Goal: Task Accomplishment & Management: Complete application form

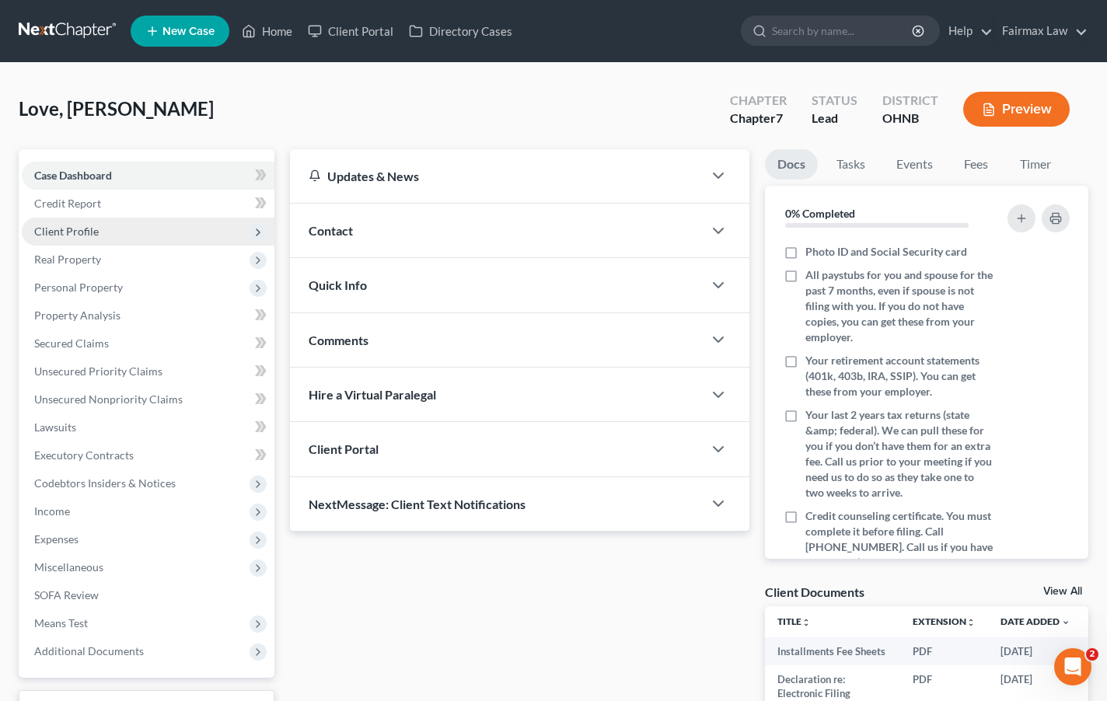
click at [121, 221] on span "Client Profile" at bounding box center [148, 232] width 253 height 28
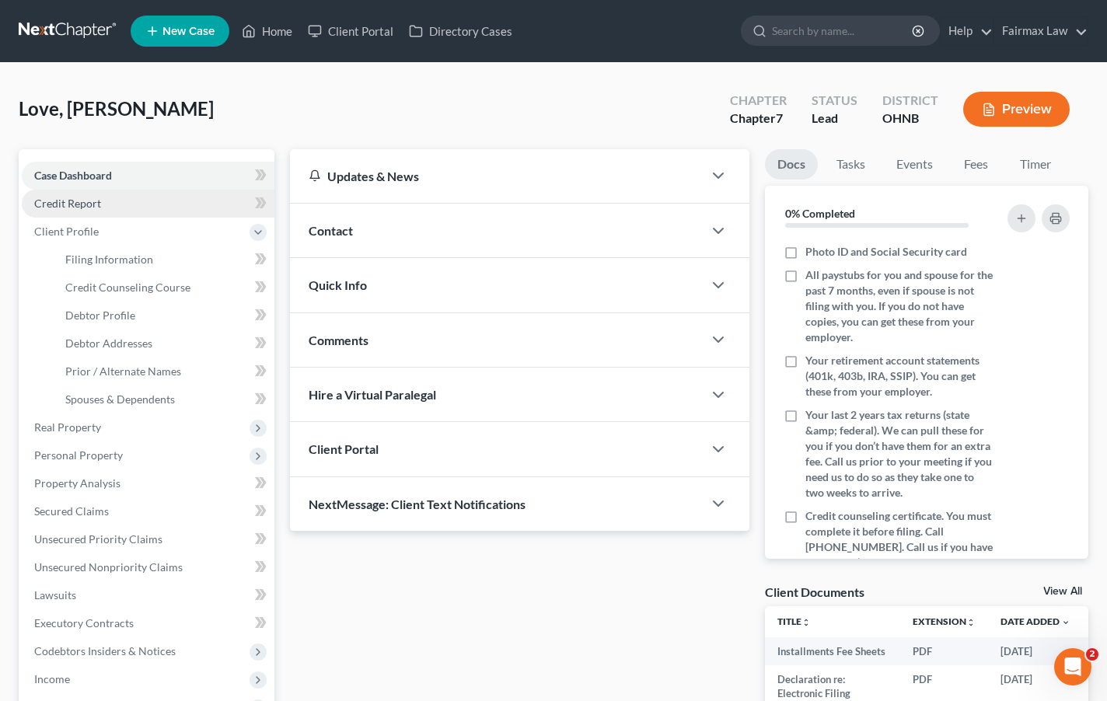
click at [121, 206] on link "Credit Report" at bounding box center [148, 204] width 253 height 28
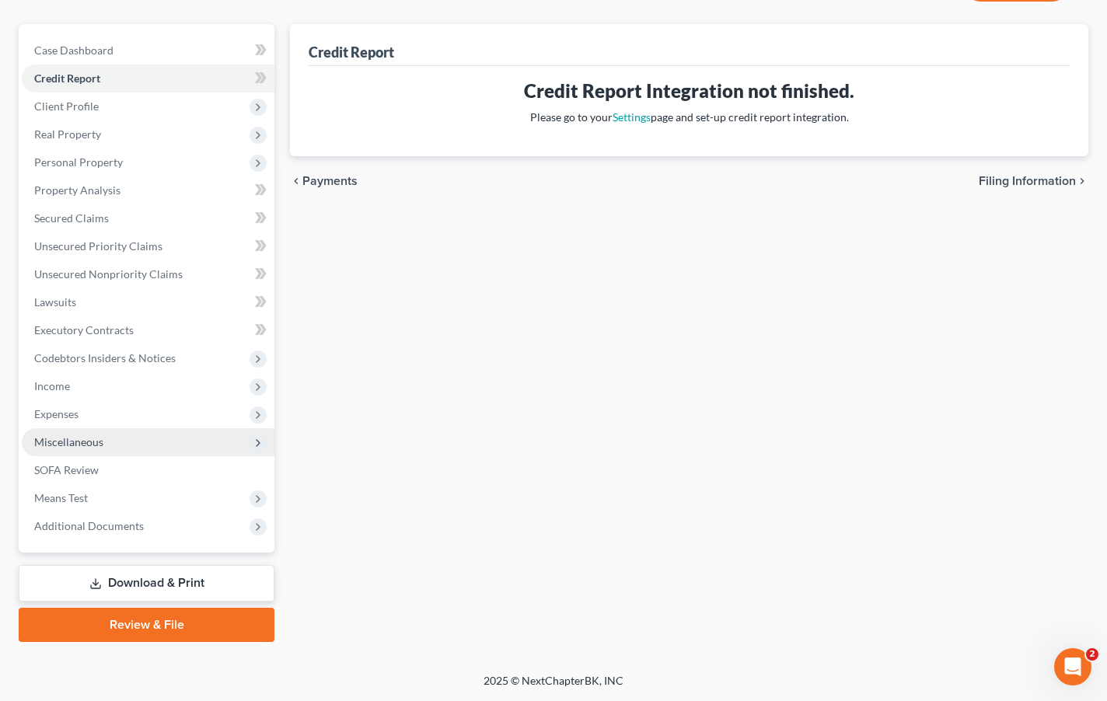
scroll to position [125, 0]
click at [116, 443] on span "Miscellaneous" at bounding box center [148, 442] width 253 height 28
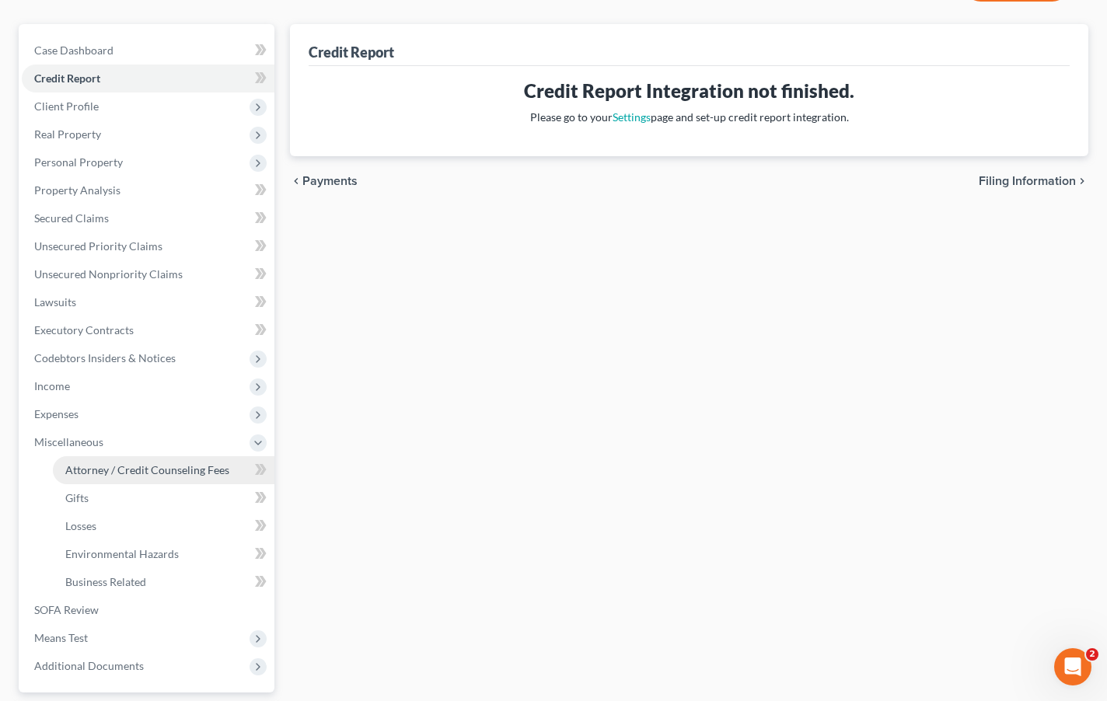
click at [117, 471] on span "Attorney / Credit Counseling Fees" at bounding box center [147, 469] width 164 height 13
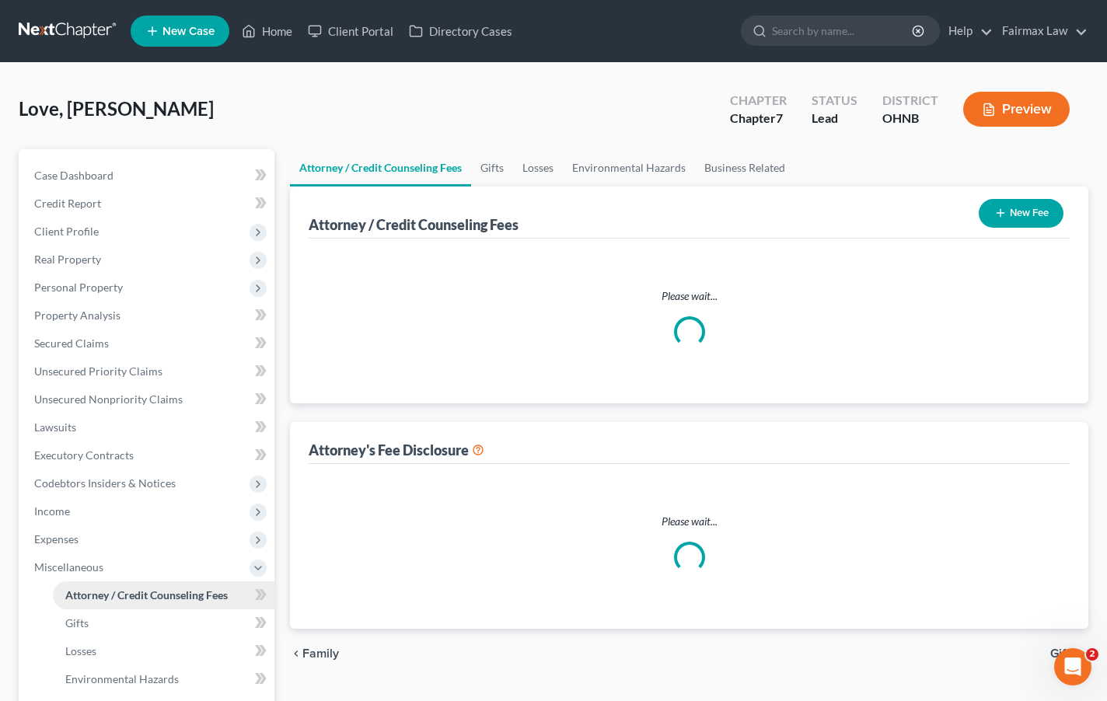
select select "1"
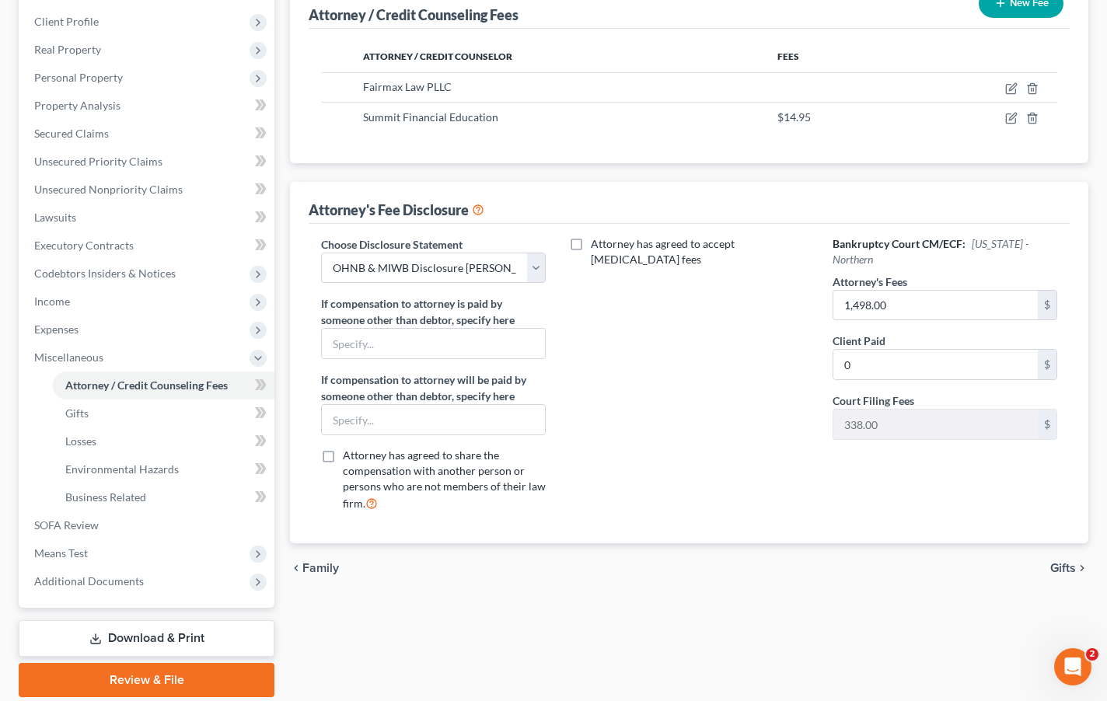
scroll to position [211, 0]
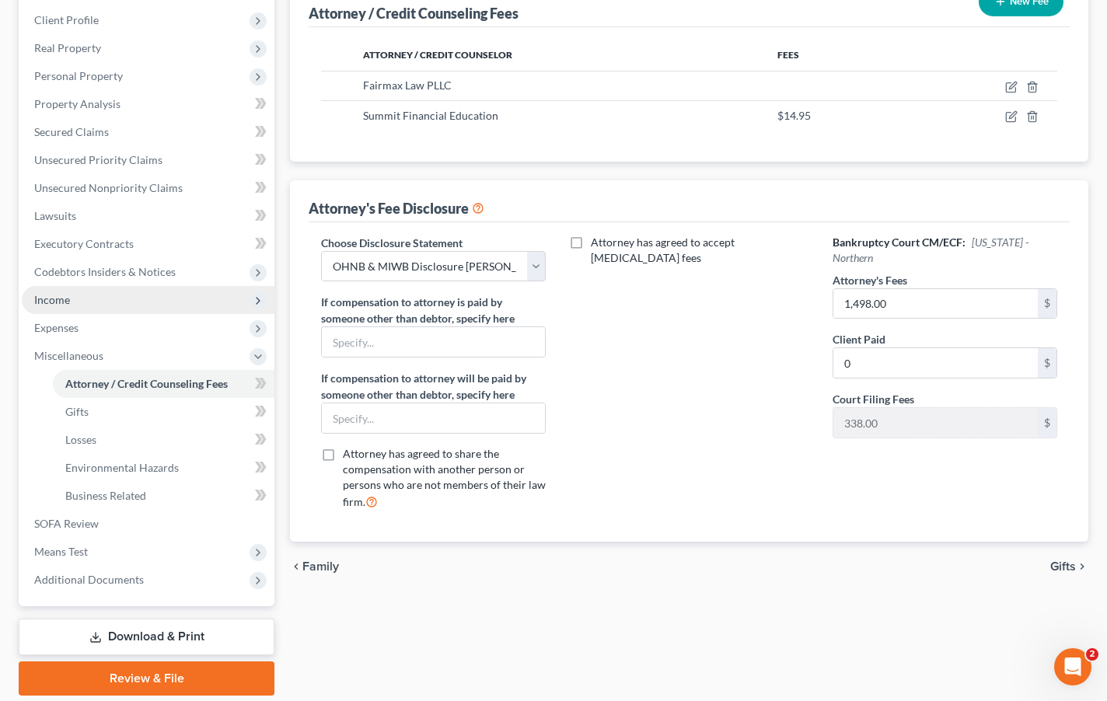
click at [119, 295] on span "Income" at bounding box center [148, 300] width 253 height 28
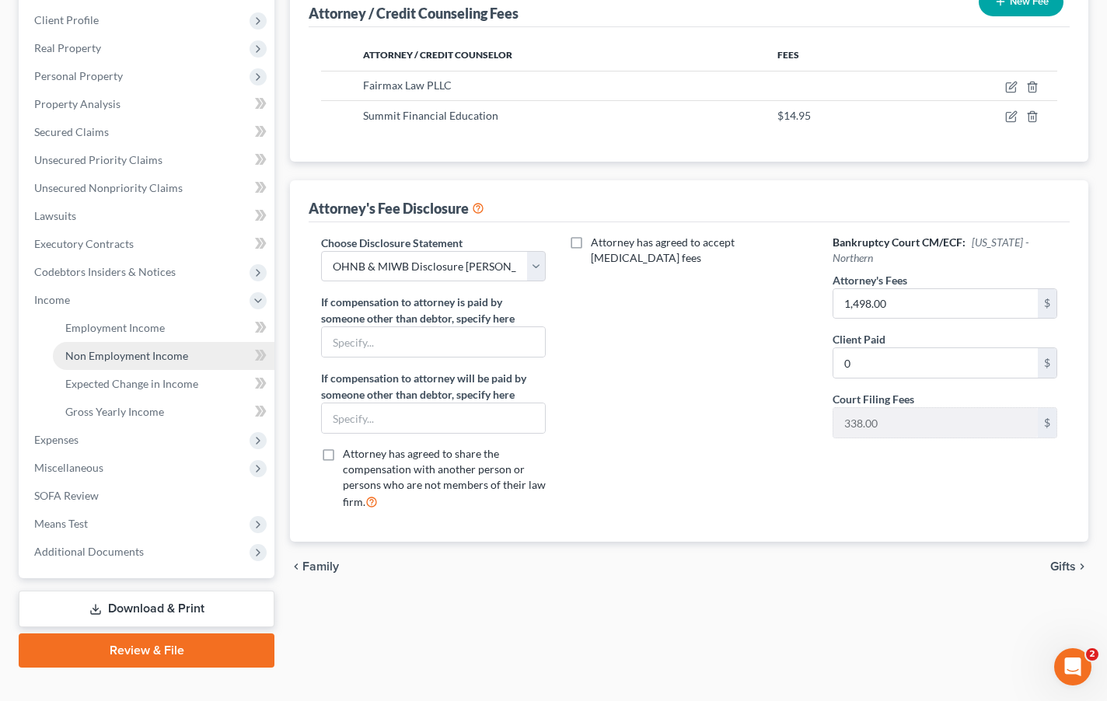
click at [116, 342] on link "Non Employment Income" at bounding box center [164, 356] width 222 height 28
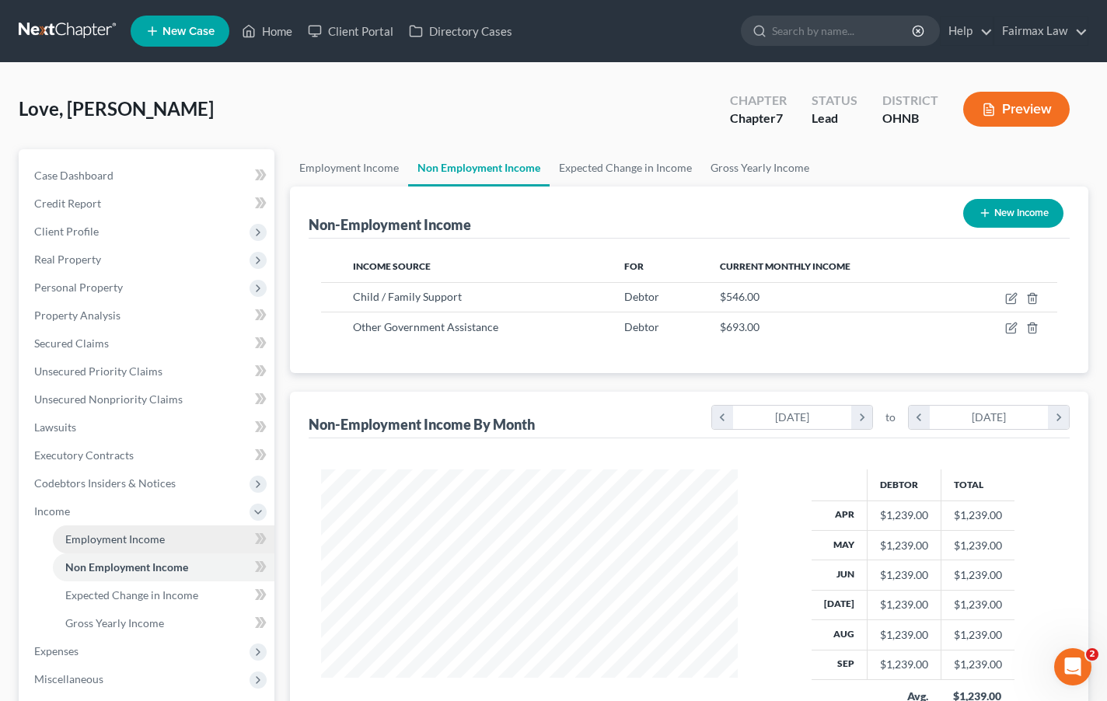
scroll to position [278, 448]
click at [124, 537] on span "Employment Income" at bounding box center [115, 539] width 100 height 13
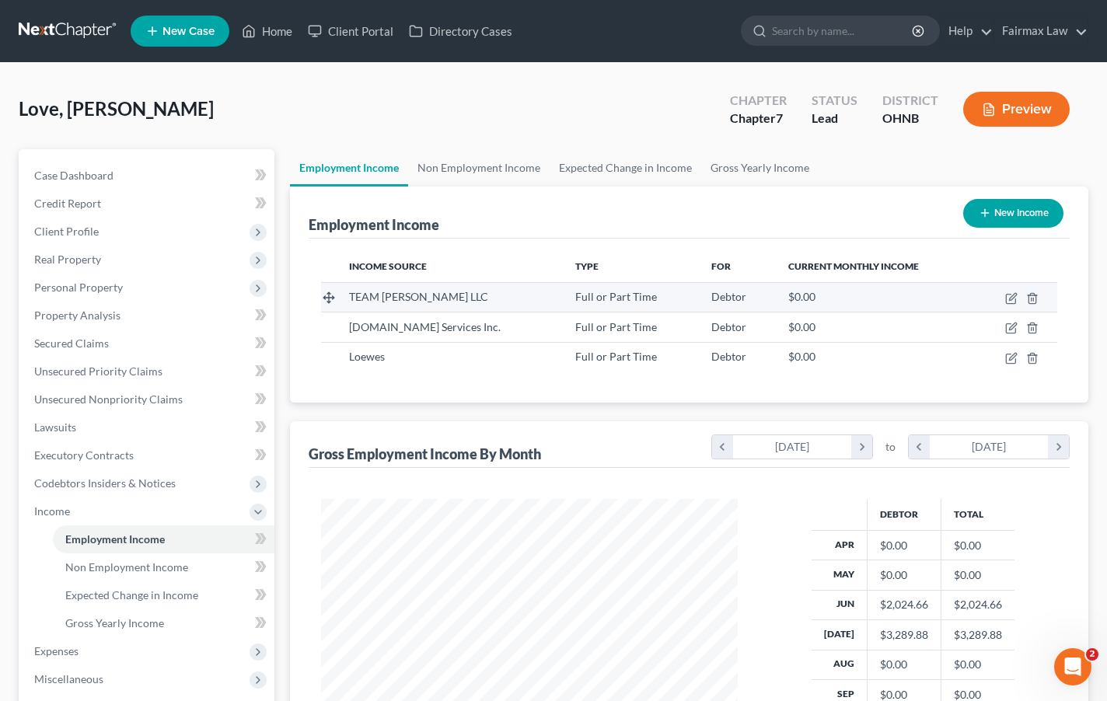
scroll to position [278, 448]
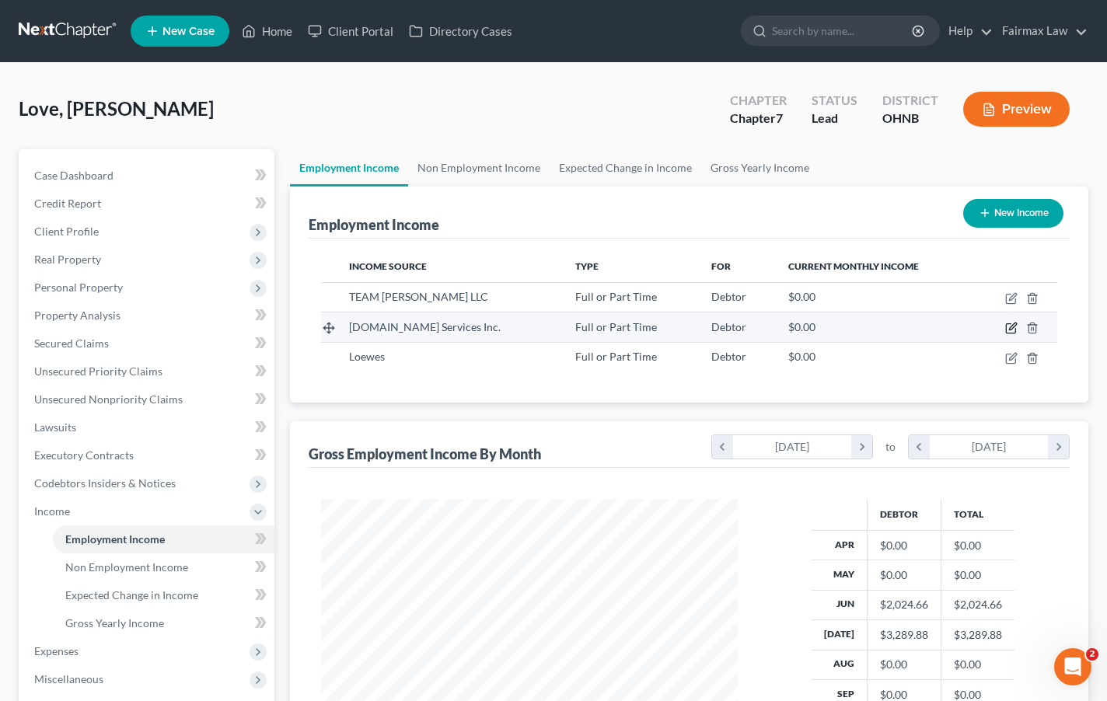
click at [1008, 324] on icon "button" at bounding box center [1010, 328] width 9 height 9
select select "0"
select select "23"
select select "3"
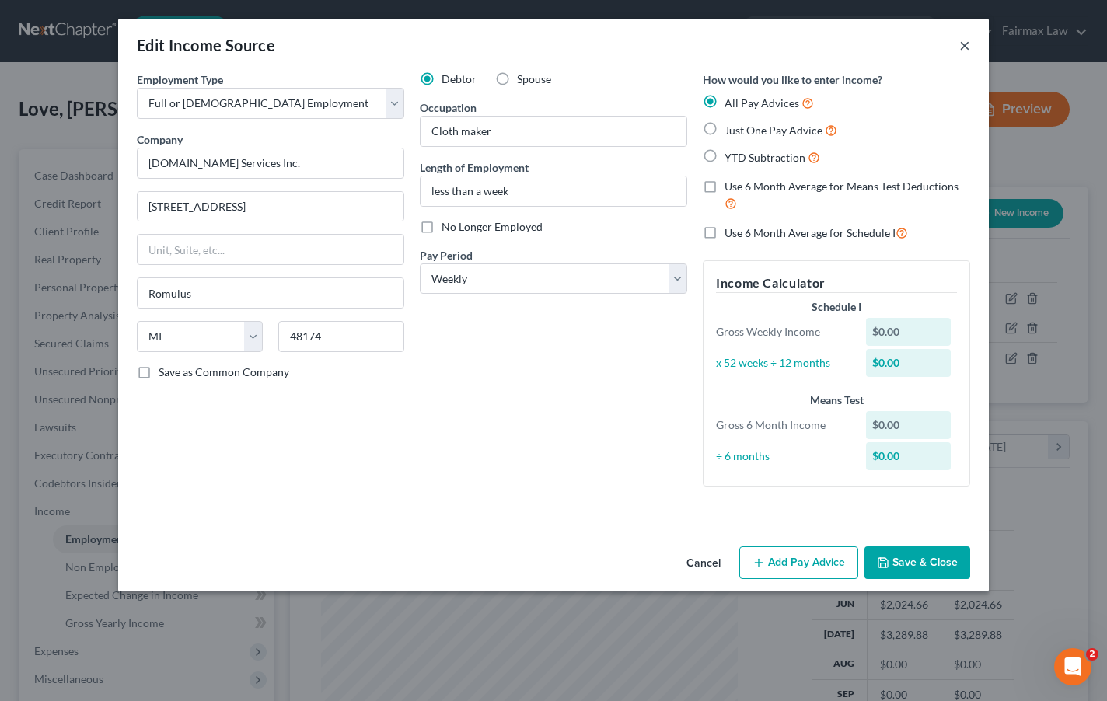
click at [966, 44] on button "×" at bounding box center [964, 45] width 11 height 19
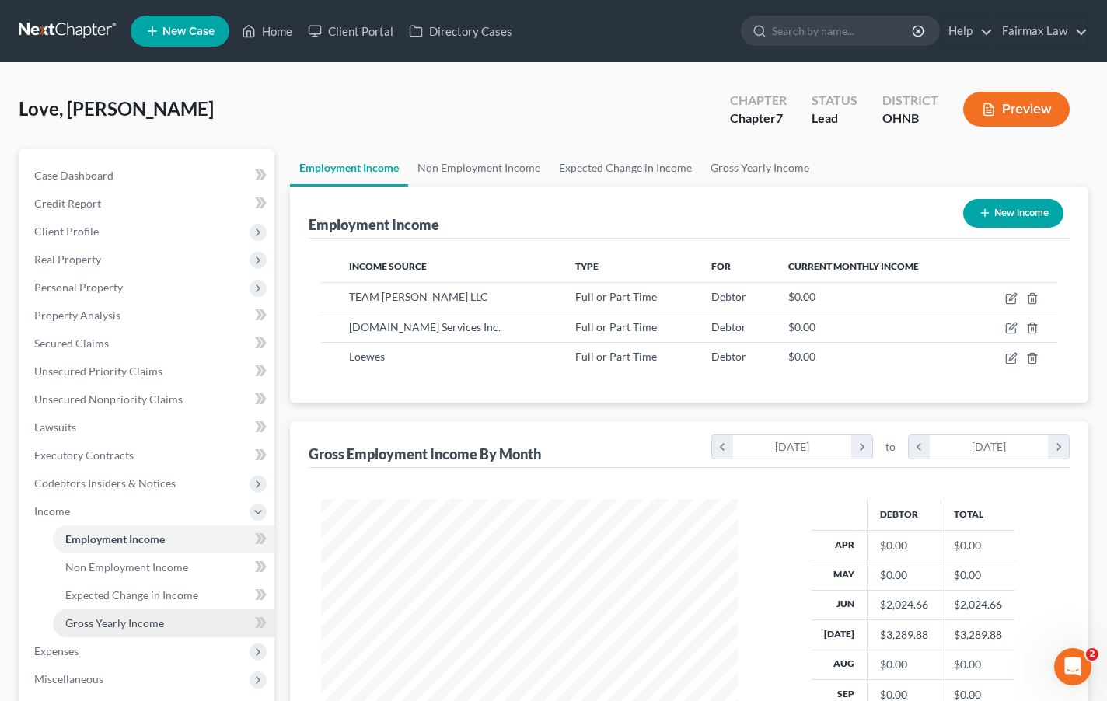
click at [135, 615] on link "Gross Yearly Income" at bounding box center [164, 624] width 222 height 28
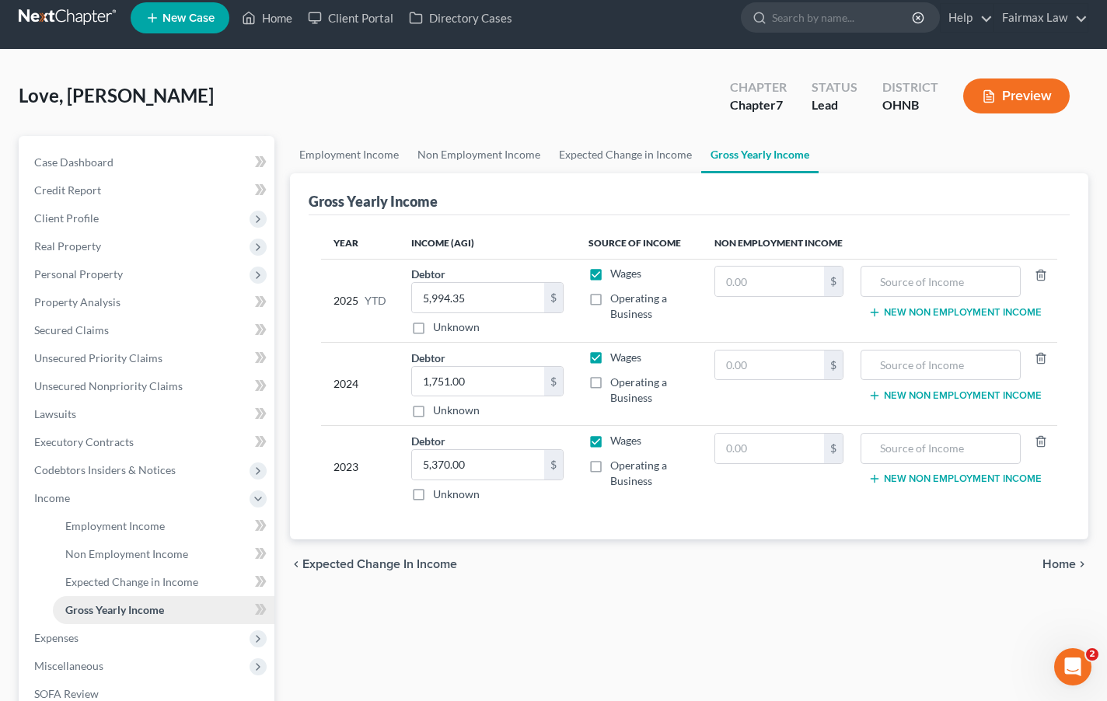
scroll to position [14, 0]
click at [140, 576] on span "Expected Change in Income" at bounding box center [131, 581] width 133 height 13
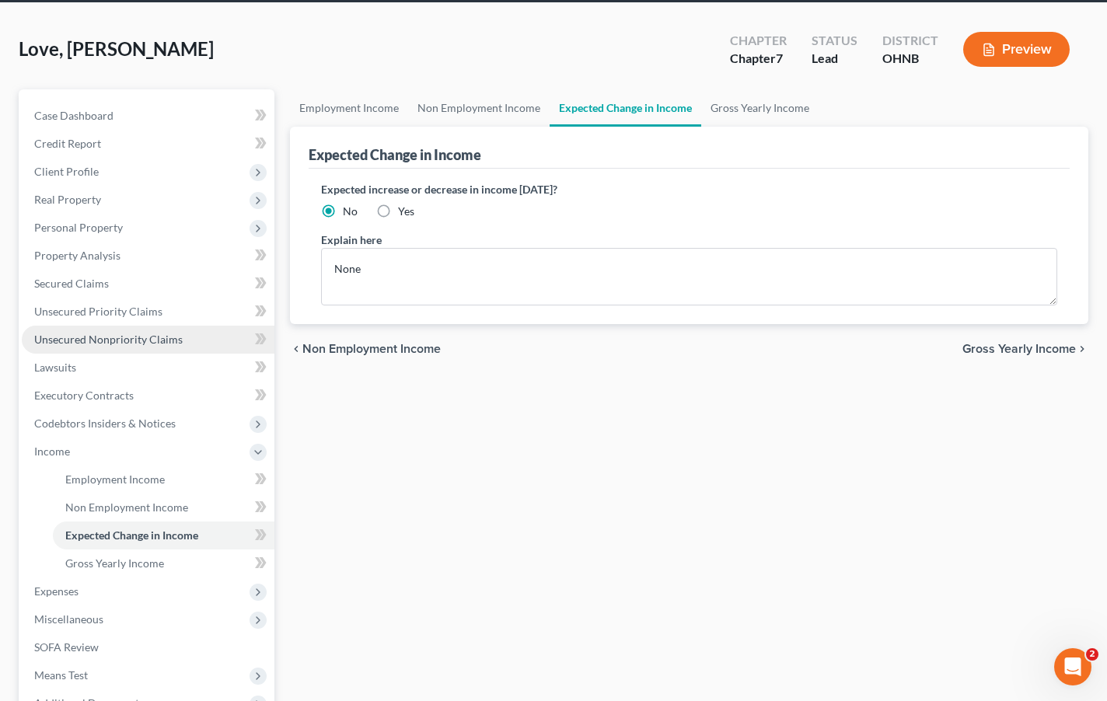
scroll to position [62, 0]
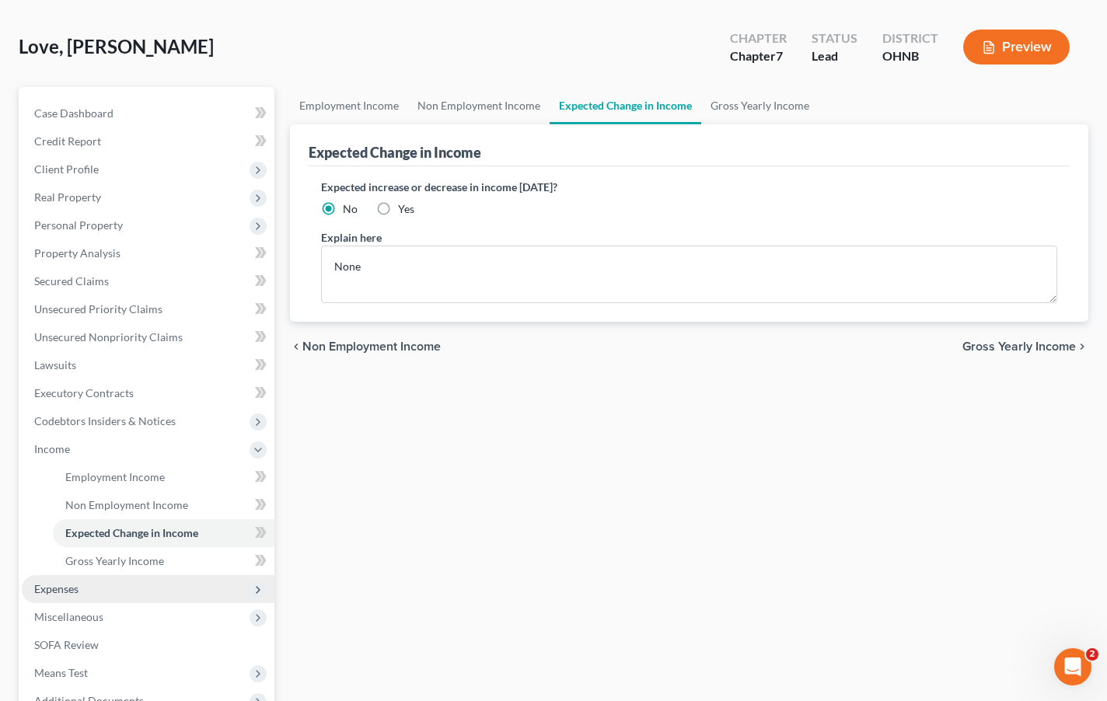
click at [97, 599] on span "Expenses" at bounding box center [148, 589] width 253 height 28
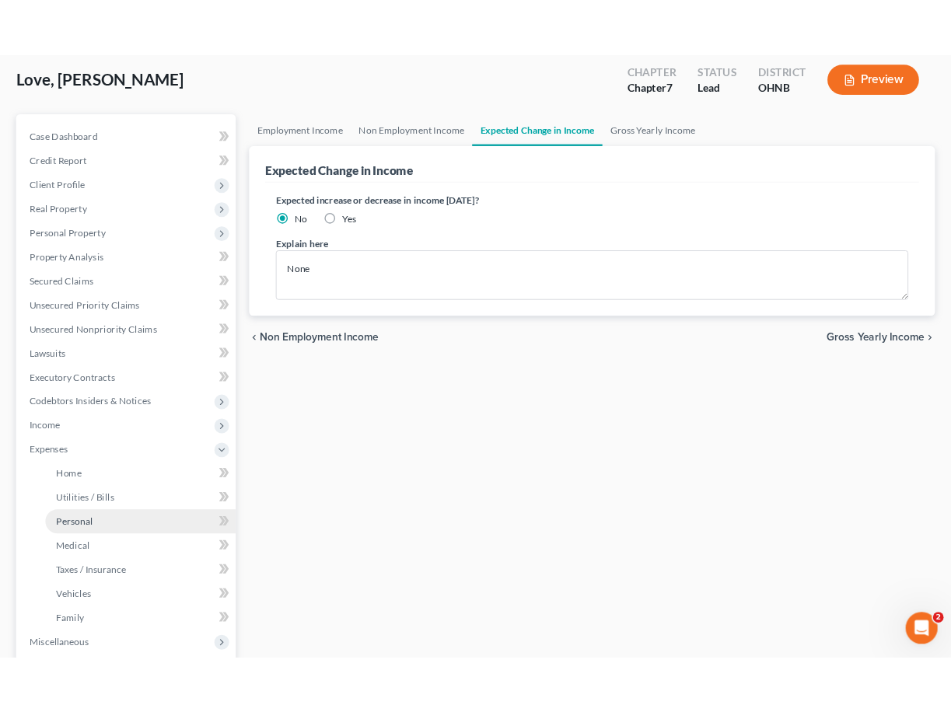
scroll to position [82, 0]
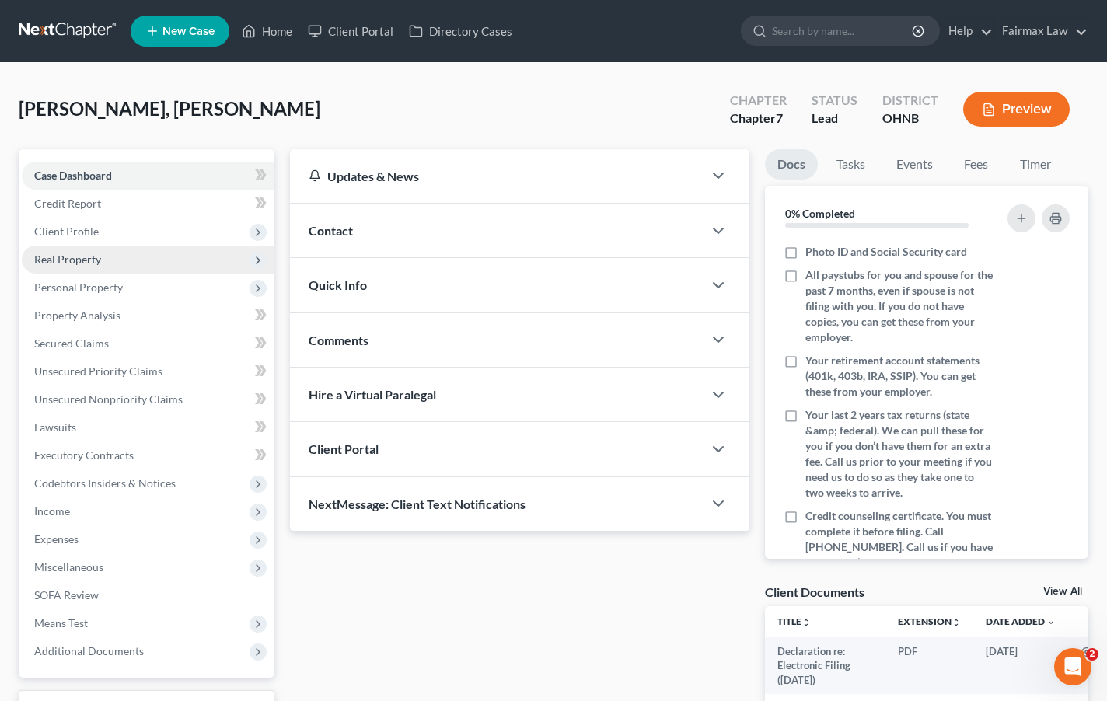
click at [121, 258] on span "Real Property" at bounding box center [148, 260] width 253 height 28
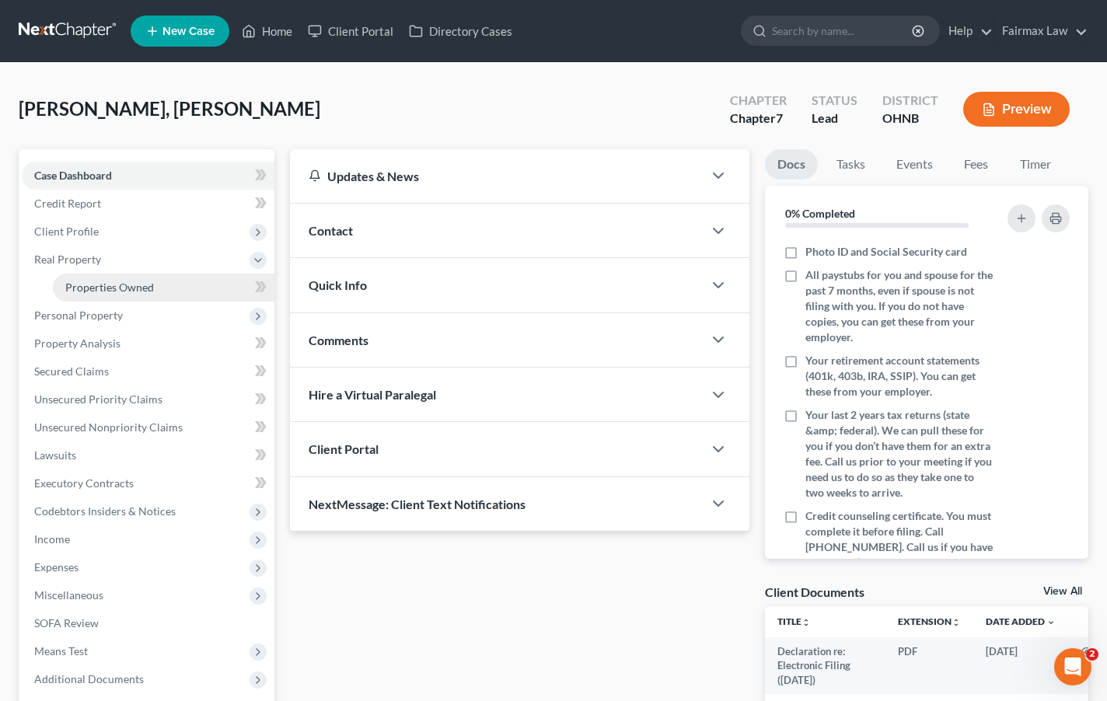
click at [124, 299] on link "Properties Owned" at bounding box center [164, 288] width 222 height 28
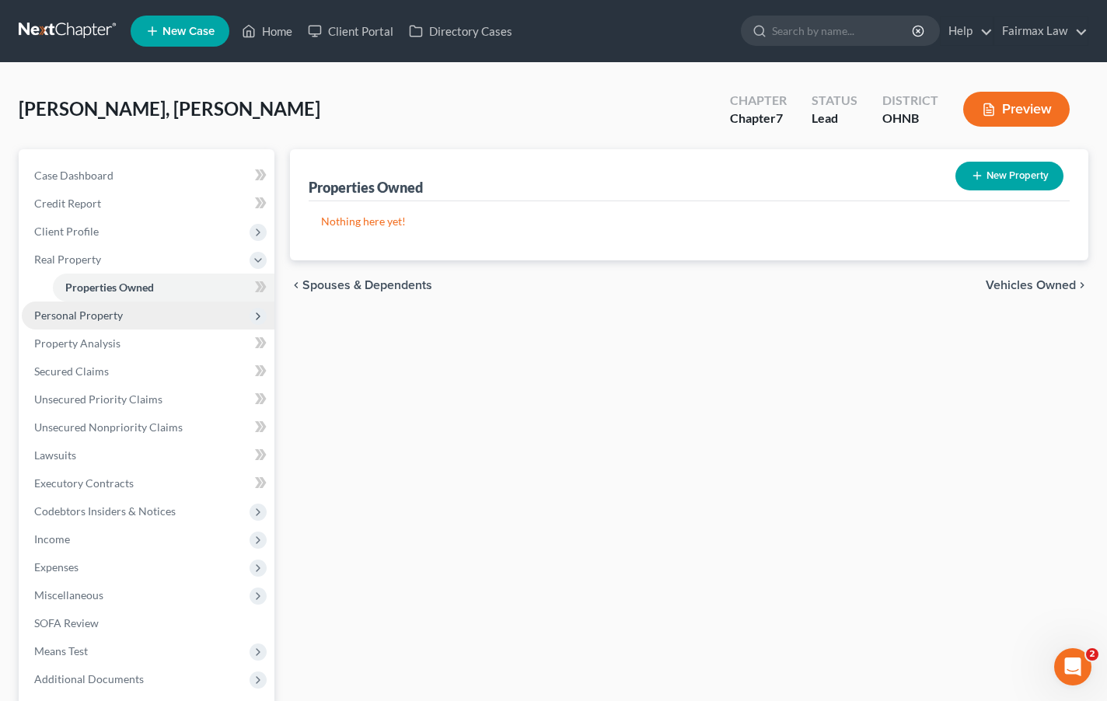
click at [124, 315] on span "Personal Property" at bounding box center [148, 316] width 253 height 28
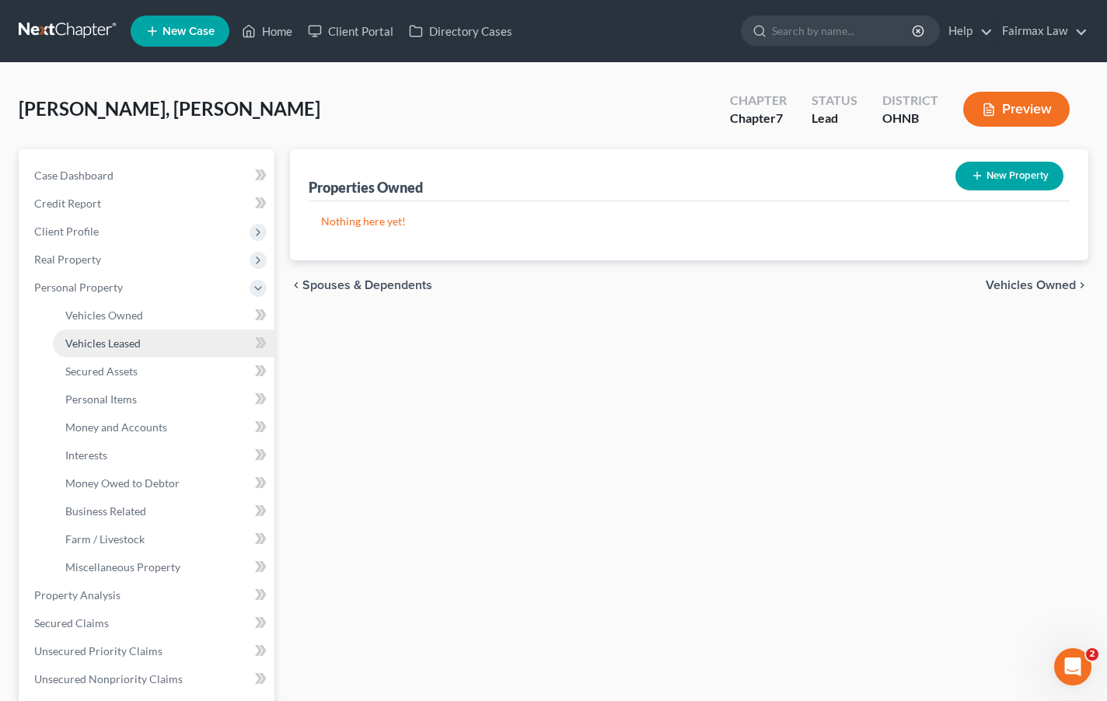
click at [124, 334] on link "Vehicles Leased" at bounding box center [164, 344] width 222 height 28
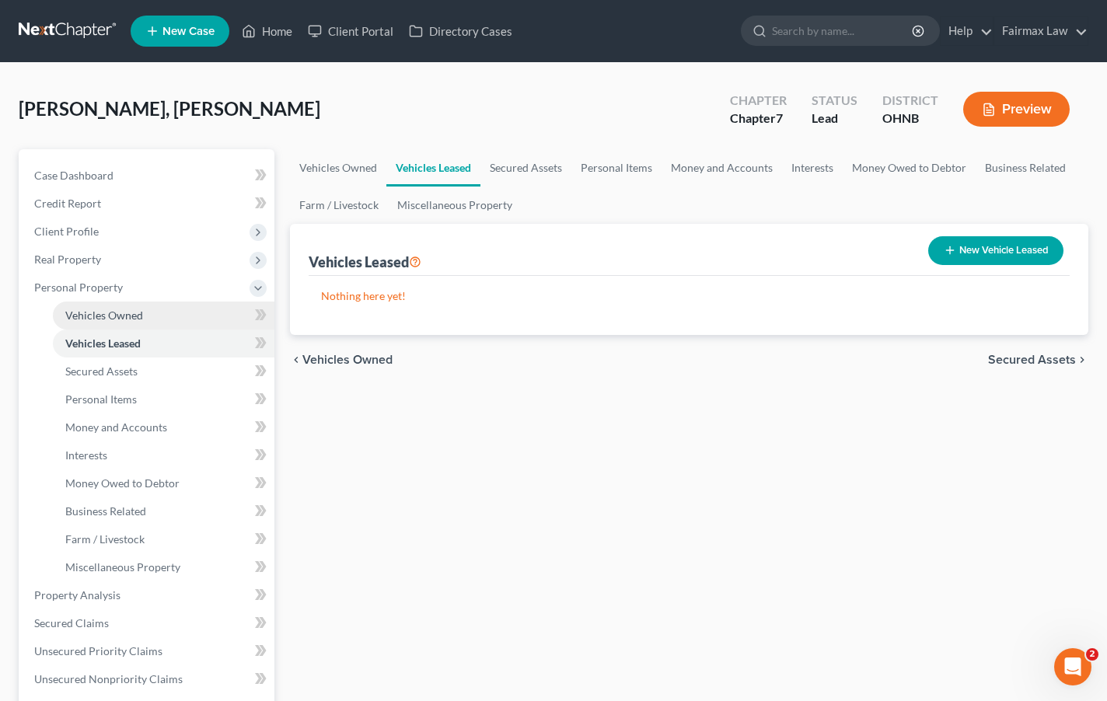
click at [124, 320] on span "Vehicles Owned" at bounding box center [104, 315] width 78 height 13
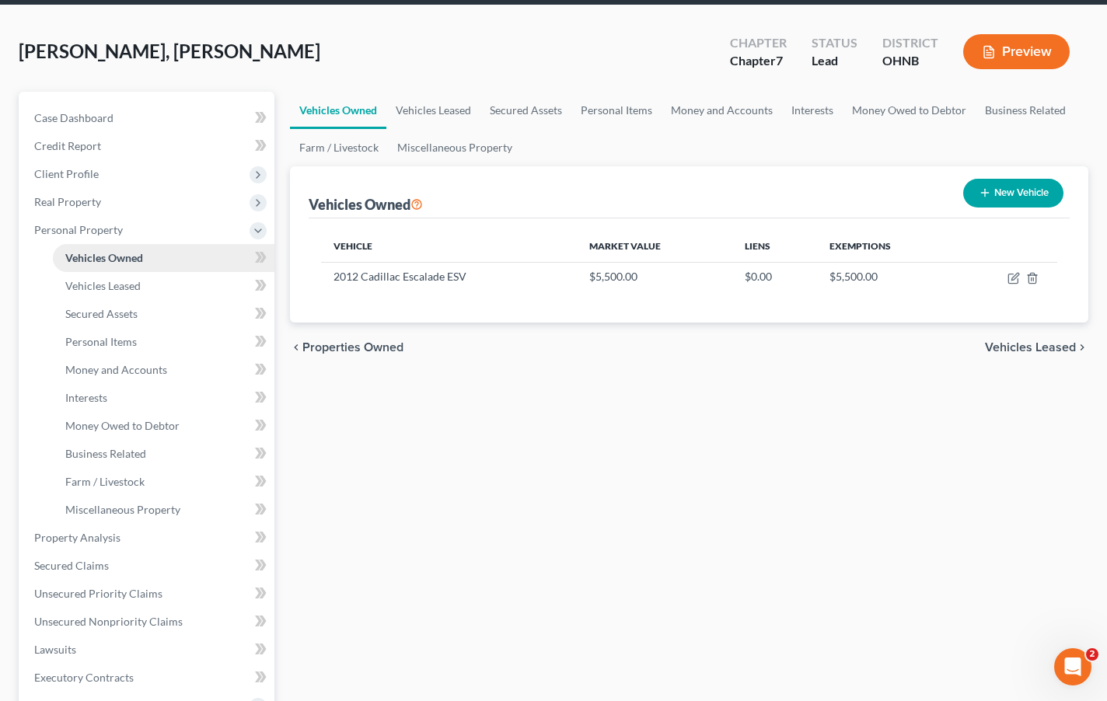
scroll to position [58, 0]
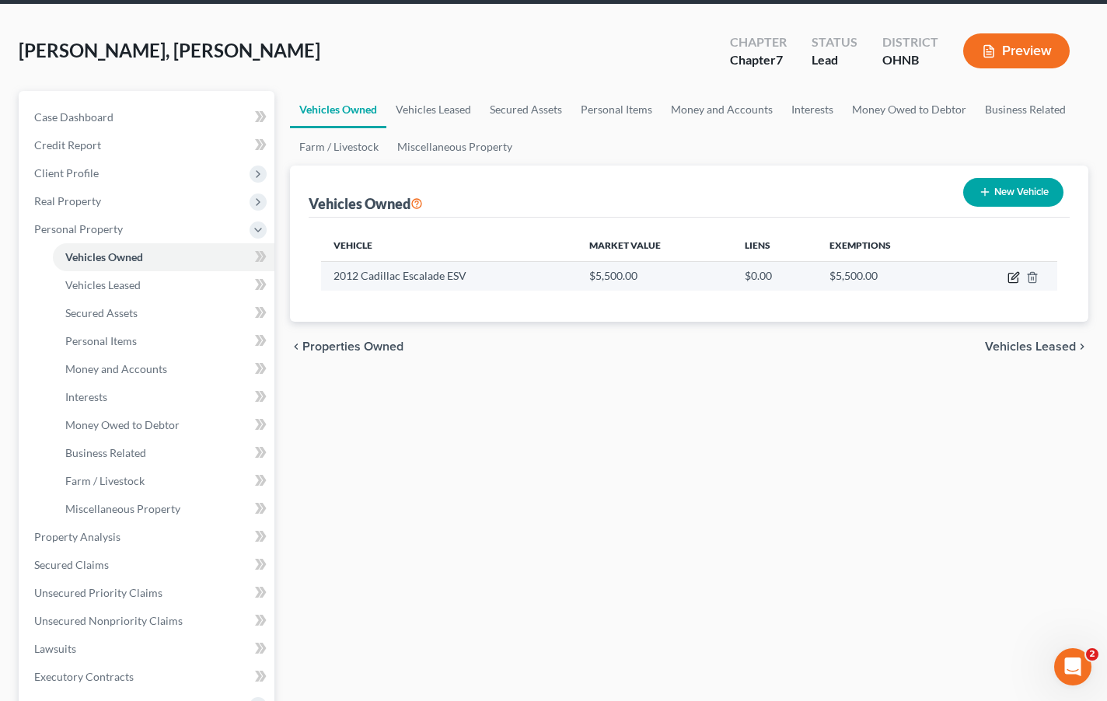
click at [1015, 278] on icon "button" at bounding box center [1014, 275] width 7 height 7
select select "0"
select select "14"
select select "3"
select select "0"
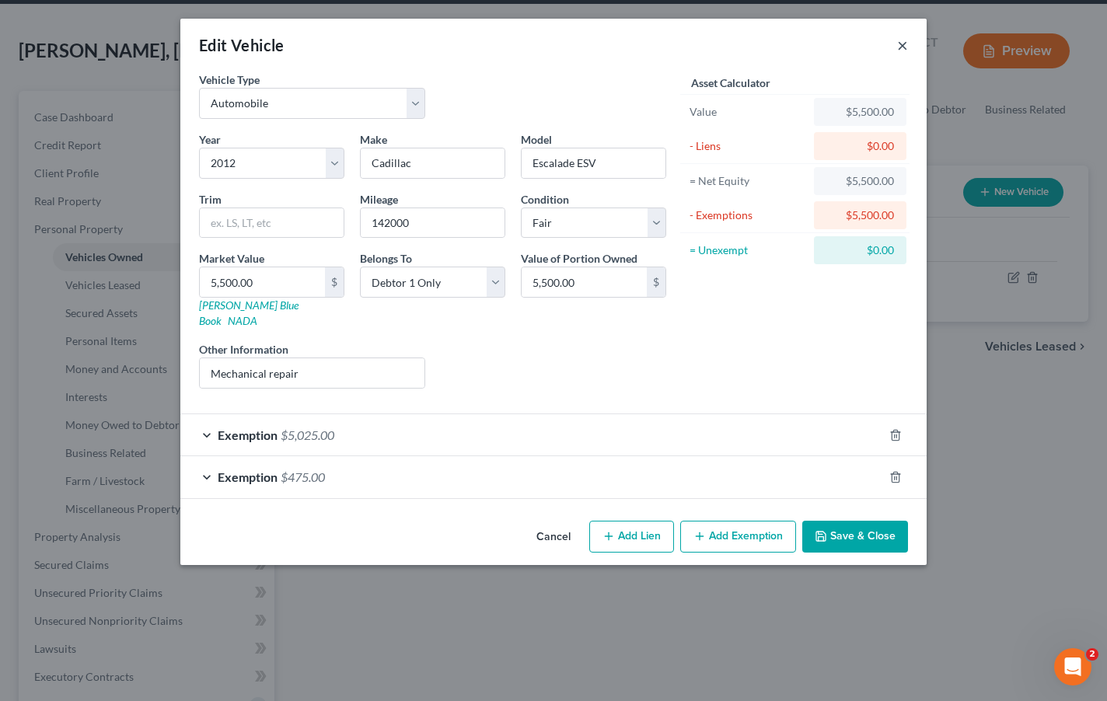
click at [897, 44] on button "×" at bounding box center [902, 45] width 11 height 19
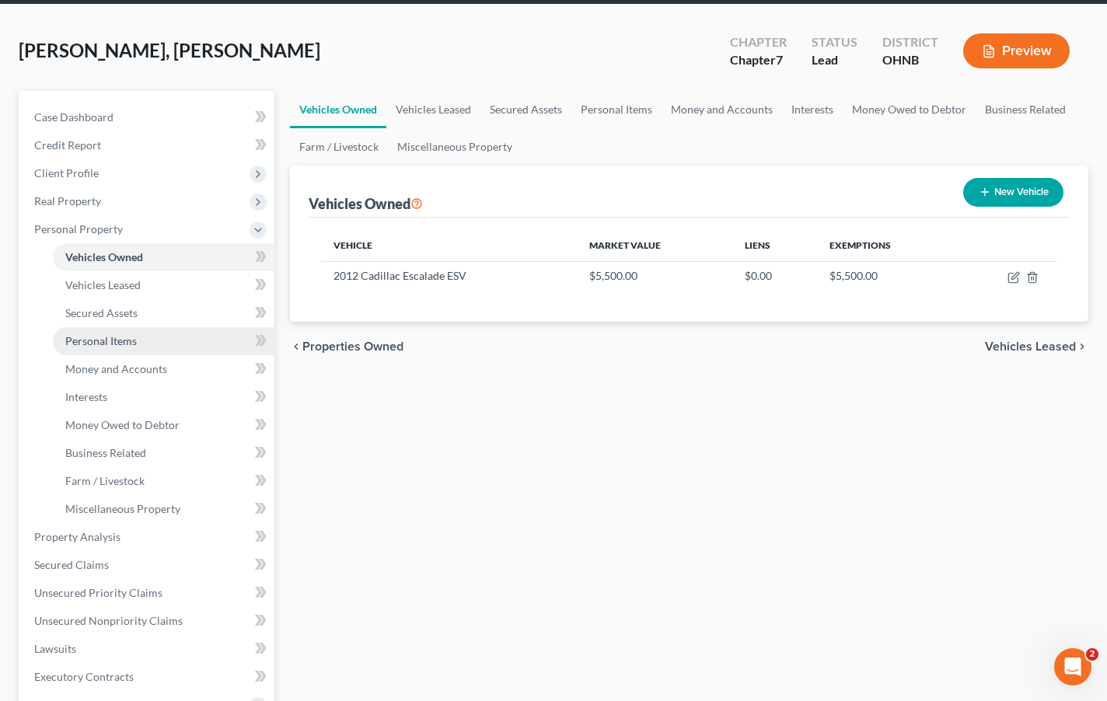
click at [117, 344] on span "Personal Items" at bounding box center [101, 340] width 72 height 13
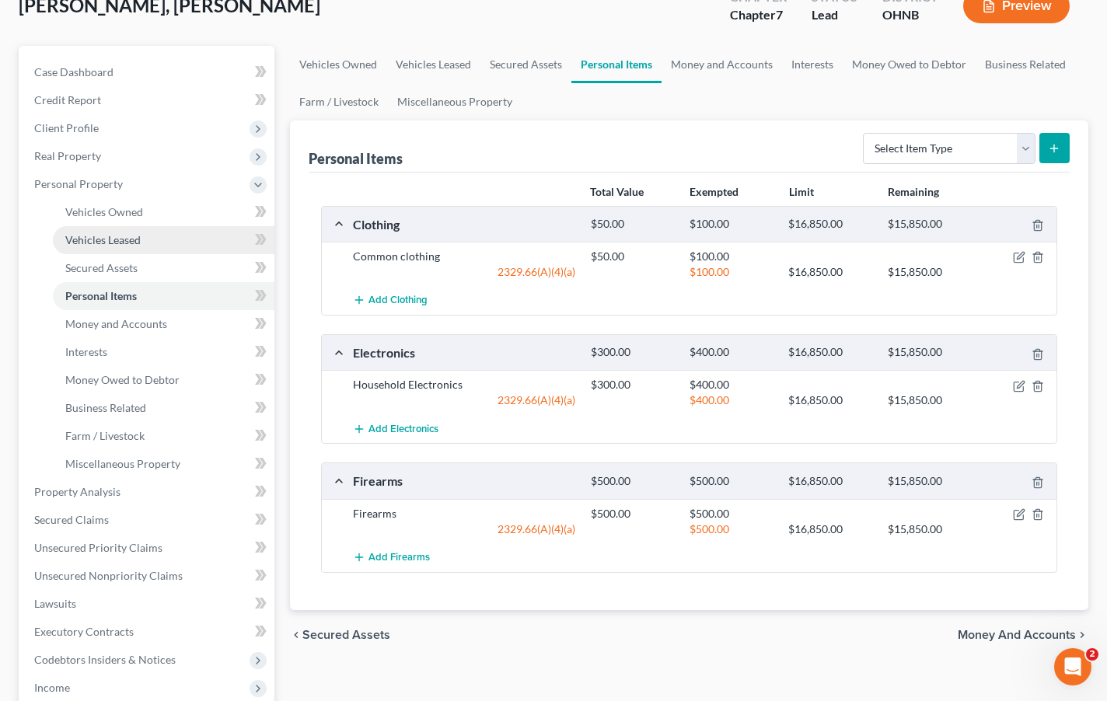
scroll to position [105, 0]
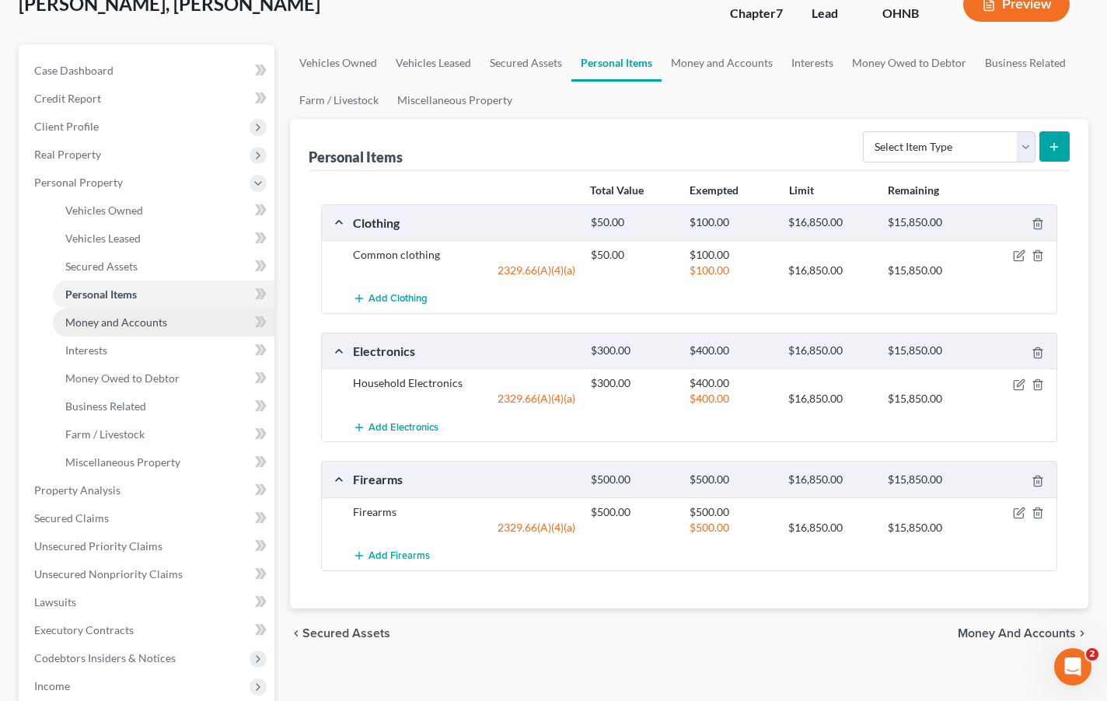
click at [117, 324] on span "Money and Accounts" at bounding box center [116, 322] width 102 height 13
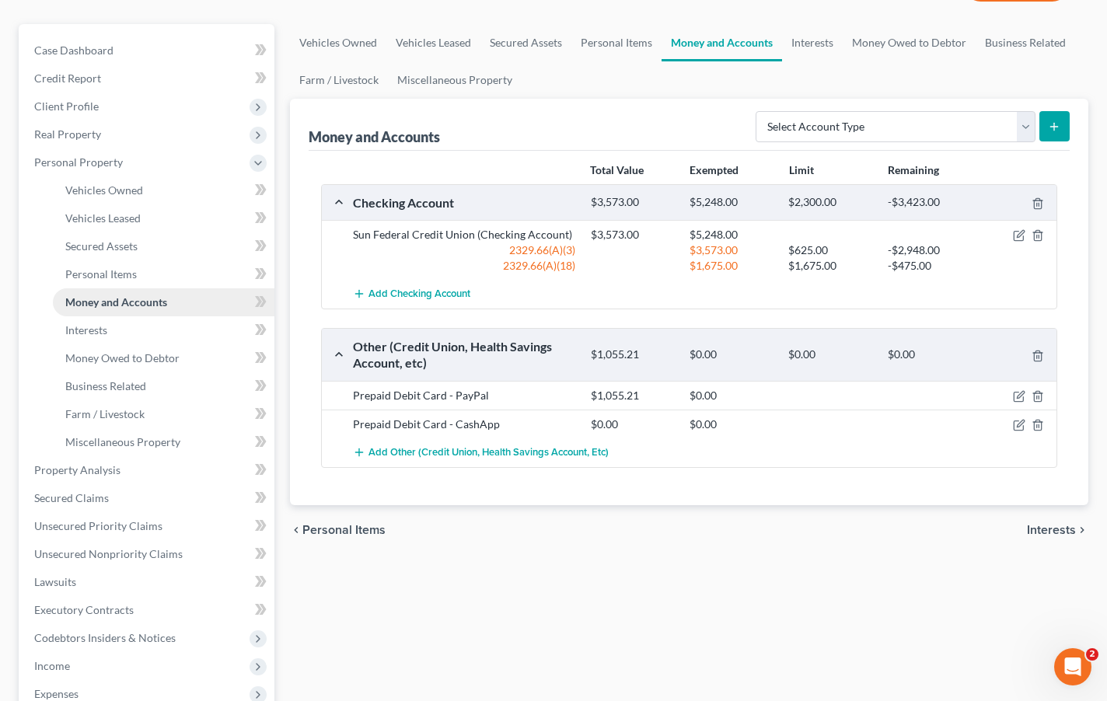
scroll to position [134, 0]
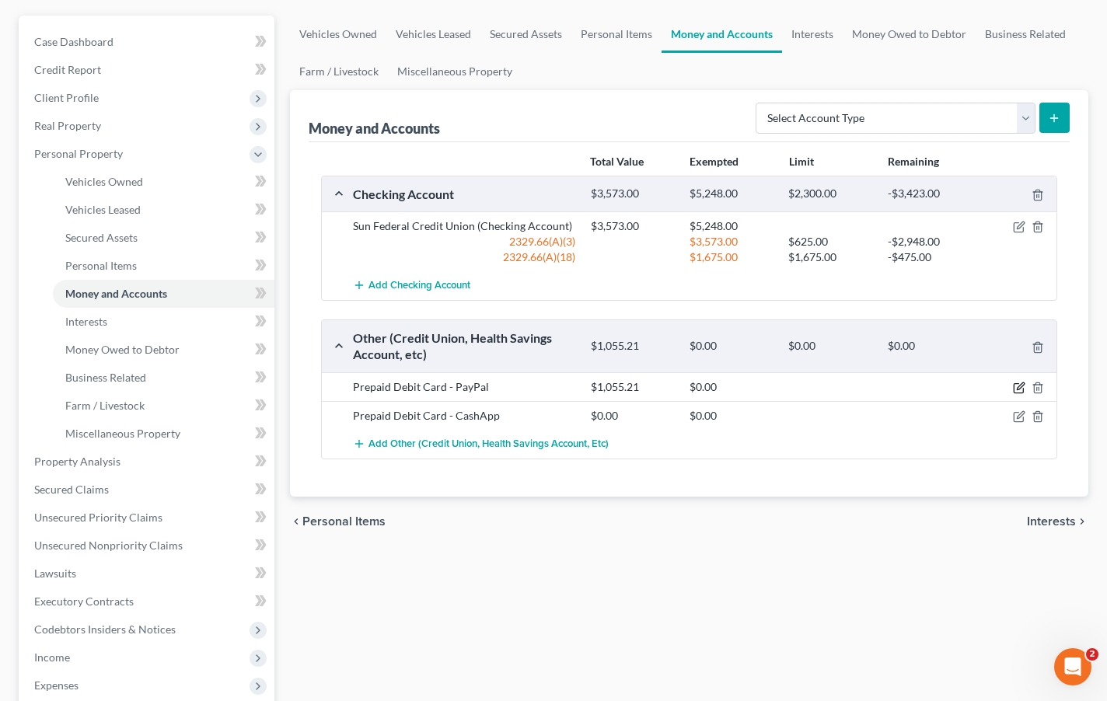
click at [1017, 392] on icon "button" at bounding box center [1019, 388] width 12 height 12
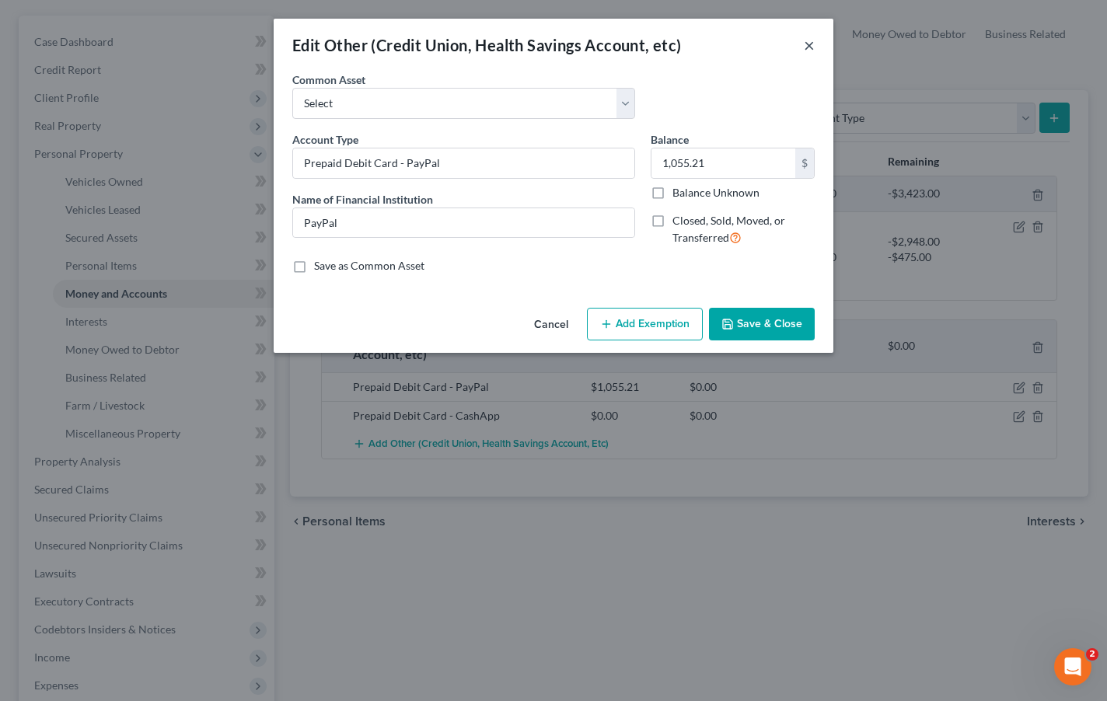
click at [809, 44] on button "×" at bounding box center [809, 45] width 11 height 19
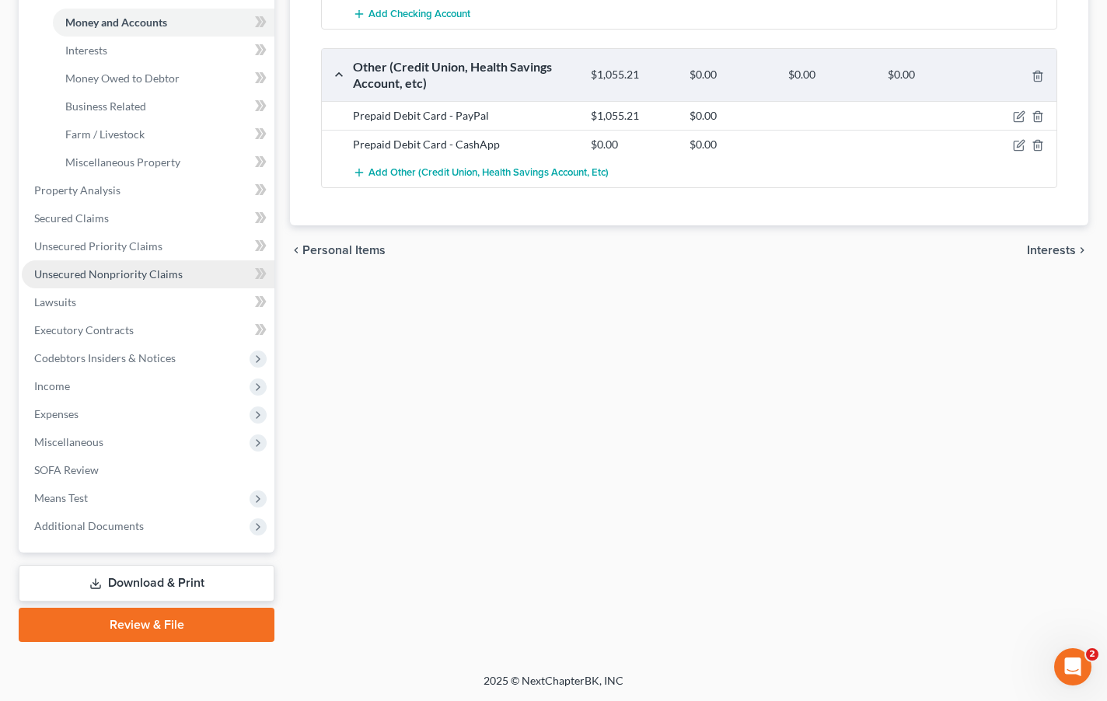
scroll to position [405, 0]
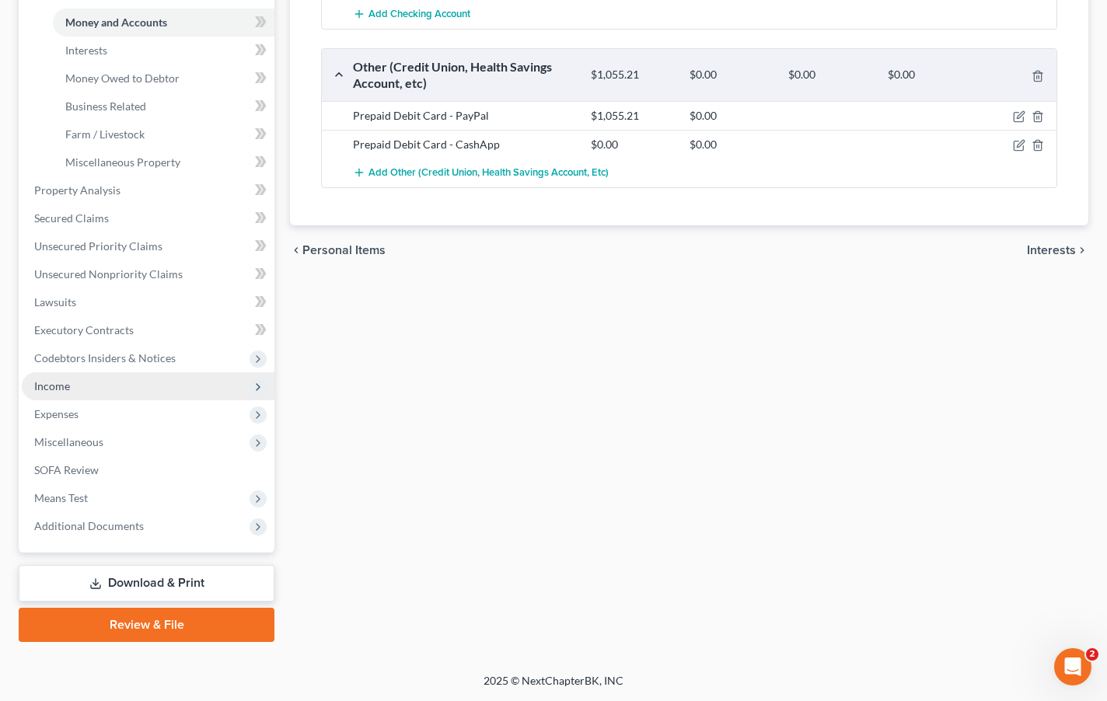
click at [128, 386] on span "Income" at bounding box center [148, 386] width 253 height 28
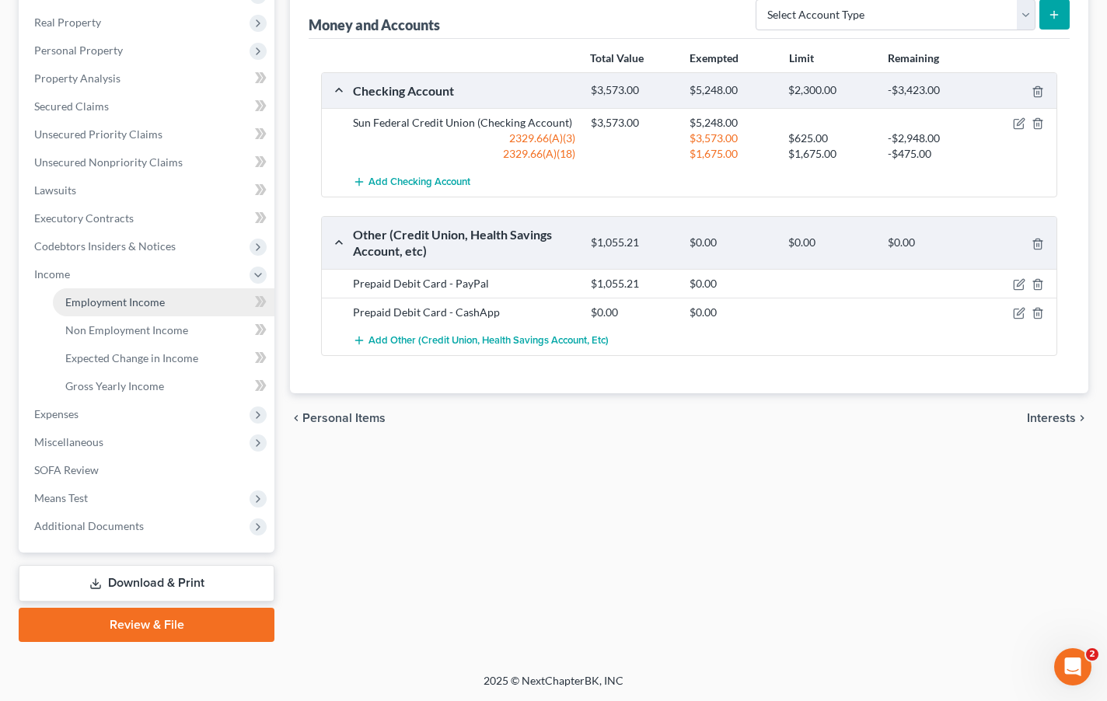
click at [154, 310] on link "Employment Income" at bounding box center [164, 302] width 222 height 28
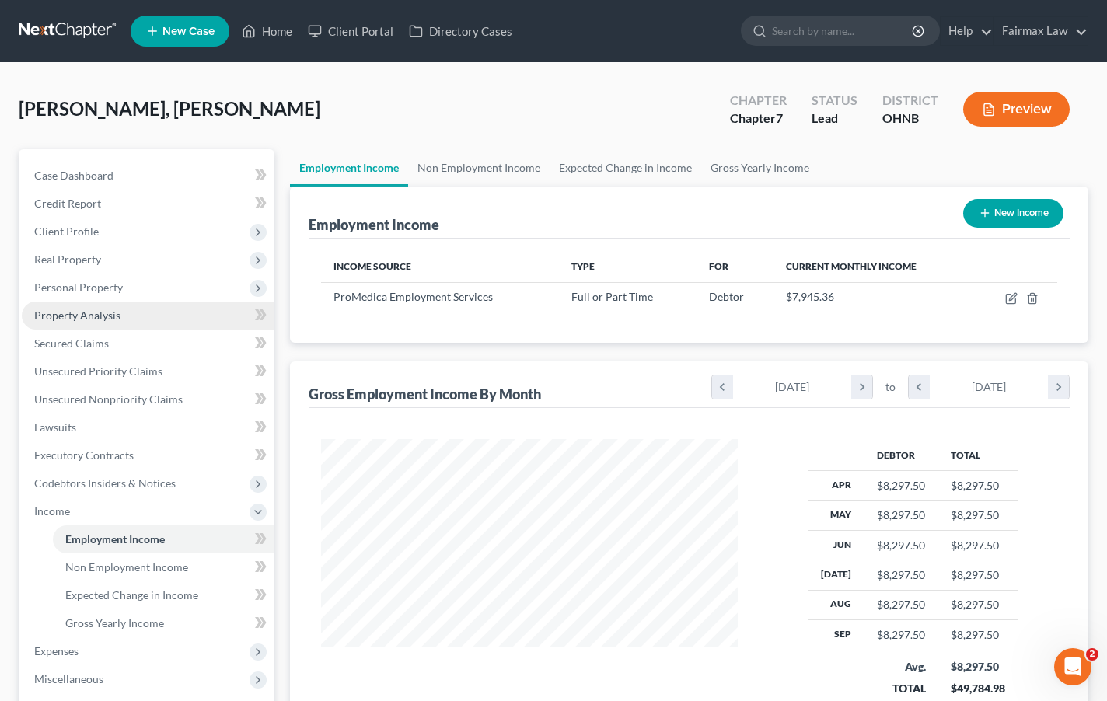
scroll to position [278, 448]
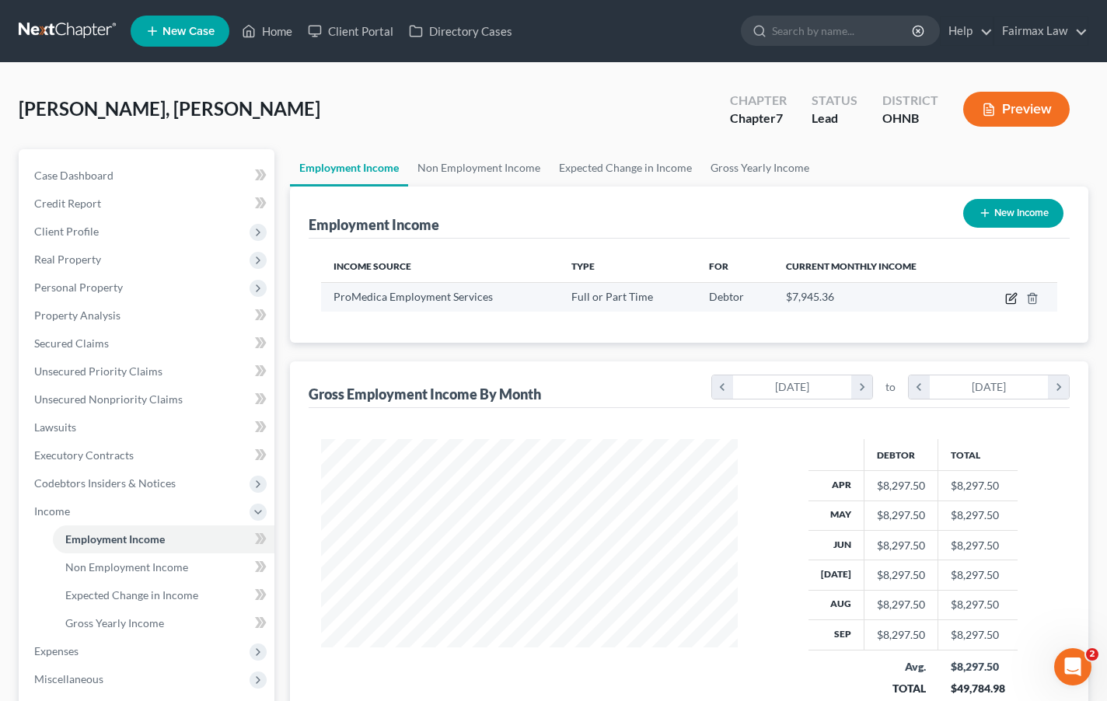
click at [1015, 296] on icon "button" at bounding box center [1011, 298] width 12 height 12
select select "0"
select select "23"
select select "2"
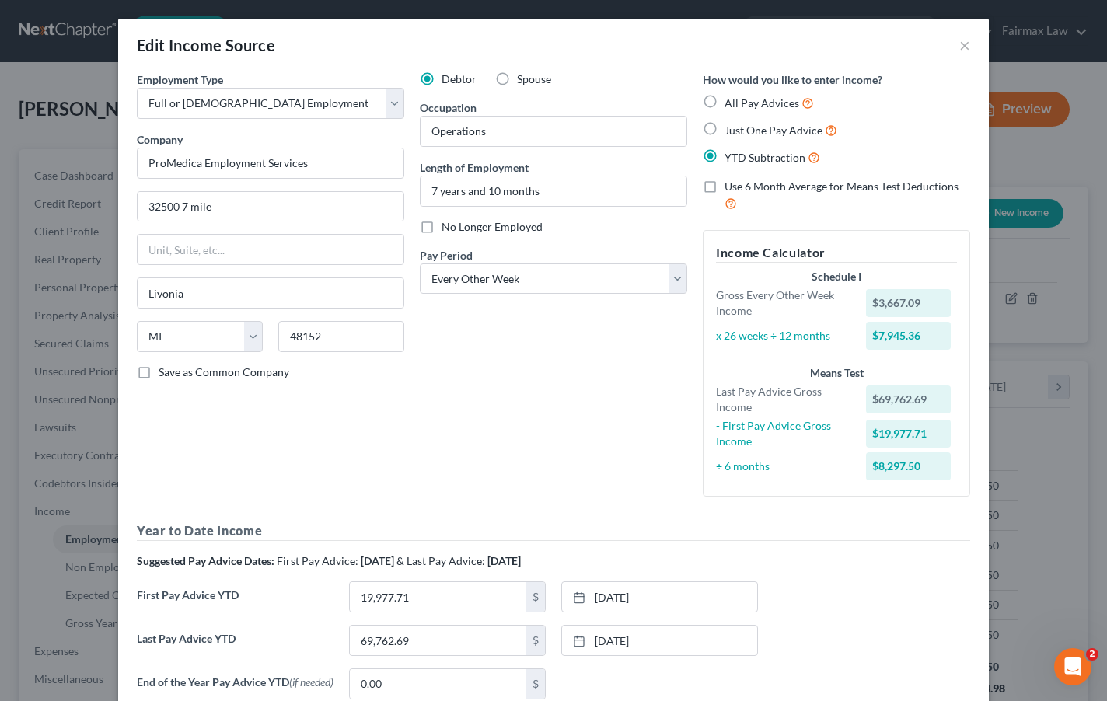
scroll to position [0, 0]
click at [966, 46] on button "×" at bounding box center [964, 45] width 11 height 19
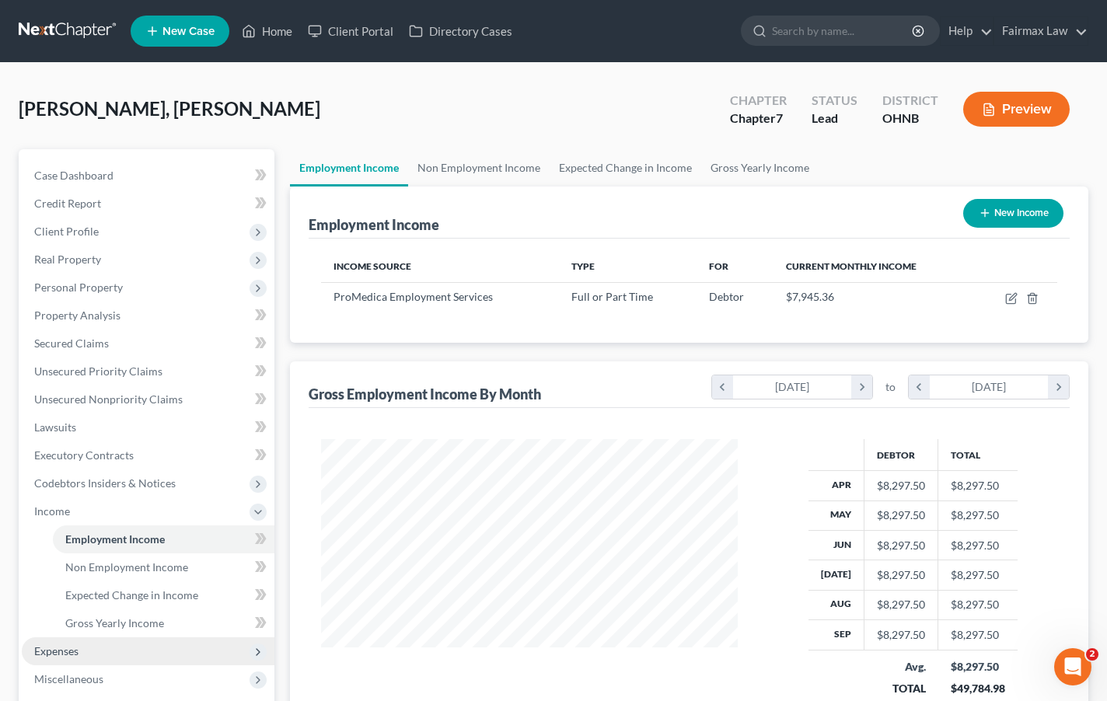
scroll to position [18, 0]
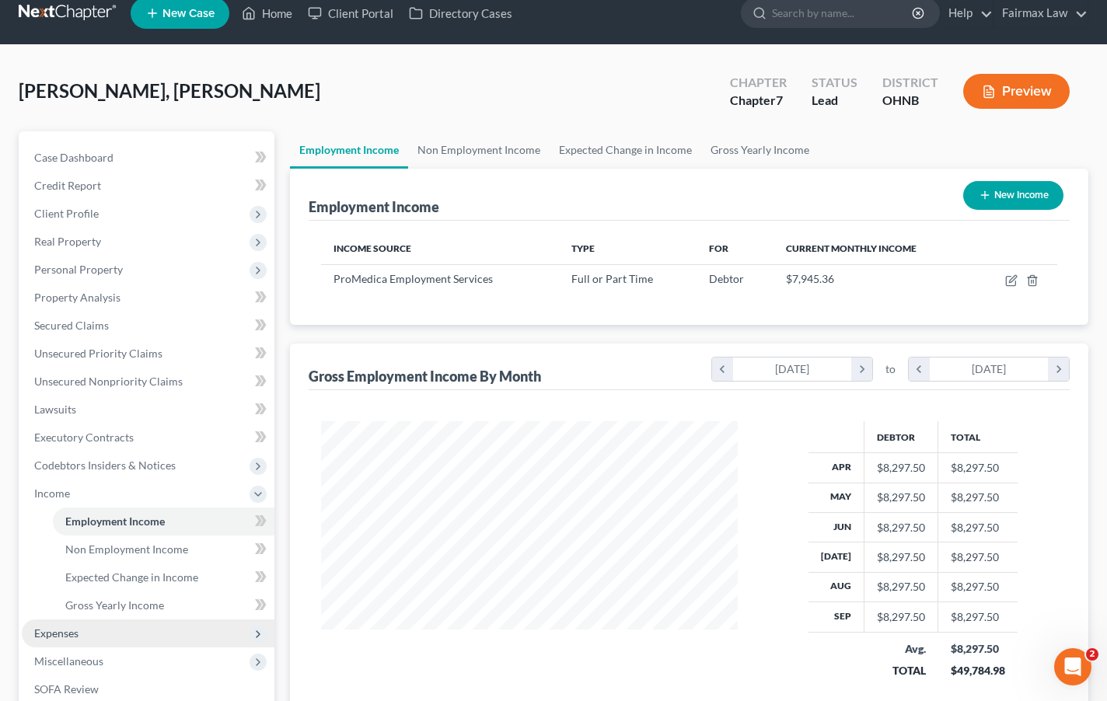
click at [93, 637] on span "Expenses" at bounding box center [148, 634] width 253 height 28
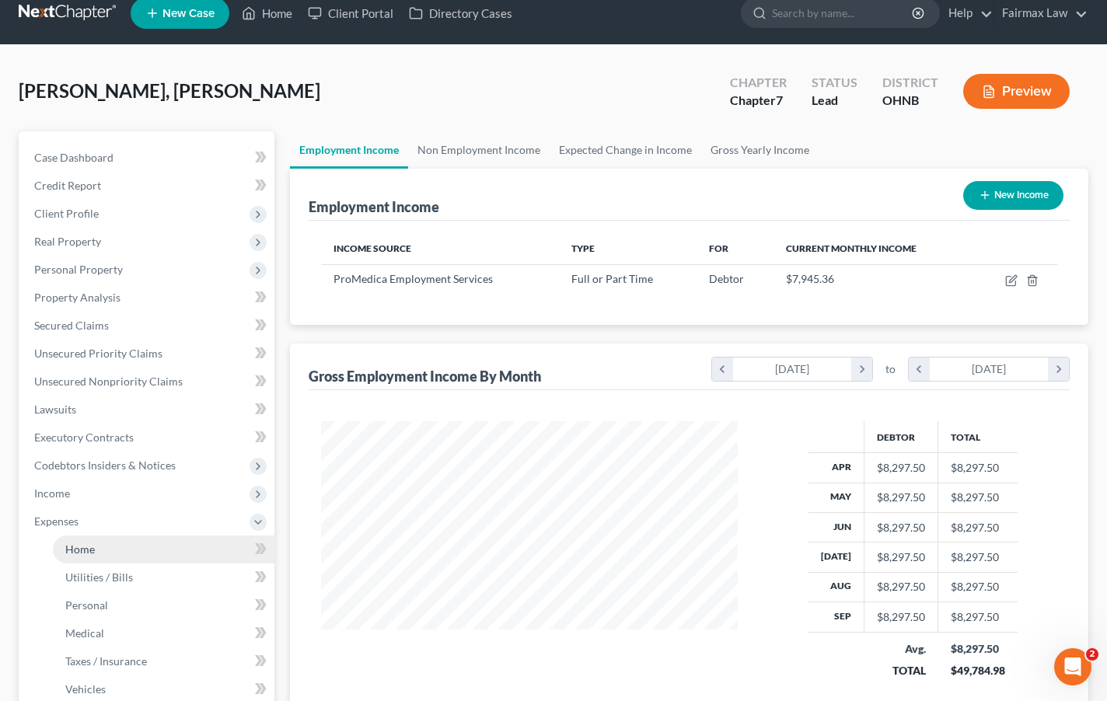
click at [100, 560] on link "Home" at bounding box center [164, 550] width 222 height 28
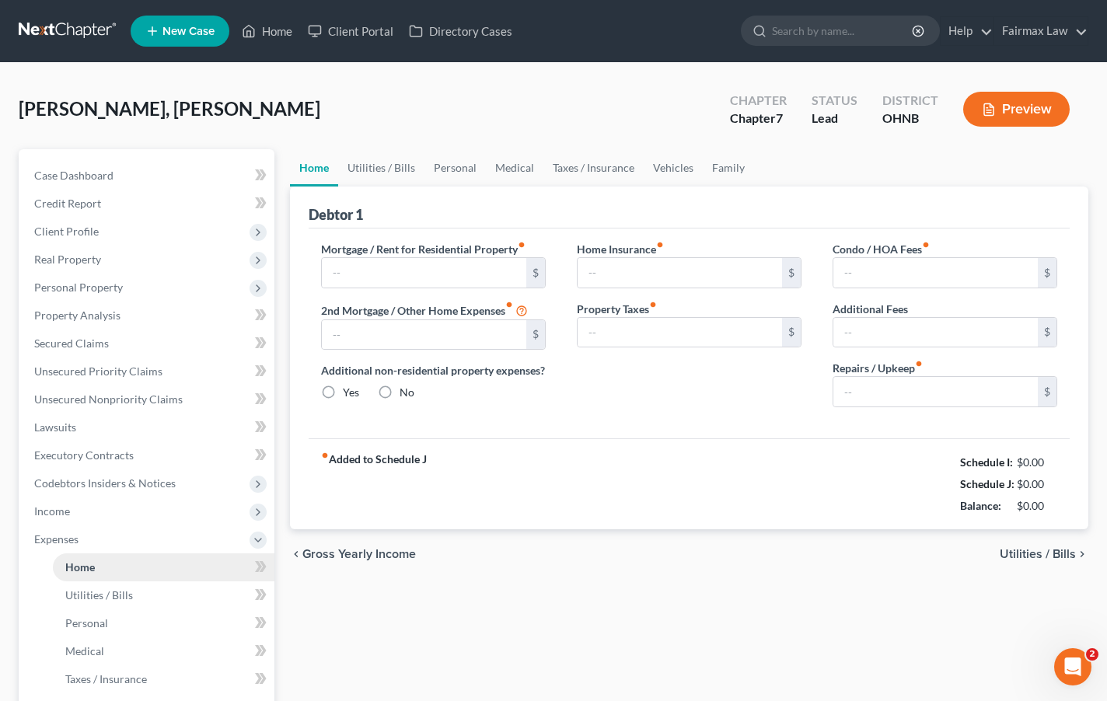
type input "1,200.00"
type input "0.00"
radio input "true"
type input "14.99"
type input "0.00"
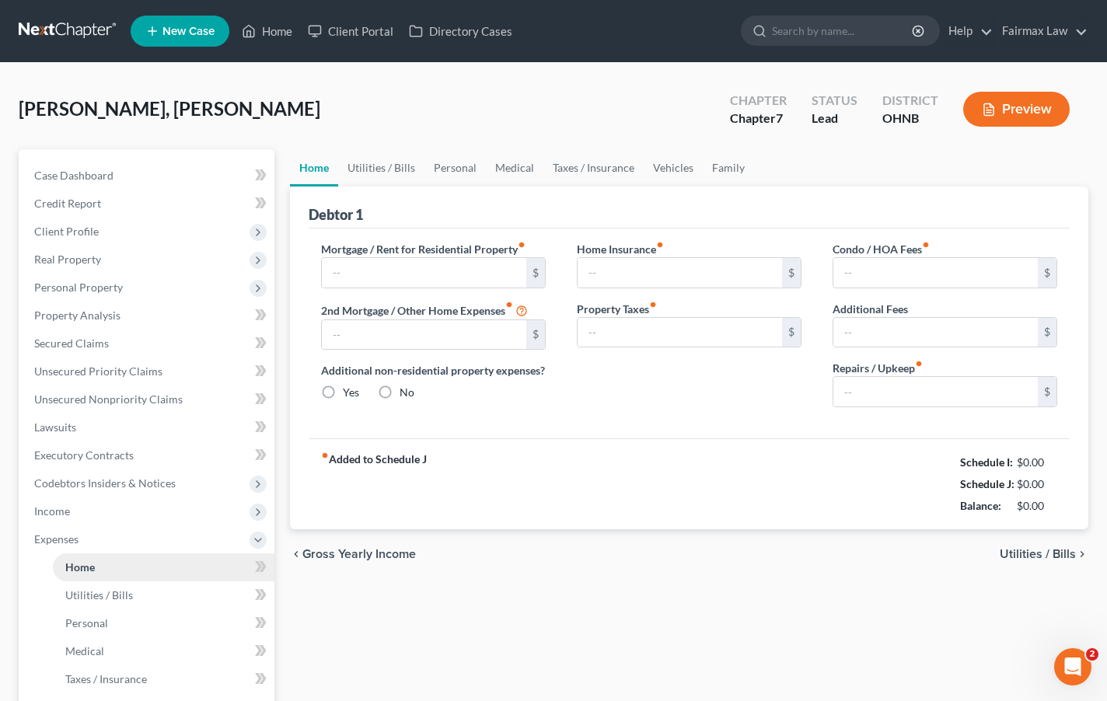
type input "0.00"
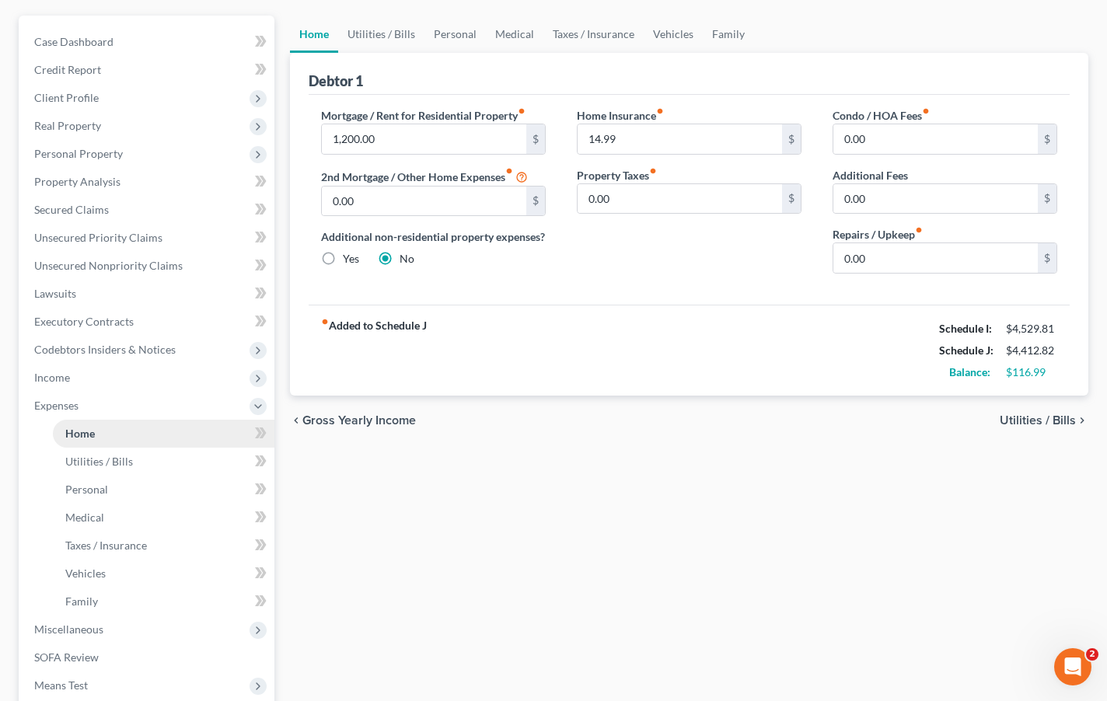
scroll to position [165, 0]
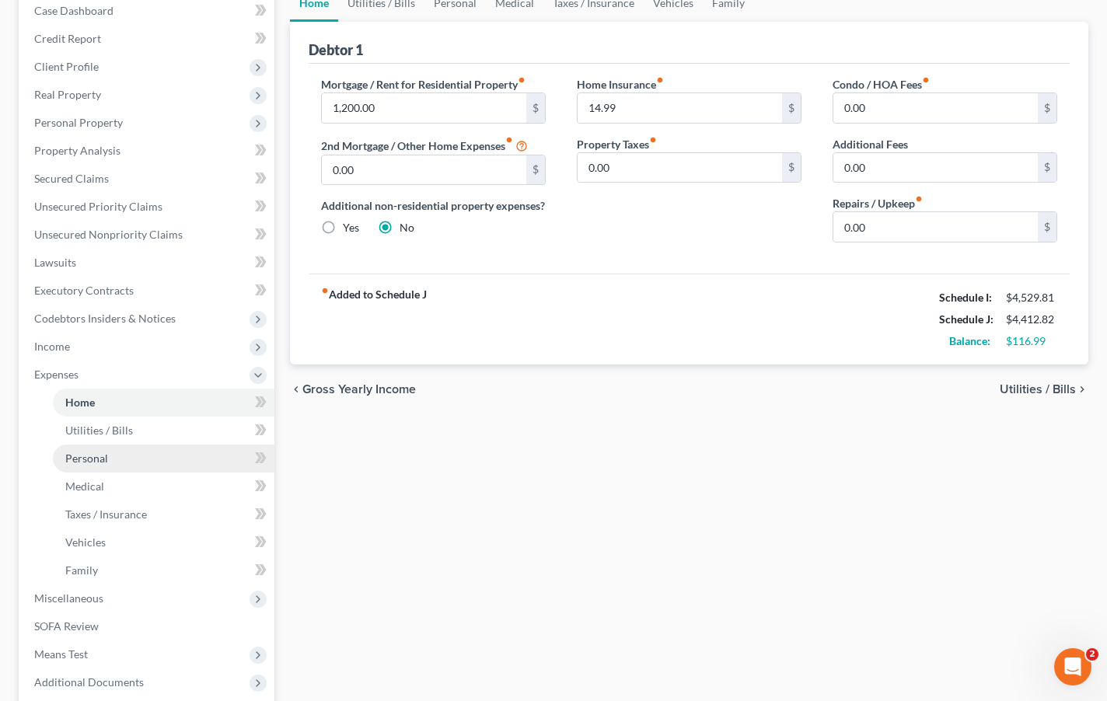
click at [100, 445] on link "Personal" at bounding box center [164, 459] width 222 height 28
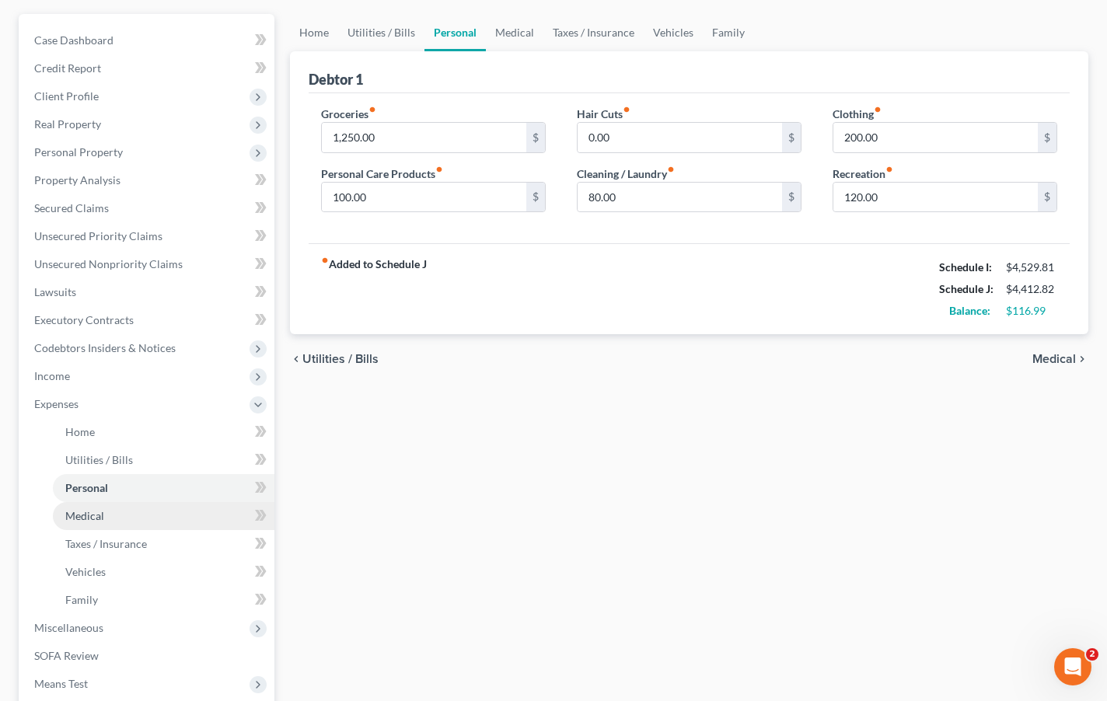
click at [114, 510] on link "Medical" at bounding box center [164, 516] width 222 height 28
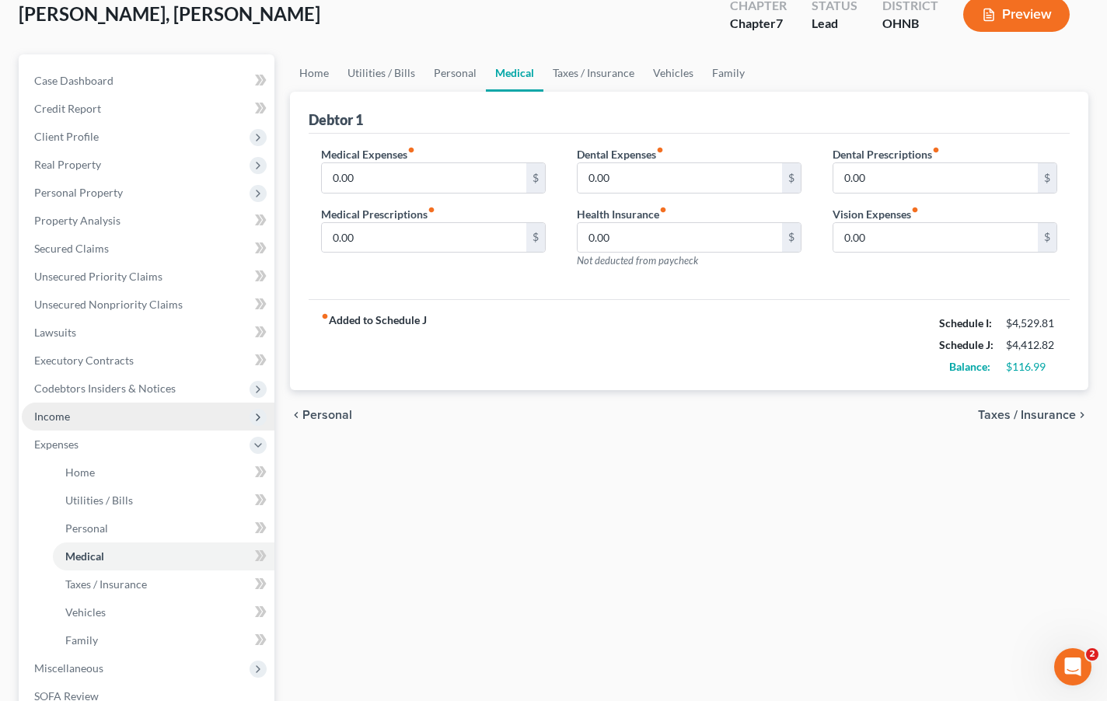
scroll to position [96, 0]
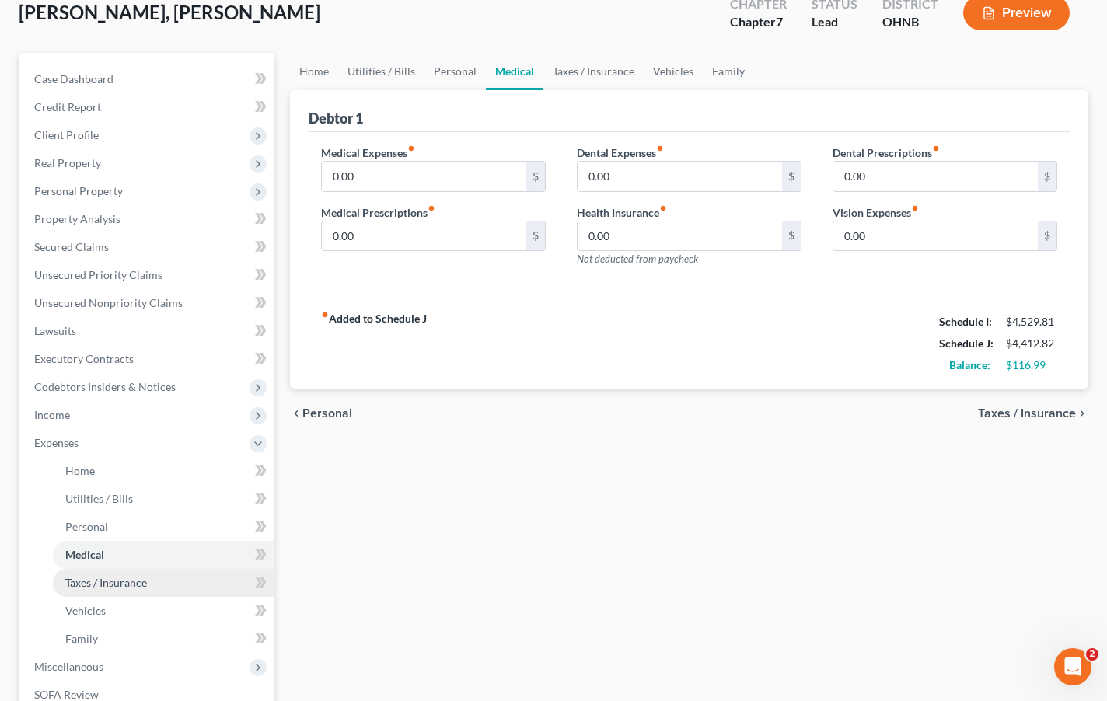
click at [114, 580] on span "Taxes / Insurance" at bounding box center [106, 582] width 82 height 13
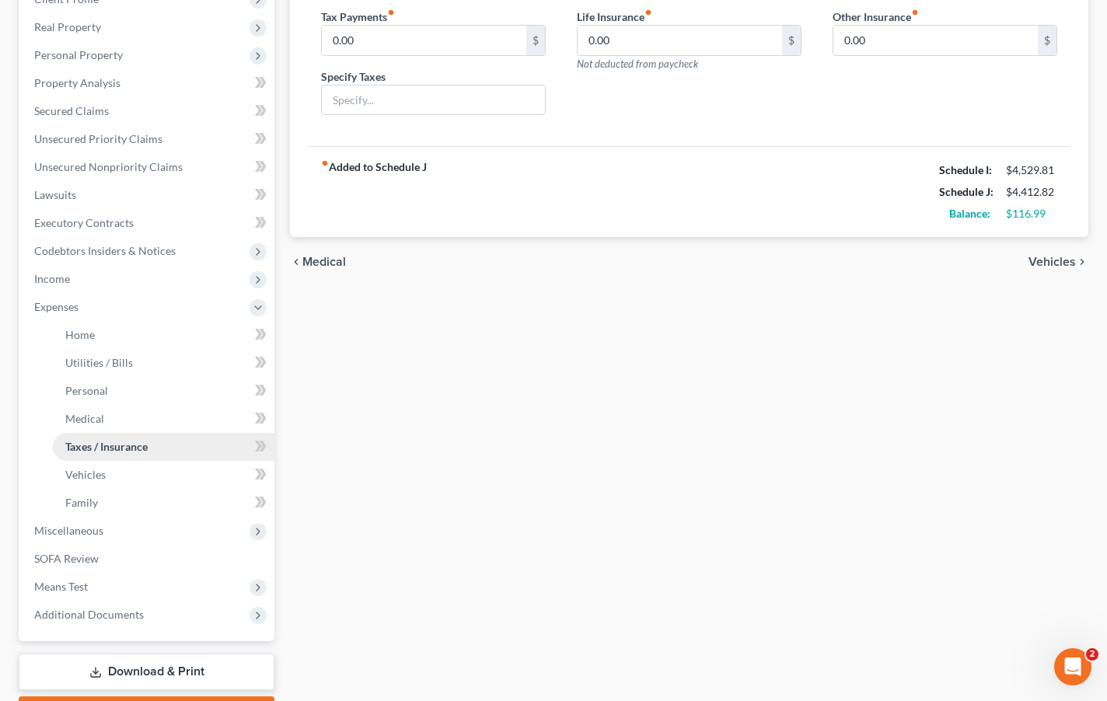
scroll to position [262, 0]
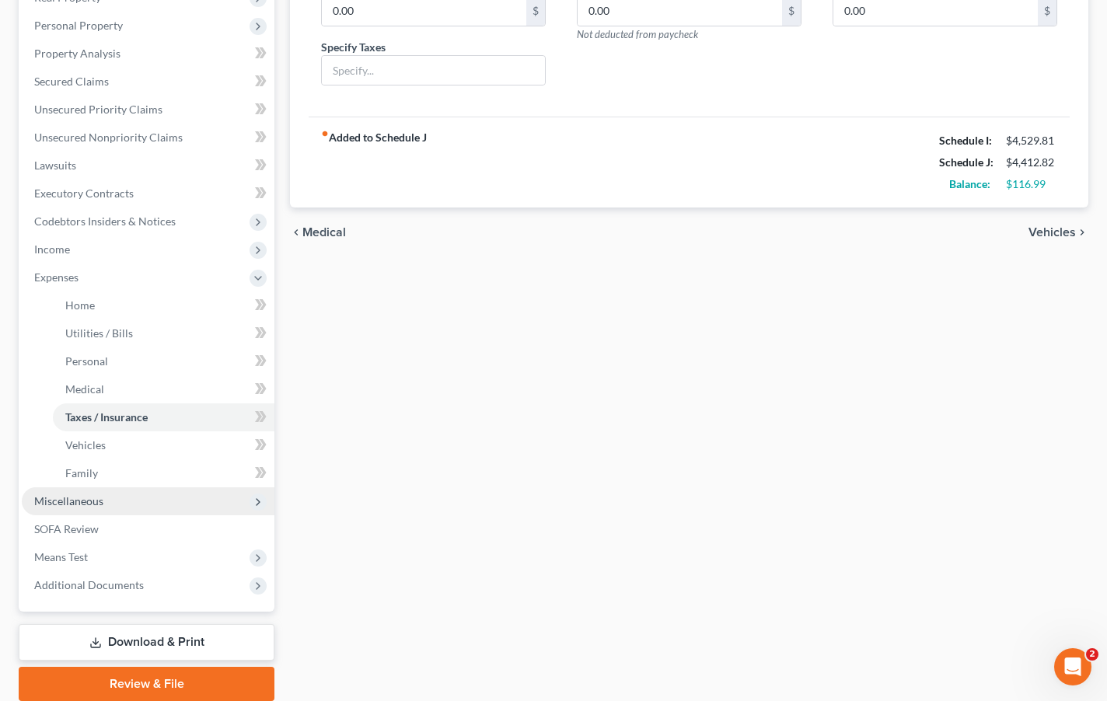
click at [96, 507] on span "Miscellaneous" at bounding box center [68, 500] width 69 height 13
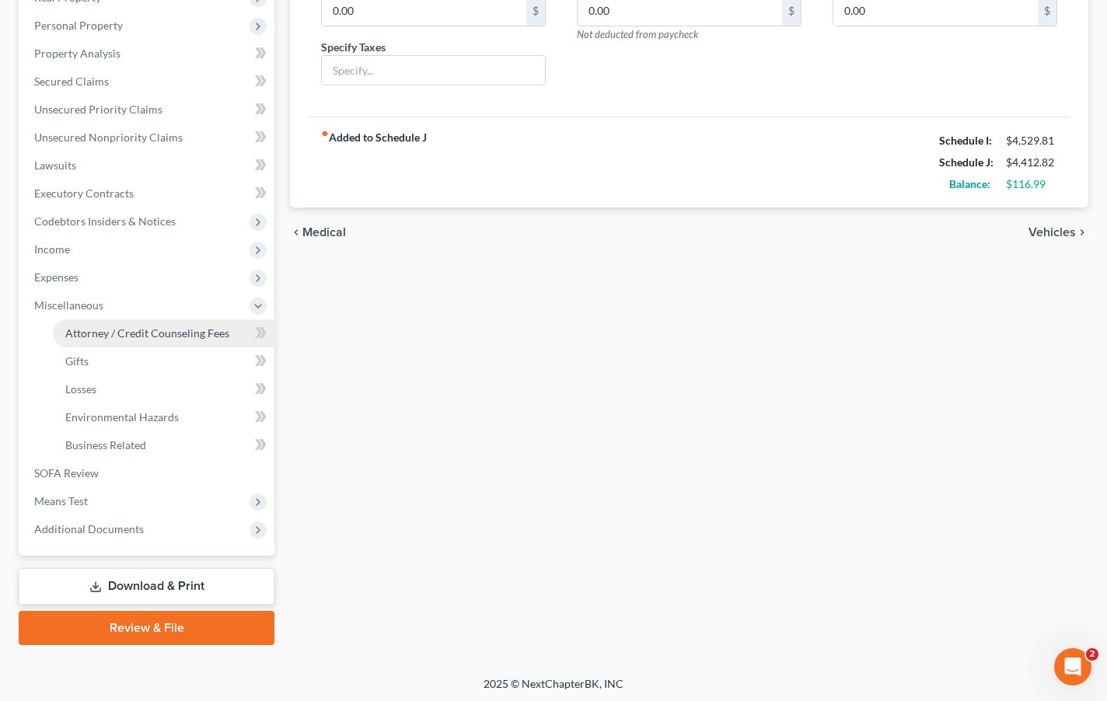
click at [100, 331] on span "Attorney / Credit Counseling Fees" at bounding box center [147, 333] width 164 height 13
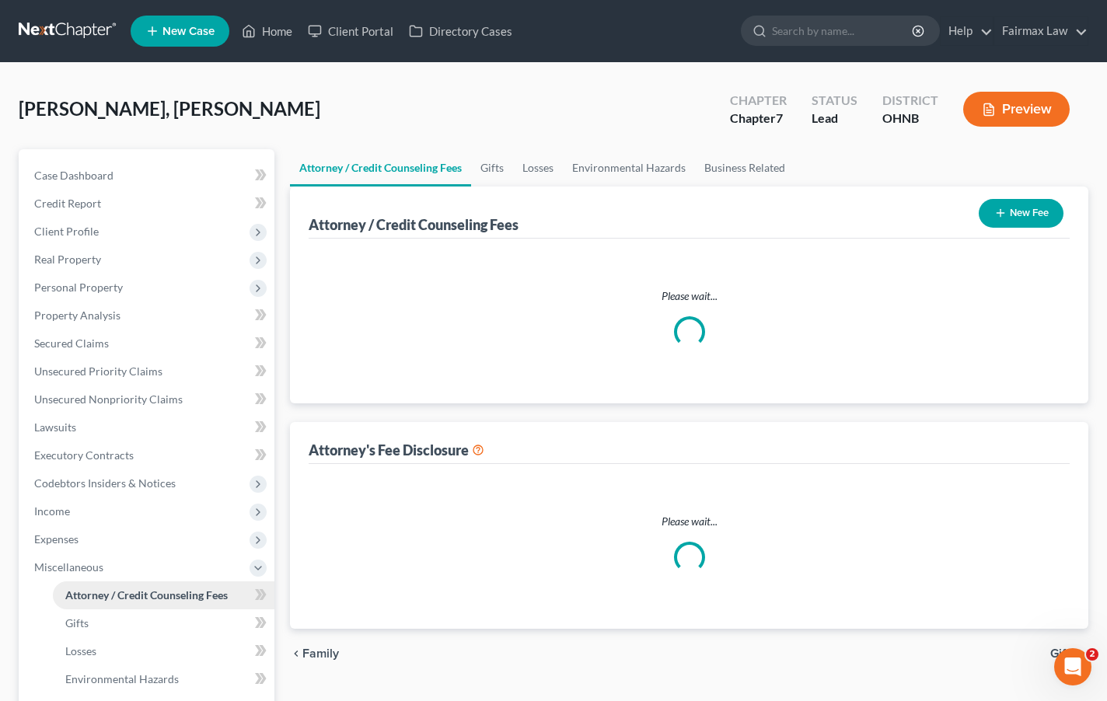
select select "1"
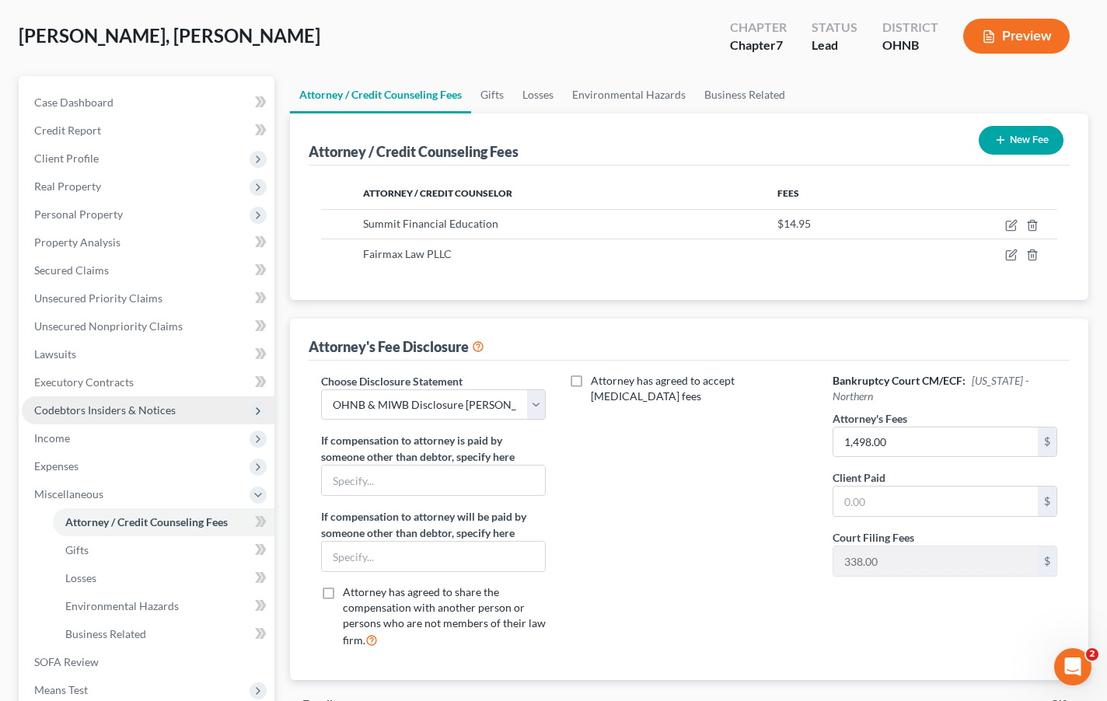
scroll to position [67, 0]
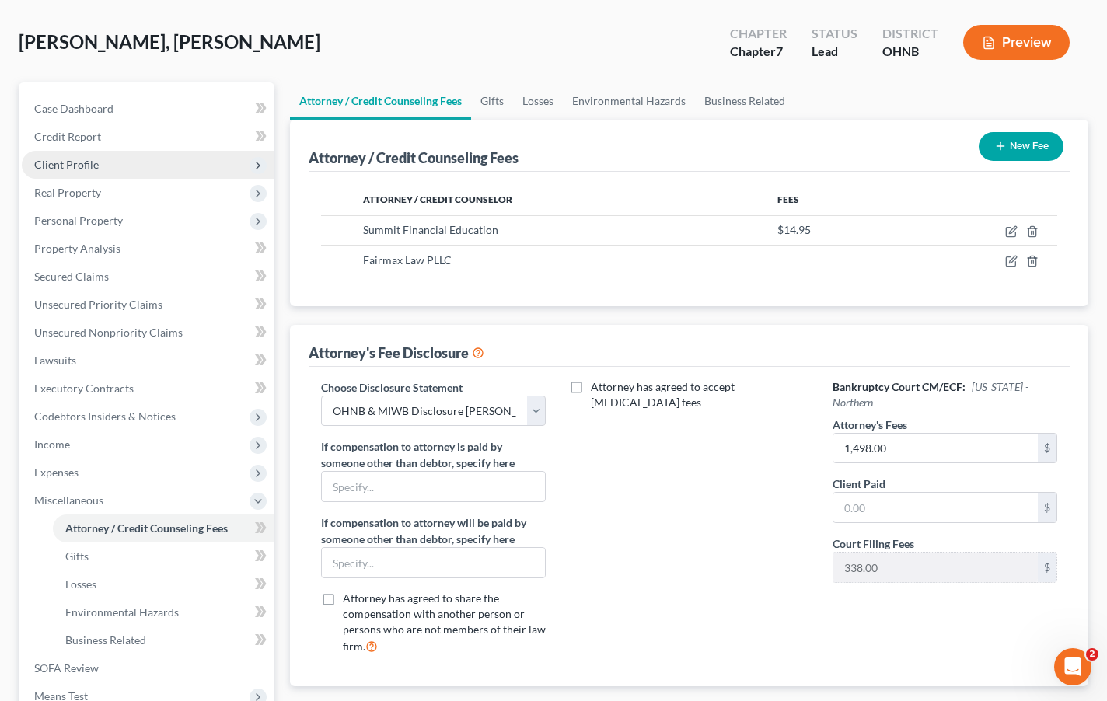
click at [134, 152] on span "Client Profile" at bounding box center [148, 165] width 253 height 28
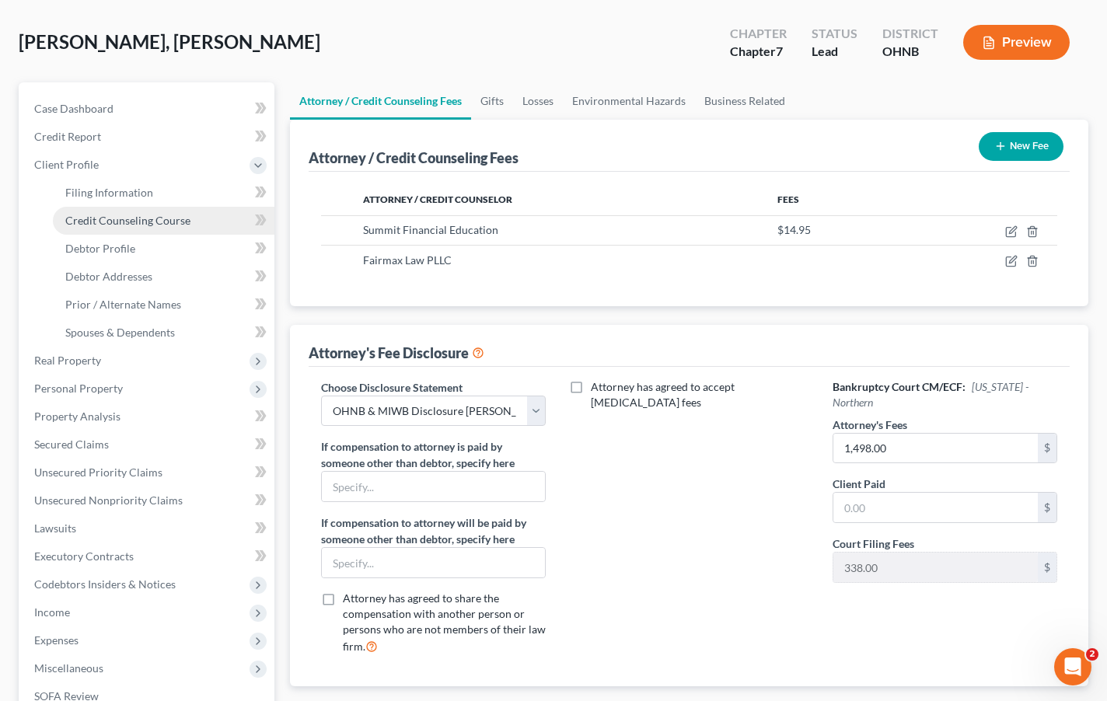
click at [132, 208] on link "Credit Counseling Course" at bounding box center [164, 221] width 222 height 28
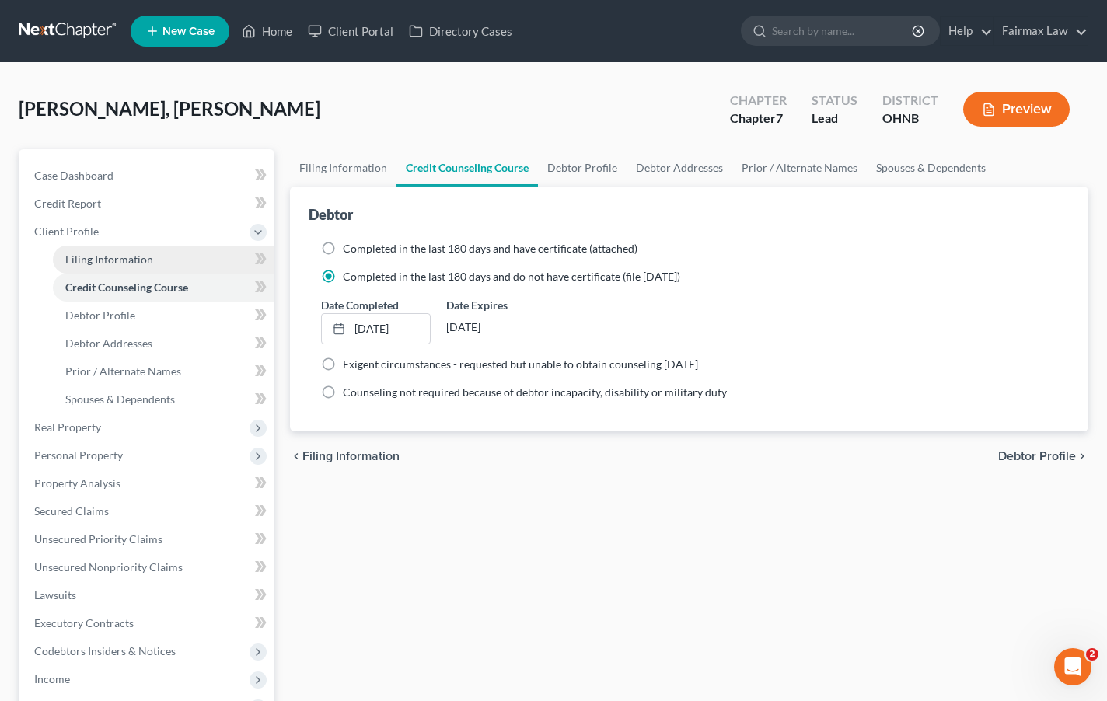
click at [148, 271] on link "Filing Information" at bounding box center [164, 260] width 222 height 28
select select "1"
select select "0"
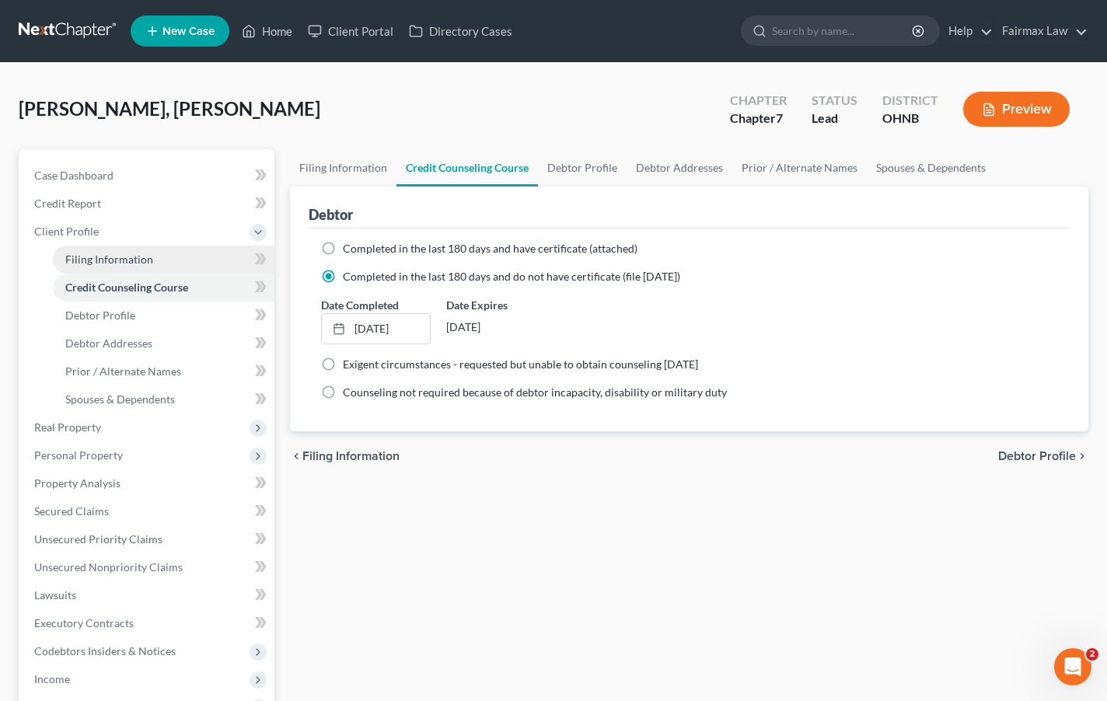
select select "36"
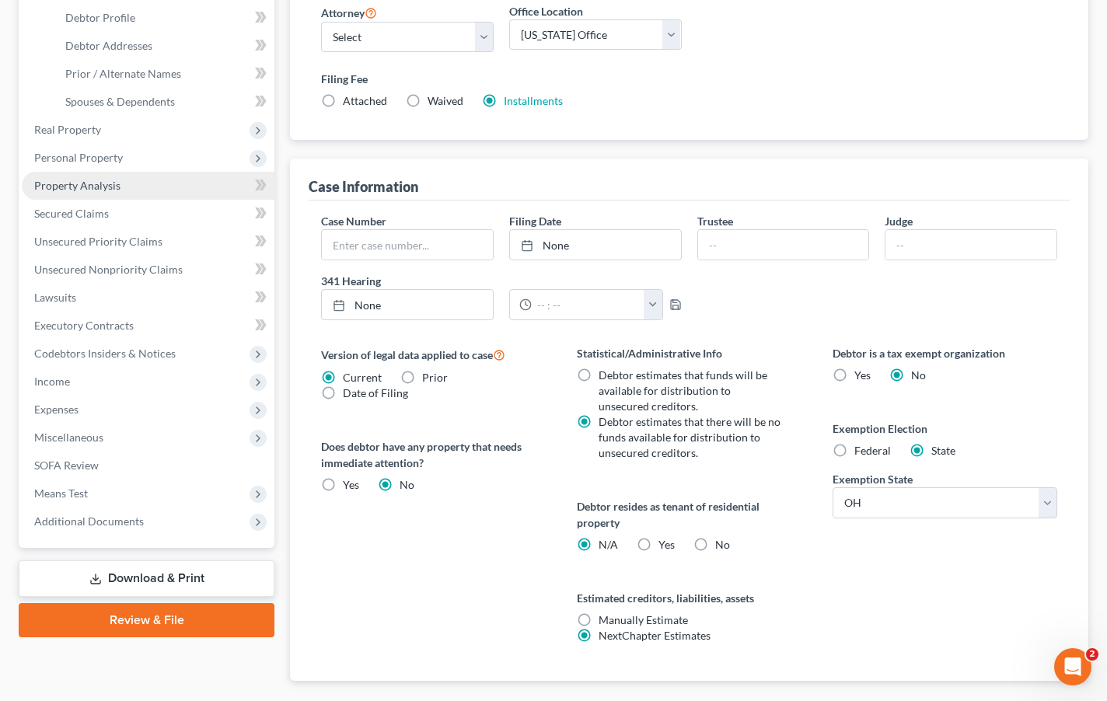
scroll to position [93, 0]
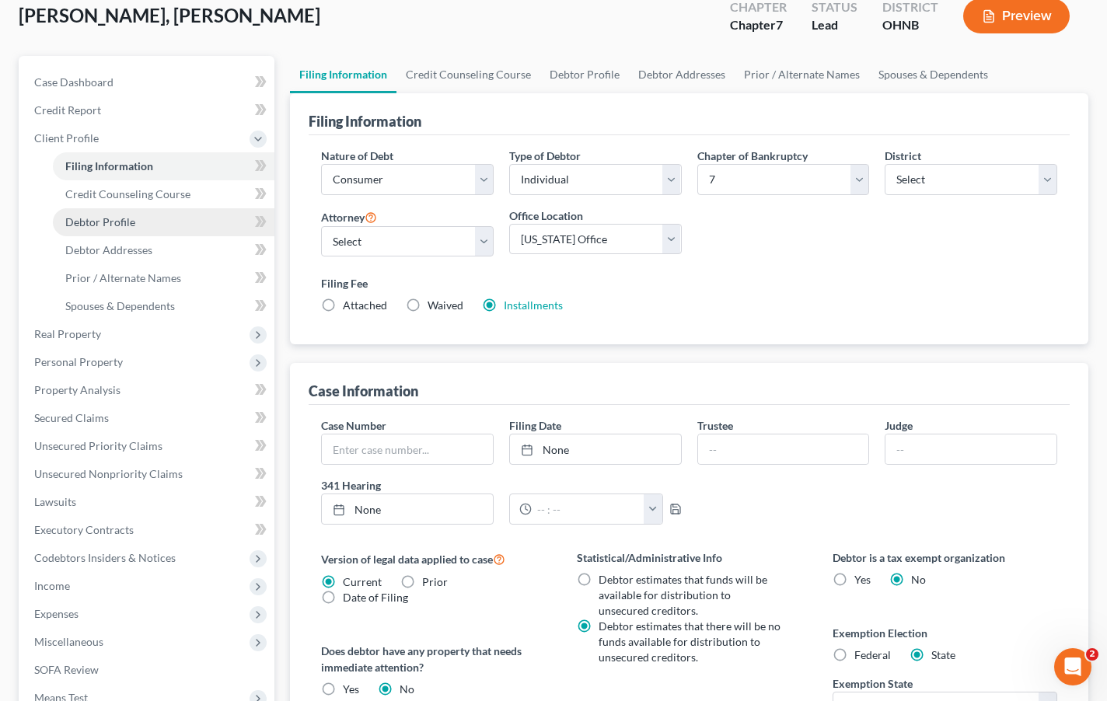
click at [124, 215] on span "Debtor Profile" at bounding box center [100, 221] width 70 height 13
select select "0"
select select "5"
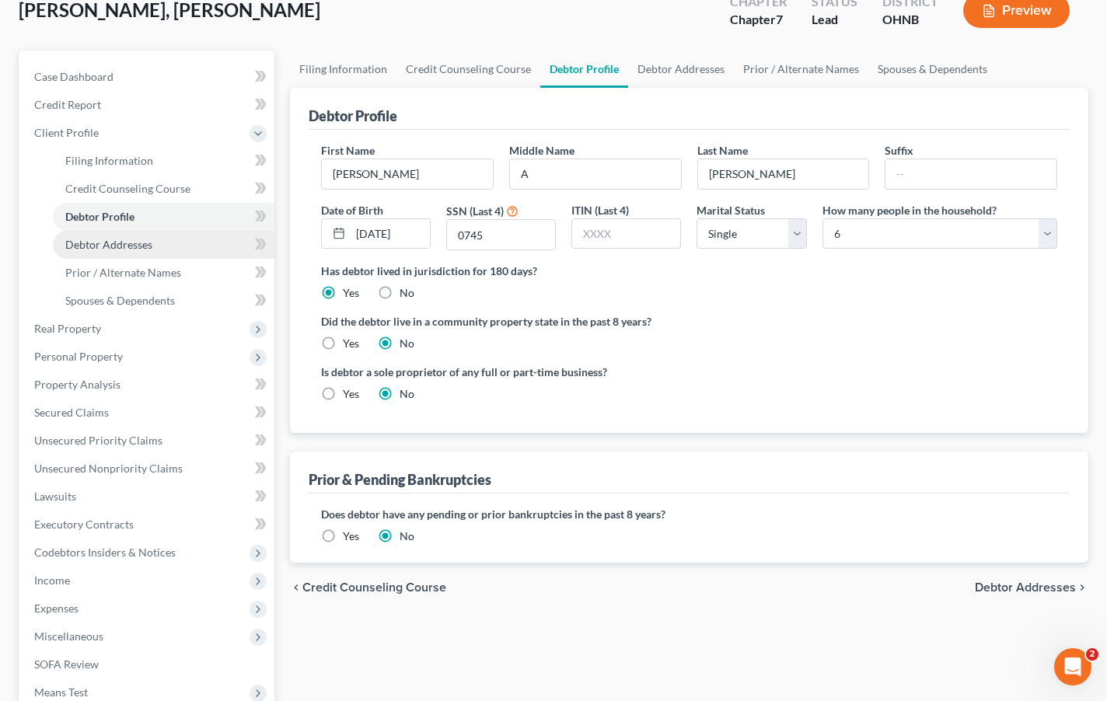
click at [123, 246] on span "Debtor Addresses" at bounding box center [108, 244] width 87 height 13
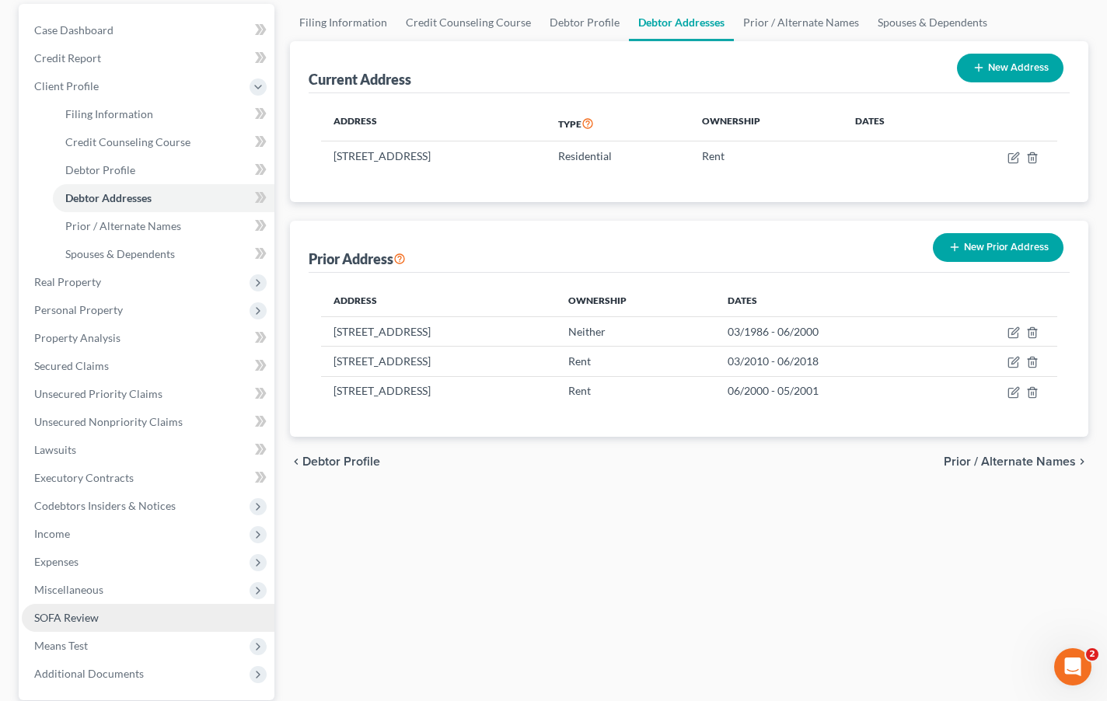
click at [121, 610] on link "SOFA Review" at bounding box center [148, 618] width 253 height 28
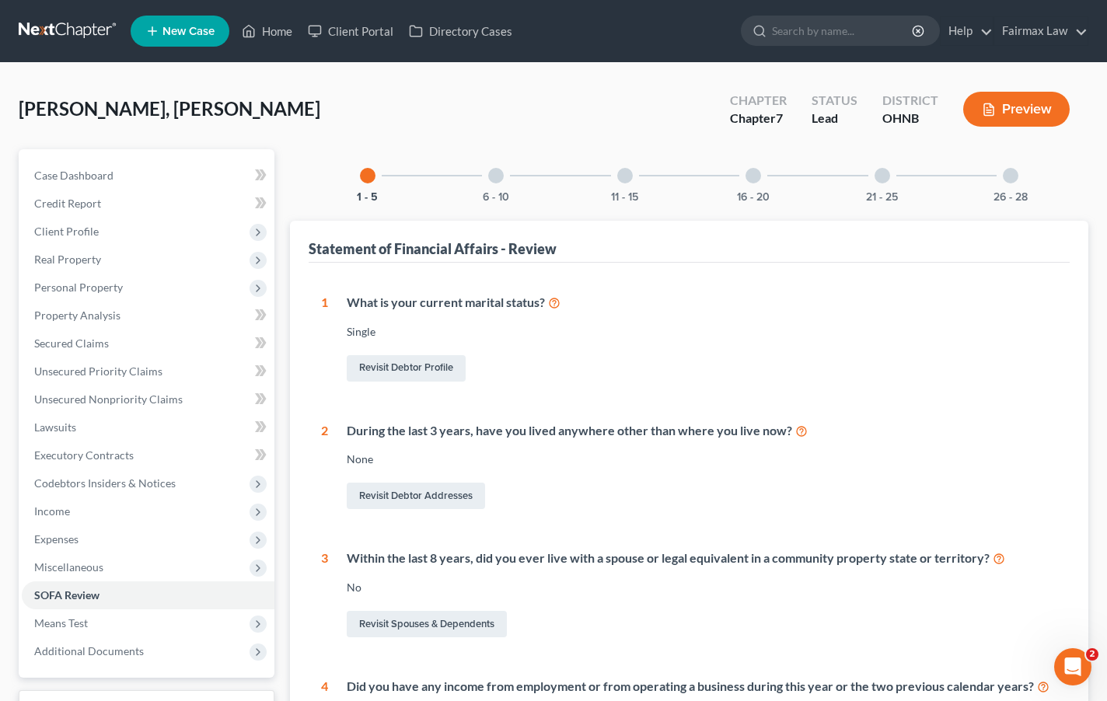
click at [996, 179] on div "26 - 28" at bounding box center [1010, 175] width 53 height 53
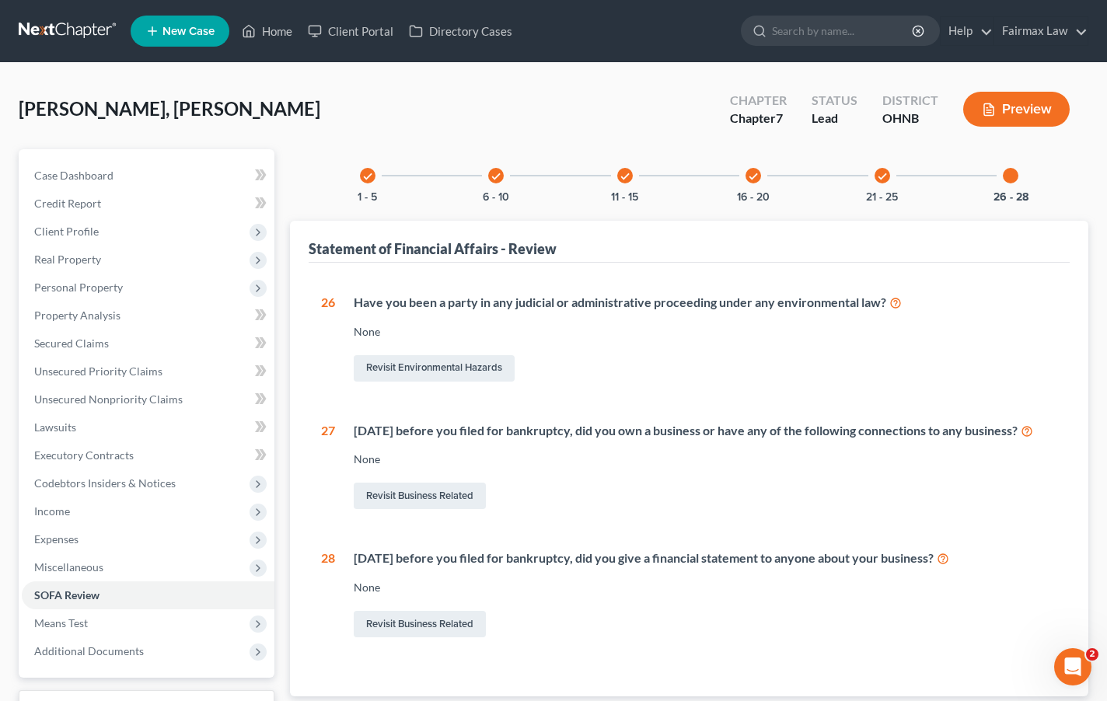
click at [891, 185] on div "check 21 - 25" at bounding box center [882, 175] width 53 height 53
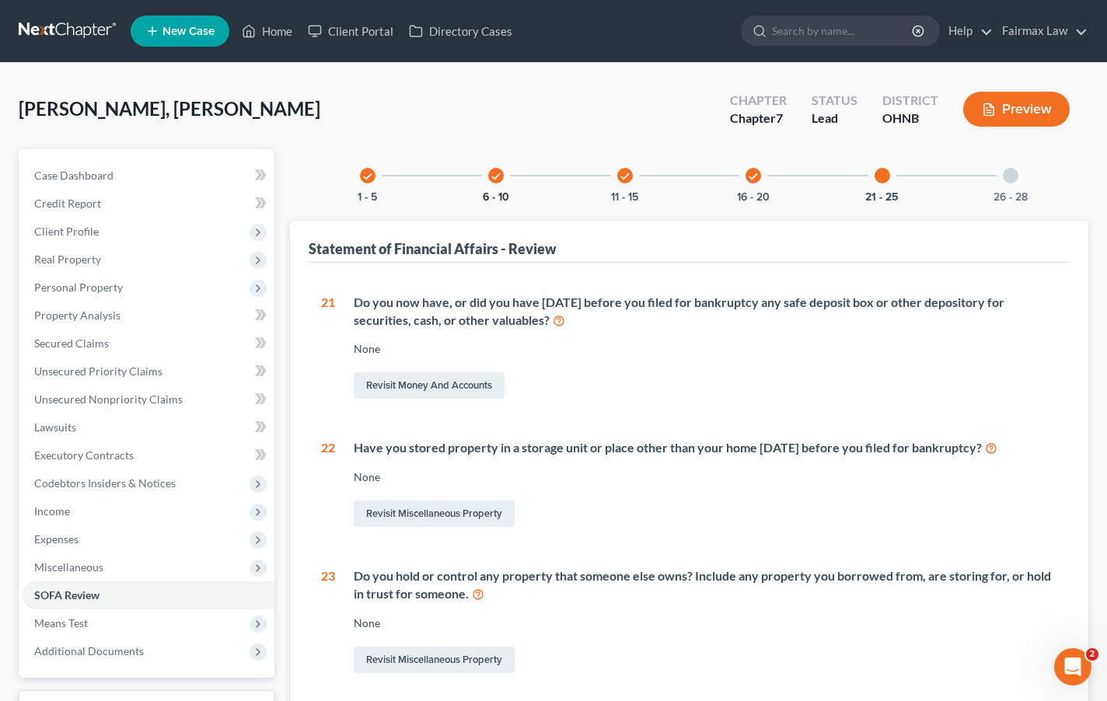
click at [500, 192] on button "6 - 10" at bounding box center [496, 197] width 26 height 11
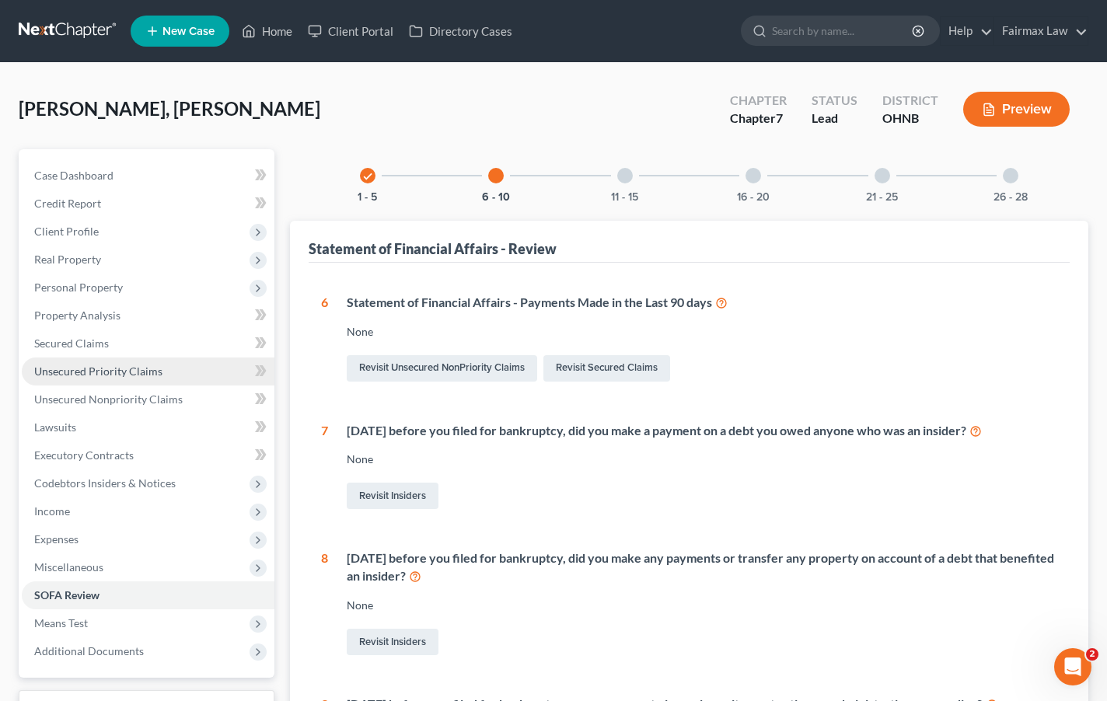
click at [134, 362] on link "Unsecured Priority Claims" at bounding box center [148, 372] width 253 height 28
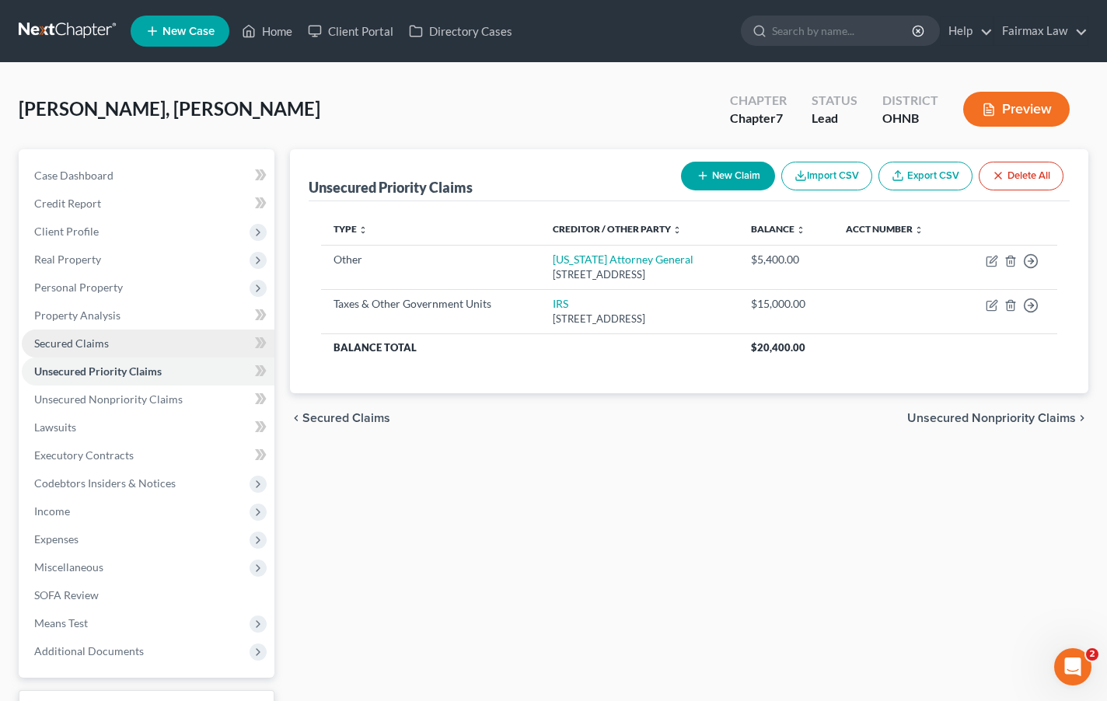
click at [139, 343] on link "Secured Claims" at bounding box center [148, 344] width 253 height 28
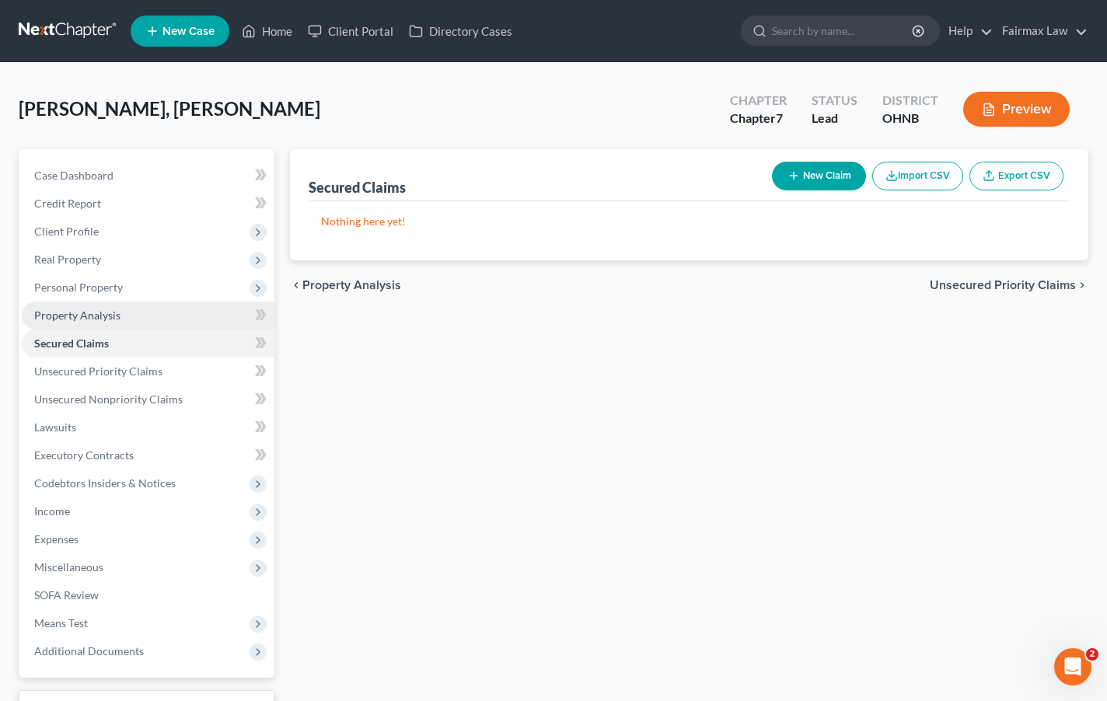
click at [138, 317] on link "Property Analysis" at bounding box center [148, 316] width 253 height 28
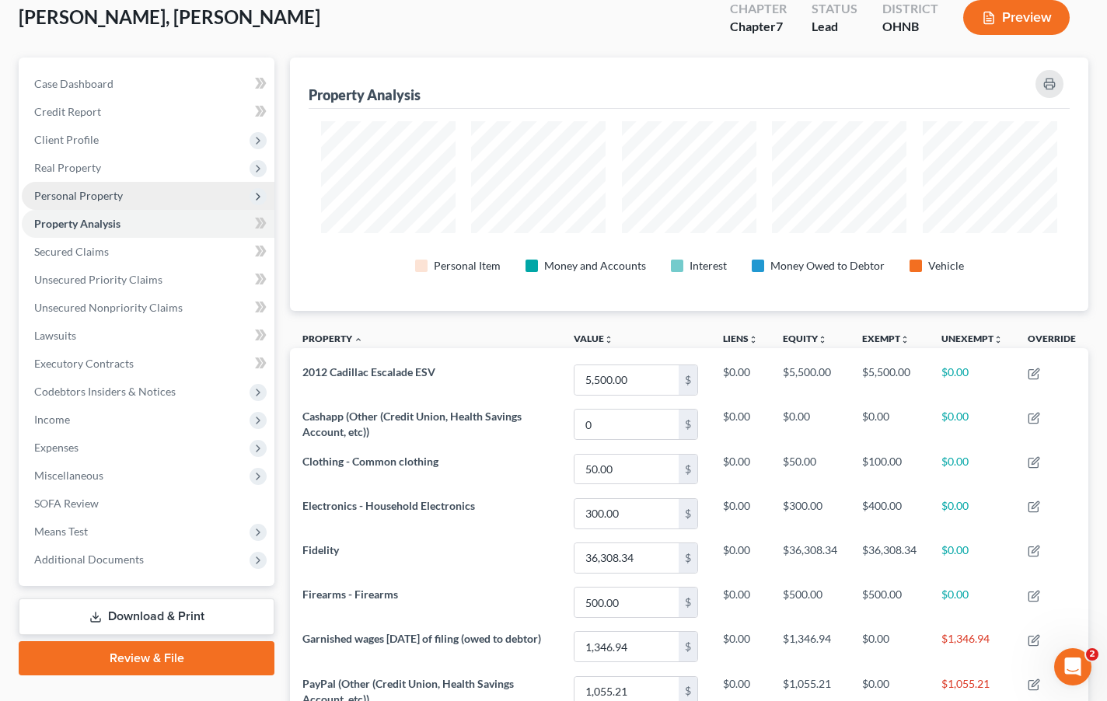
click at [141, 197] on span "Personal Property" at bounding box center [148, 196] width 253 height 28
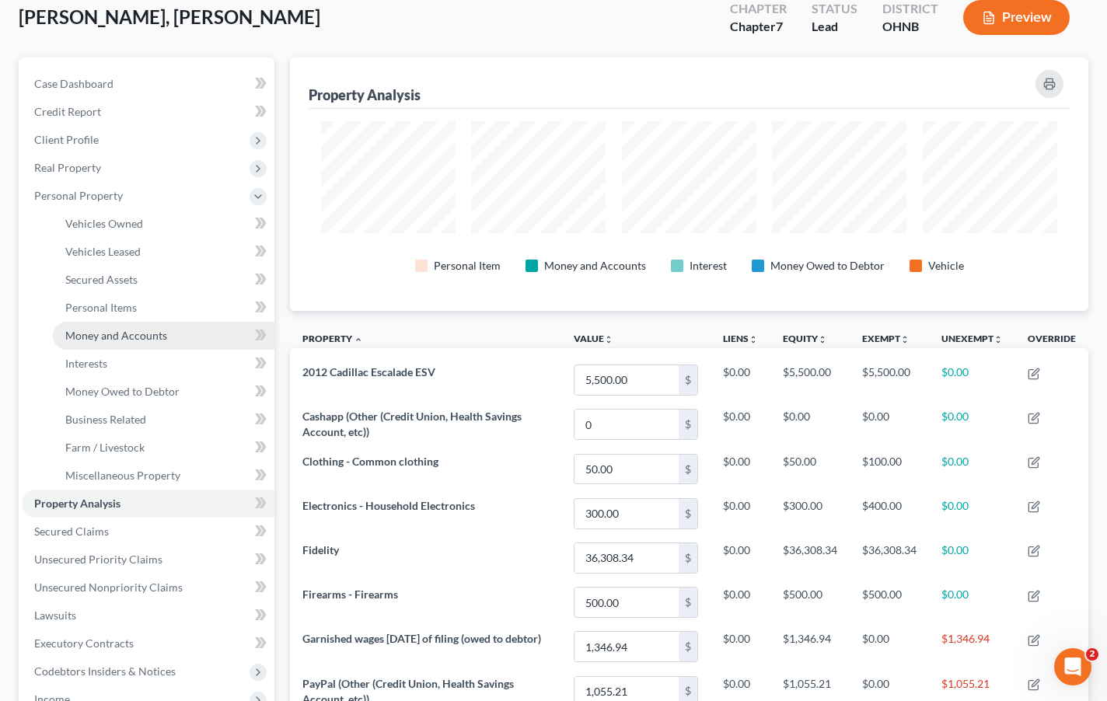
click at [128, 340] on span "Money and Accounts" at bounding box center [116, 335] width 102 height 13
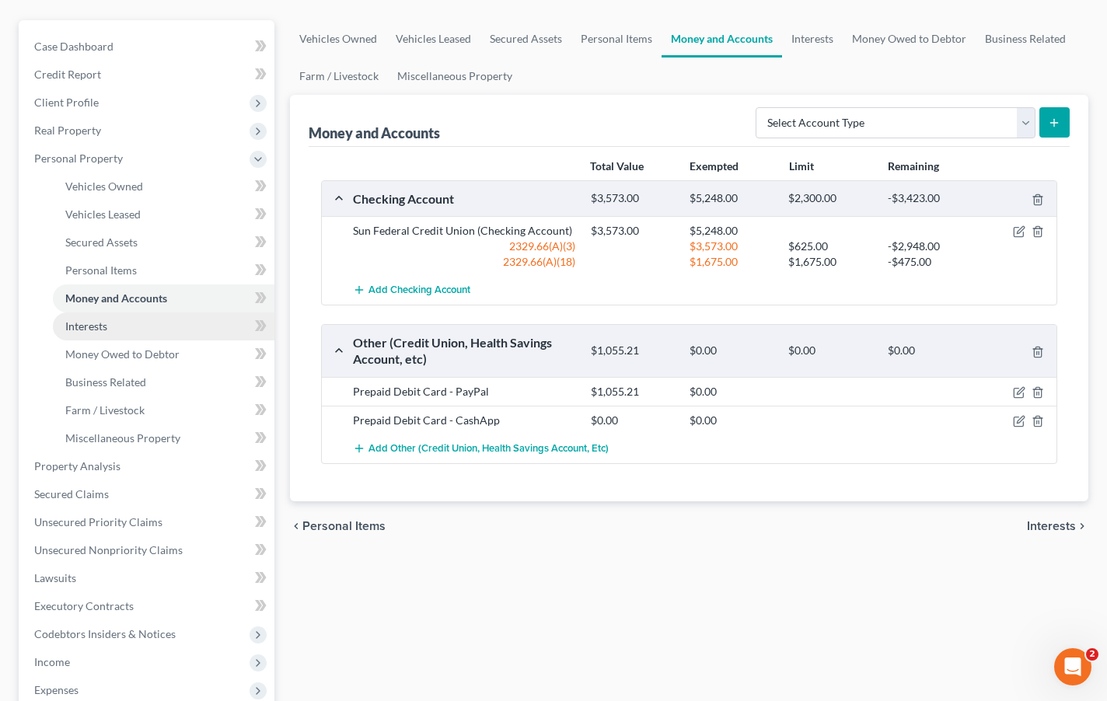
click at [117, 324] on link "Interests" at bounding box center [164, 327] width 222 height 28
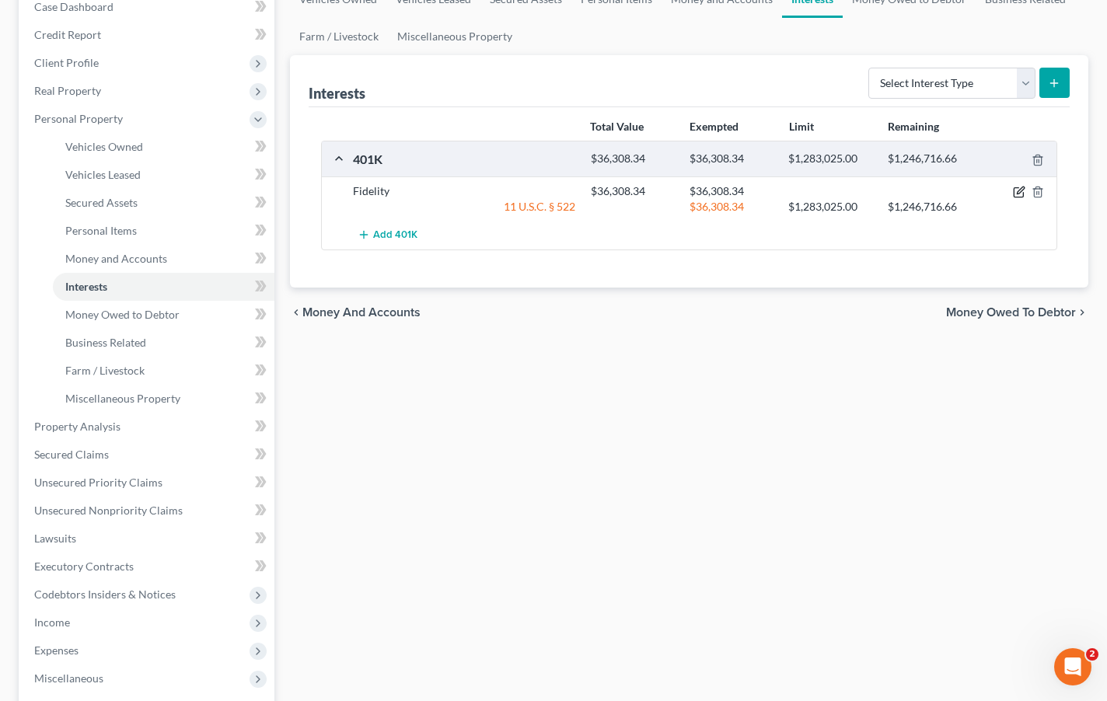
click at [1017, 195] on icon "button" at bounding box center [1019, 192] width 12 height 12
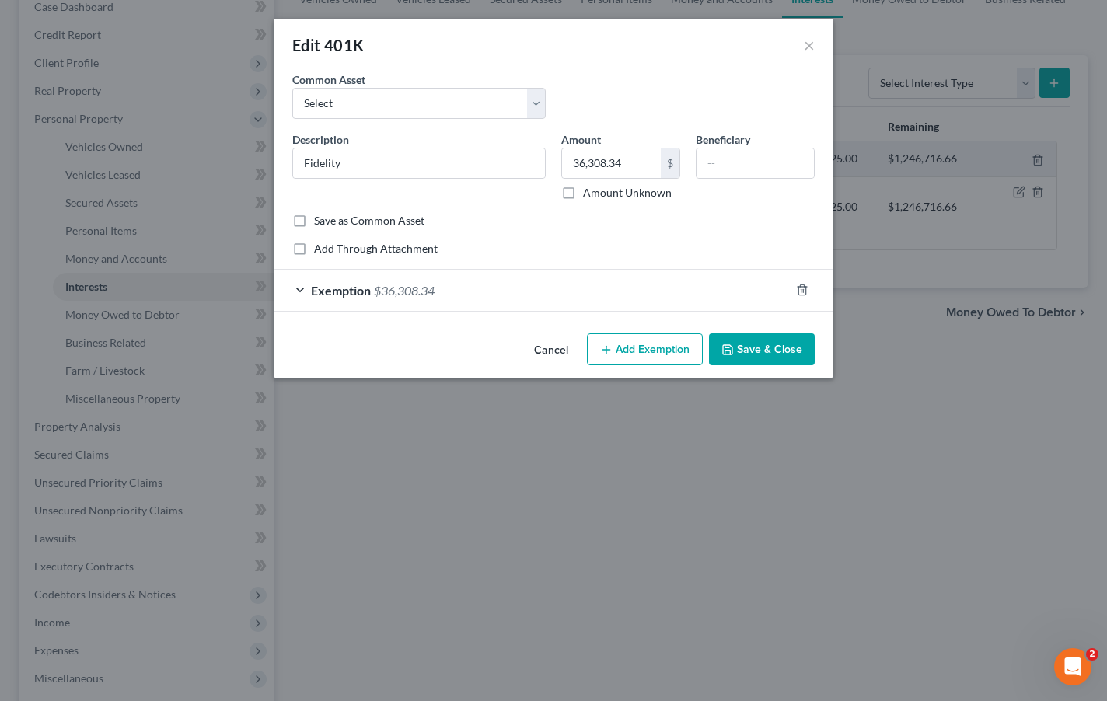
click at [396, 300] on div "Exemption $36,308.34" at bounding box center [532, 290] width 516 height 41
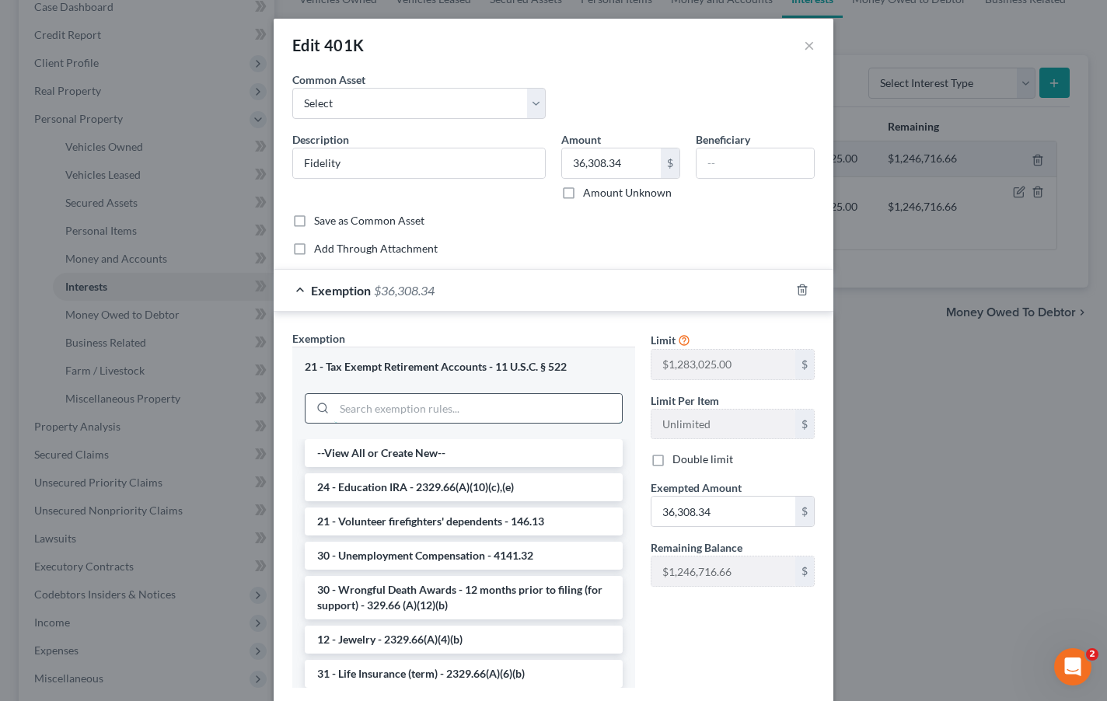
click at [396, 401] on input "search" at bounding box center [478, 409] width 288 height 30
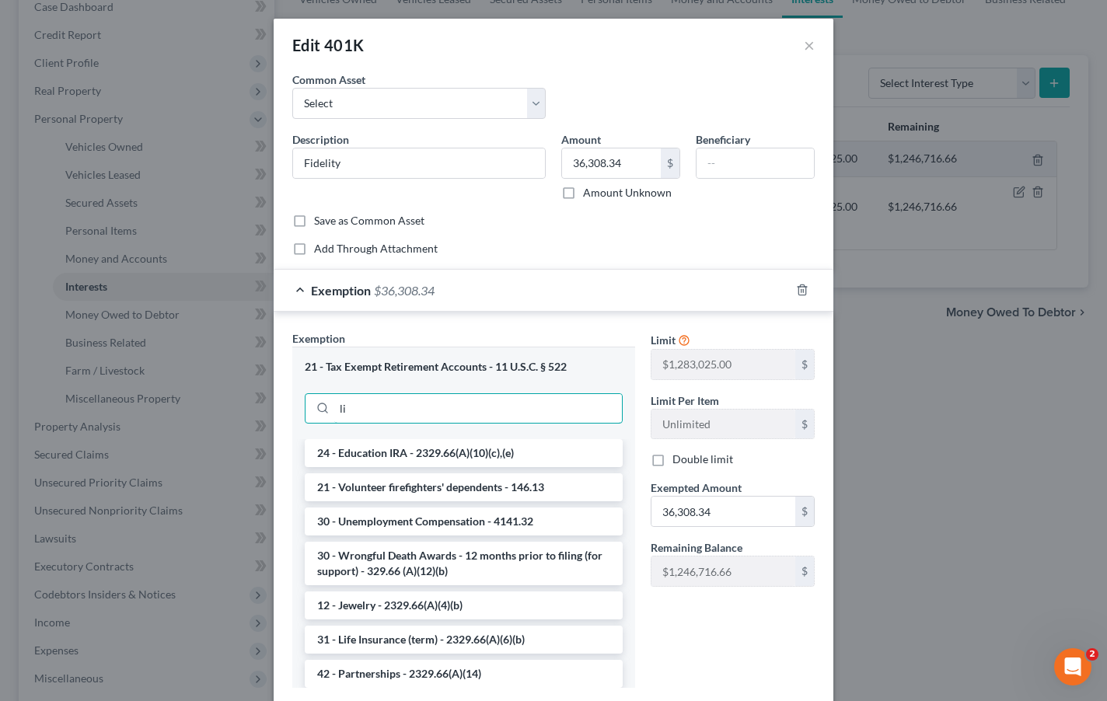
type input "l"
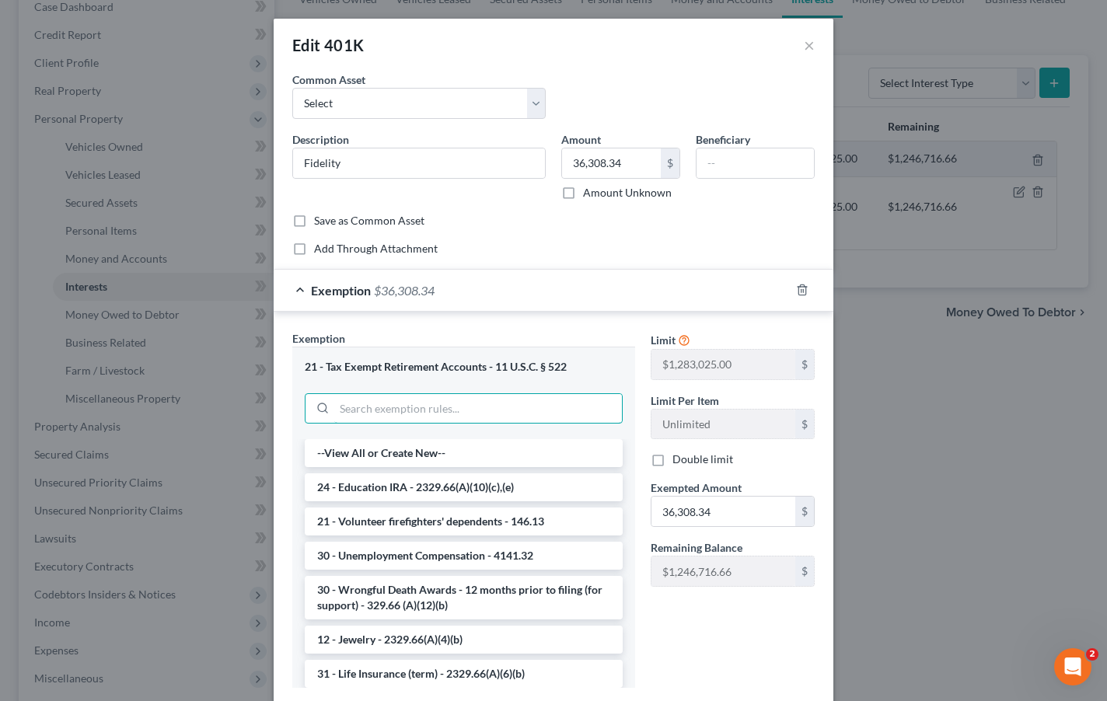
type input "r"
type input "e"
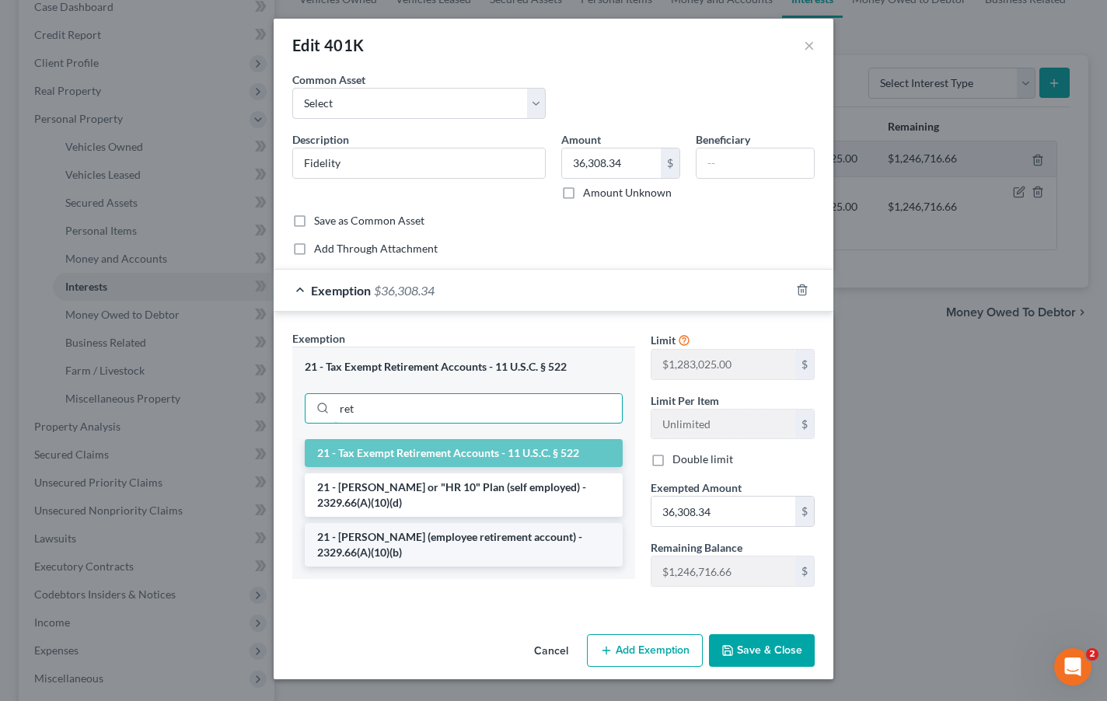
type input "ret"
click at [440, 561] on li "21 - ERISA (employee retirement account) - 2329.66(A)(10)(b)" at bounding box center [464, 545] width 318 height 44
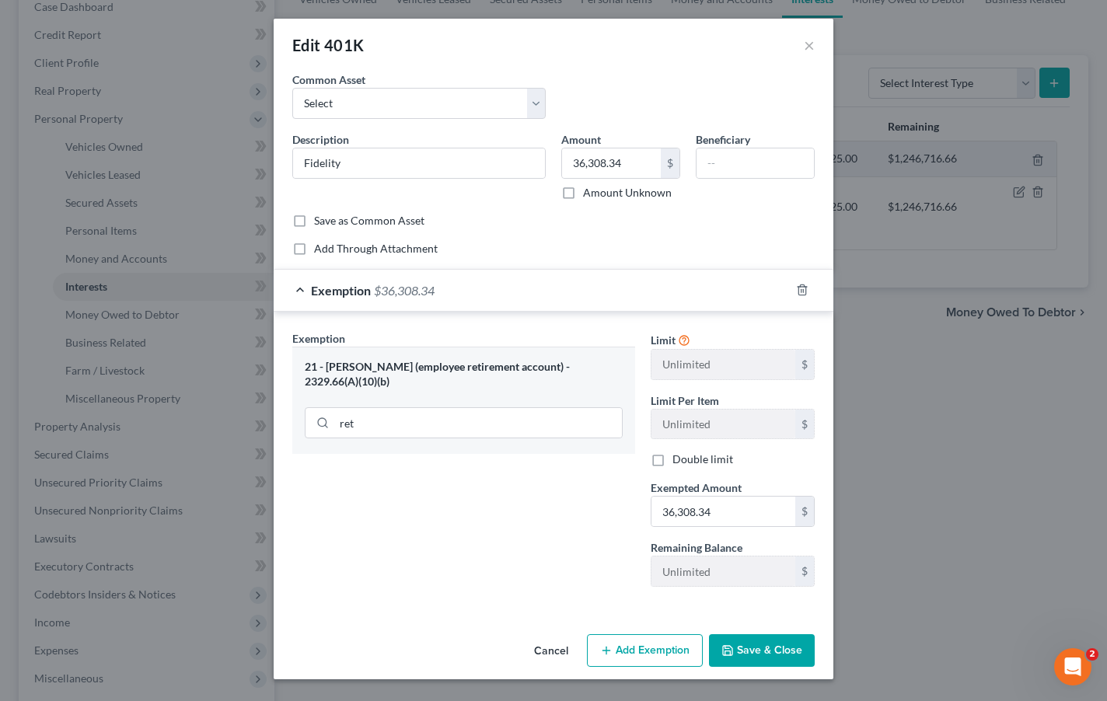
click at [742, 651] on button "Save & Close" at bounding box center [762, 650] width 106 height 33
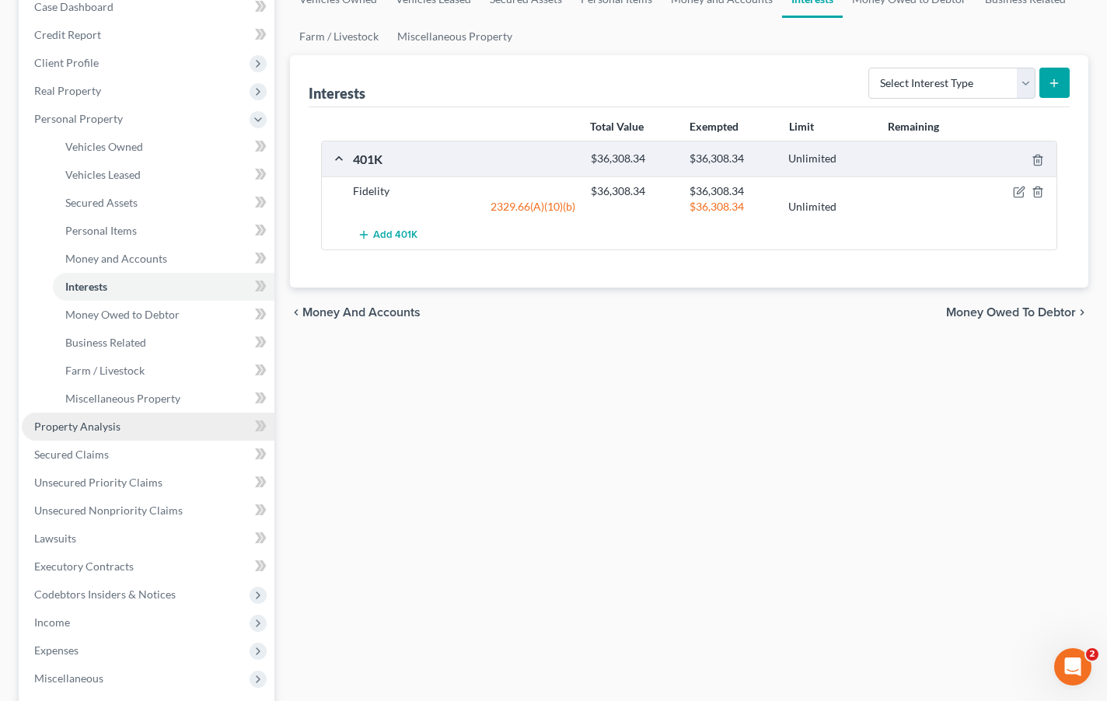
click at [163, 413] on link "Property Analysis" at bounding box center [148, 427] width 253 height 28
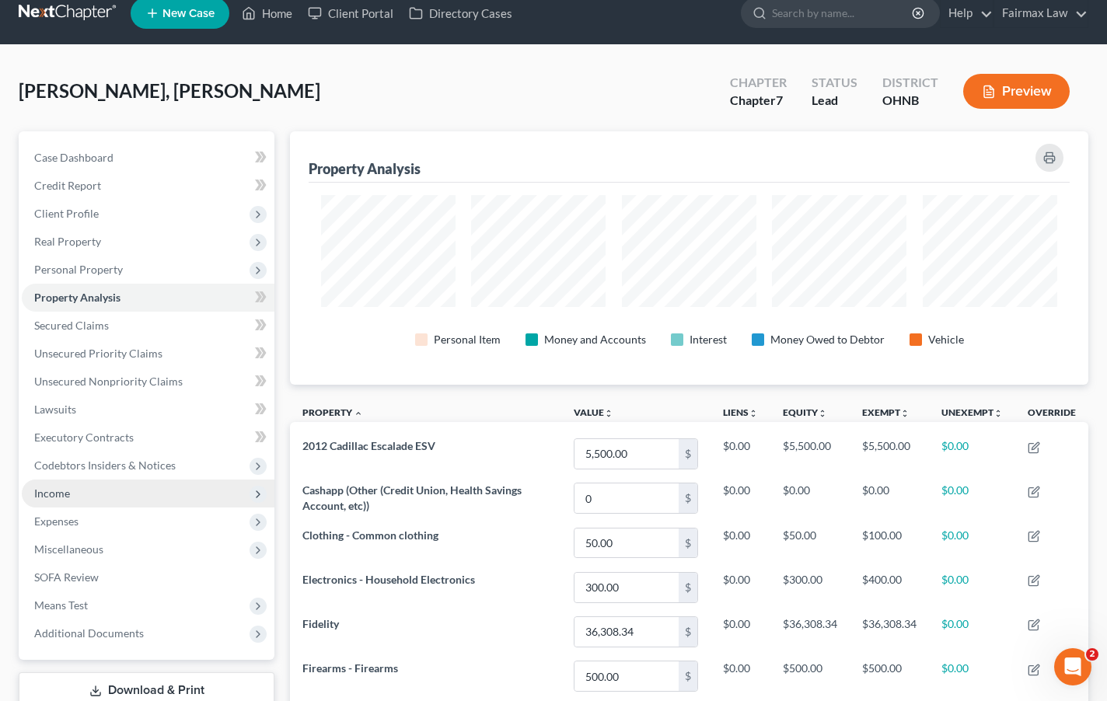
click at [150, 500] on span "Income" at bounding box center [148, 494] width 253 height 28
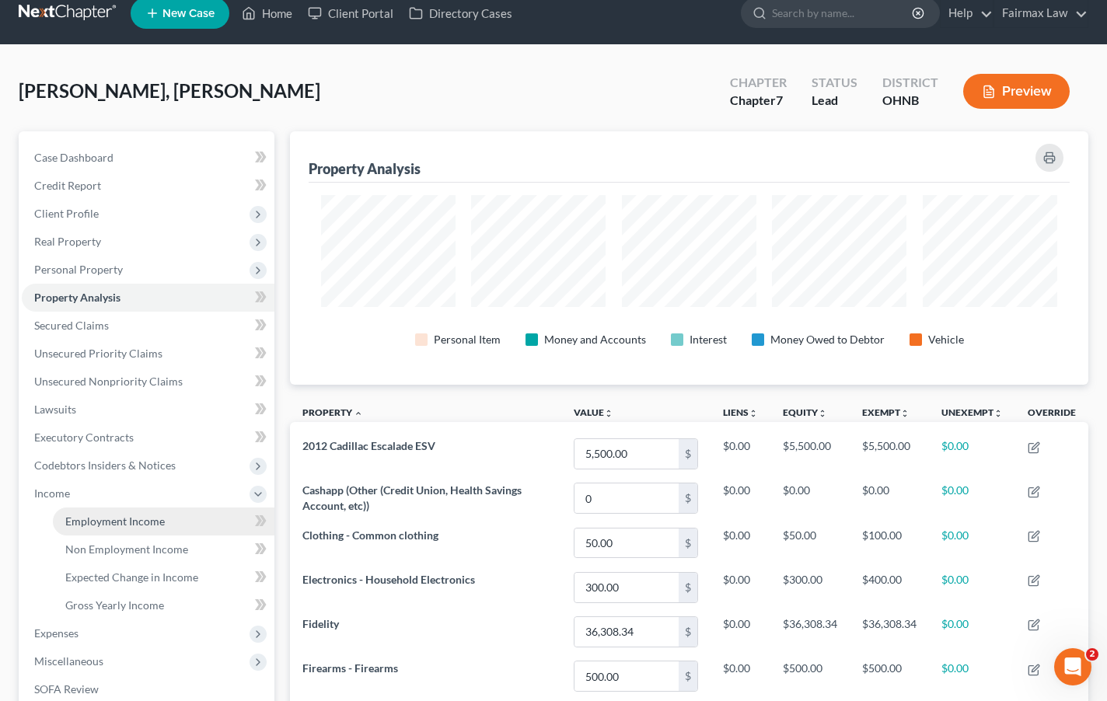
click at [154, 519] on span "Employment Income" at bounding box center [115, 521] width 100 height 13
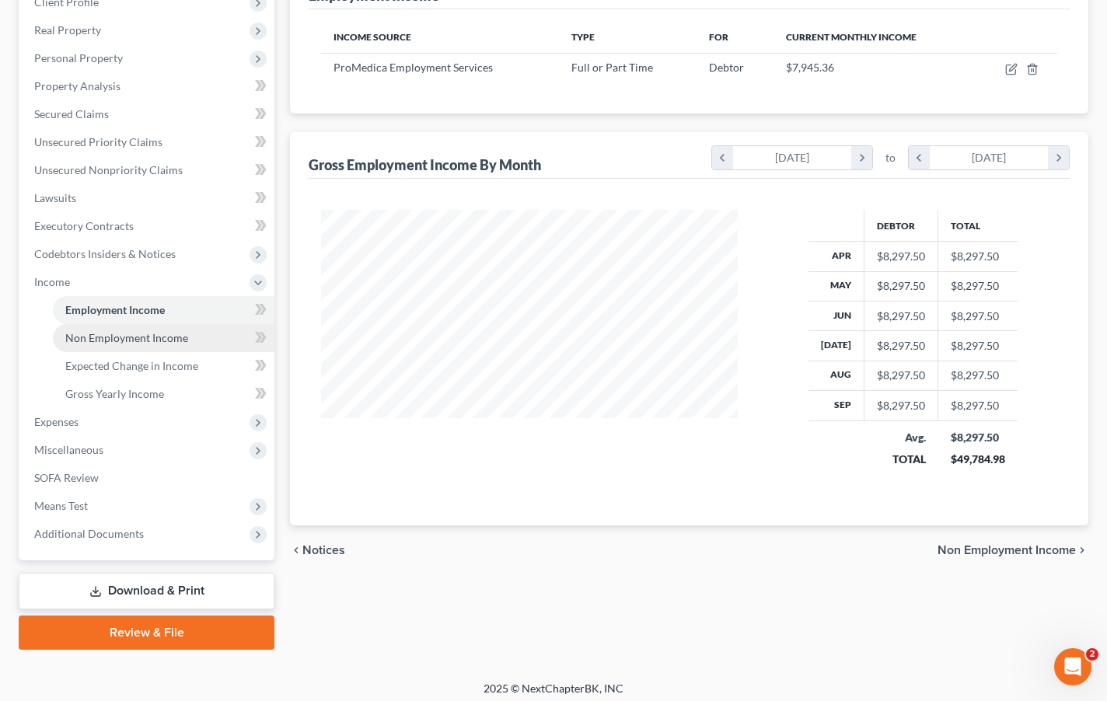
click at [187, 331] on link "Non Employment Income" at bounding box center [164, 338] width 222 height 28
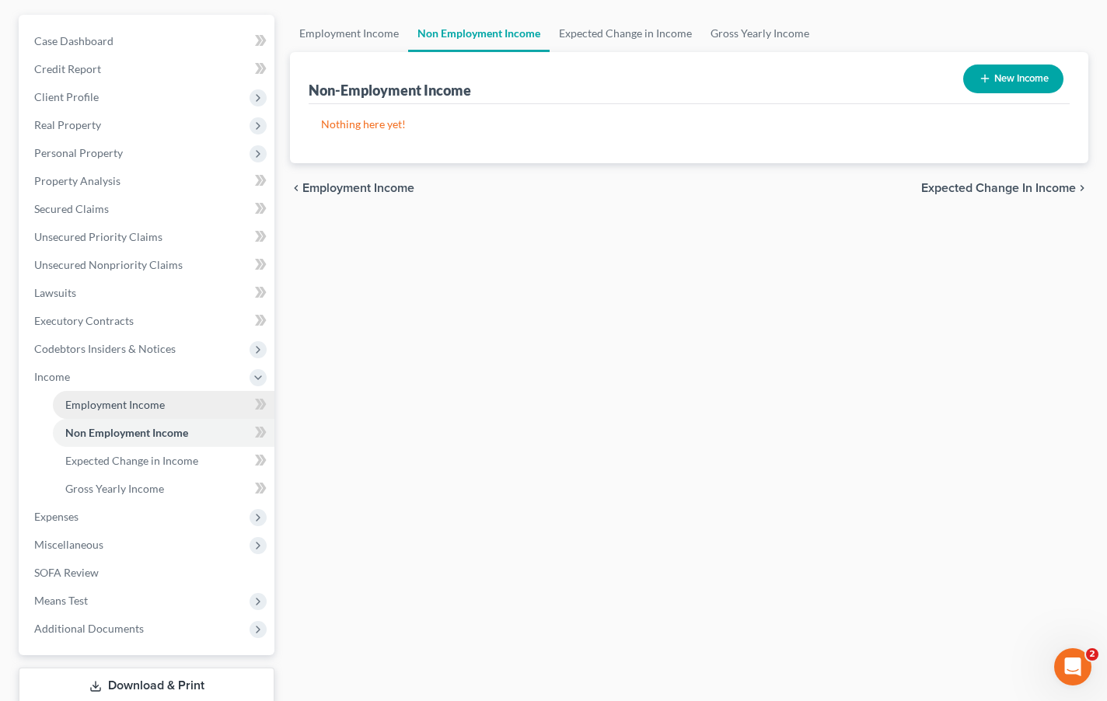
click at [177, 413] on link "Employment Income" at bounding box center [164, 405] width 222 height 28
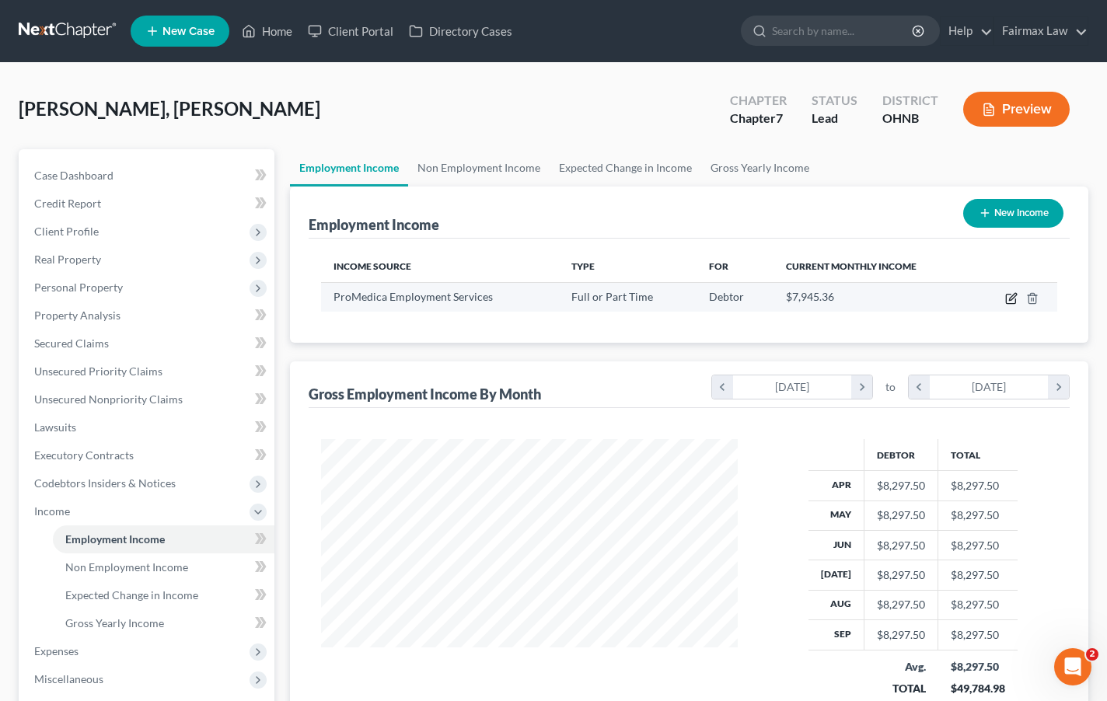
click at [1013, 302] on icon "button" at bounding box center [1011, 298] width 12 height 12
select select "0"
select select "23"
select select "2"
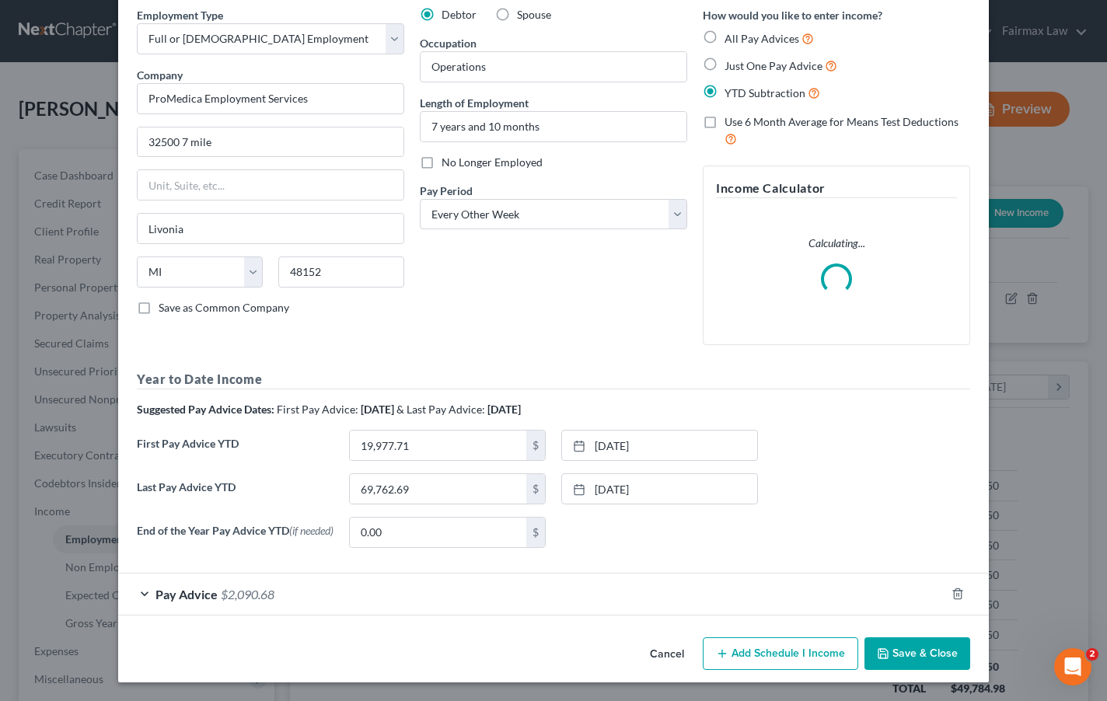
click at [479, 585] on div "Pay Advice $2,090.68" at bounding box center [531, 594] width 827 height 41
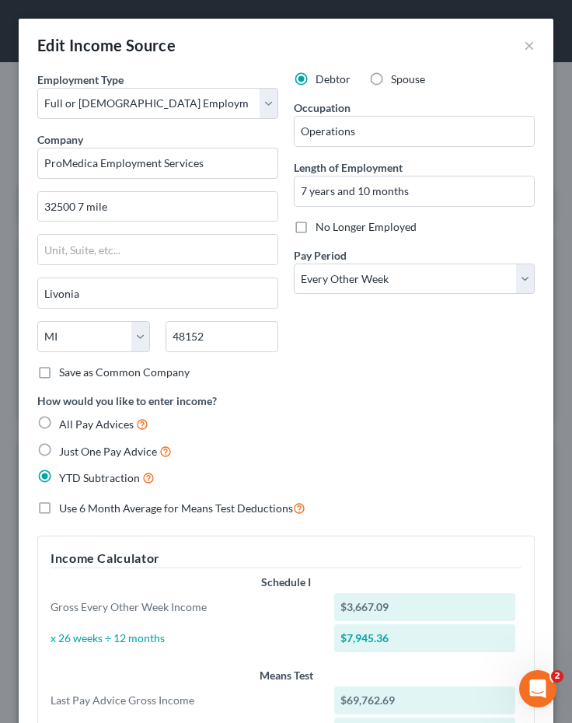
click at [10, 96] on div "Edit Income Source × Employment Type * Select Full or Part Time Employment Self…" at bounding box center [286, 361] width 572 height 723
click at [534, 40] on button "×" at bounding box center [529, 45] width 11 height 19
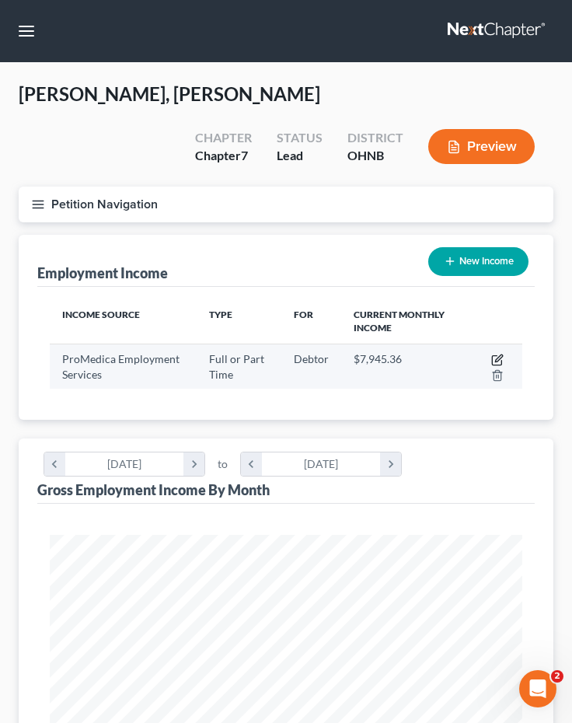
click at [499, 355] on icon "button" at bounding box center [498, 358] width 7 height 7
select select "0"
select select "23"
select select "2"
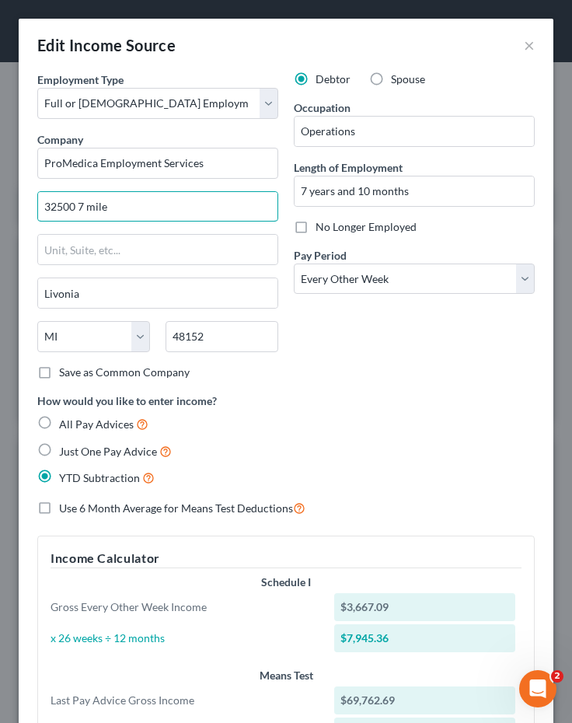
drag, startPoint x: 183, startPoint y: 209, endPoint x: -26, endPoint y: 209, distance: 209.9
type input "2142 North Cove Blvd"
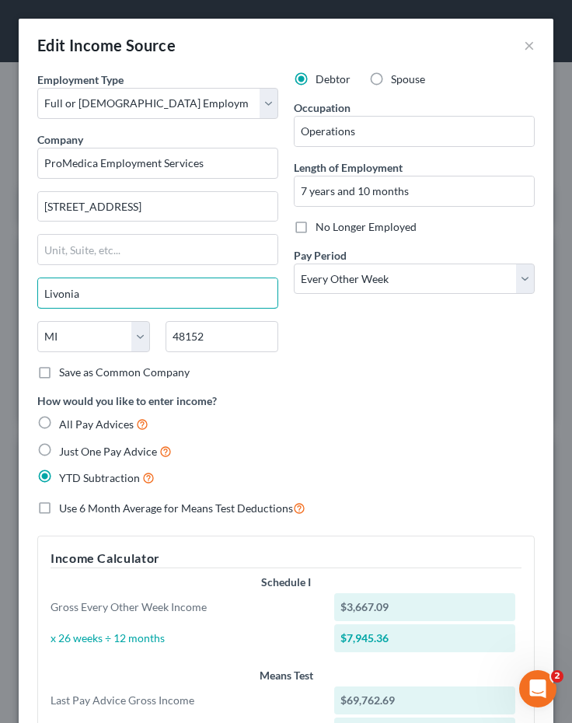
drag, startPoint x: 135, startPoint y: 290, endPoint x: -54, endPoint y: 277, distance: 190.2
type input "Toledo"
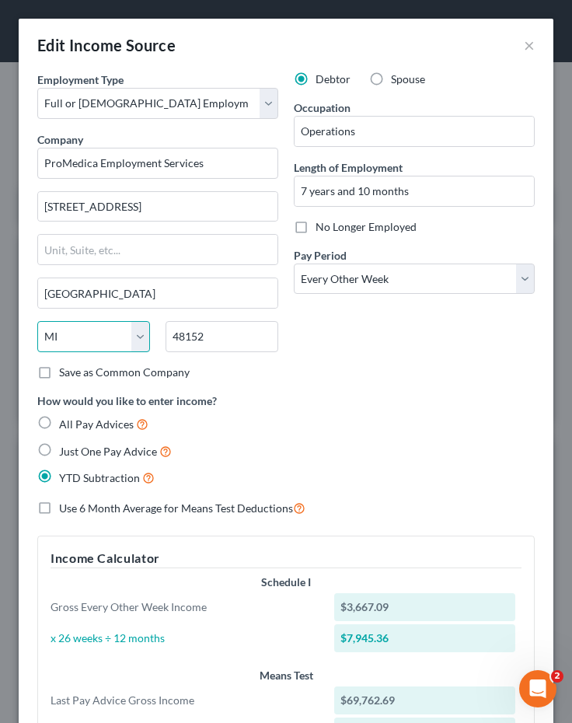
select select "36"
drag, startPoint x: 231, startPoint y: 341, endPoint x: 139, endPoint y: 330, distance: 92.5
type input "43606"
click at [321, 477] on div "YTD Subtraction" at bounding box center [286, 478] width 498 height 18
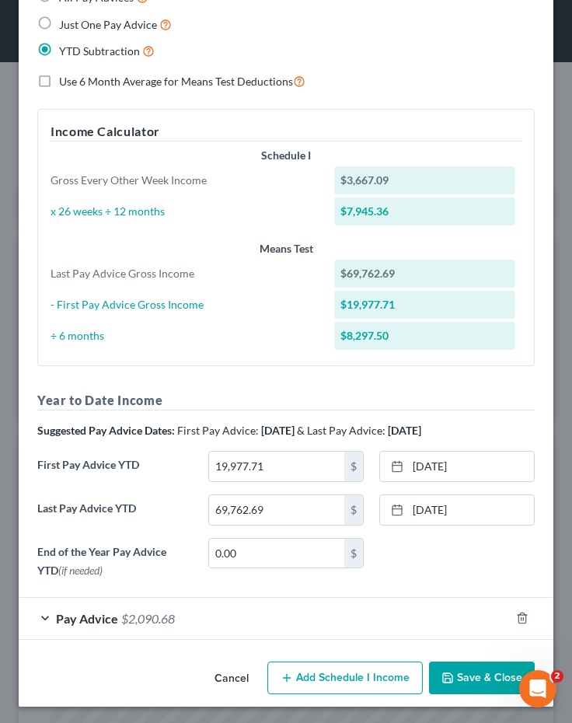
scroll to position [426, 0]
click at [152, 617] on span "$2,090.68" at bounding box center [148, 619] width 54 height 15
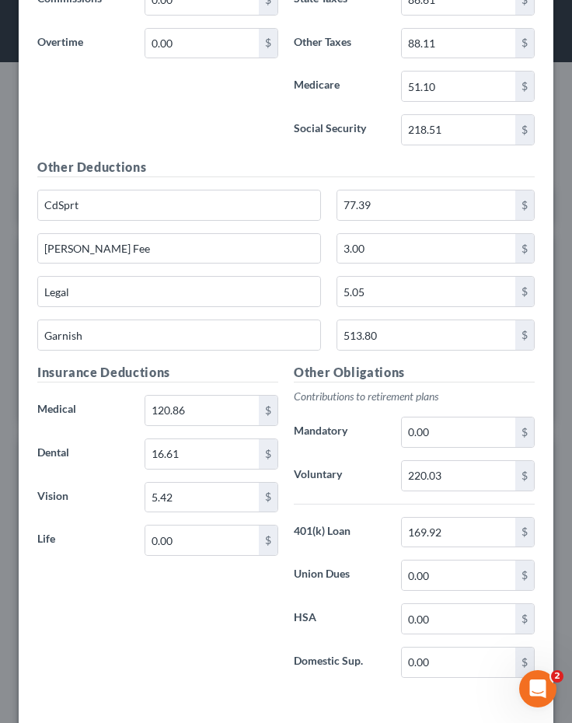
scroll to position [1071, 0]
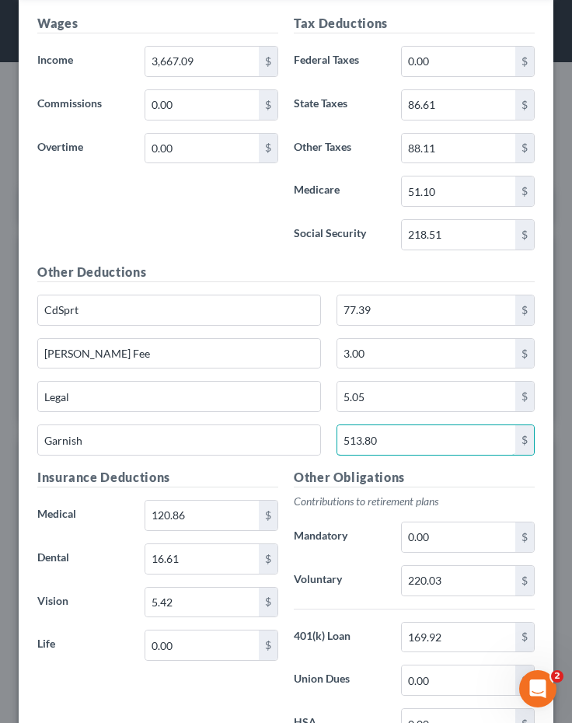
drag, startPoint x: 396, startPoint y: 437, endPoint x: 325, endPoint y: 430, distance: 71.1
click at [323, 434] on div "Garnish 513.80 $" at bounding box center [286, 446] width 513 height 44
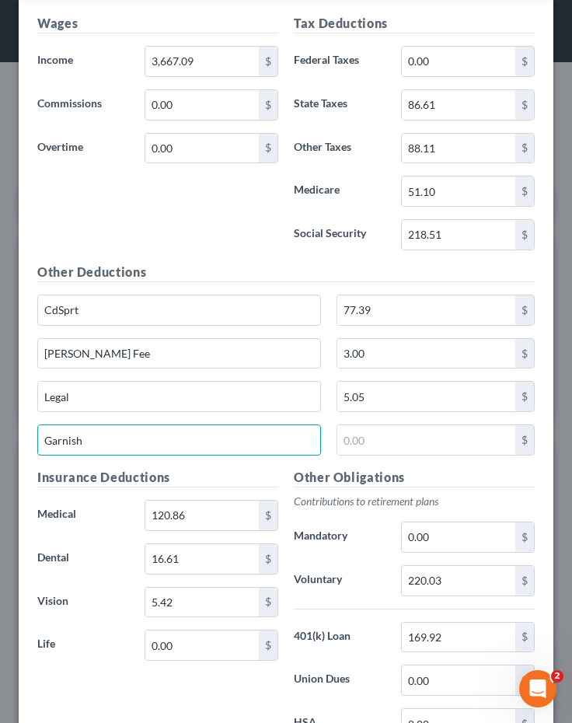
drag, startPoint x: 292, startPoint y: 432, endPoint x: -82, endPoint y: 423, distance: 374.1
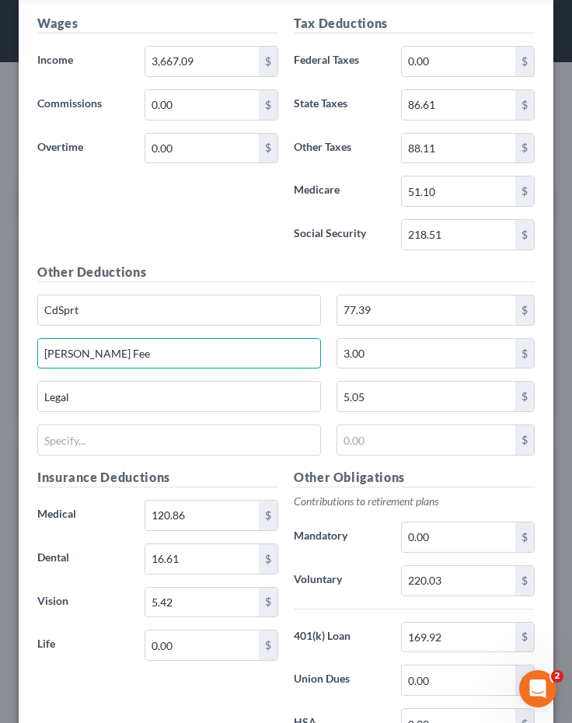
drag, startPoint x: 118, startPoint y: 356, endPoint x: -19, endPoint y: 348, distance: 137.8
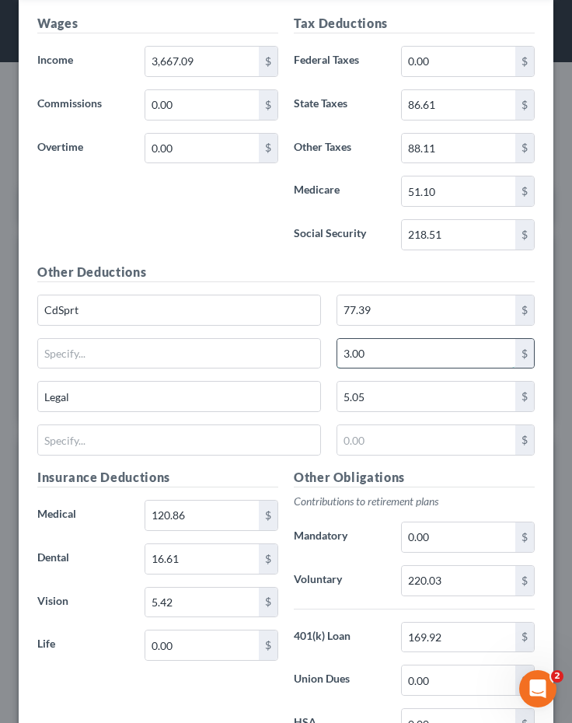
click at [390, 355] on input "3.00" at bounding box center [426, 354] width 178 height 30
type input "3"
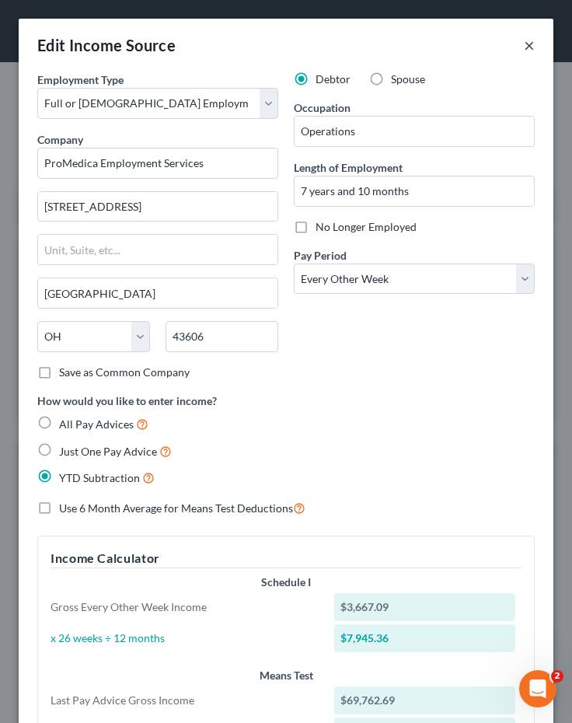
scroll to position [0, 0]
click at [529, 45] on button "×" at bounding box center [529, 45] width 11 height 19
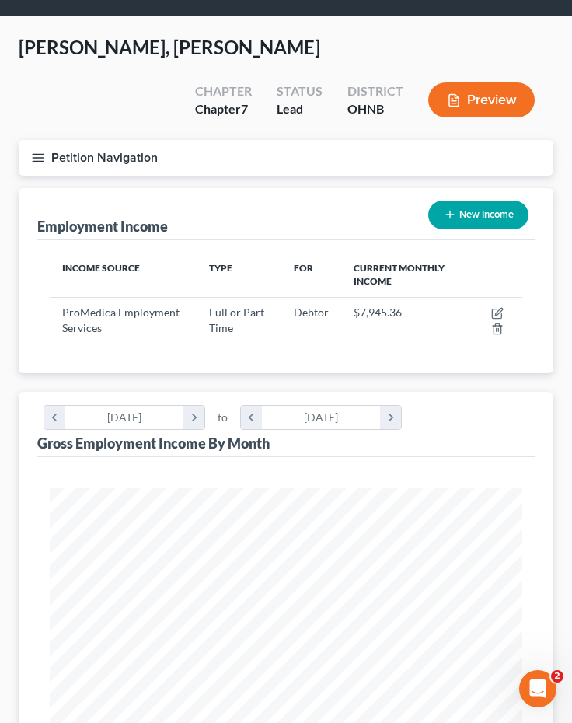
scroll to position [50, 0]
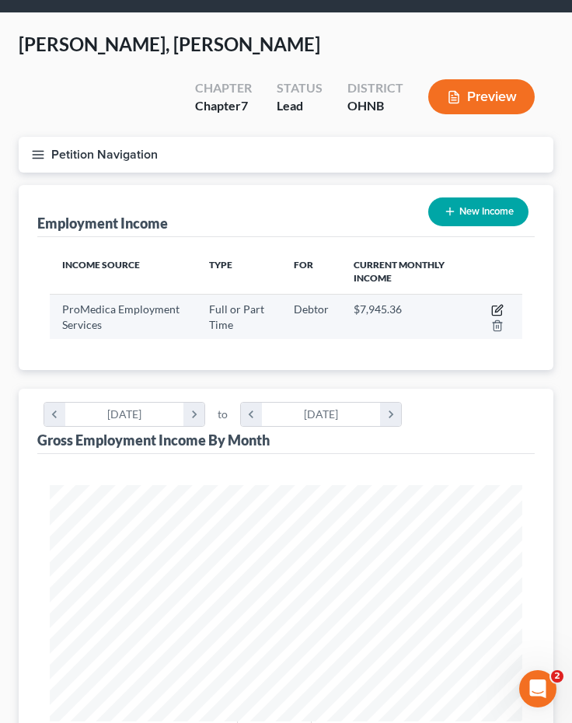
click at [504, 304] on icon "button" at bounding box center [497, 310] width 12 height 12
select select "0"
select select "23"
select select "2"
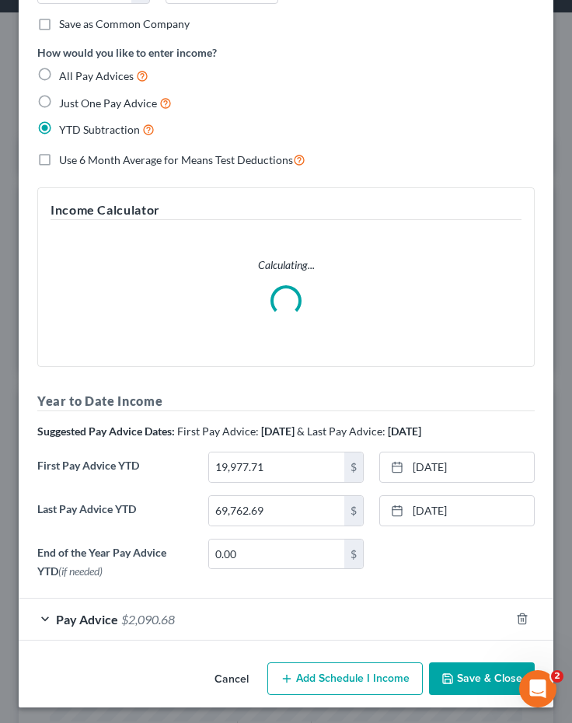
click at [218, 627] on div "Pay Advice $2,090.68" at bounding box center [264, 619] width 491 height 41
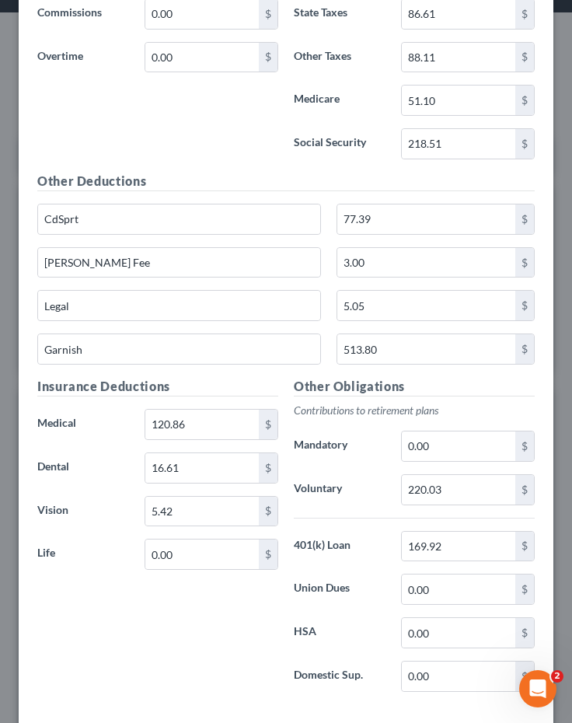
scroll to position [1081, 0]
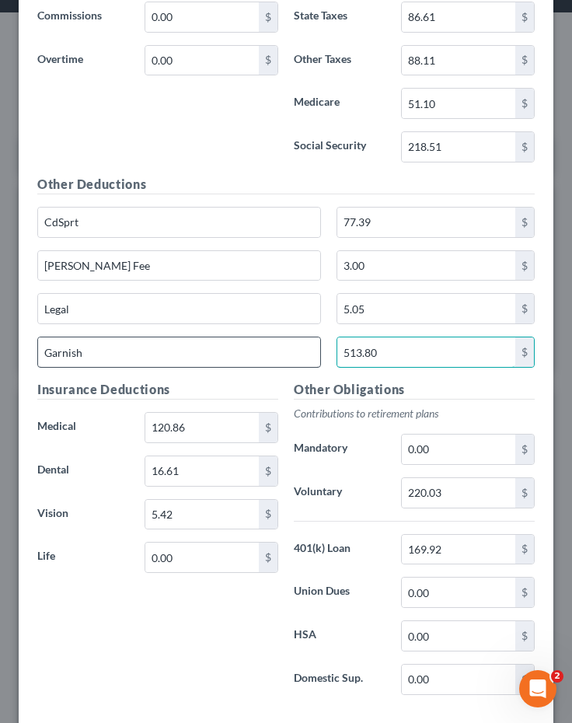
drag, startPoint x: 410, startPoint y: 355, endPoint x: 257, endPoint y: 340, distance: 153.2
click at [257, 340] on div "Garnish 513.80 $" at bounding box center [286, 359] width 513 height 44
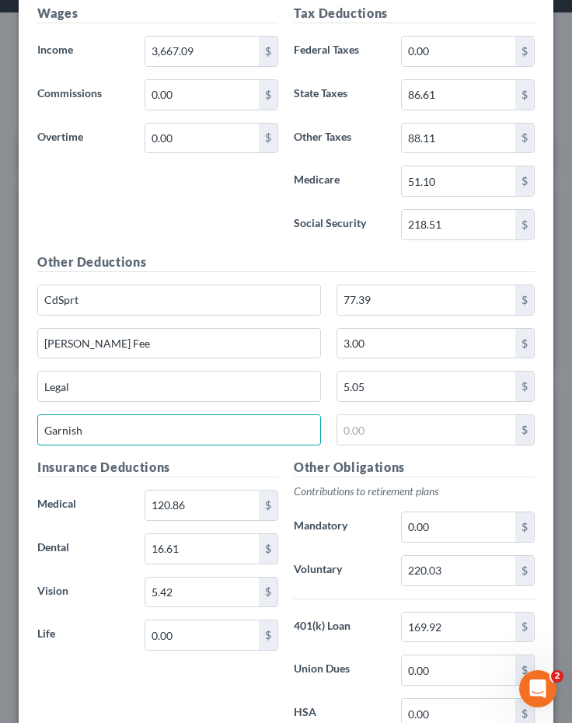
drag, startPoint x: 195, startPoint y: 431, endPoint x: -42, endPoint y: 400, distance: 239.2
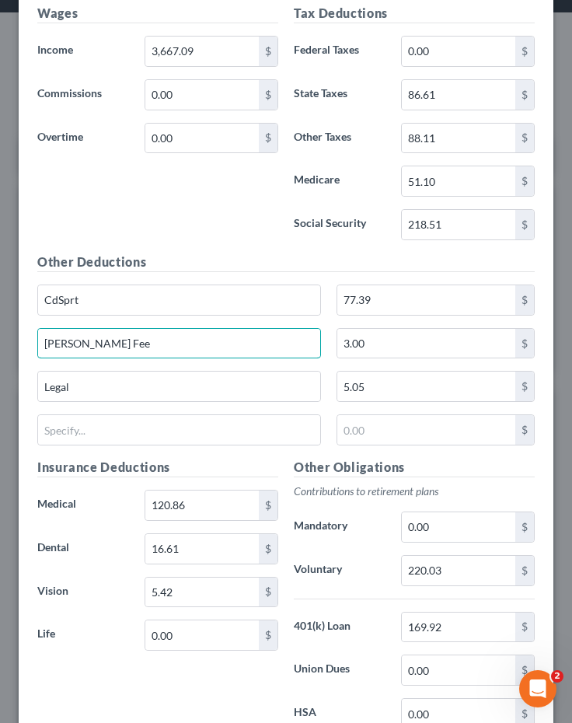
drag, startPoint x: 124, startPoint y: 350, endPoint x: 1, endPoint y: 322, distance: 126.7
drag, startPoint x: 403, startPoint y: 339, endPoint x: 293, endPoint y: 327, distance: 110.2
click at [293, 328] on div "3.00 $" at bounding box center [286, 350] width 513 height 44
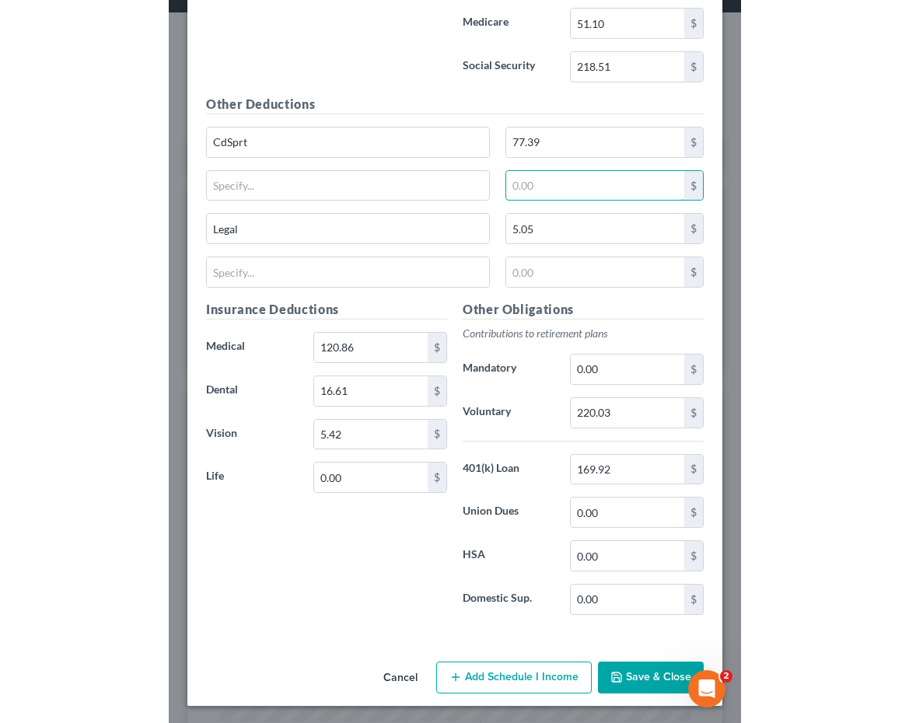
scroll to position [1238, 0]
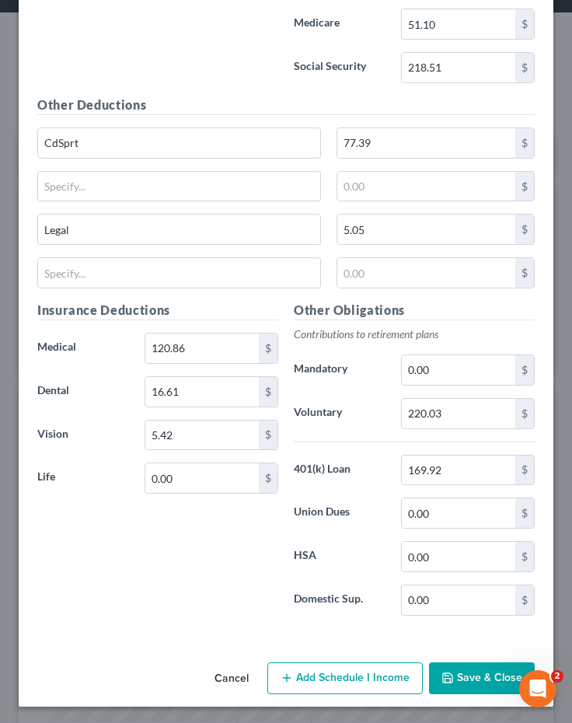
click at [477, 683] on button "Save & Close" at bounding box center [482, 678] width 106 height 33
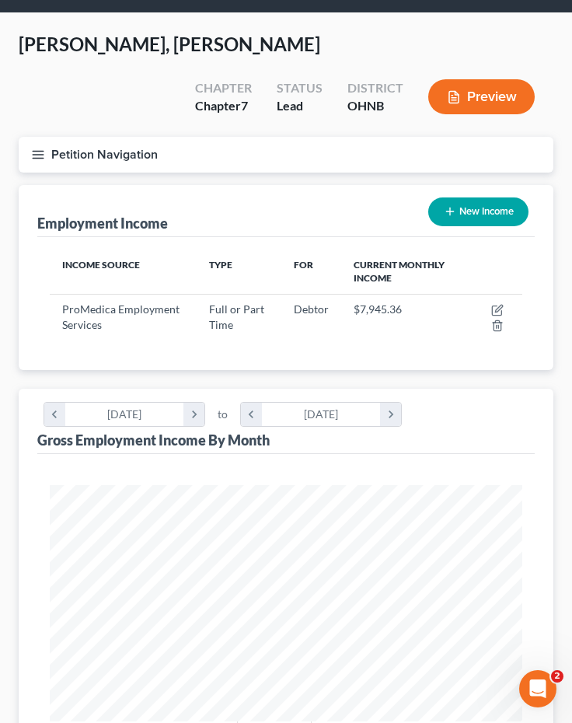
click at [36, 148] on icon "button" at bounding box center [38, 155] width 14 height 14
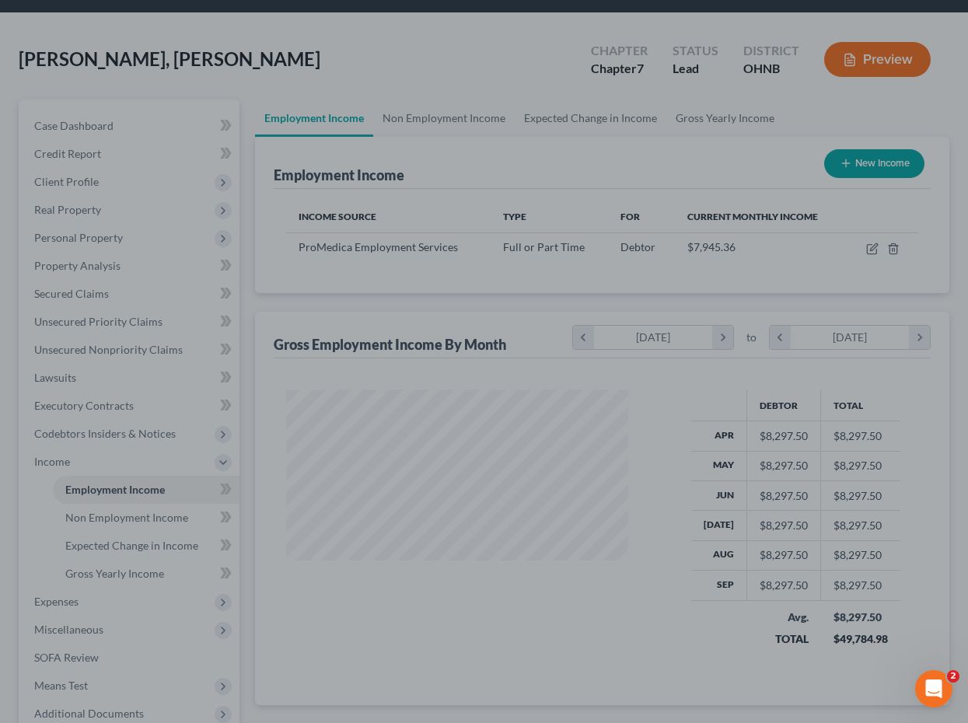
scroll to position [278, 387]
click at [115, 567] on div at bounding box center [484, 361] width 968 height 723
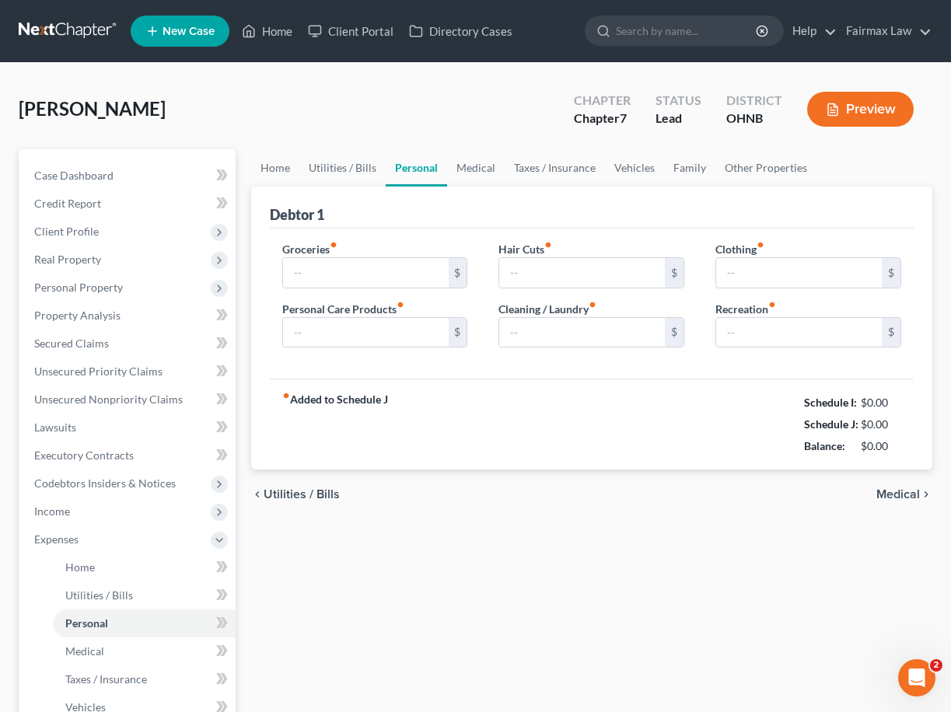
type input "600.00"
type input "130.00"
type input "0.00"
type input "70.00"
type input "30.00"
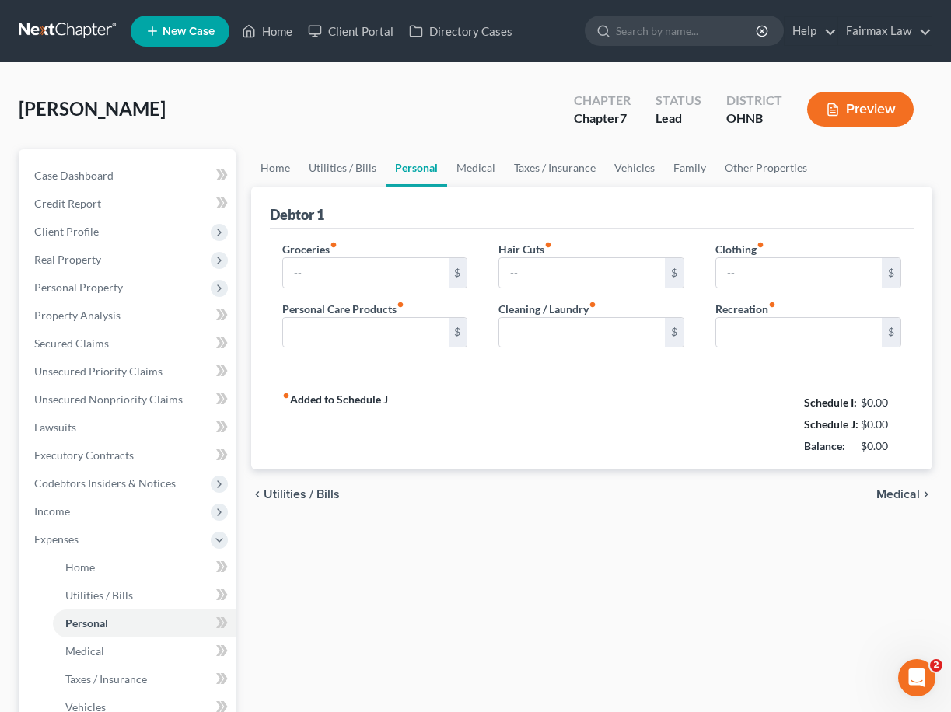
type input "100.00"
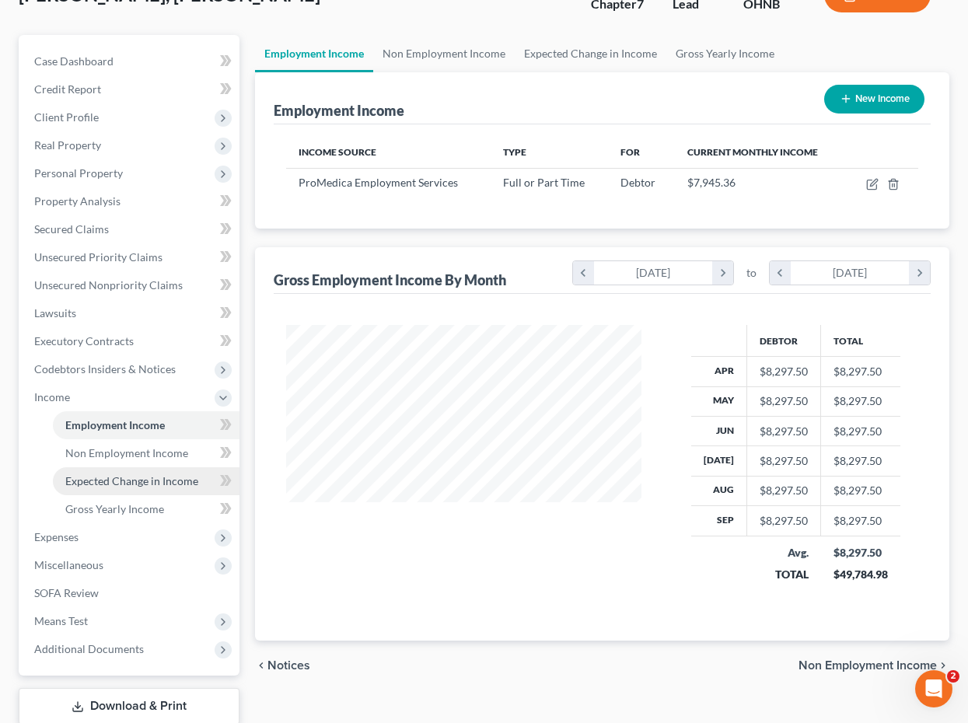
scroll to position [278, 387]
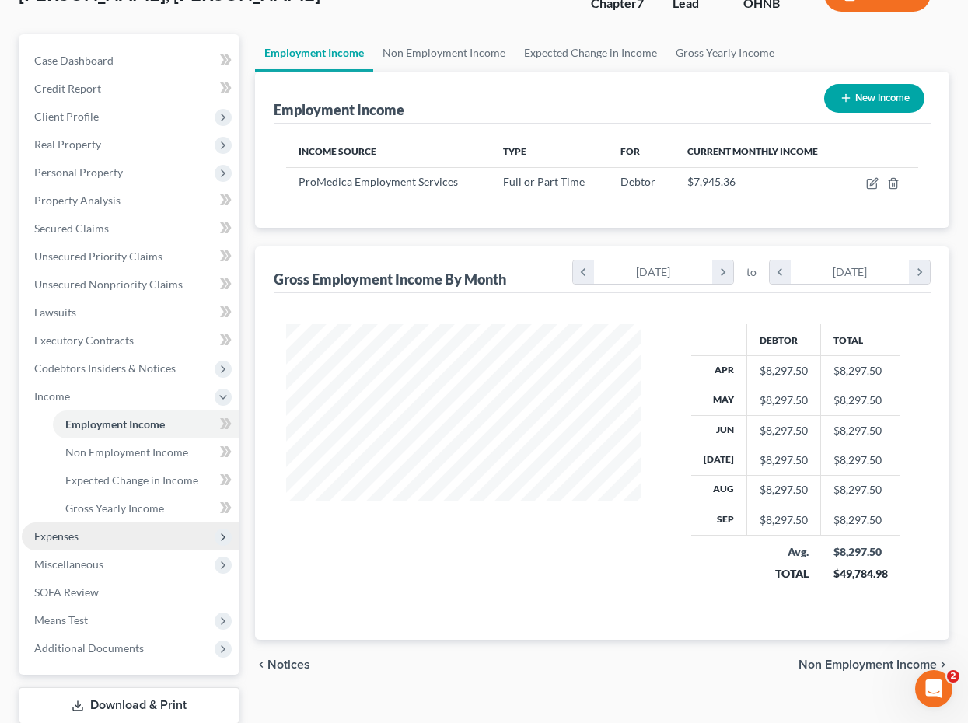
click at [103, 547] on span "Expenses" at bounding box center [131, 536] width 218 height 28
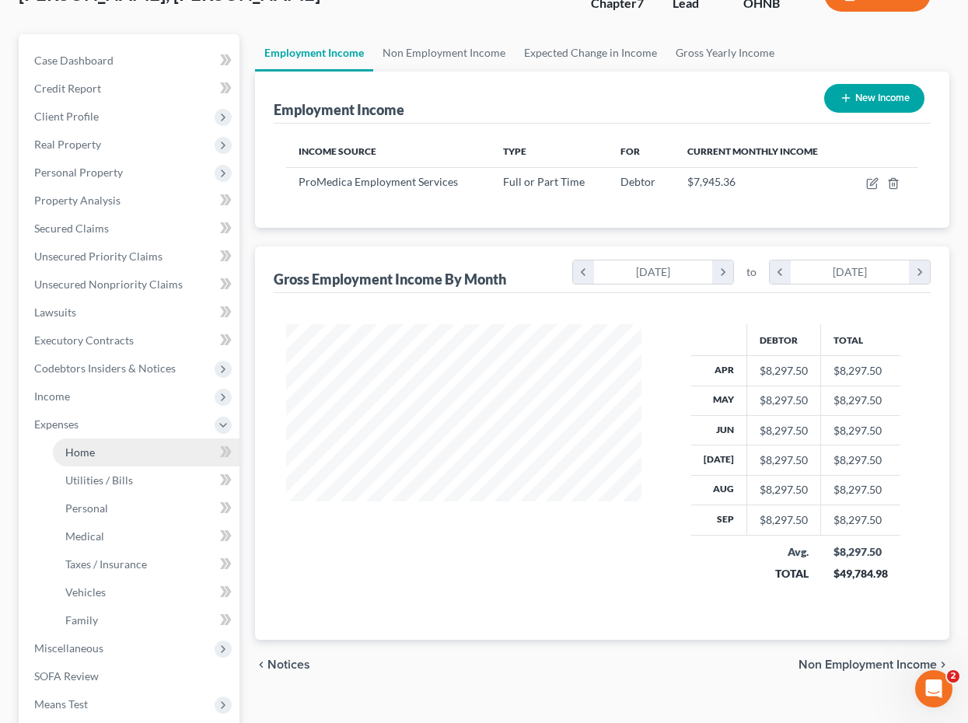
click at [126, 439] on link "Home" at bounding box center [146, 452] width 187 height 28
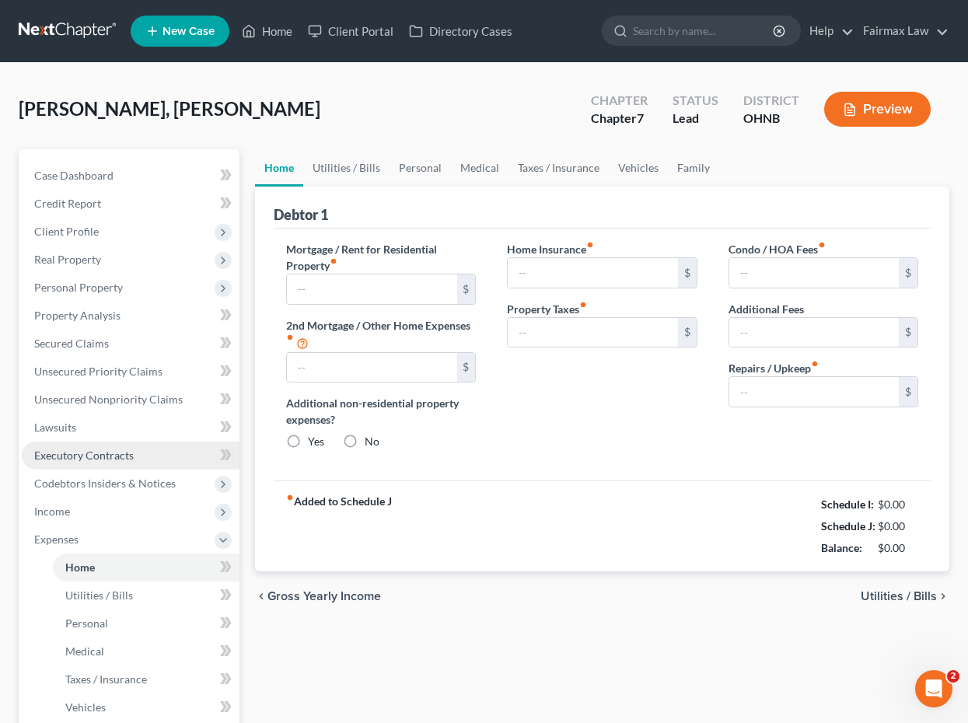
type input "1,200.00"
type input "0.00"
radio input "true"
type input "14.99"
type input "0.00"
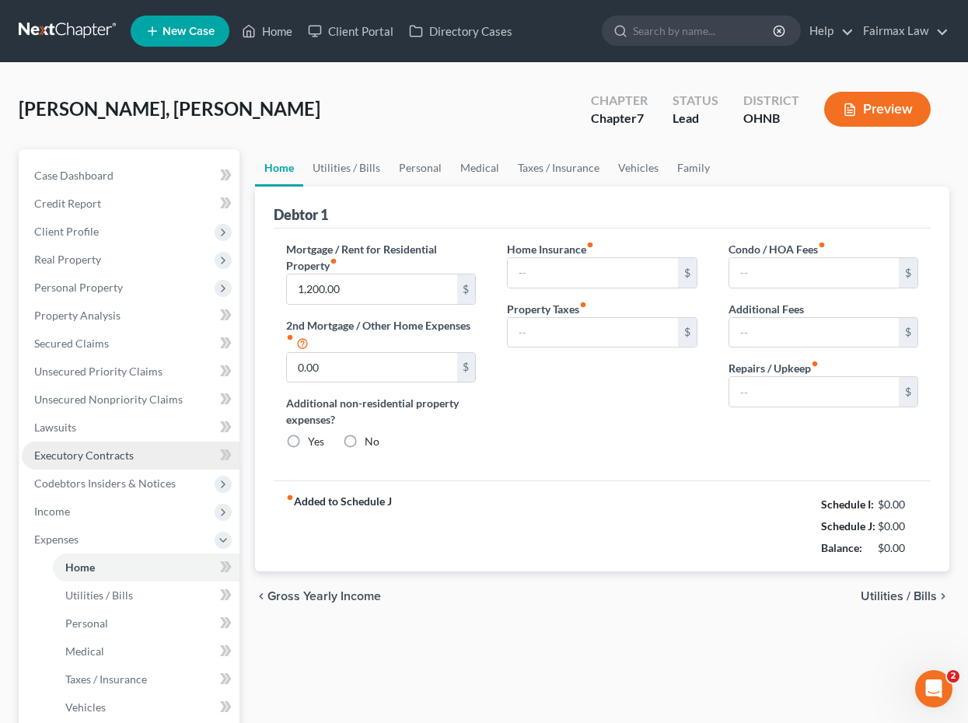
type input "0.00"
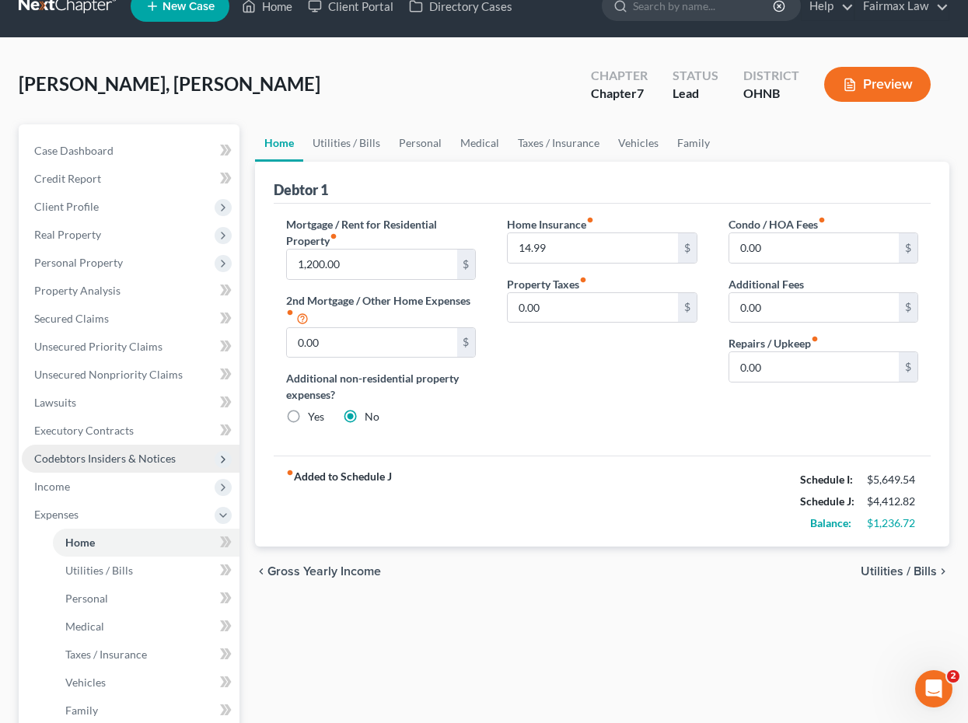
scroll to position [26, 0]
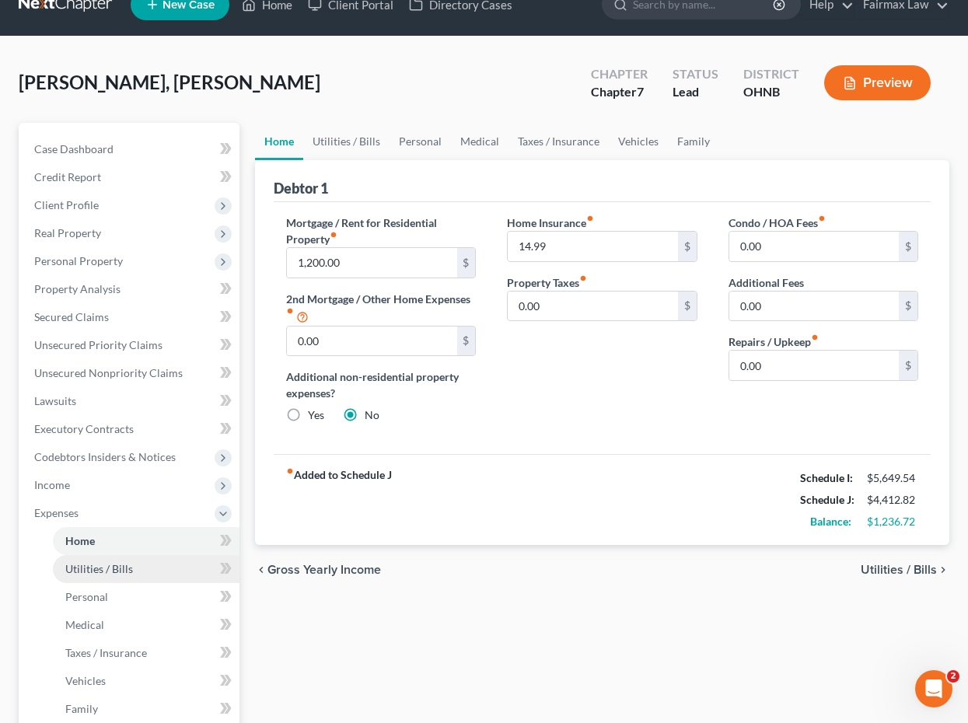
click at [123, 568] on span "Utilities / Bills" at bounding box center [99, 568] width 68 height 13
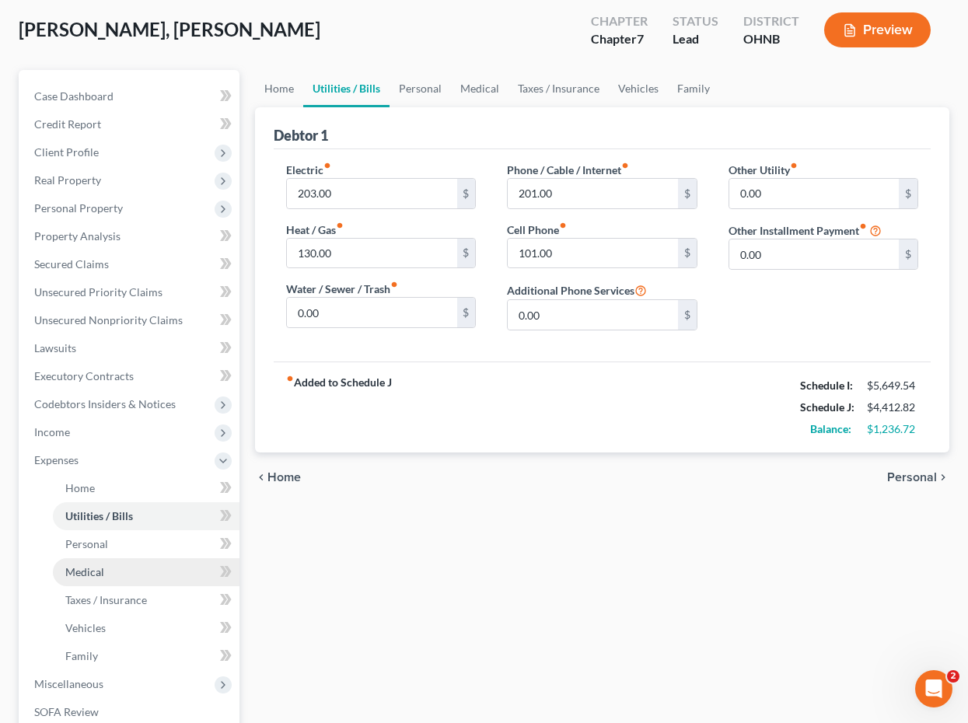
scroll to position [82, 0]
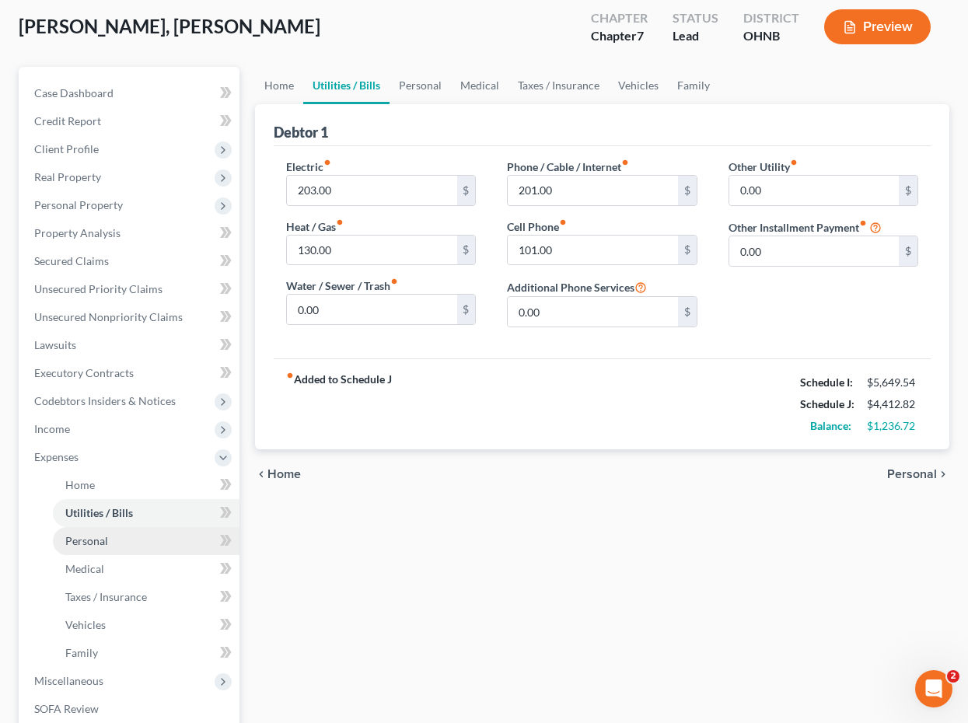
click at [124, 540] on link "Personal" at bounding box center [146, 541] width 187 height 28
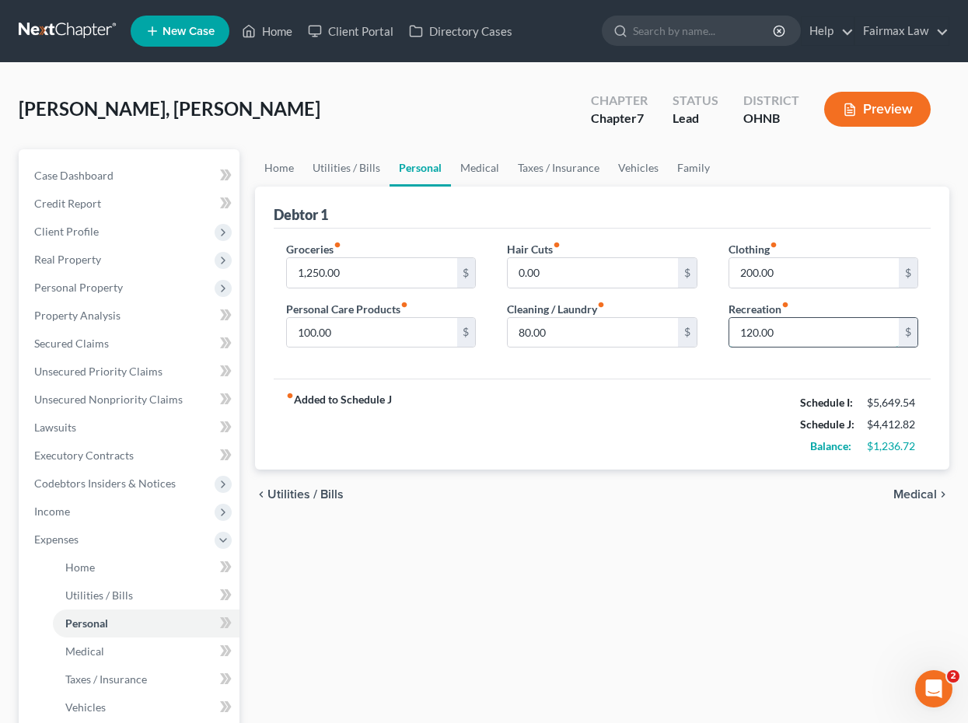
click at [754, 334] on input "120.00" at bounding box center [813, 333] width 169 height 30
drag, startPoint x: 754, startPoint y: 334, endPoint x: 735, endPoint y: 334, distance: 18.7
click at [735, 334] on input "120.00" at bounding box center [813, 333] width 169 height 30
type input "300.00"
click at [582, 450] on div "fiber_manual_record Added to Schedule J Schedule I: $5,649.54 Schedule J: $4,59…" at bounding box center [602, 424] width 657 height 91
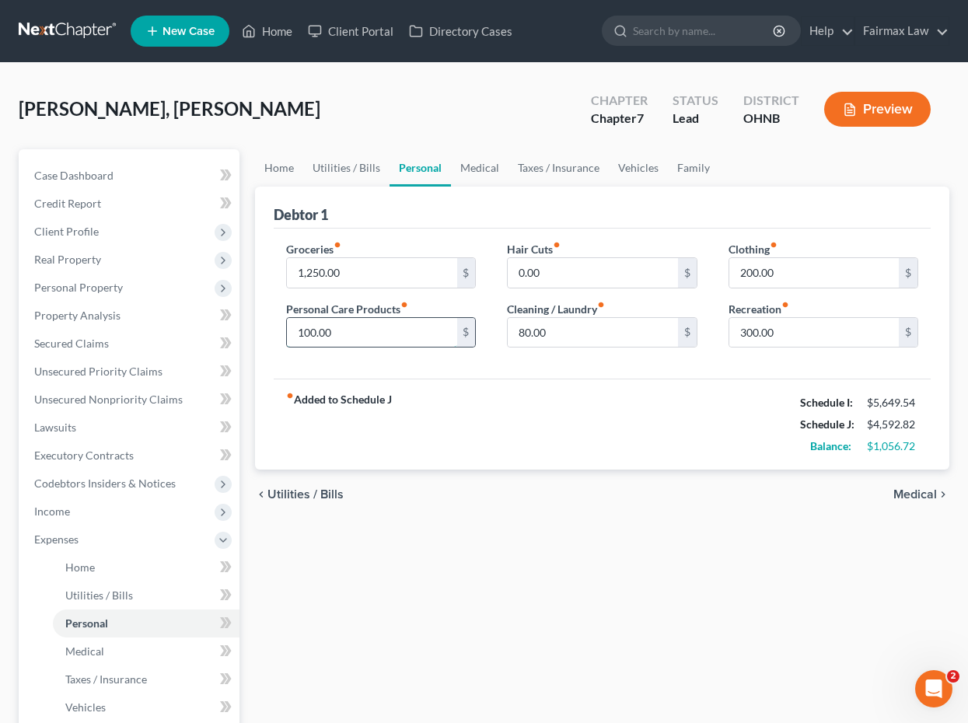
click at [303, 330] on input "100.00" at bounding box center [371, 333] width 169 height 30
type input "200.00"
click at [525, 634] on div "Home Utilities / Bills Personal Medical Taxes / Insurance Vehicles Family Debto…" at bounding box center [602, 556] width 710 height 814
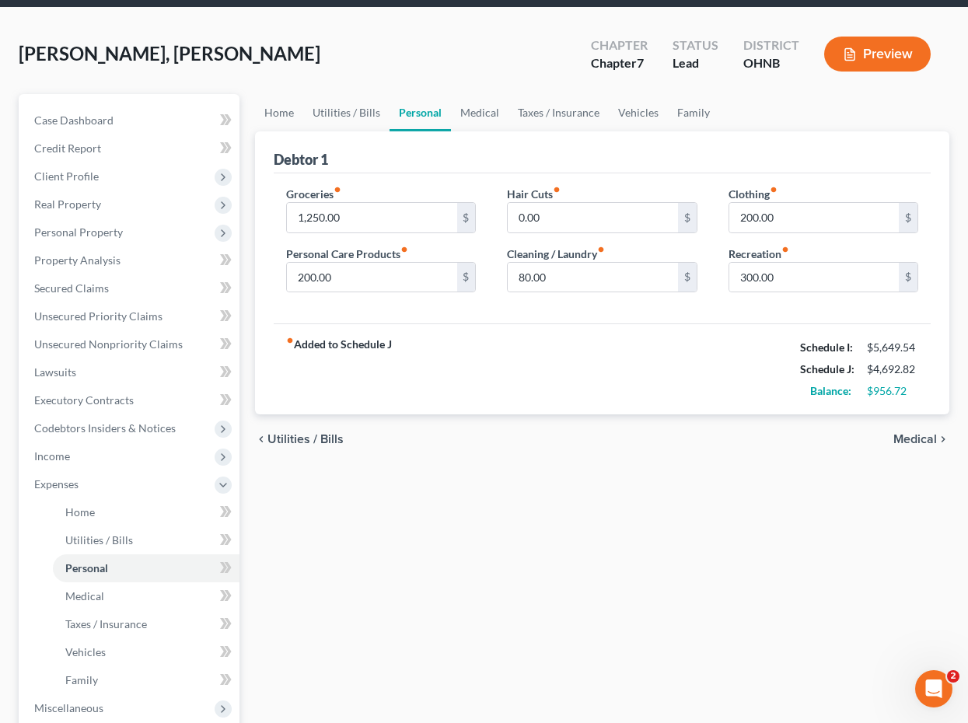
scroll to position [59, 0]
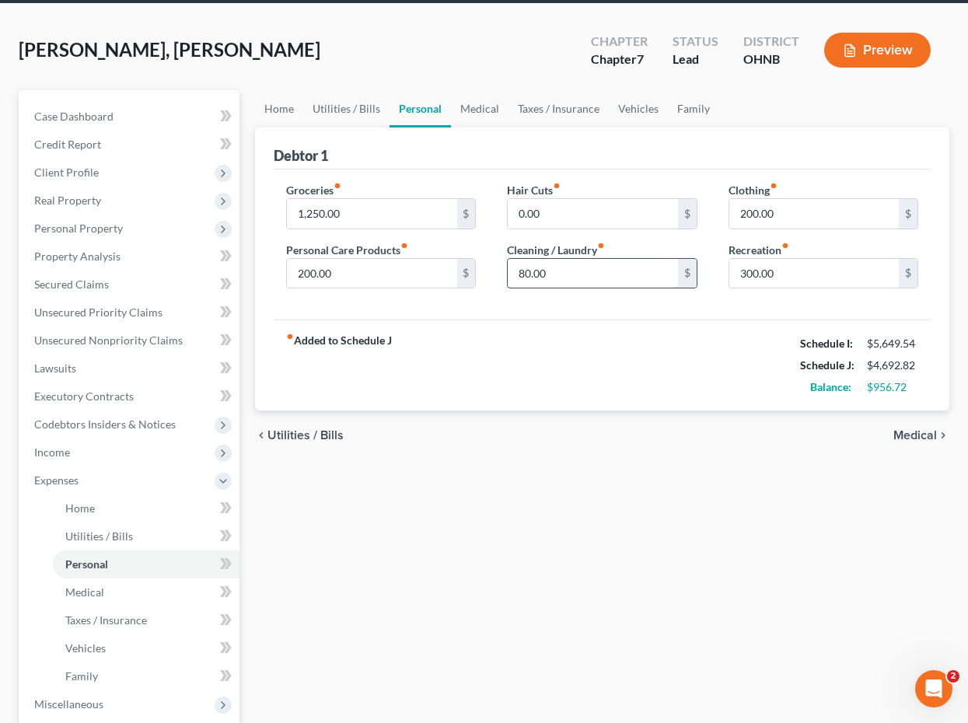
click at [519, 274] on input "80.00" at bounding box center [592, 274] width 169 height 30
type input "180.00"
click at [665, 543] on div "Home Utilities / Bills Personal Medical Taxes / Insurance Vehicles Family Debto…" at bounding box center [602, 497] width 710 height 814
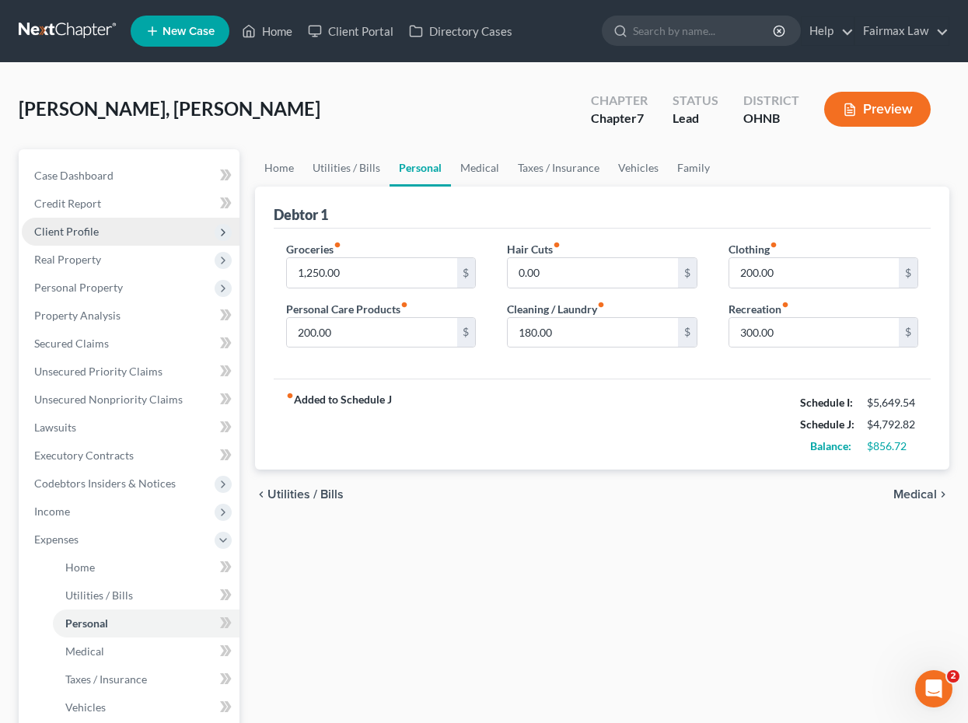
scroll to position [0, 0]
click at [192, 228] on span "Client Profile" at bounding box center [131, 232] width 218 height 28
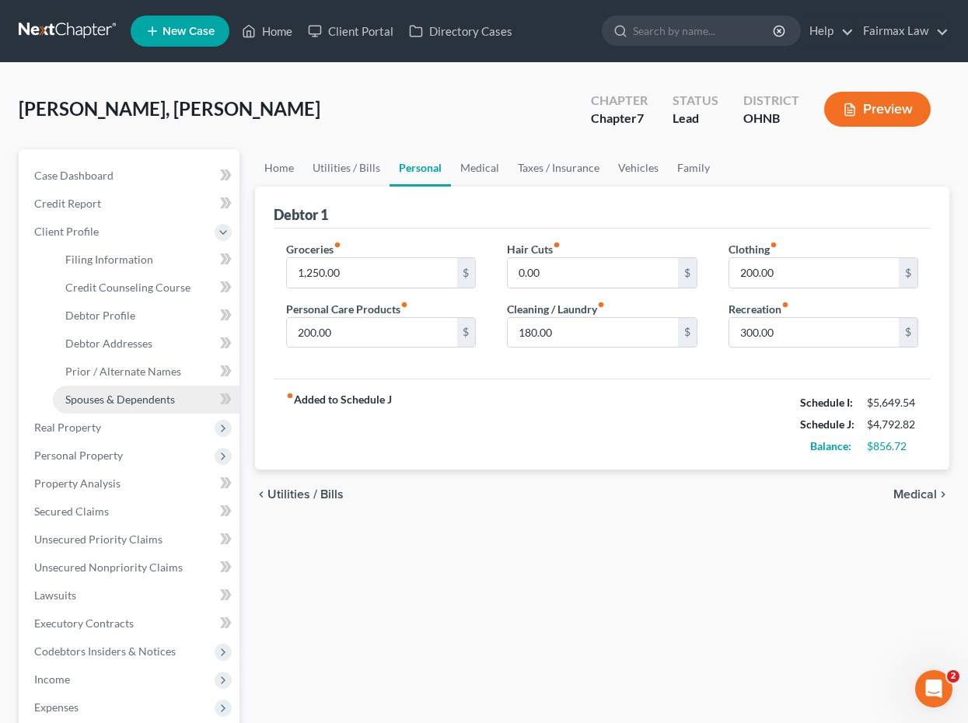
click at [157, 399] on span "Spouses & Dependents" at bounding box center [120, 399] width 110 height 13
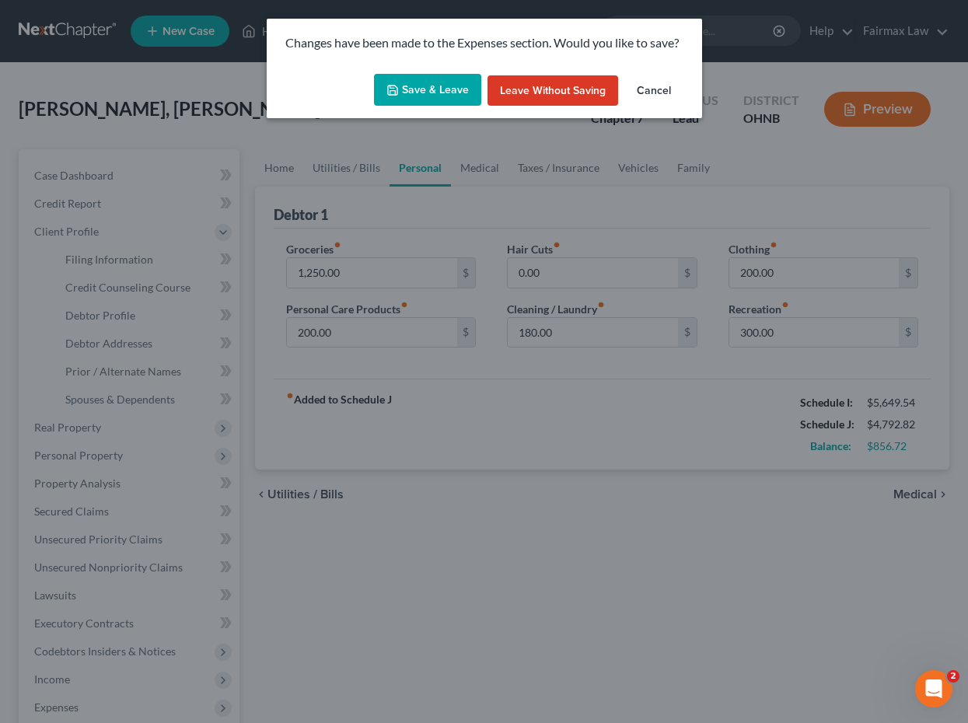
click at [455, 86] on button "Save & Leave" at bounding box center [427, 90] width 107 height 33
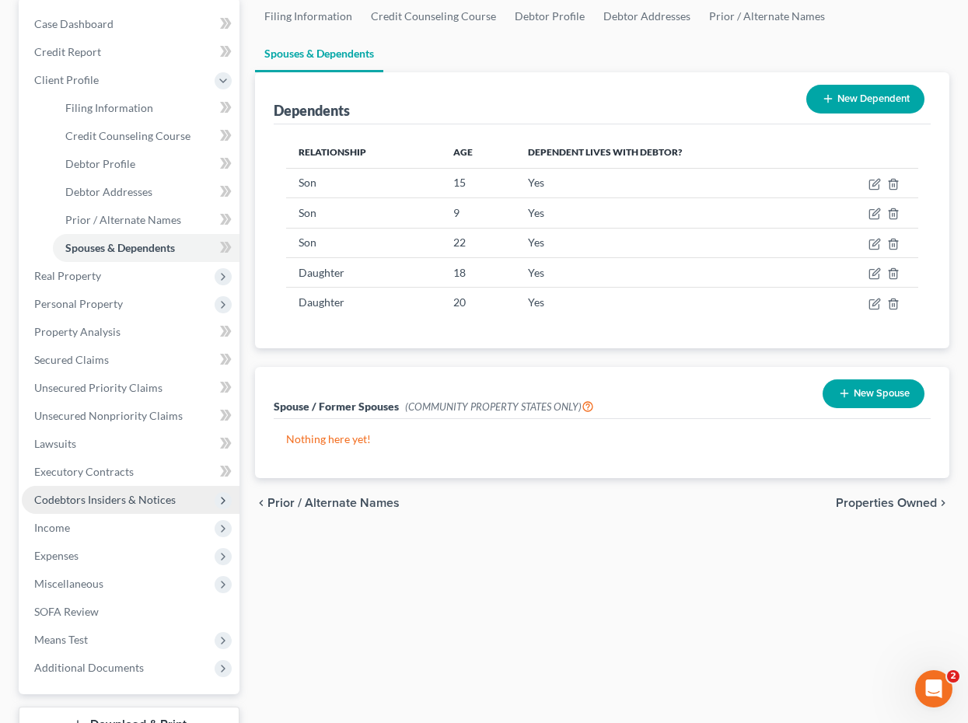
scroll to position [152, 0]
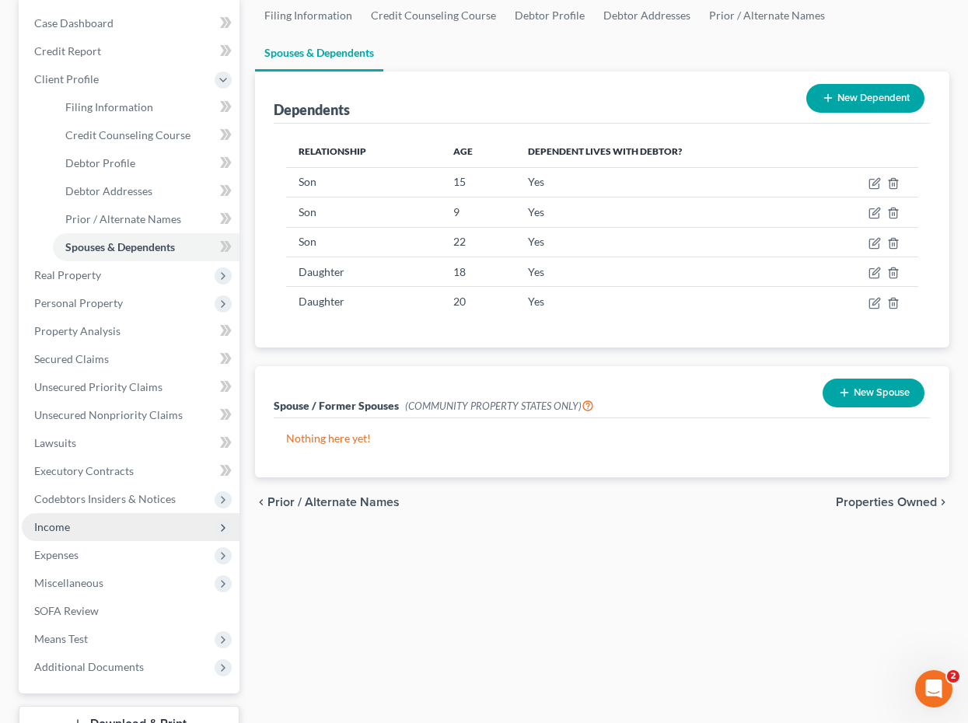
click at [79, 522] on span "Income" at bounding box center [131, 527] width 218 height 28
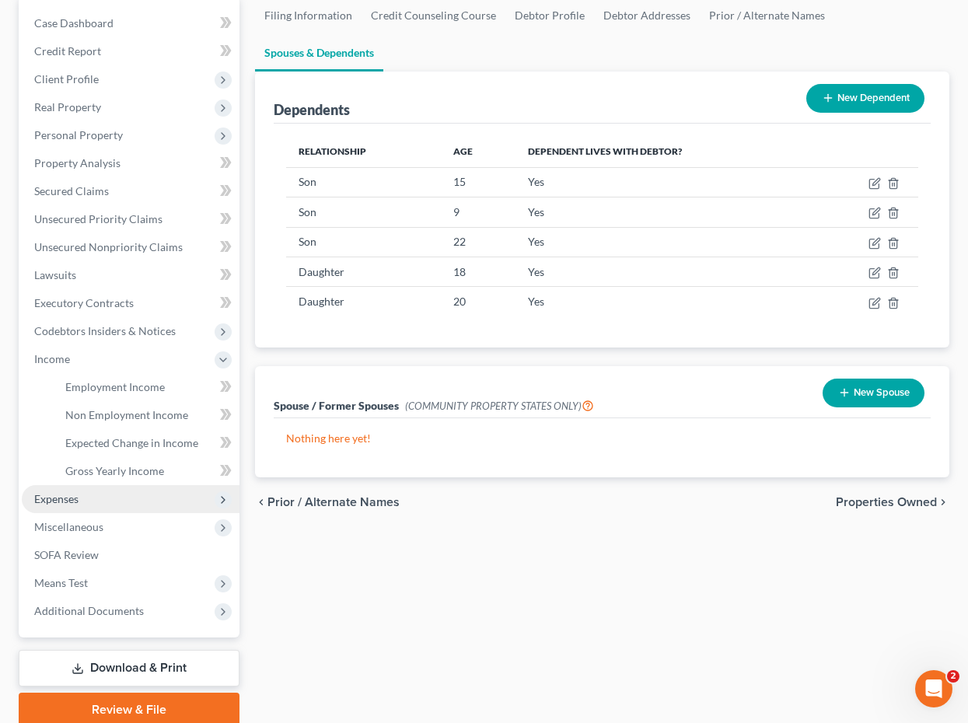
click at [94, 502] on span "Expenses" at bounding box center [131, 499] width 218 height 28
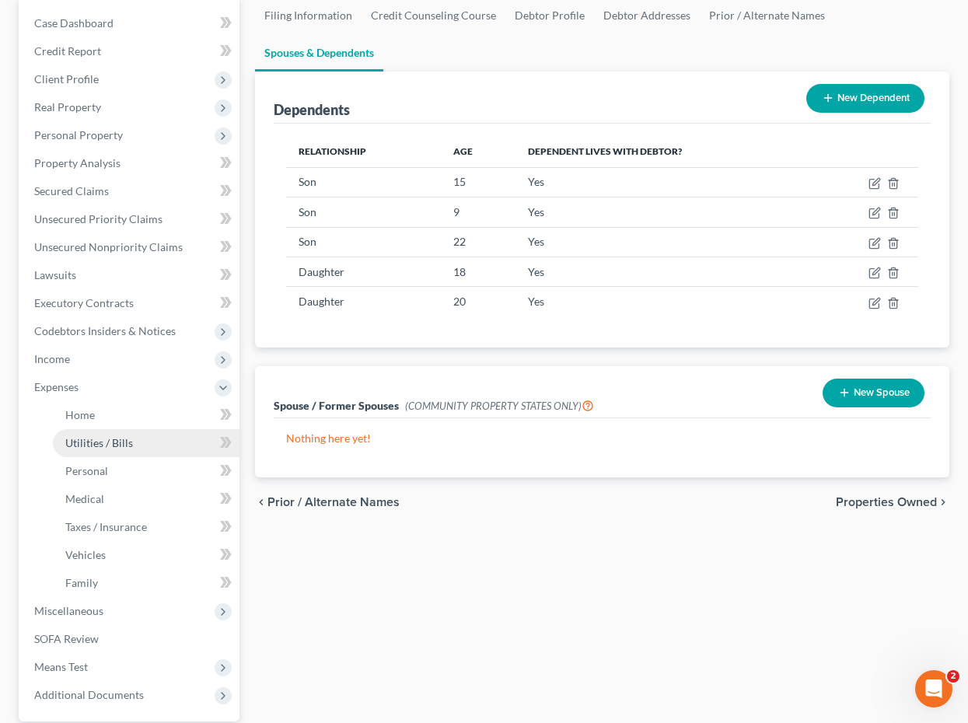
click at [107, 441] on span "Utilities / Bills" at bounding box center [99, 442] width 68 height 13
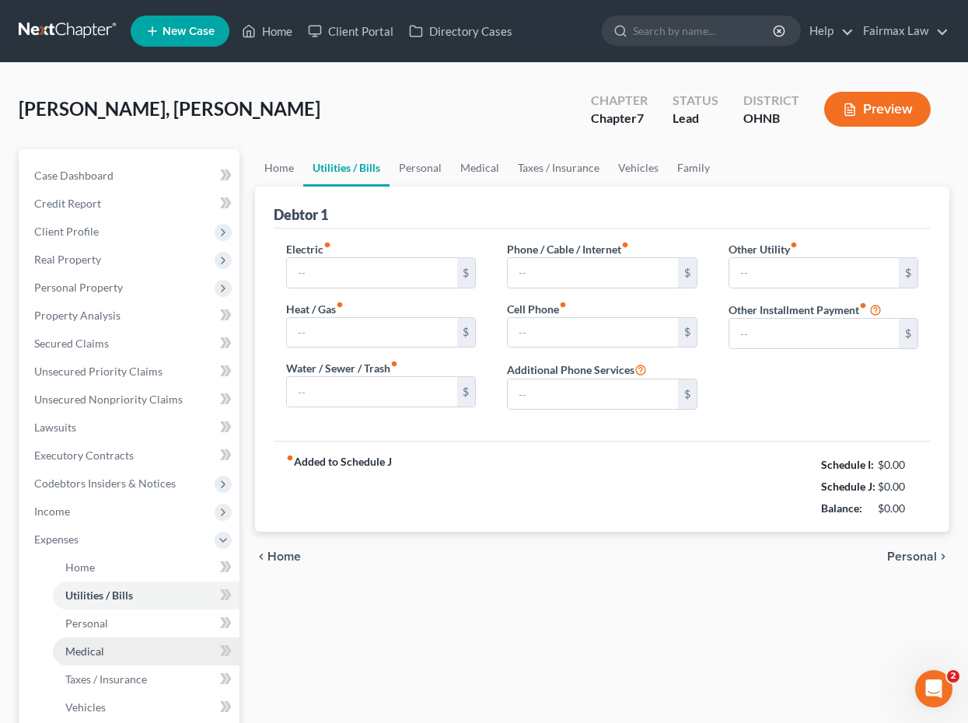
type input "203.00"
type input "130.00"
type input "0.00"
type input "201.00"
type input "101.00"
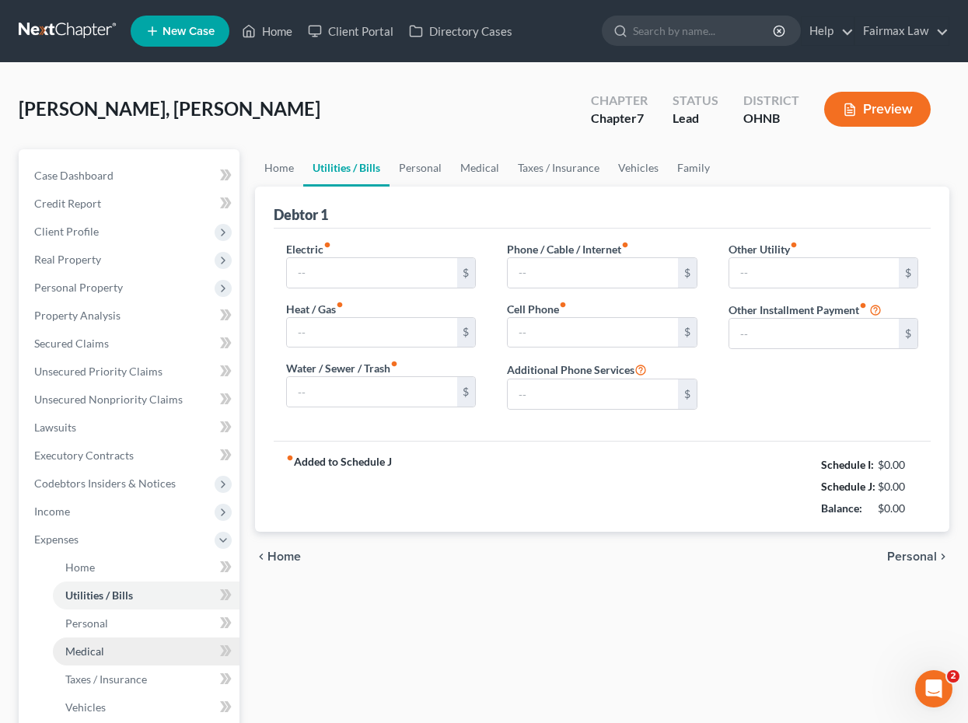
type input "0.00"
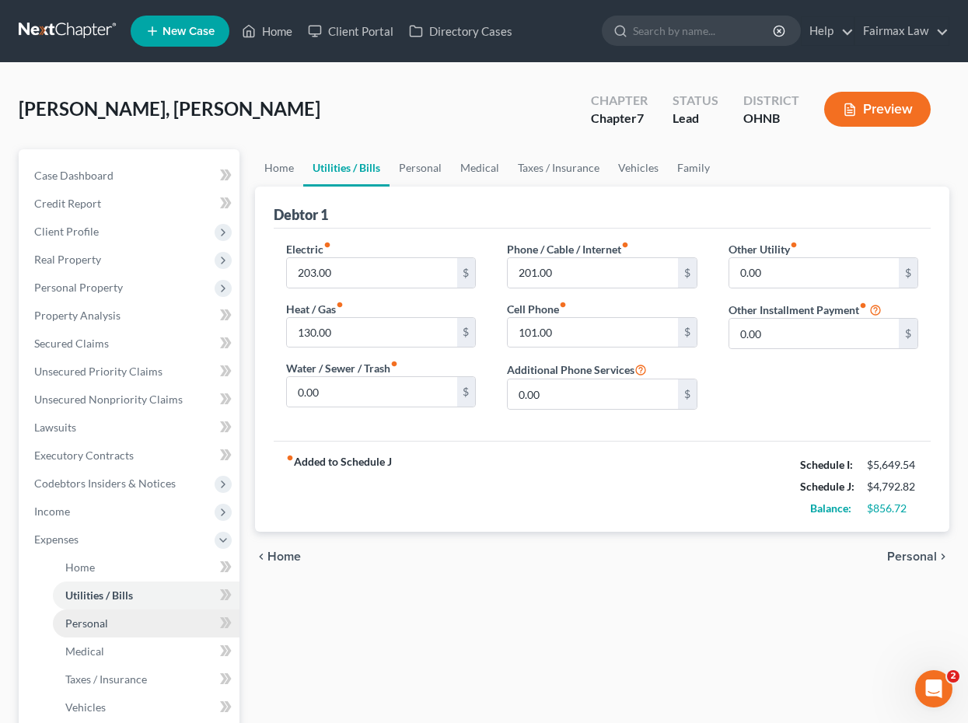
click at [128, 627] on link "Personal" at bounding box center [146, 624] width 187 height 28
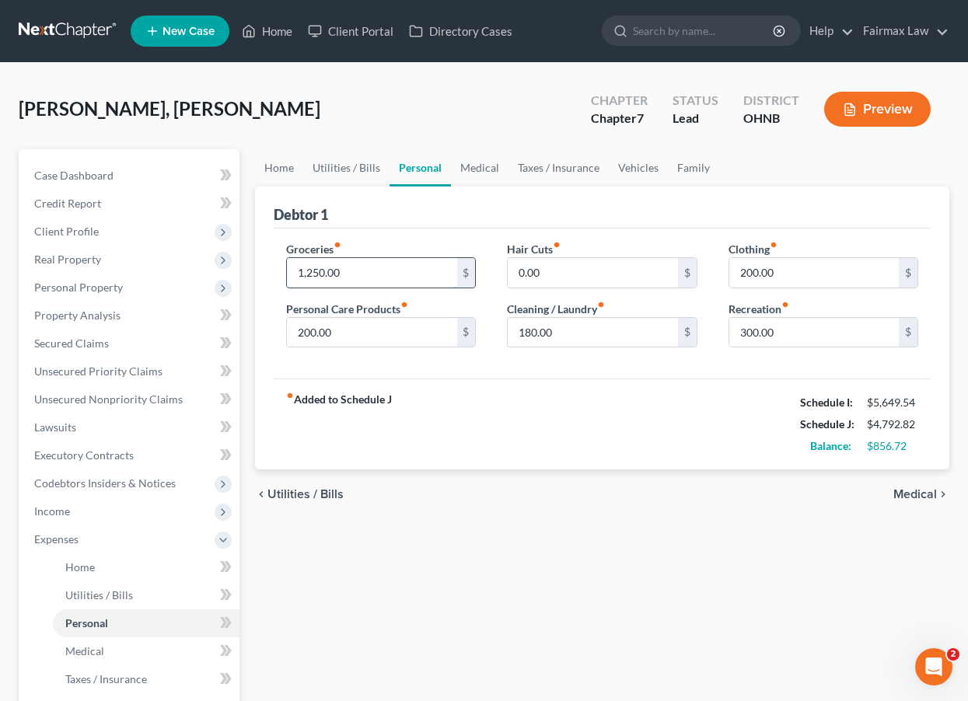
click at [320, 274] on input "1,250.00" at bounding box center [371, 273] width 169 height 30
drag, startPoint x: 320, startPoint y: 274, endPoint x: 281, endPoint y: 271, distance: 39.0
click at [281, 271] on div "Groceries fiber_manual_record 1,250.00 $ Personal Care Products fiber_manual_re…" at bounding box center [381, 301] width 221 height 120
type input "1,500.00"
click at [509, 526] on div "Home Utilities / Bills Personal Medical Taxes / Insurance Vehicles Family Debto…" at bounding box center [602, 556] width 710 height 814
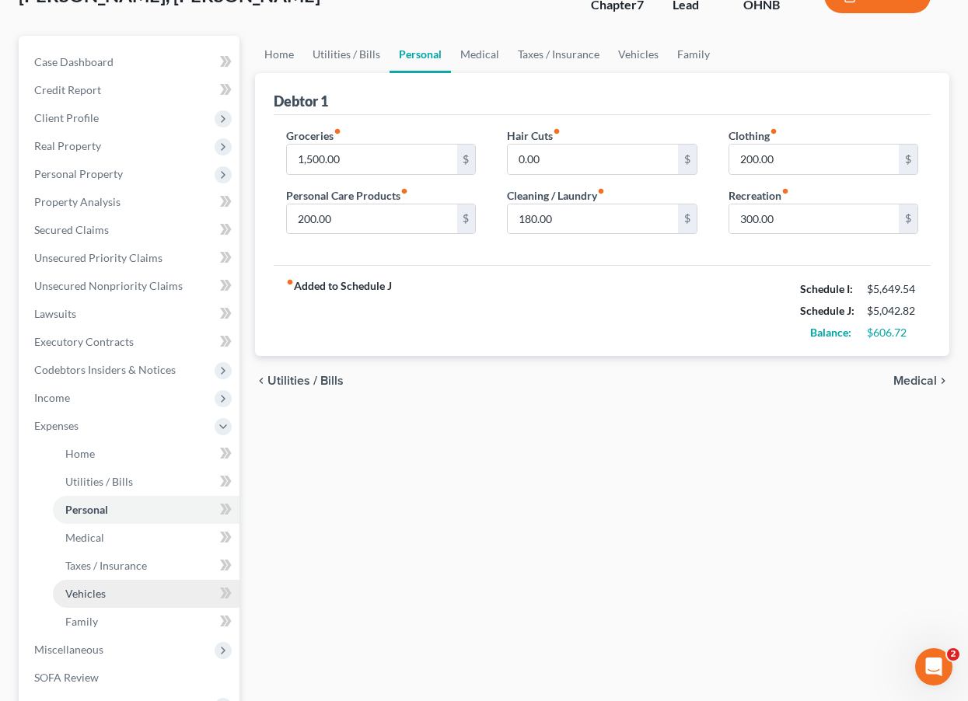
scroll to position [131, 0]
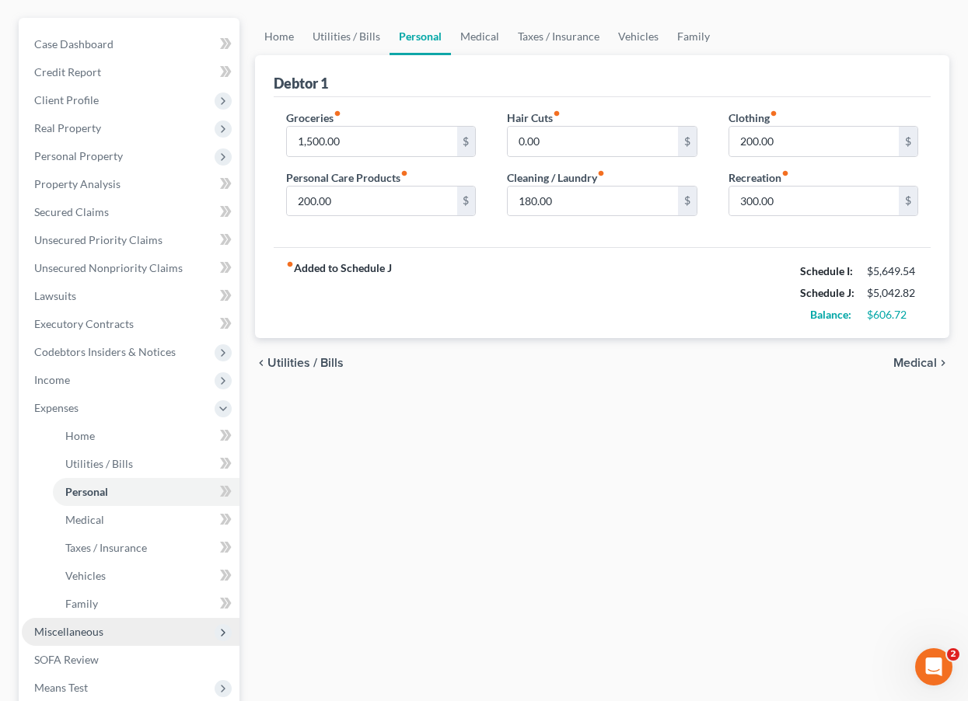
click at [75, 640] on span "Miscellaneous" at bounding box center [131, 632] width 218 height 28
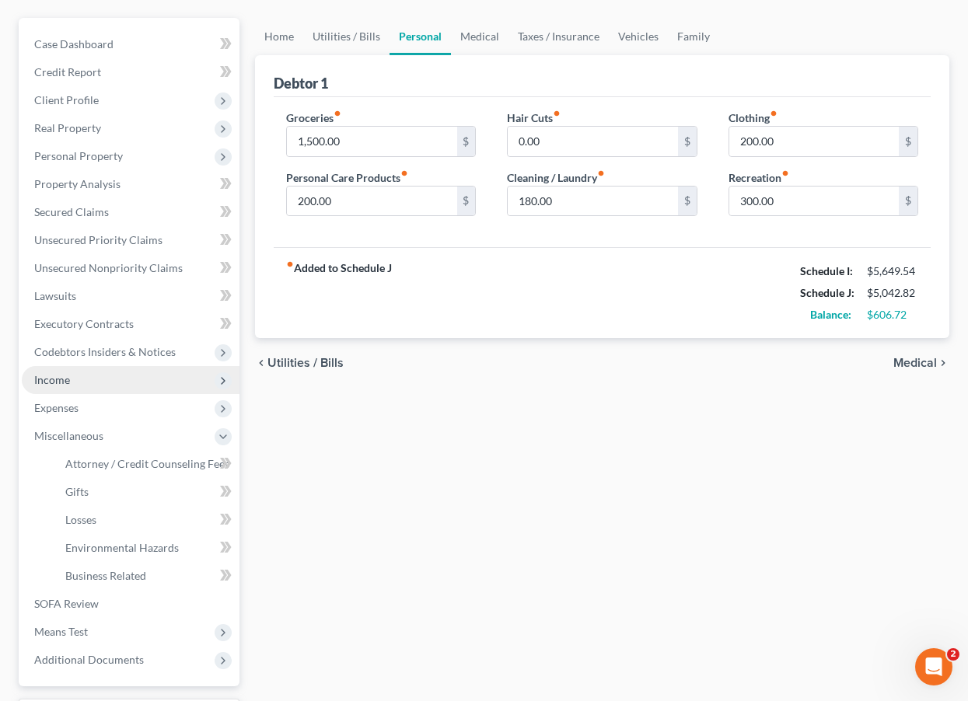
click at [131, 366] on span "Income" at bounding box center [131, 380] width 218 height 28
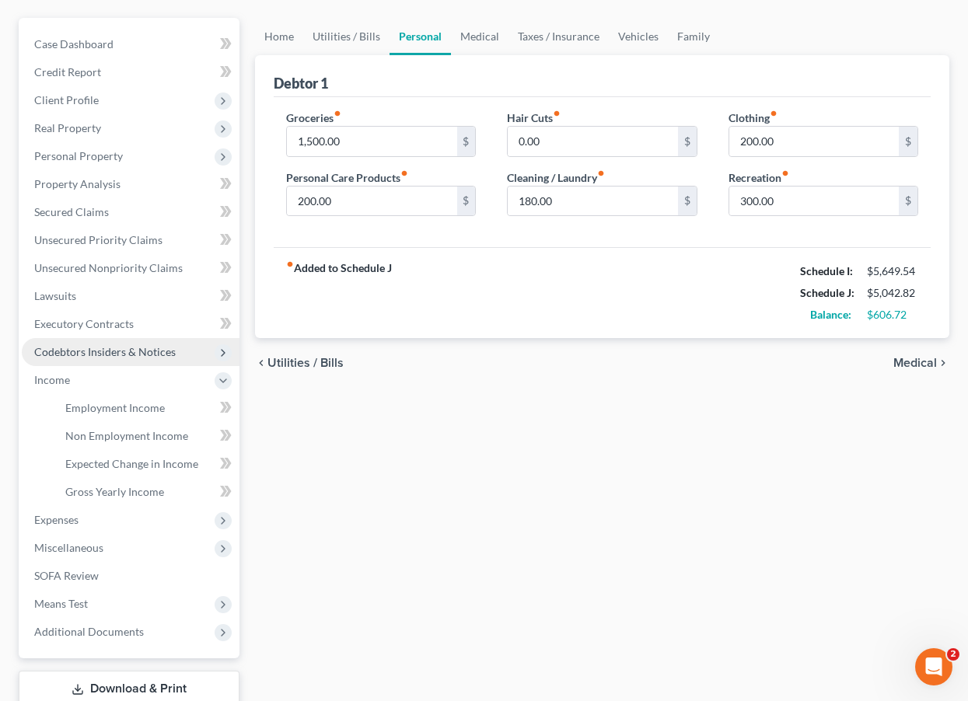
click at [133, 342] on span "Codebtors Insiders & Notices" at bounding box center [131, 352] width 218 height 28
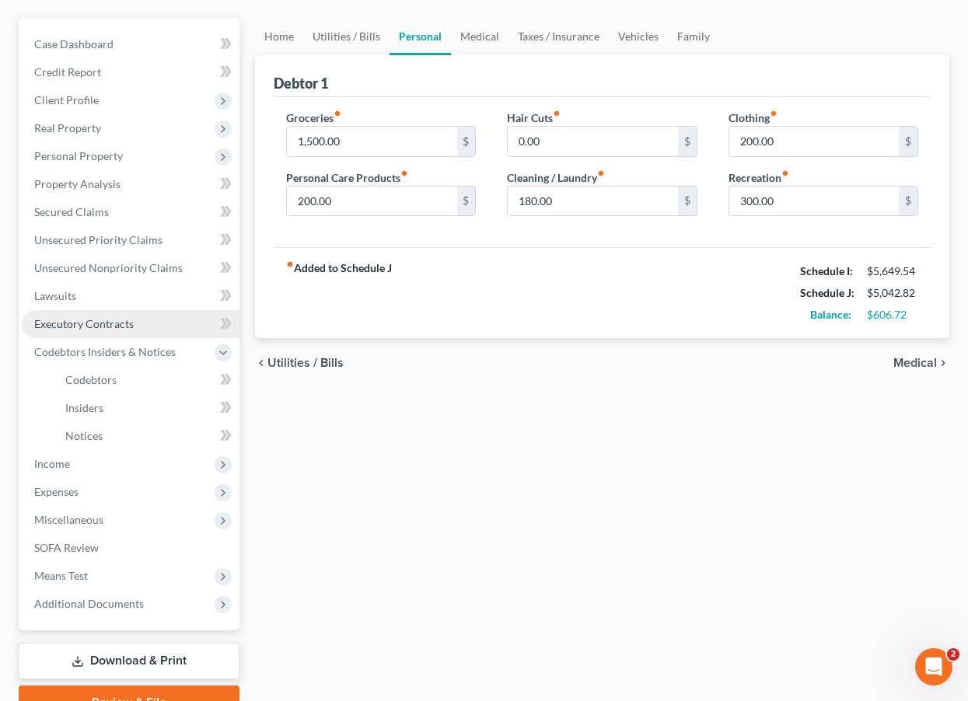
click at [152, 313] on link "Executory Contracts" at bounding box center [131, 324] width 218 height 28
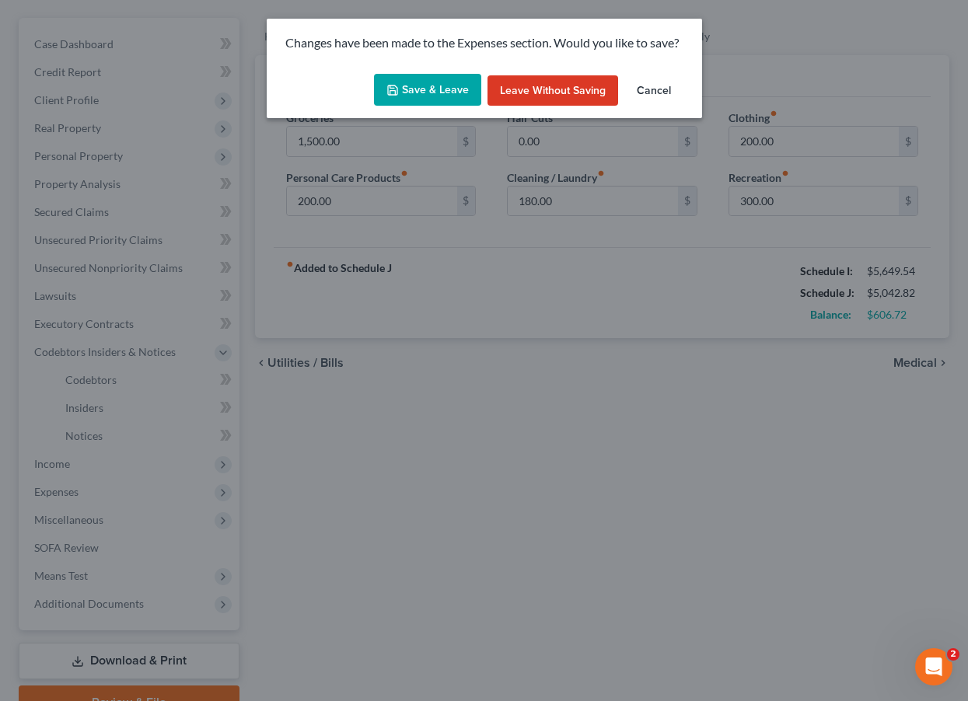
click at [421, 98] on button "Save & Leave" at bounding box center [427, 90] width 107 height 33
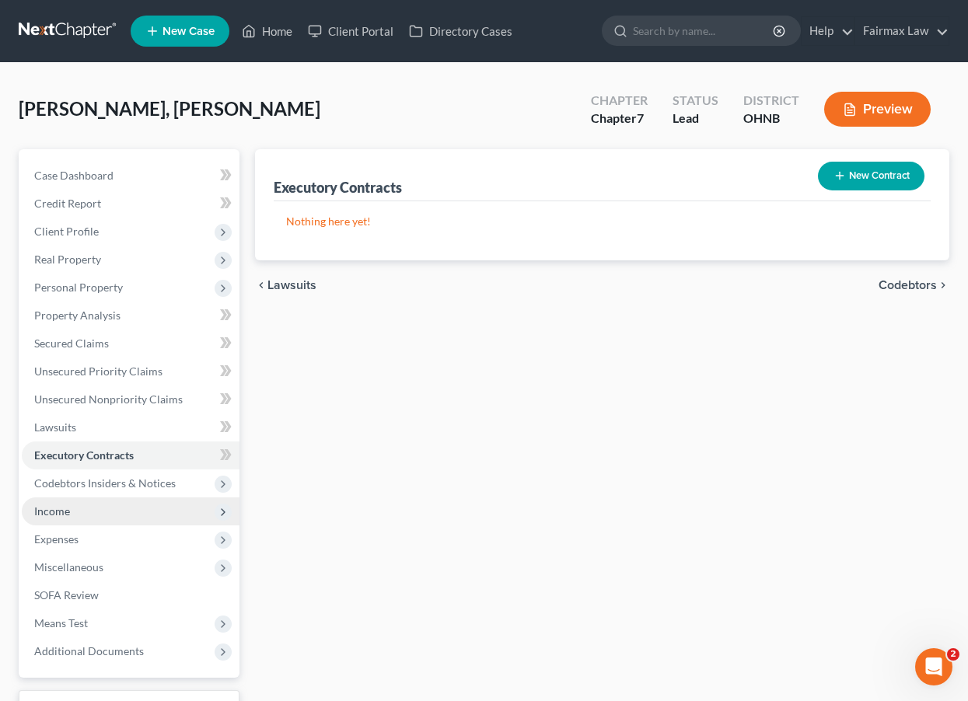
click at [93, 515] on span "Income" at bounding box center [131, 512] width 218 height 28
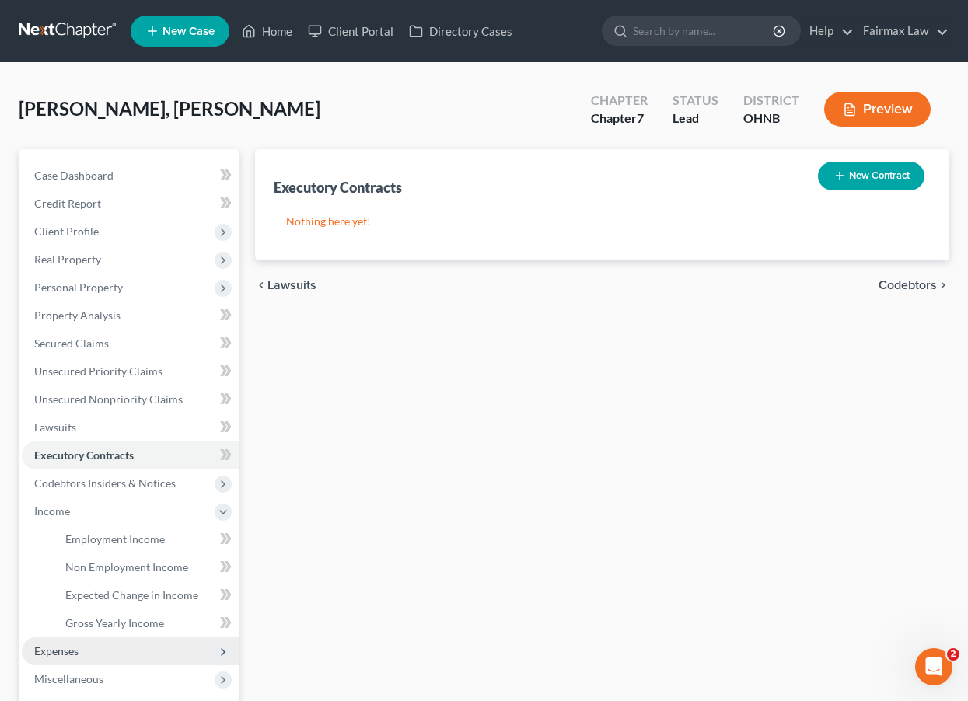
click at [110, 649] on span "Expenses" at bounding box center [131, 652] width 218 height 28
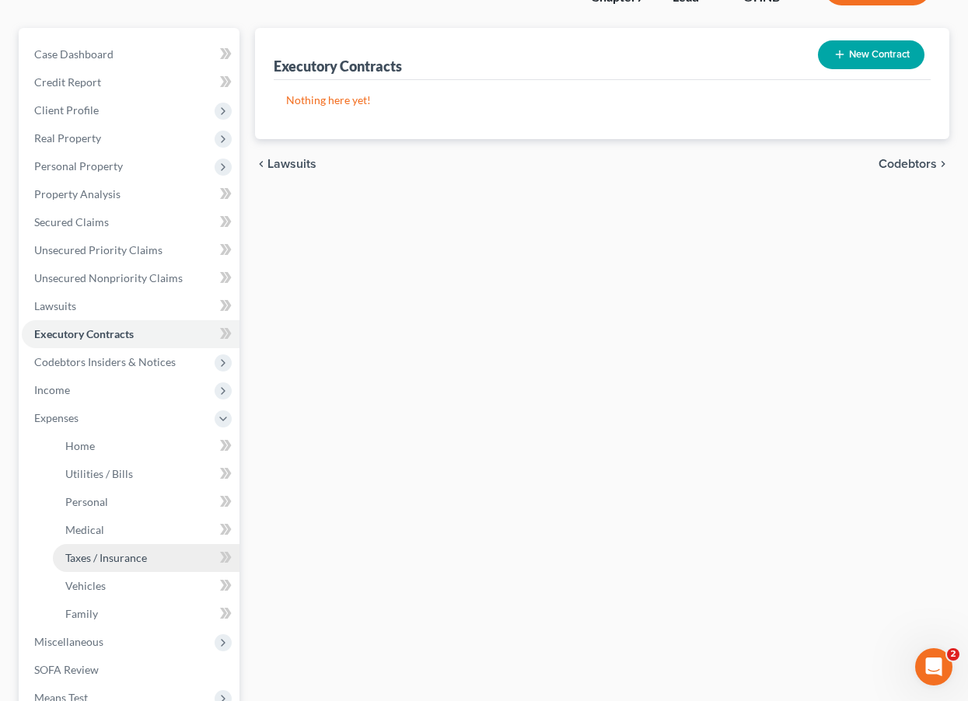
scroll to position [166, 0]
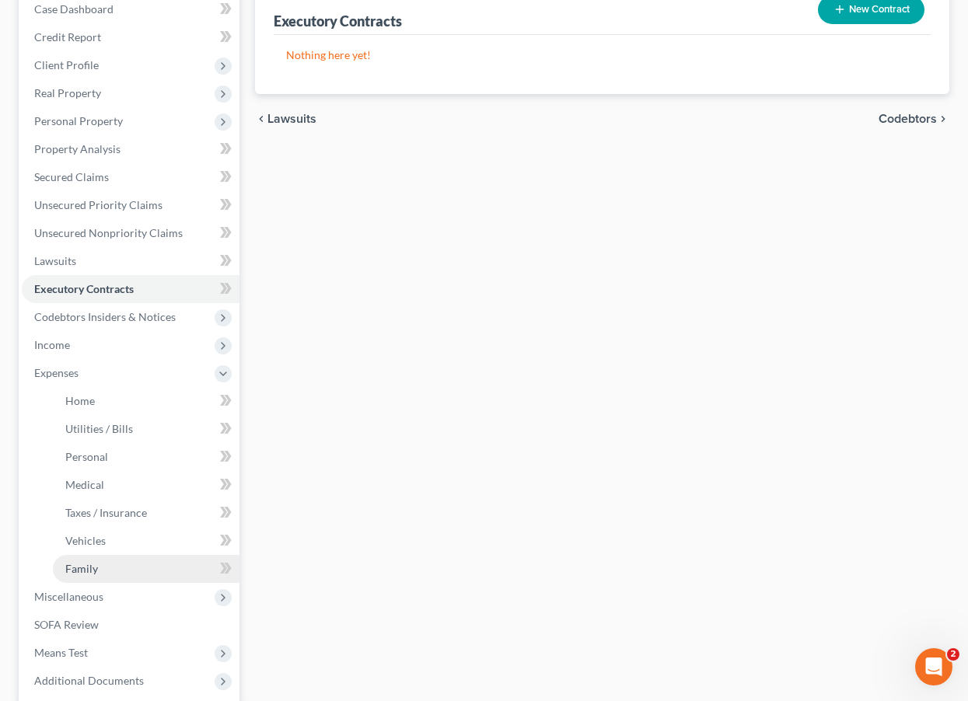
click at [114, 567] on link "Family" at bounding box center [146, 569] width 187 height 28
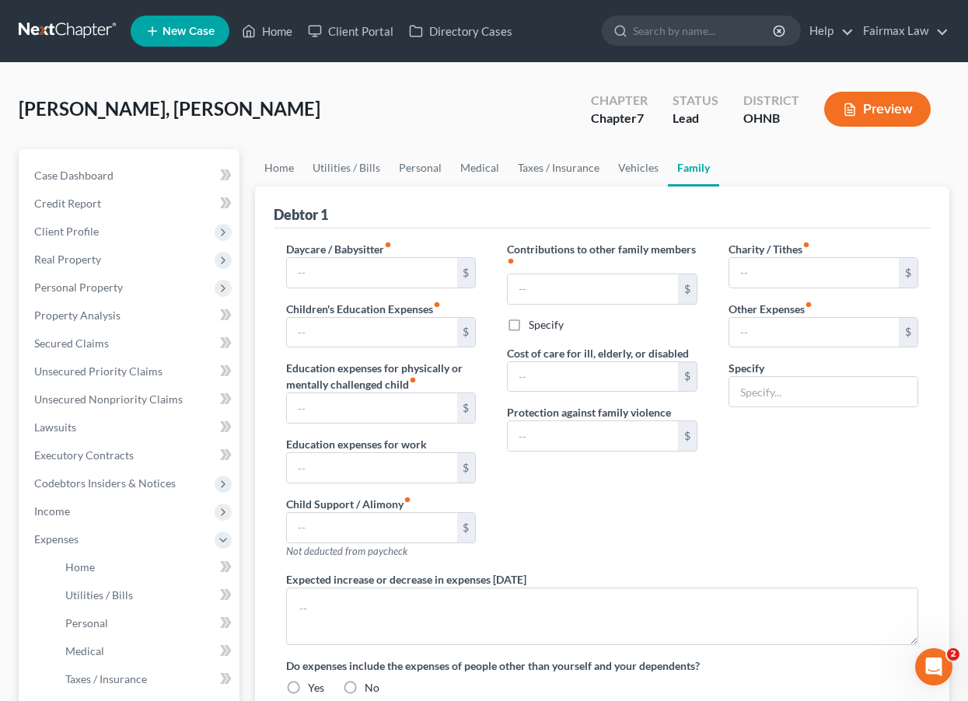
type input "0.00"
type input "83.83"
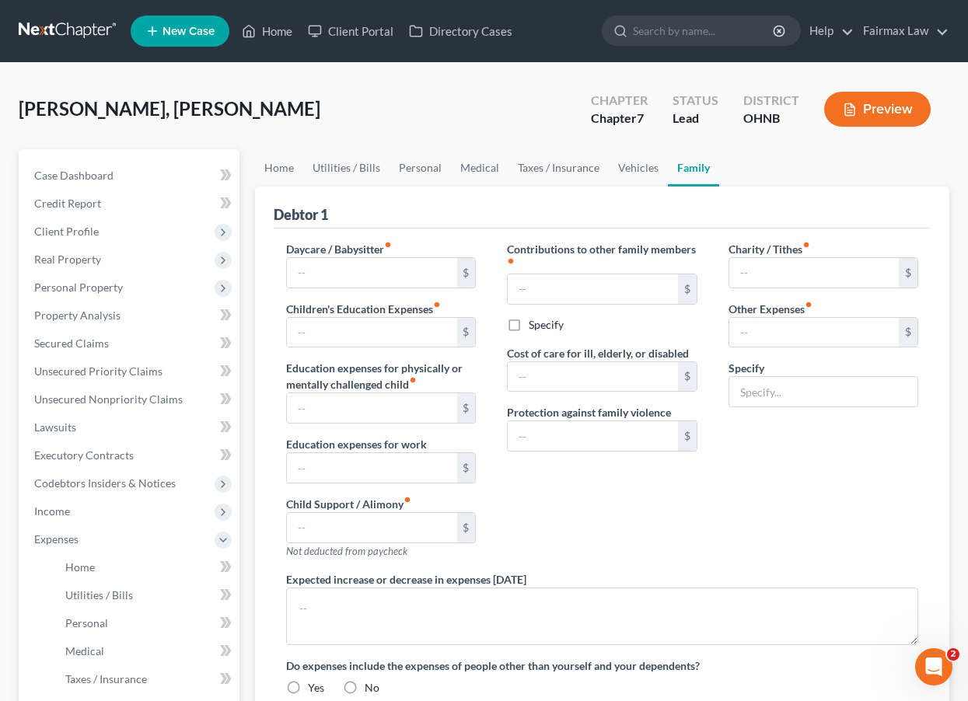
type input "0.00"
type input "180.00"
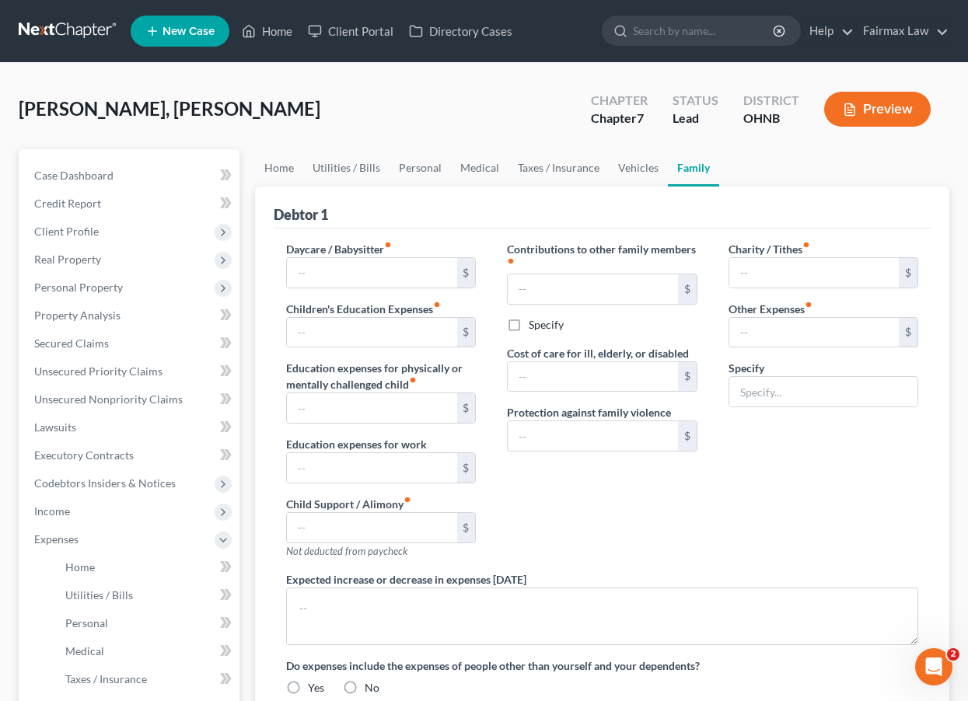
type input "Attorney Fees for Bankruptcy"
radio input "true"
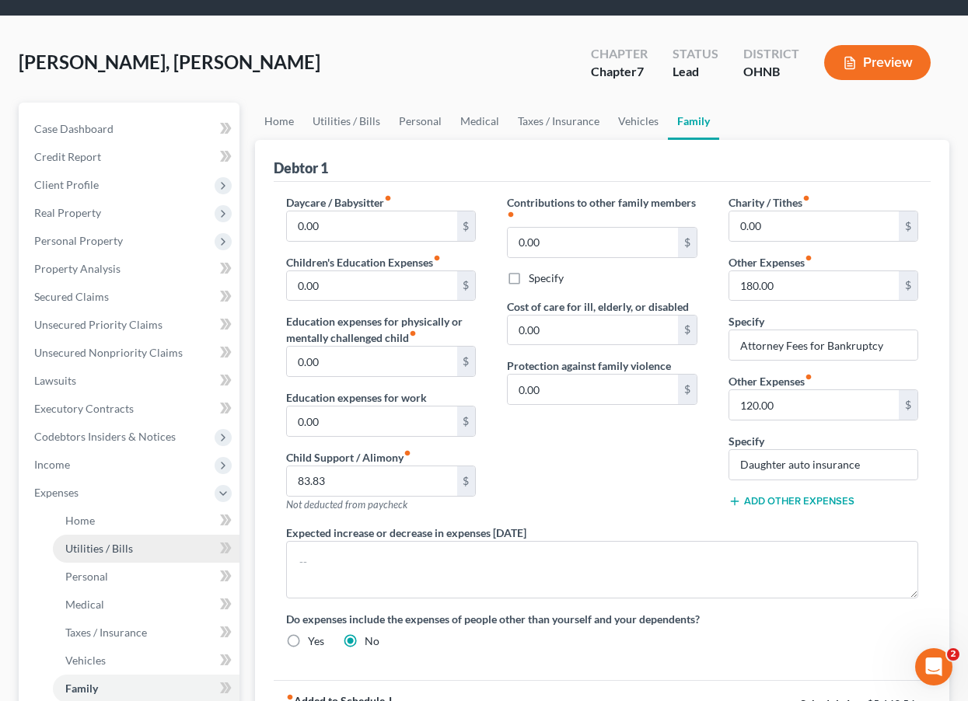
scroll to position [60, 0]
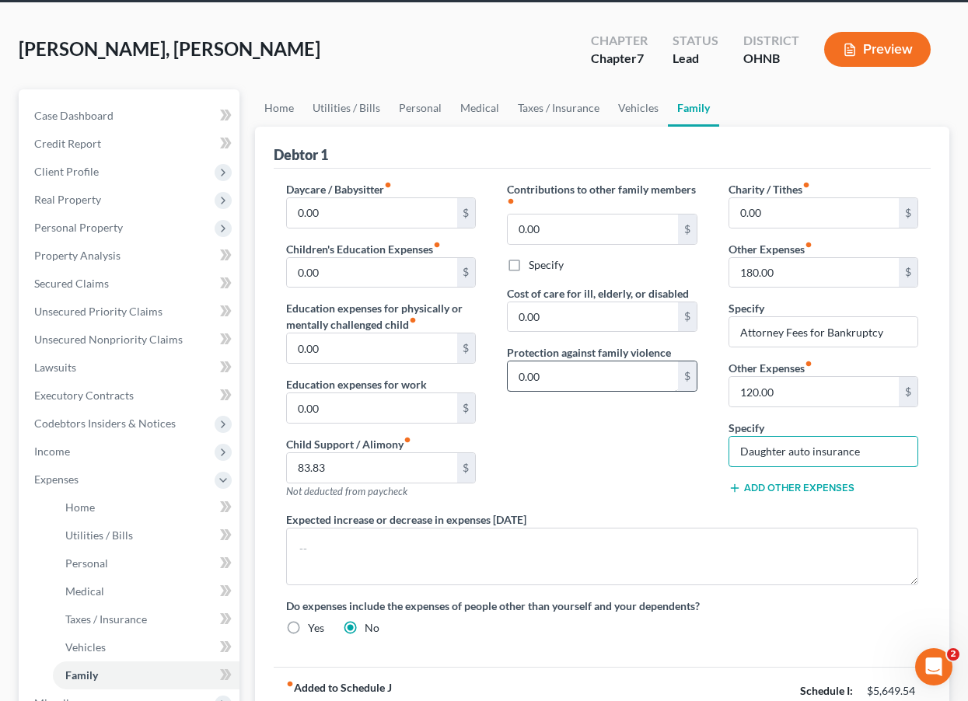
drag, startPoint x: 884, startPoint y: 452, endPoint x: 646, endPoint y: 374, distance: 250.5
click at [646, 375] on div "Daycare / Babysitter fiber_manual_record 0.00 $ Children's Education Expenses f…" at bounding box center [602, 414] width 663 height 467
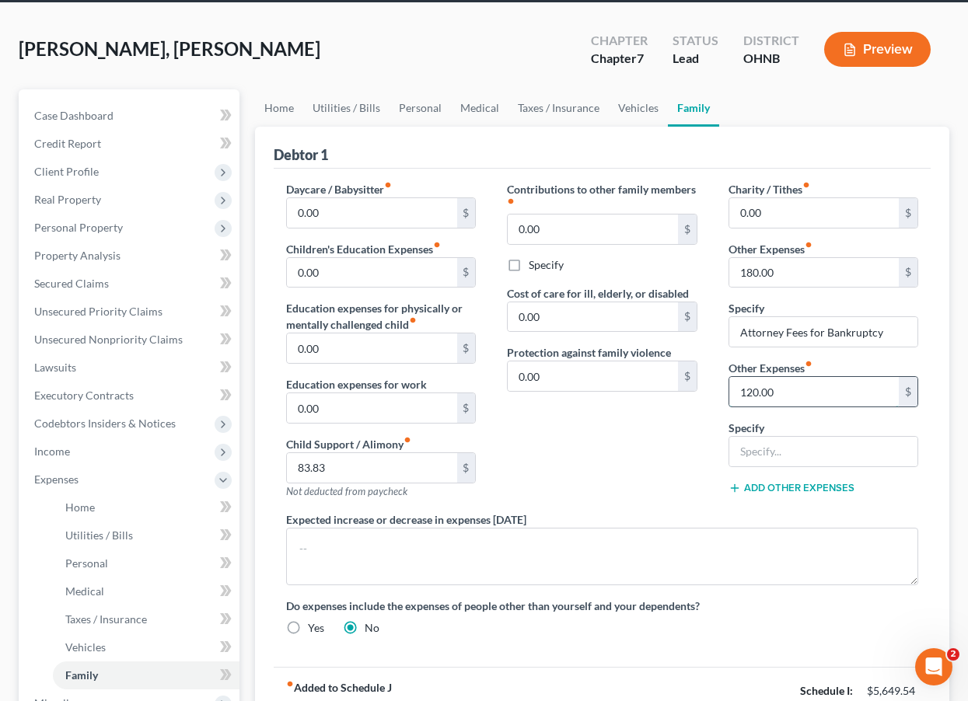
drag, startPoint x: 798, startPoint y: 400, endPoint x: 738, endPoint y: 383, distance: 62.3
click at [738, 383] on input "120.00" at bounding box center [813, 392] width 169 height 30
click at [638, 479] on div "Contributions to other family members fiber_manual_record 0.00 $ Specify Cost o…" at bounding box center [601, 346] width 221 height 330
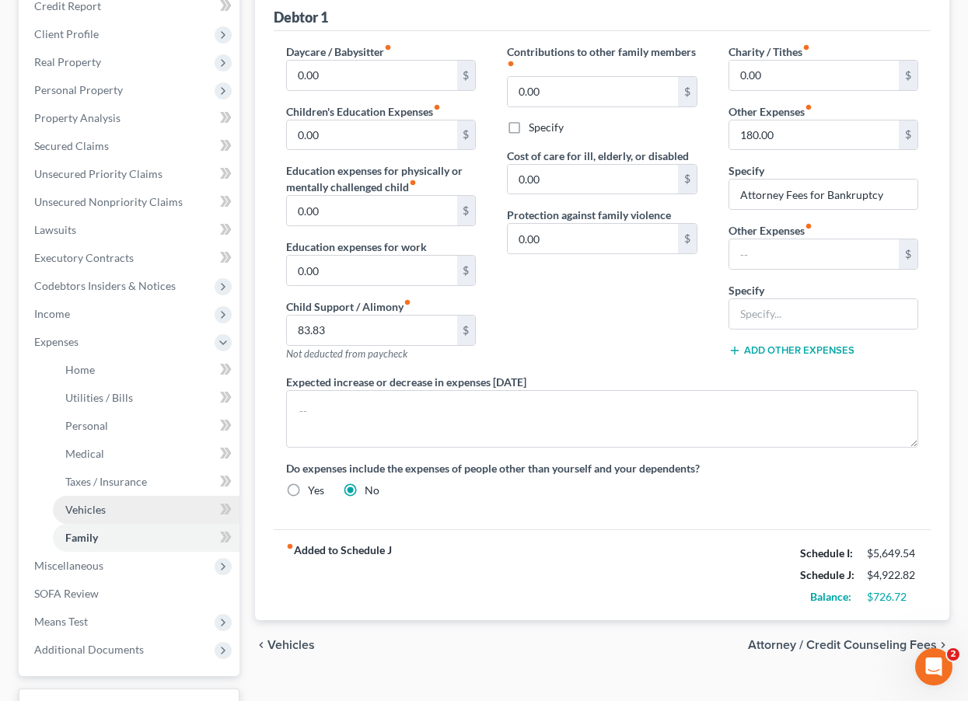
scroll to position [218, 0]
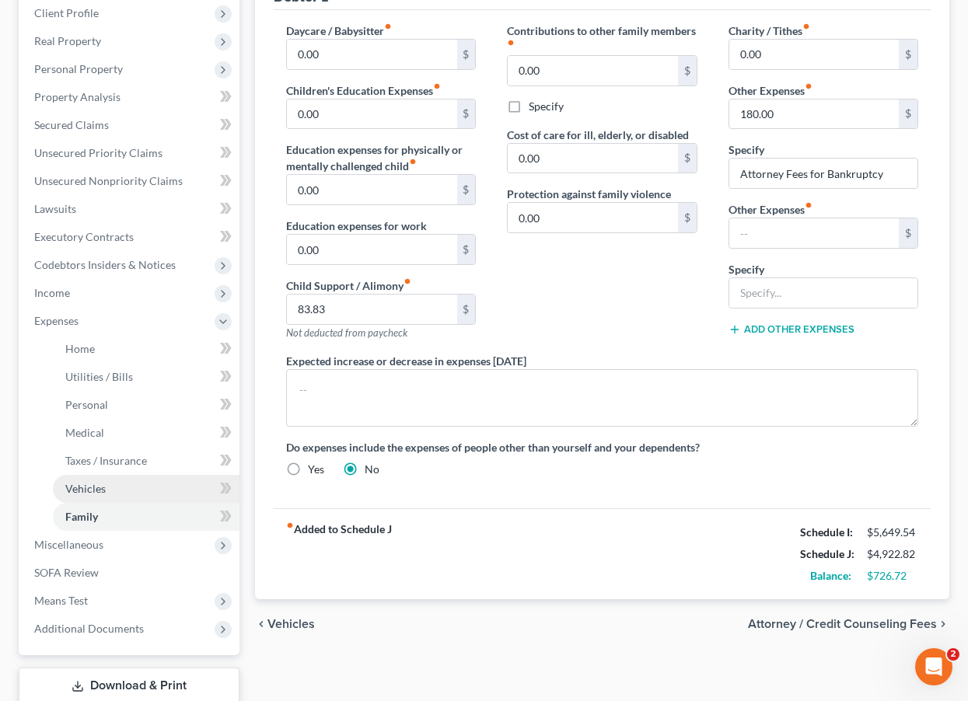
click at [117, 495] on link "Vehicles" at bounding box center [146, 489] width 187 height 28
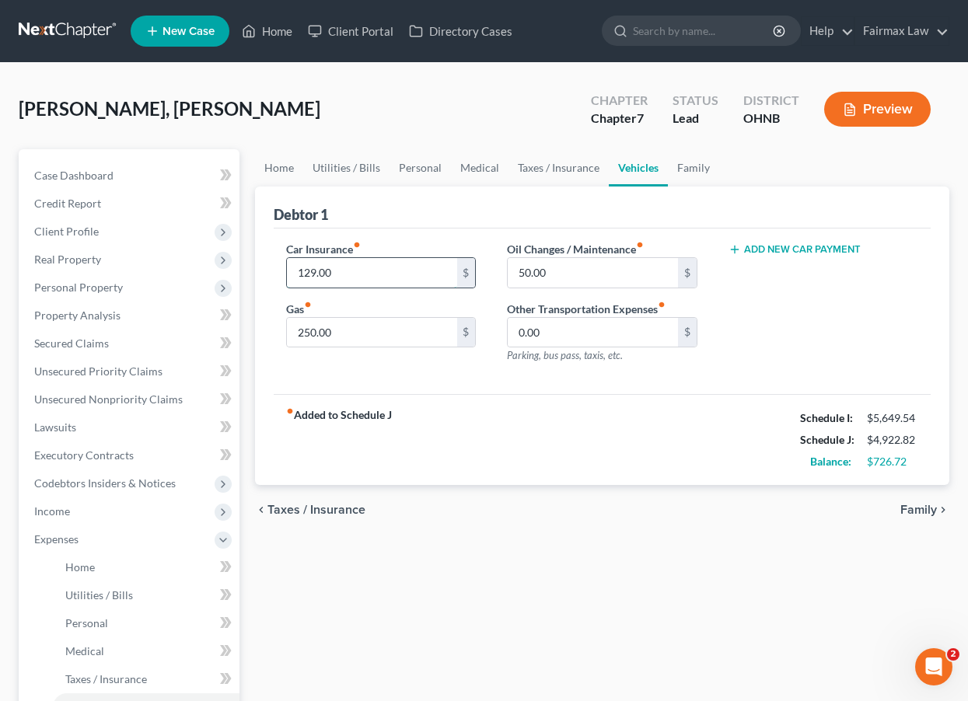
click at [306, 275] on input "129.00" at bounding box center [371, 273] width 169 height 30
type input "249.00"
click at [519, 436] on div "fiber_manual_record Added to Schedule J Schedule I: $5,649.54 Schedule J: $5,04…" at bounding box center [602, 439] width 657 height 91
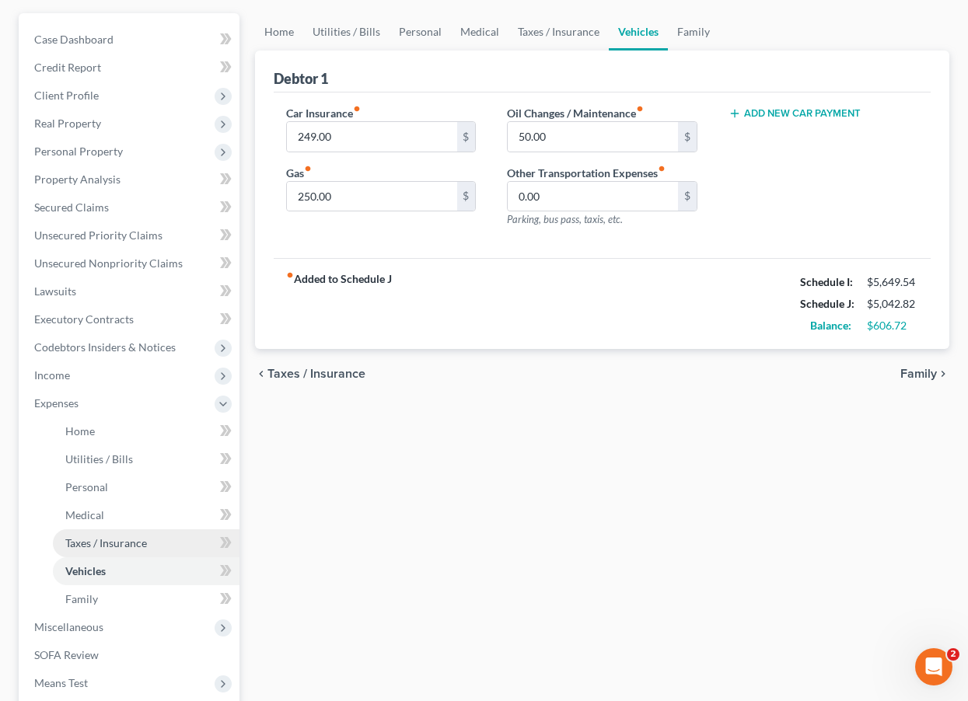
click at [112, 545] on span "Taxes / Insurance" at bounding box center [106, 542] width 82 height 13
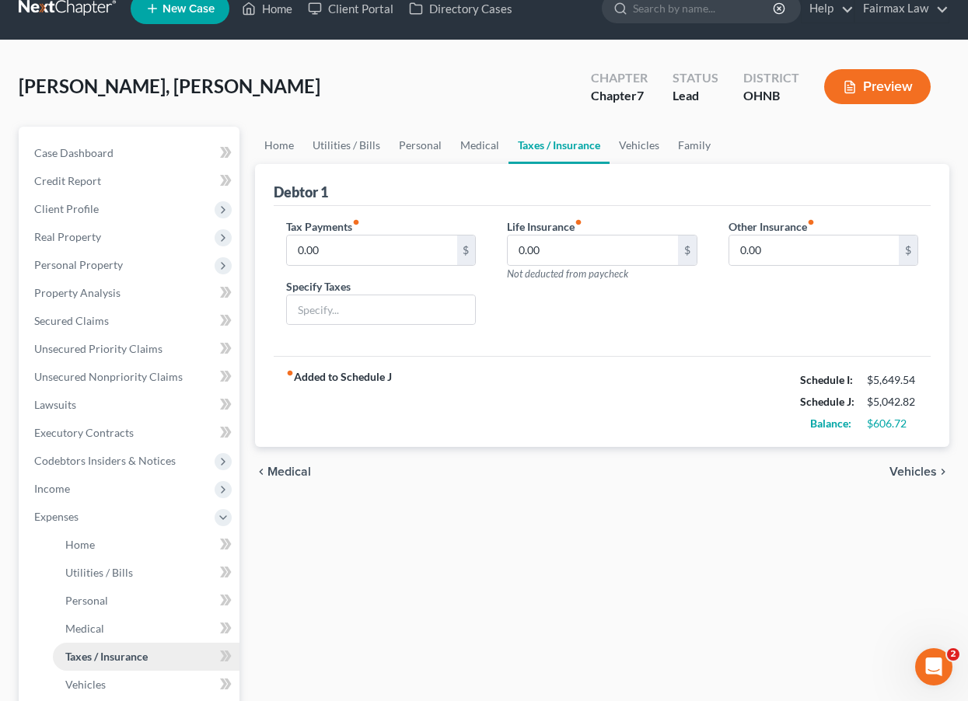
scroll to position [26, 0]
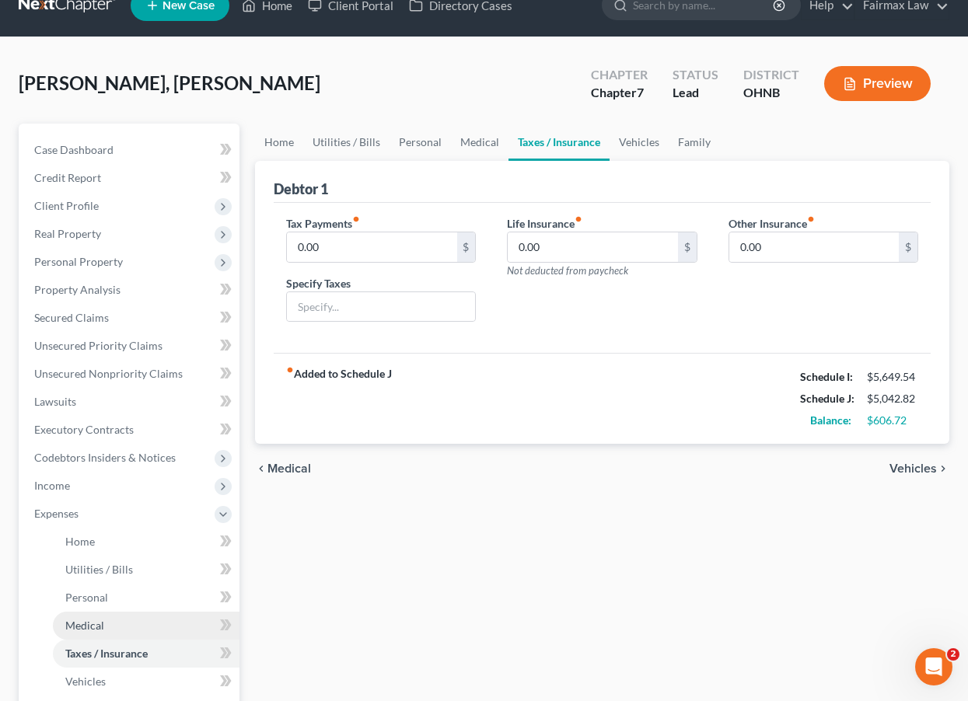
click at [100, 619] on span "Medical" at bounding box center [84, 625] width 39 height 13
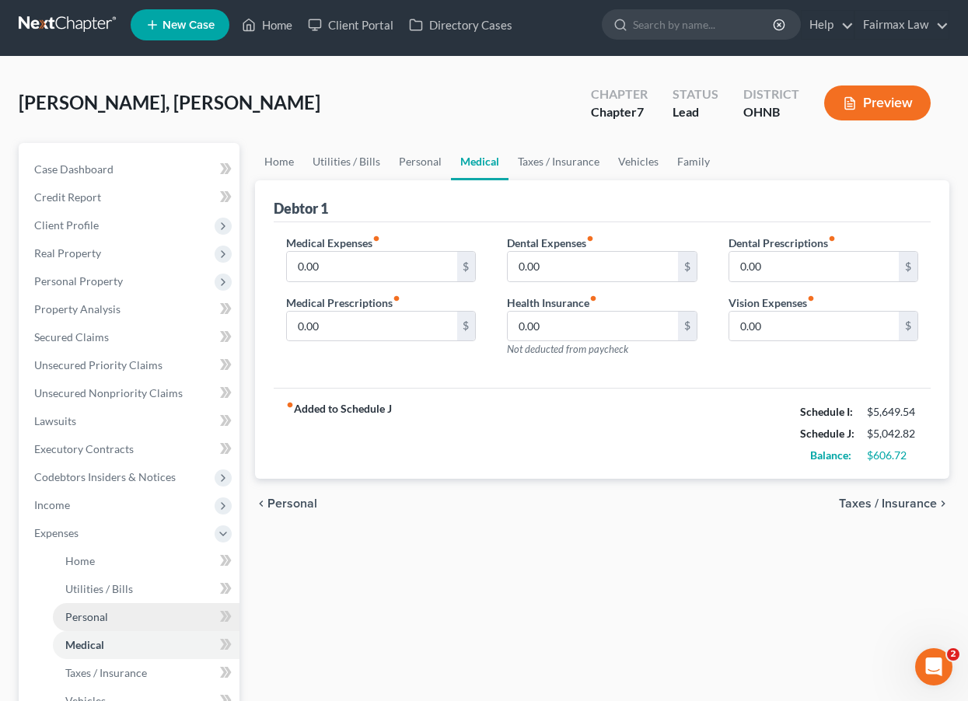
scroll to position [7, 0]
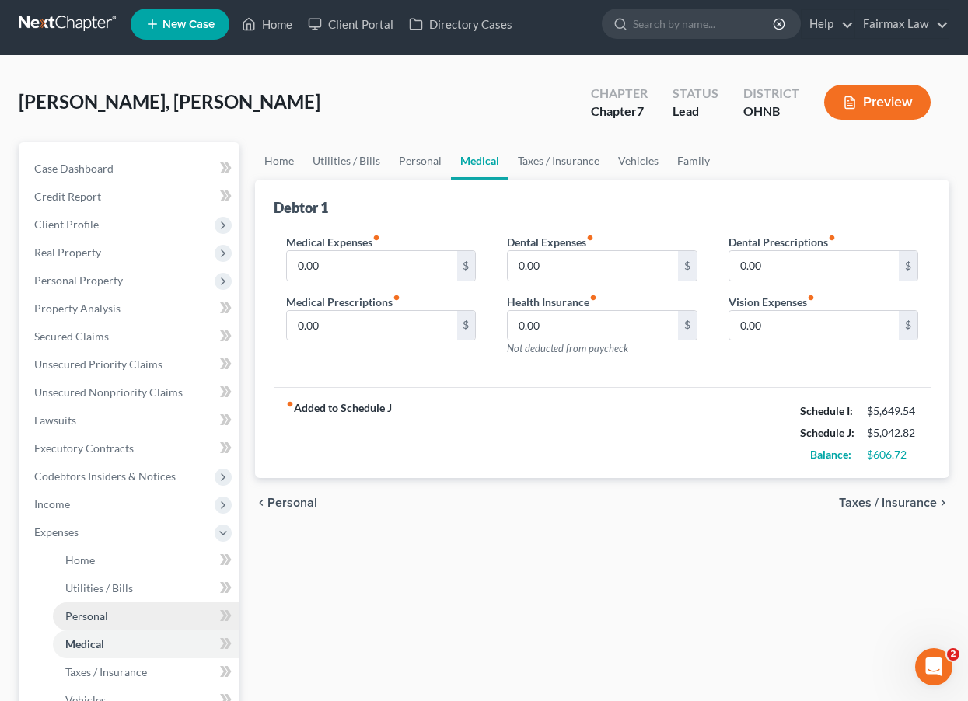
click at [99, 617] on span "Personal" at bounding box center [86, 616] width 43 height 13
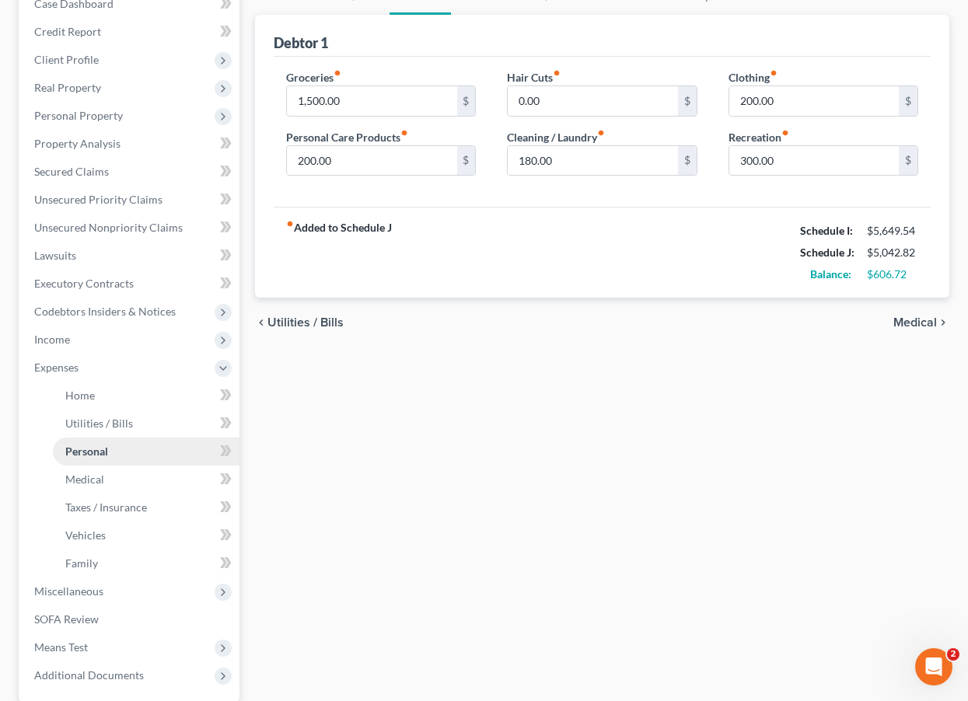
scroll to position [210, 0]
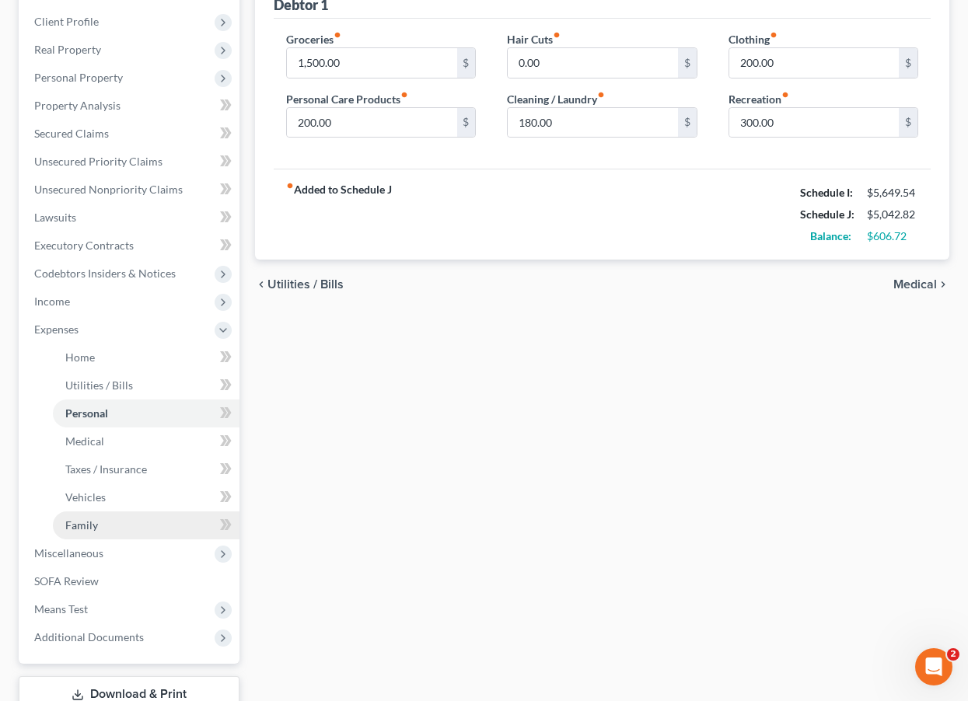
click at [112, 529] on link "Family" at bounding box center [146, 526] width 187 height 28
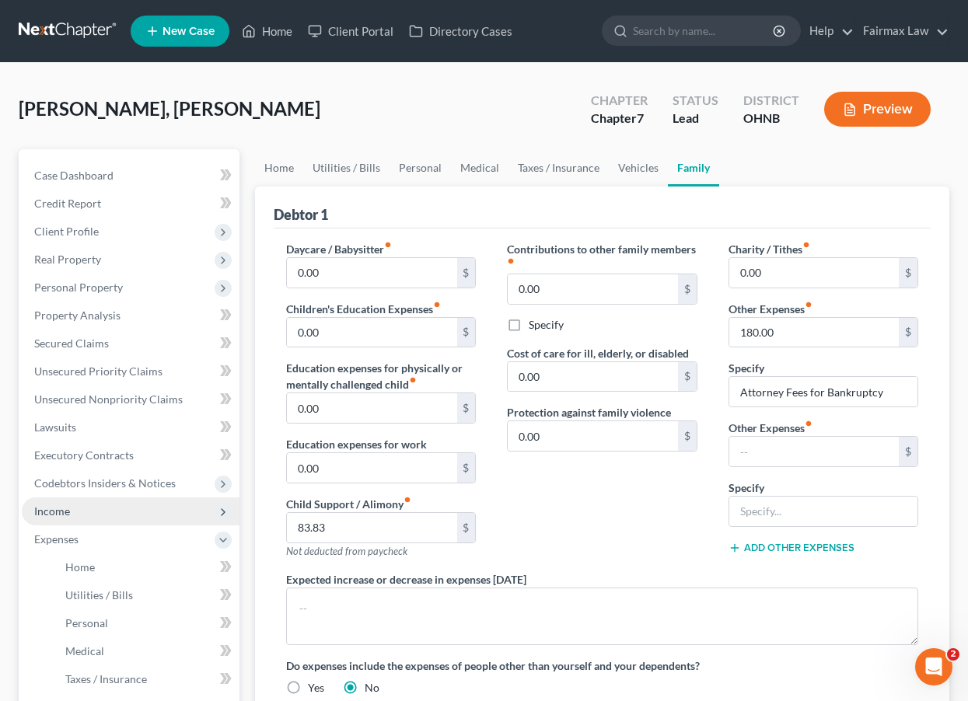
click at [96, 509] on span "Income" at bounding box center [131, 512] width 218 height 28
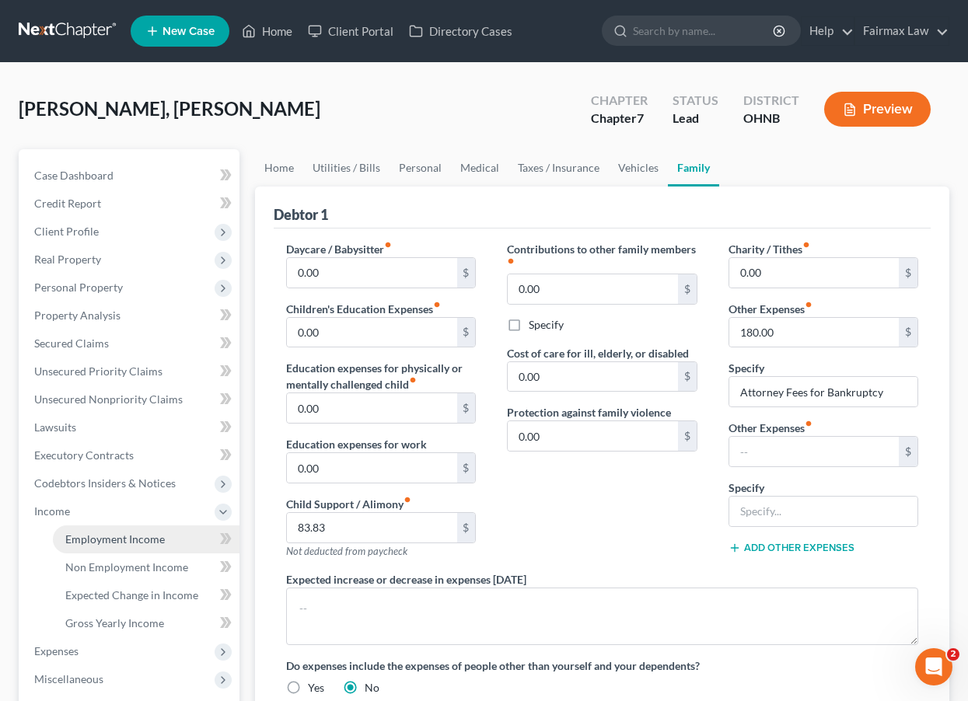
click at [86, 539] on span "Employment Income" at bounding box center [115, 539] width 100 height 13
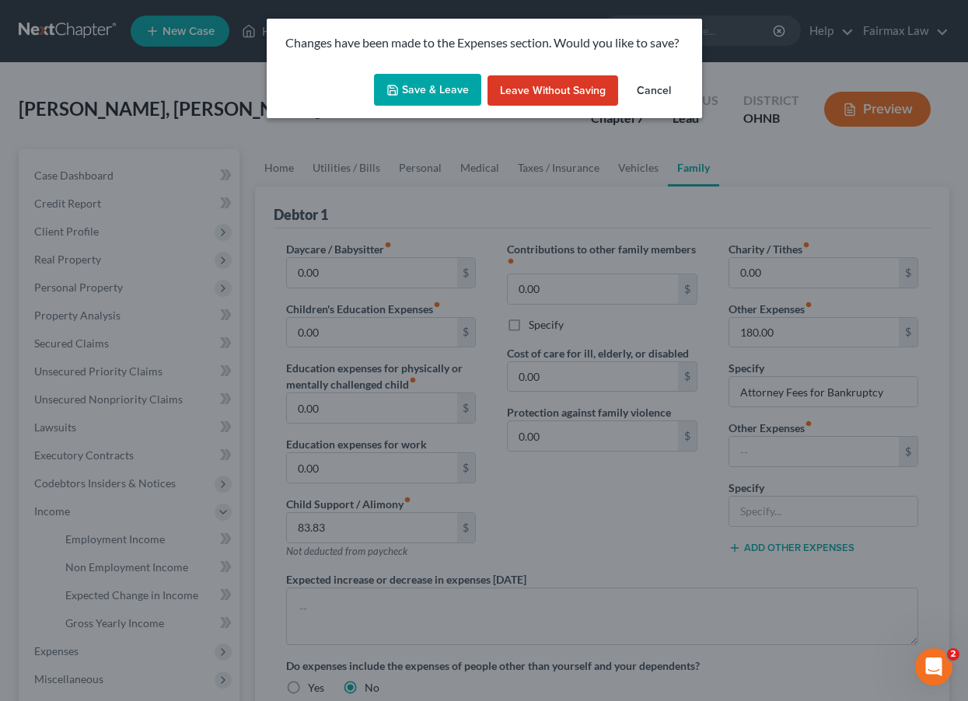
click at [432, 86] on button "Save & Leave" at bounding box center [427, 90] width 107 height 33
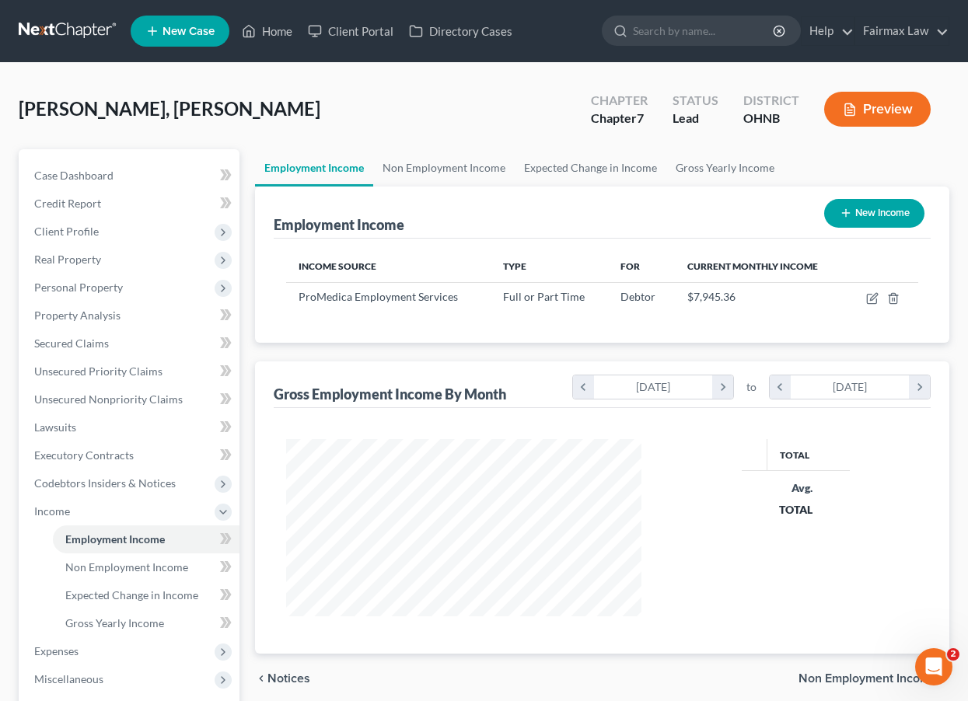
scroll to position [278, 387]
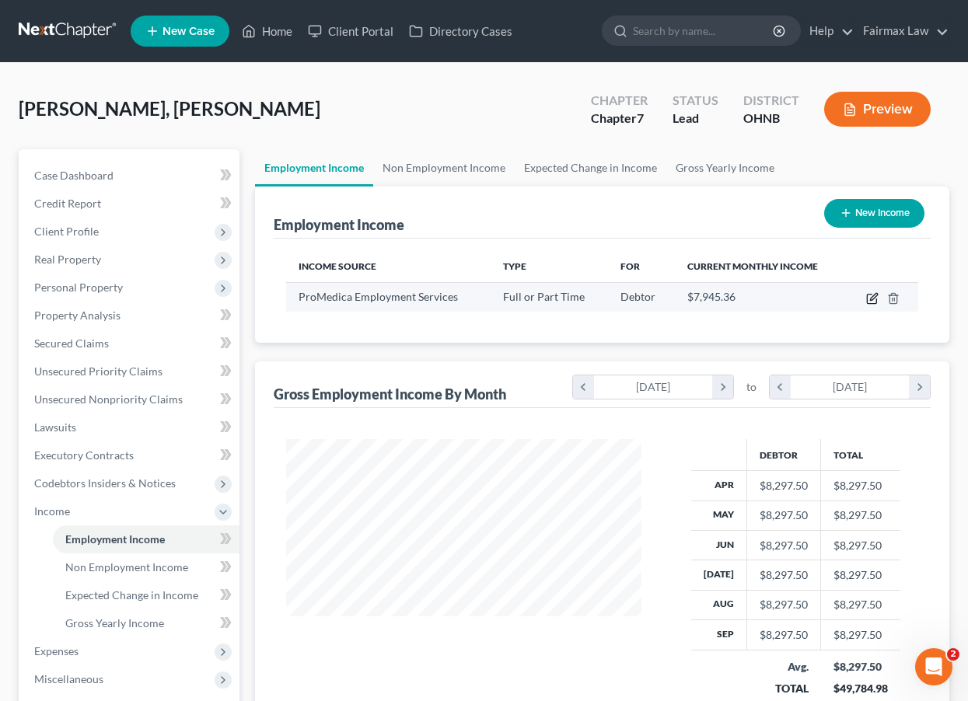
click at [872, 302] on icon "button" at bounding box center [872, 298] width 12 height 12
select select "0"
select select "23"
select select "2"
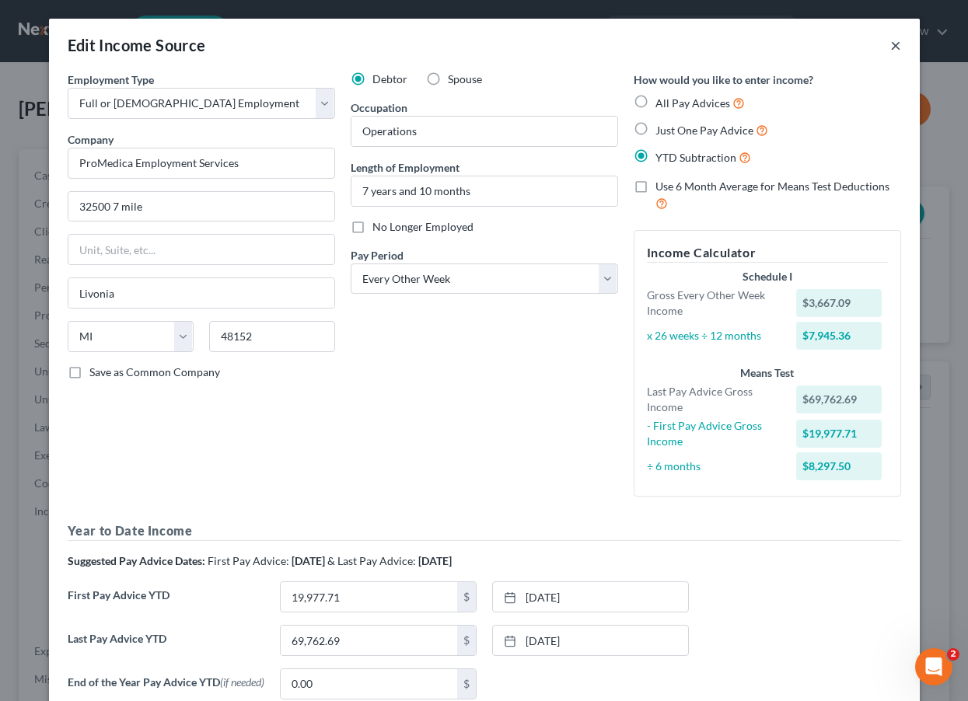
scroll to position [0, 0]
click at [898, 43] on button "×" at bounding box center [895, 45] width 11 height 19
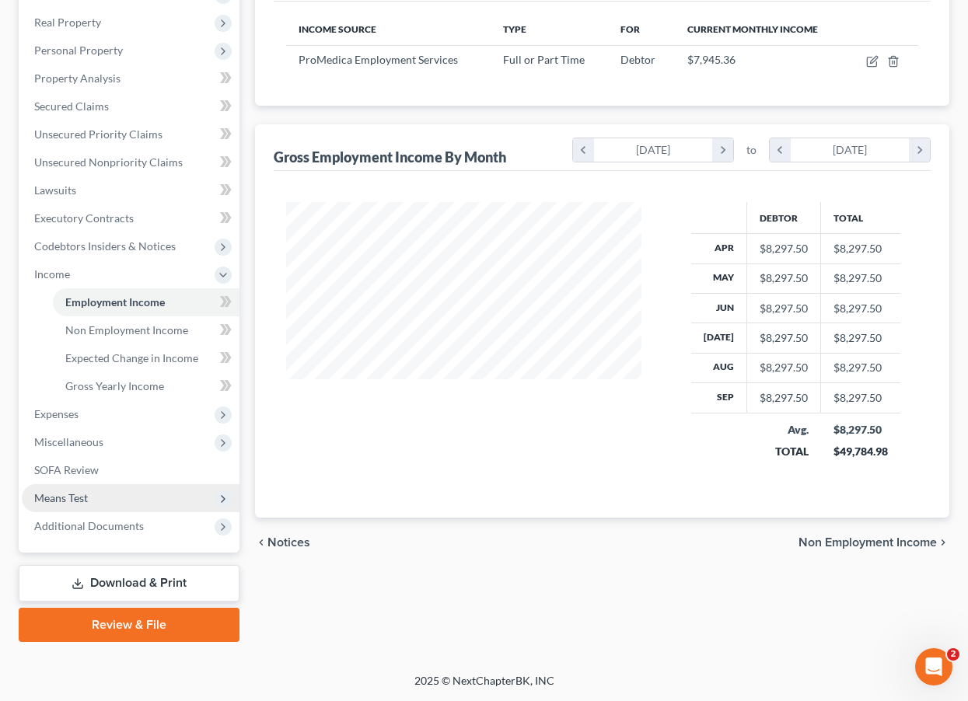
scroll to position [237, 0]
click at [103, 500] on span "Means Test" at bounding box center [131, 498] width 218 height 28
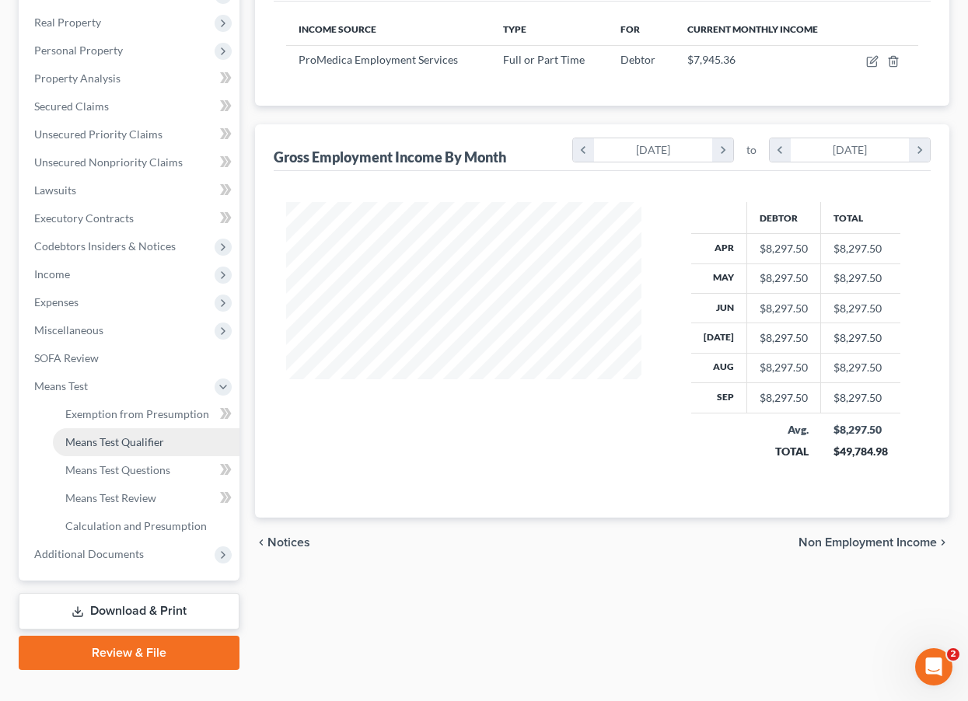
click at [135, 438] on span "Means Test Qualifier" at bounding box center [114, 441] width 99 height 13
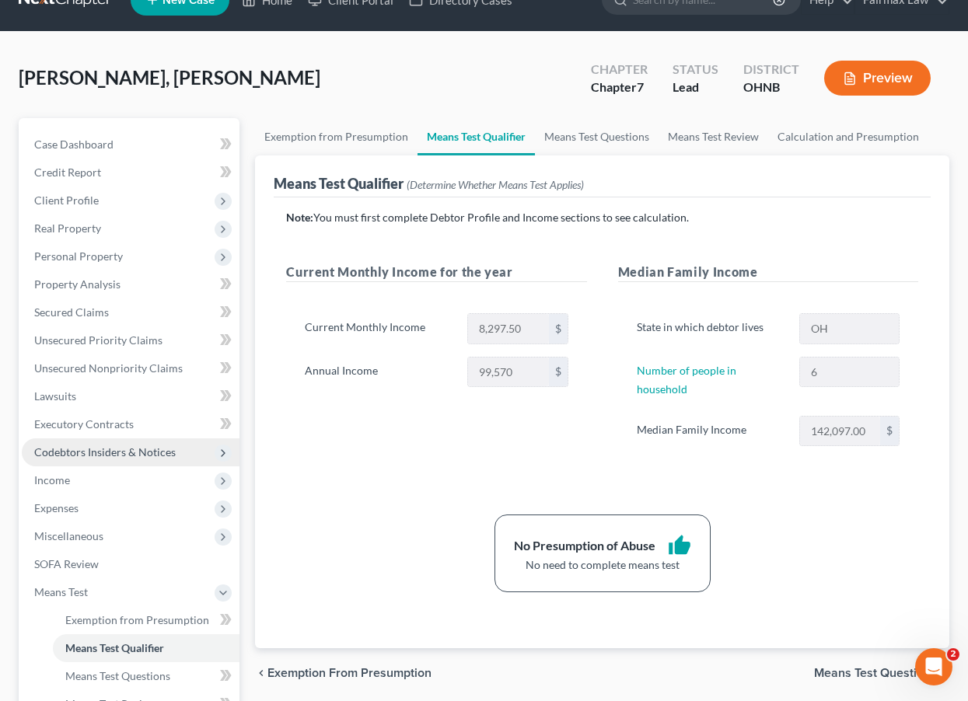
scroll to position [32, 0]
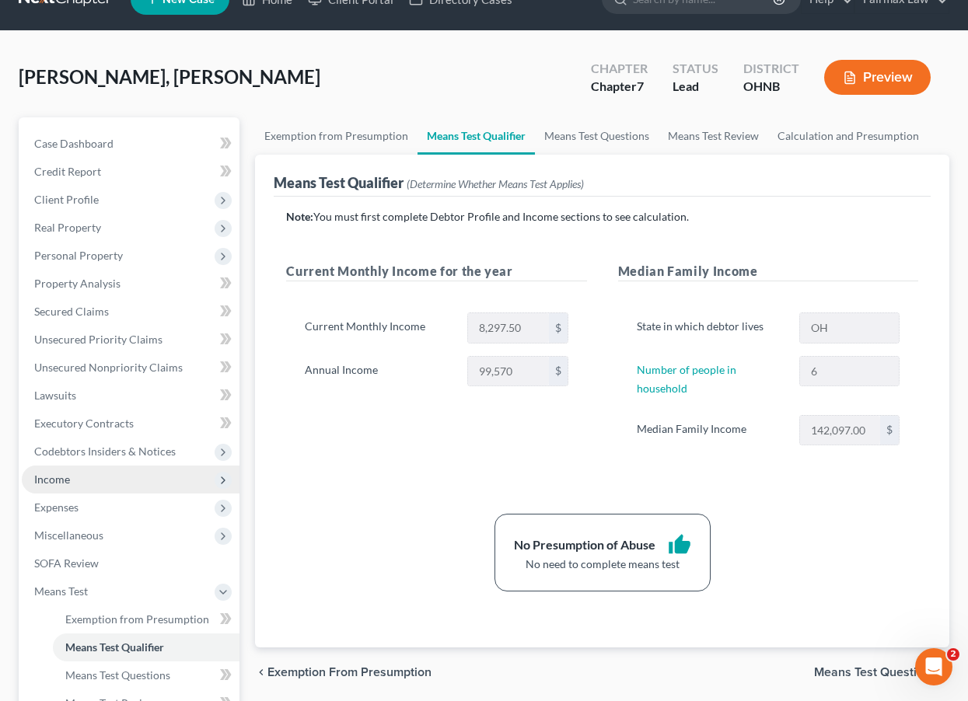
click at [114, 474] on span "Income" at bounding box center [131, 480] width 218 height 28
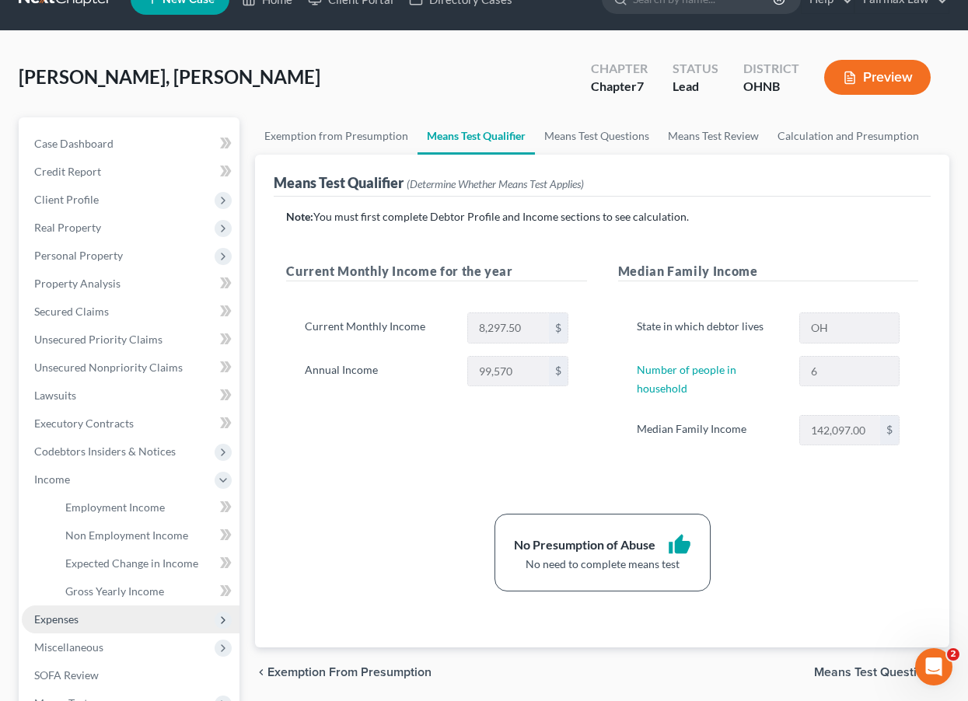
click at [96, 622] on span "Expenses" at bounding box center [131, 620] width 218 height 28
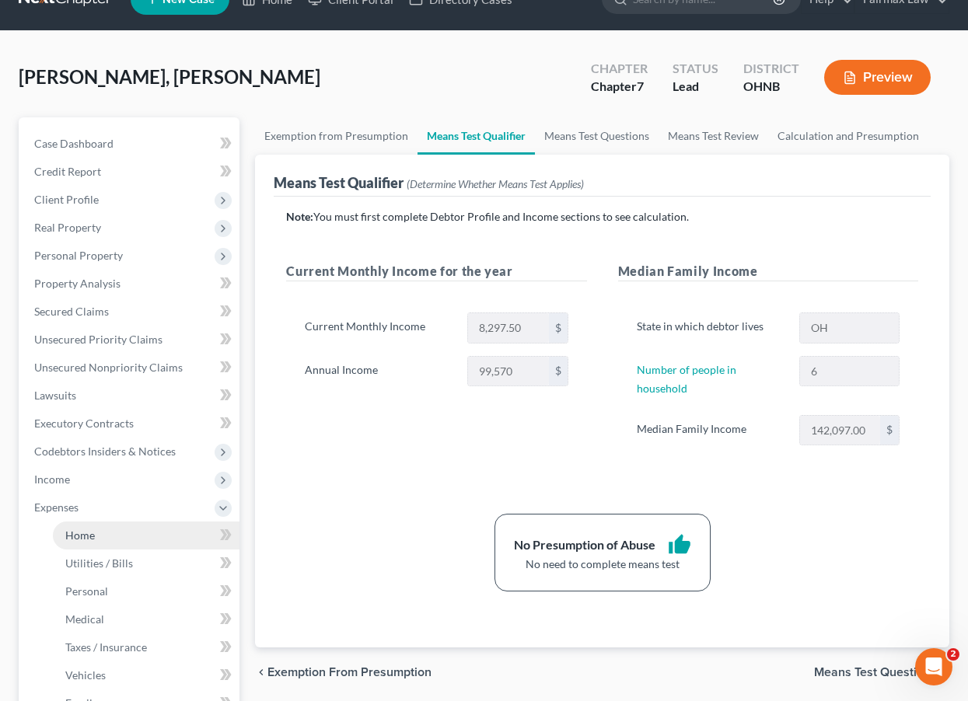
click at [107, 540] on link "Home" at bounding box center [146, 536] width 187 height 28
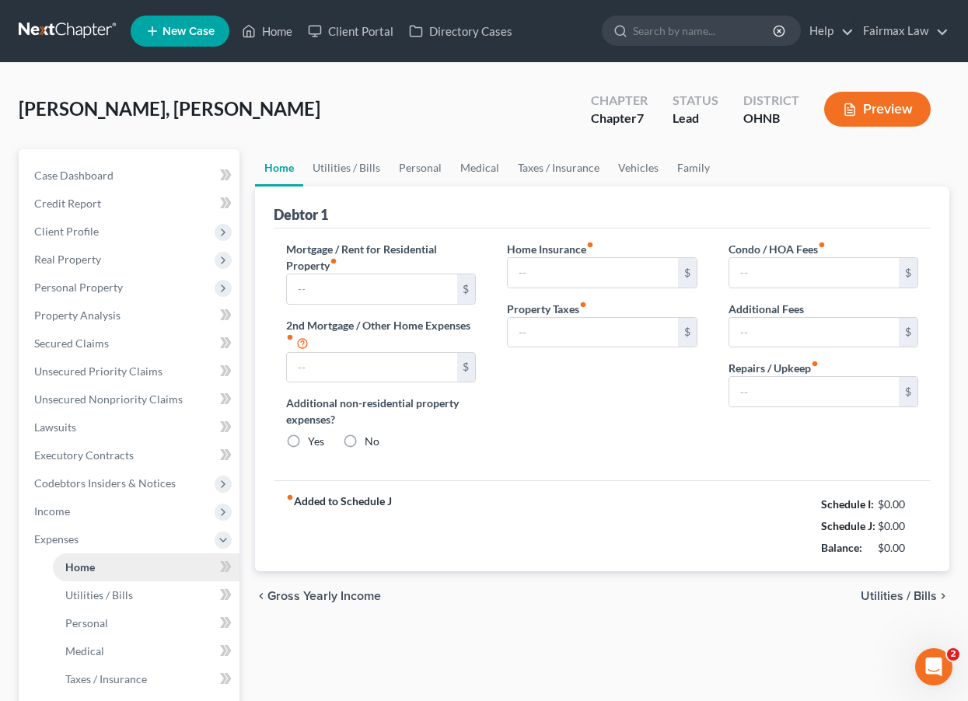
type input "1,200.00"
type input "0.00"
radio input "true"
type input "14.99"
type input "0.00"
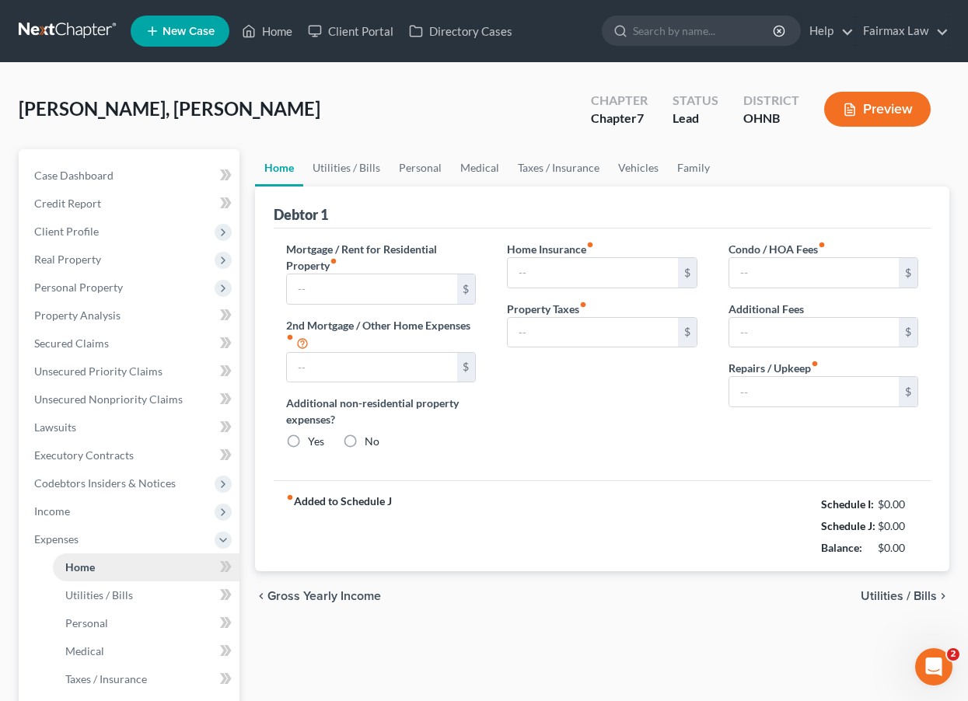
type input "0.00"
click at [107, 563] on link "Home" at bounding box center [146, 568] width 187 height 28
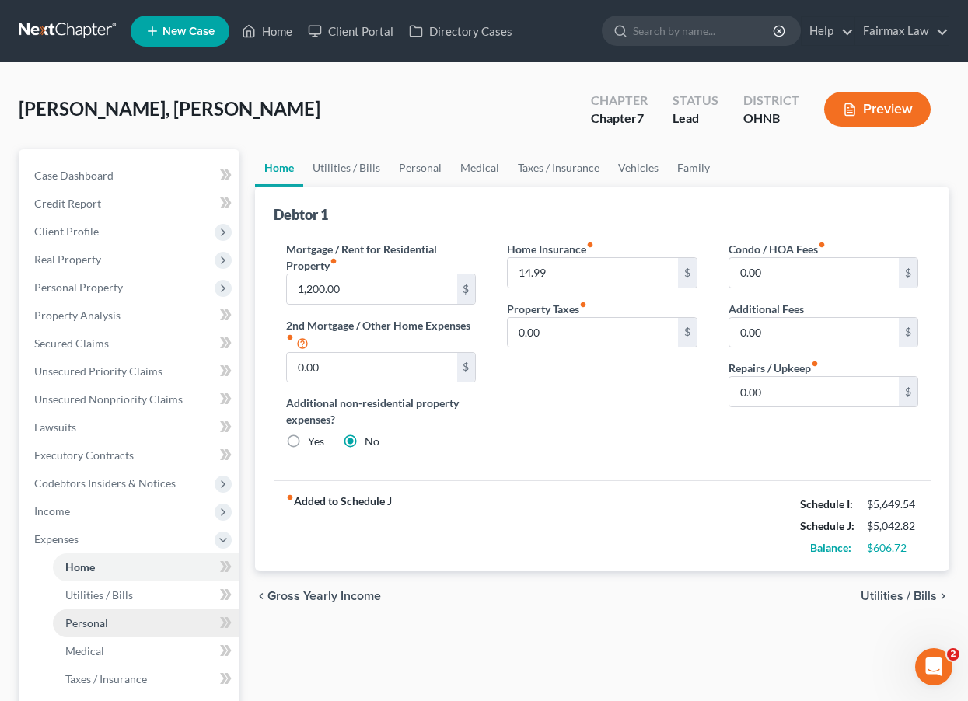
click at [103, 618] on span "Personal" at bounding box center [86, 623] width 43 height 13
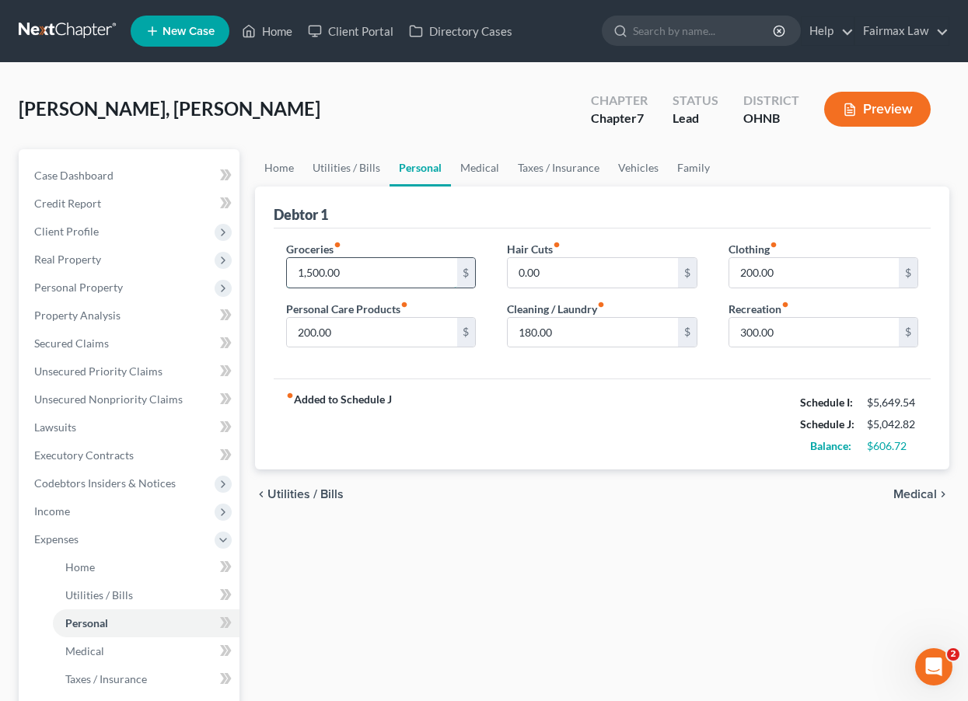
click at [314, 271] on input "1,500.00" at bounding box center [371, 273] width 169 height 30
type input "1,600.00"
click at [507, 527] on div "Home Utilities / Bills Personal Medical Taxes / Insurance Vehicles Family Debto…" at bounding box center [602, 556] width 710 height 814
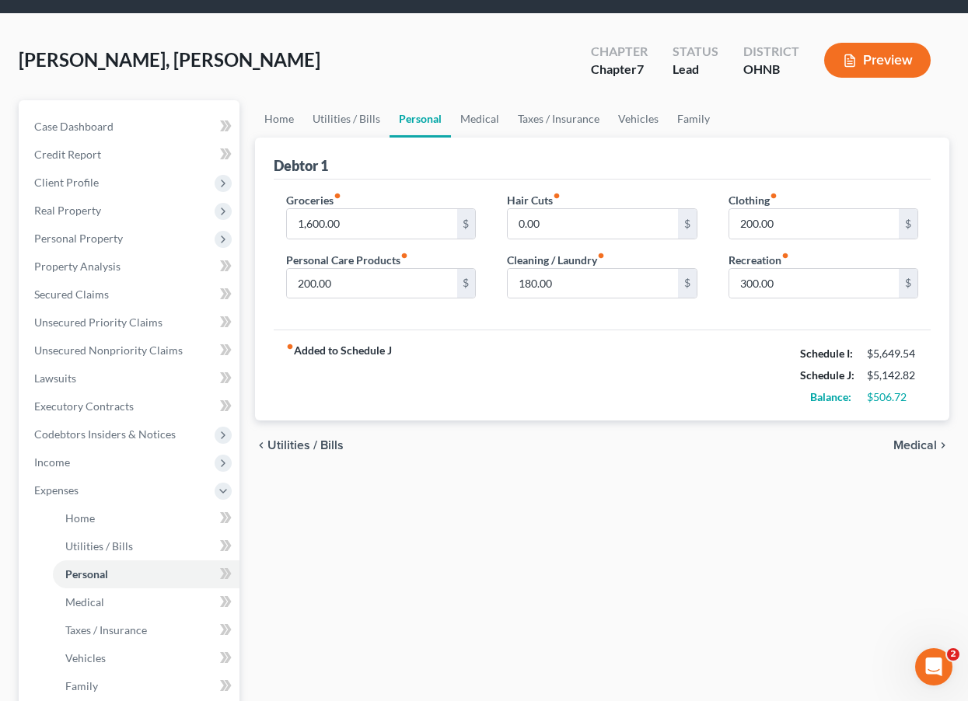
scroll to position [51, 0]
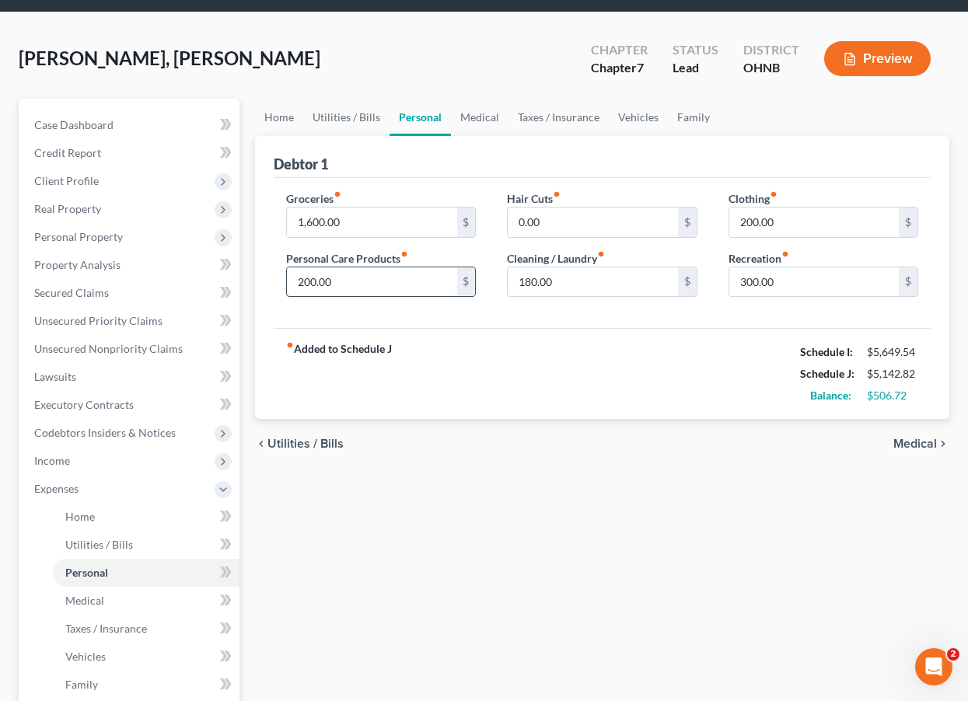
click at [311, 285] on input "200.00" at bounding box center [371, 282] width 169 height 30
type input "250.00"
click at [481, 364] on div "fiber_manual_record Added to Schedule J Schedule I: $5,649.54 Schedule J: $5,19…" at bounding box center [602, 373] width 657 height 91
click at [517, 328] on div "fiber_manual_record Added to Schedule J Schedule I: $5,649.54 Schedule J: $5,19…" at bounding box center [602, 373] width 657 height 91
click at [313, 222] on input "1,600.00" at bounding box center [371, 223] width 169 height 30
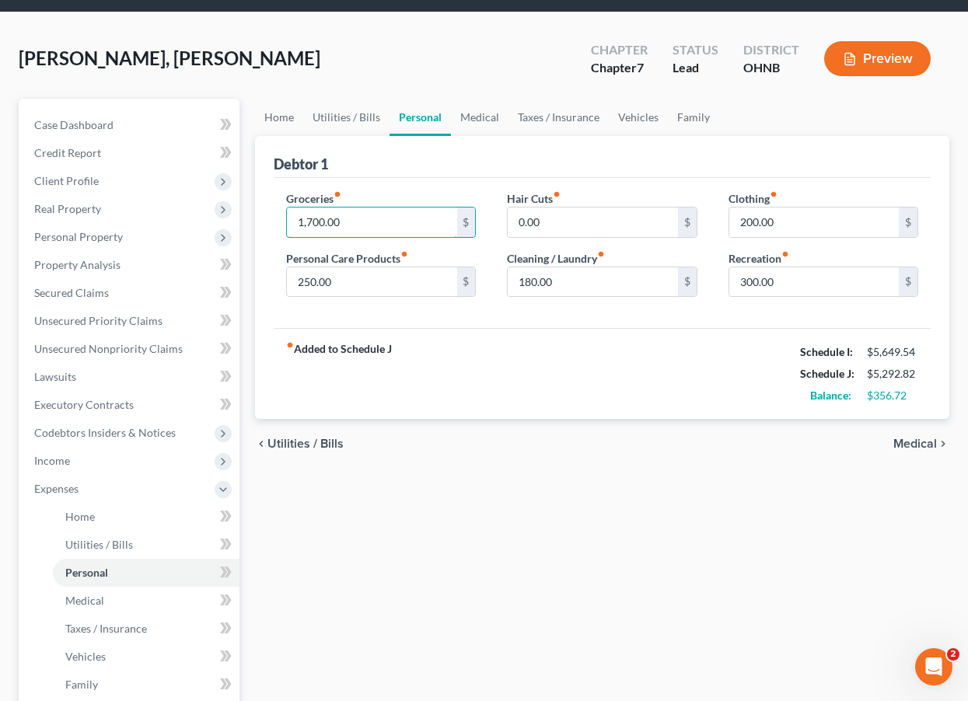
type input "1,700.00"
click at [533, 542] on div "Home Utilities / Bills Personal Medical Taxes / Insurance Vehicles Family Debto…" at bounding box center [602, 506] width 710 height 814
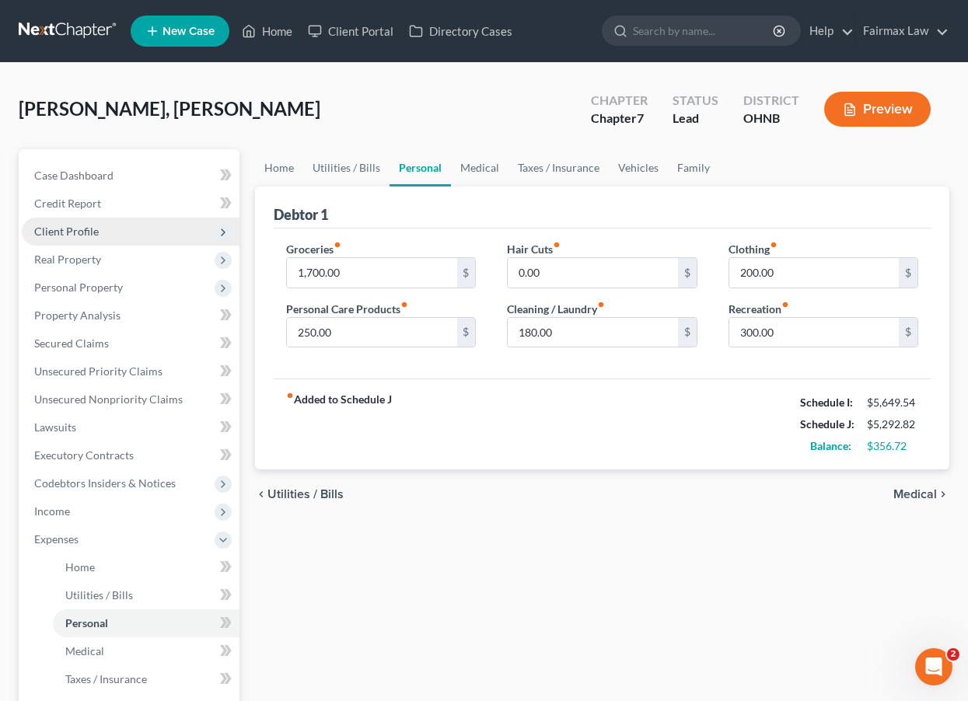
scroll to position [0, 0]
click at [180, 237] on span "Client Profile" at bounding box center [131, 232] width 218 height 28
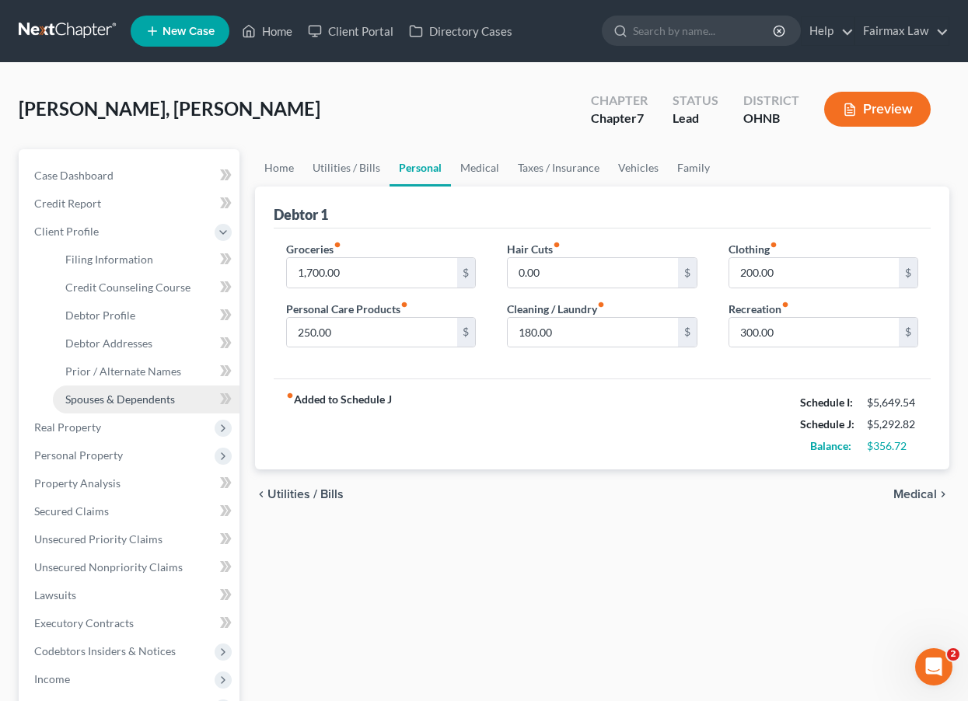
click at [153, 390] on link "Spouses & Dependents" at bounding box center [146, 400] width 187 height 28
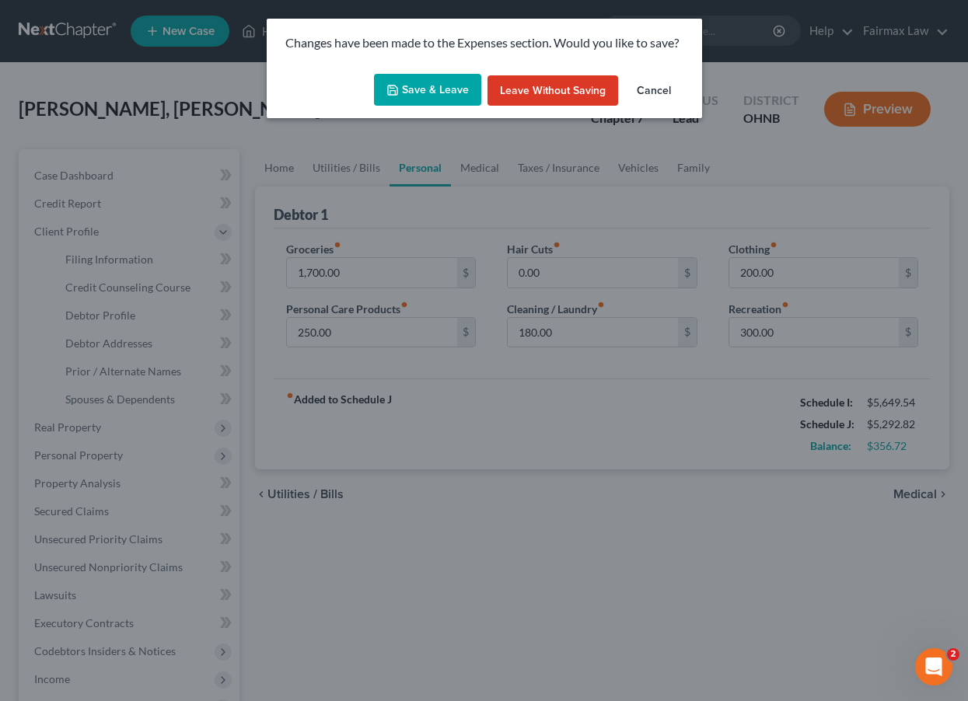
click at [436, 86] on button "Save & Leave" at bounding box center [427, 90] width 107 height 33
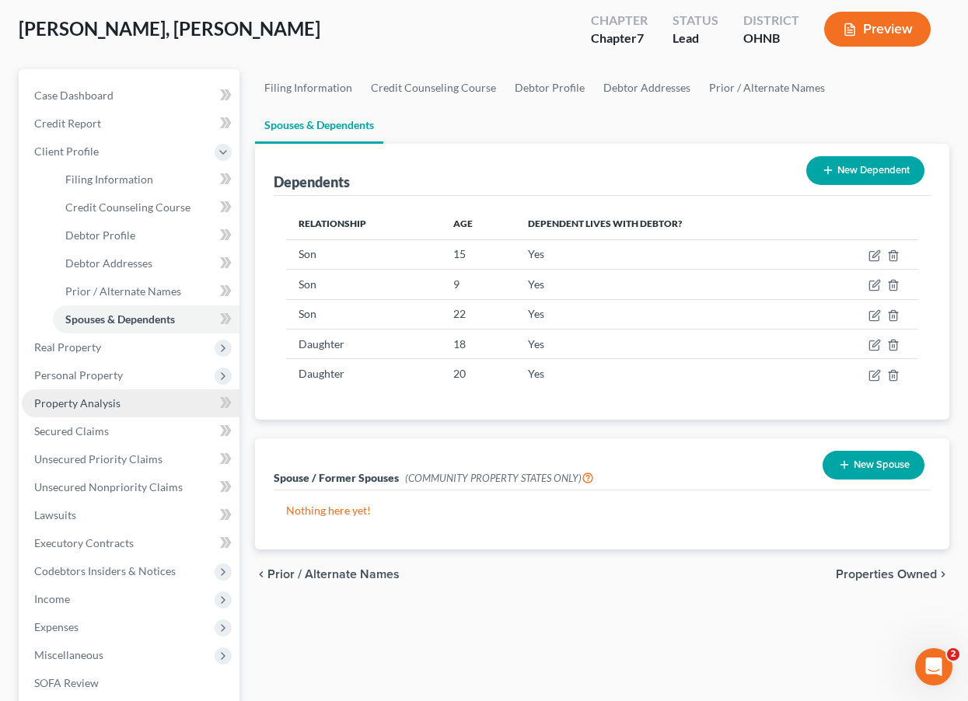
scroll to position [234, 0]
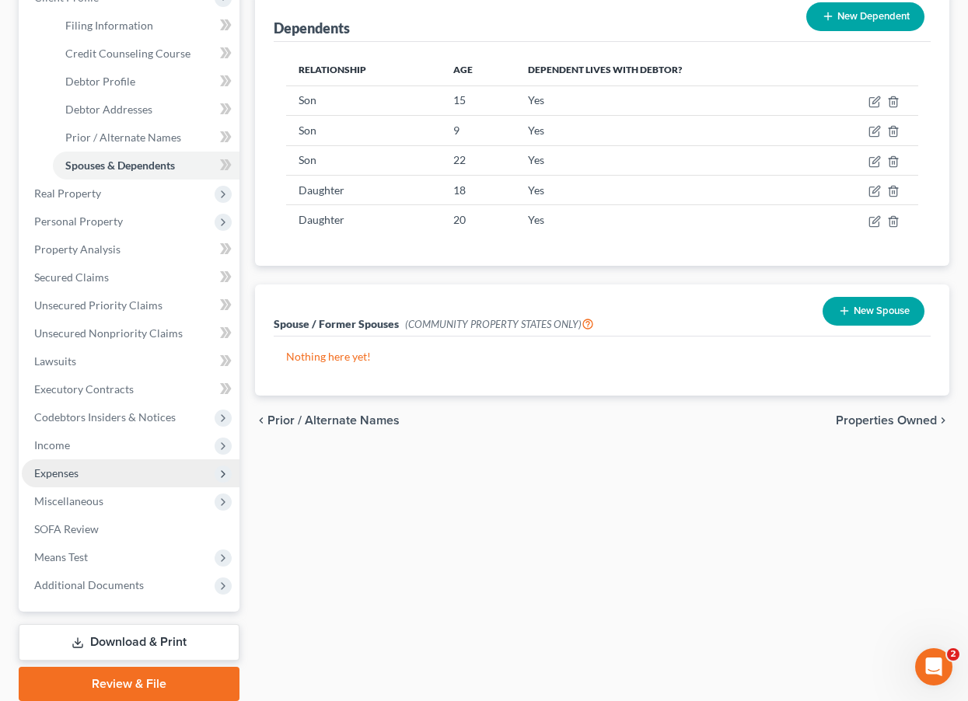
click at [97, 477] on span "Expenses" at bounding box center [131, 473] width 218 height 28
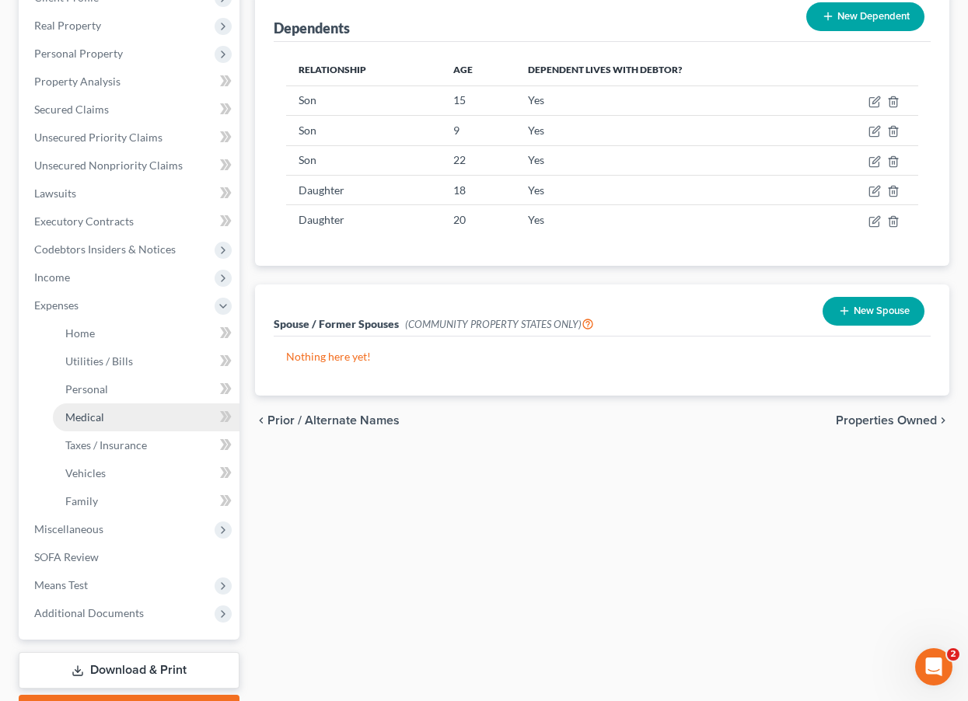
click at [106, 425] on link "Medical" at bounding box center [146, 417] width 187 height 28
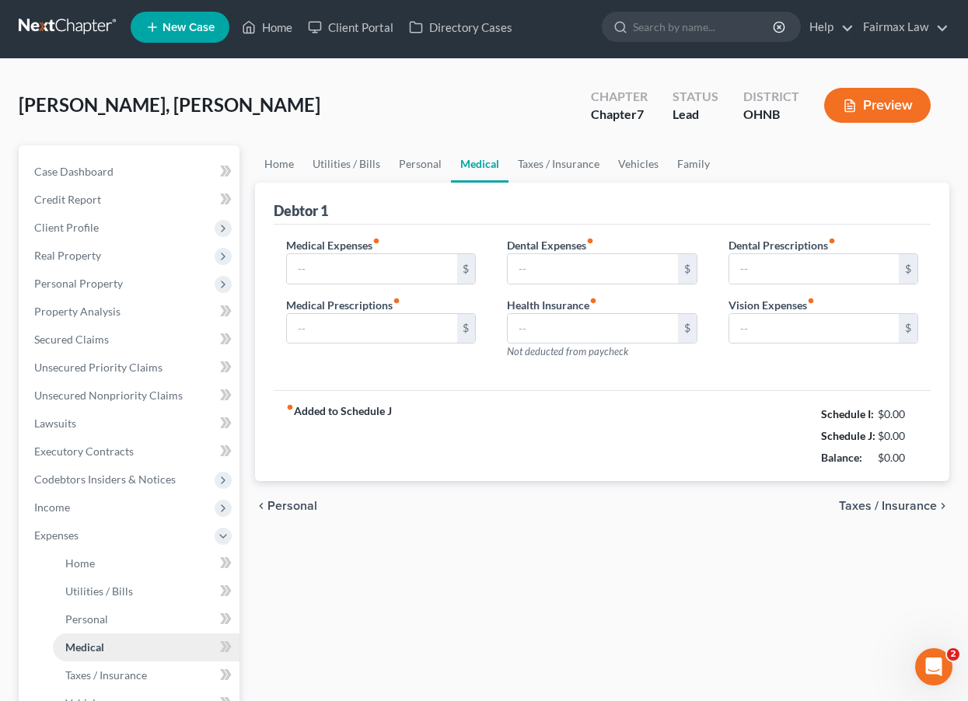
type input "0.00"
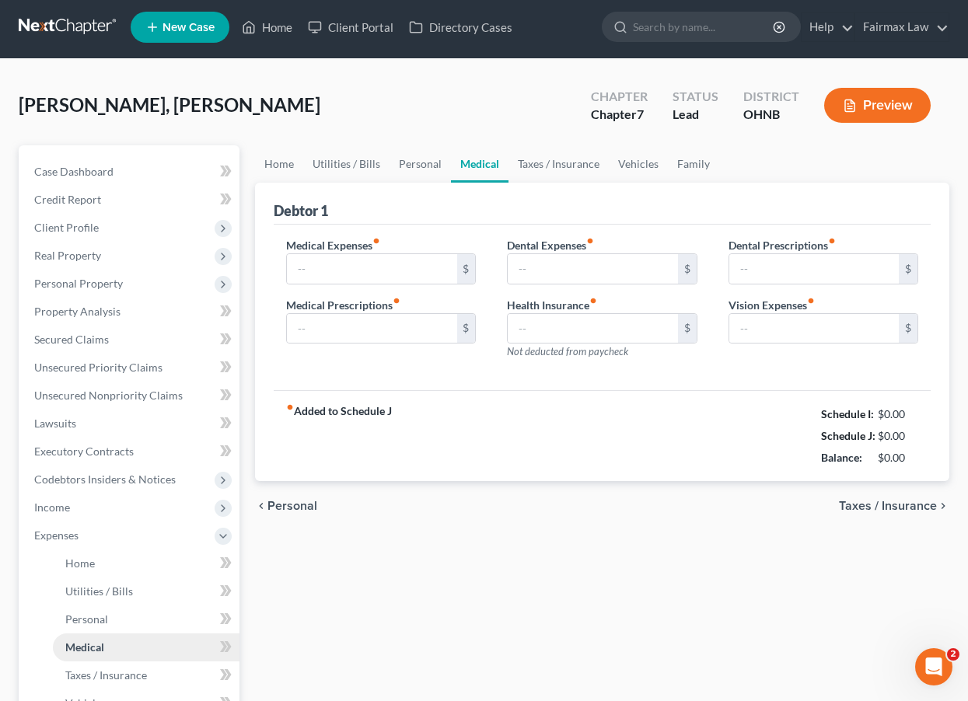
type input "0.00"
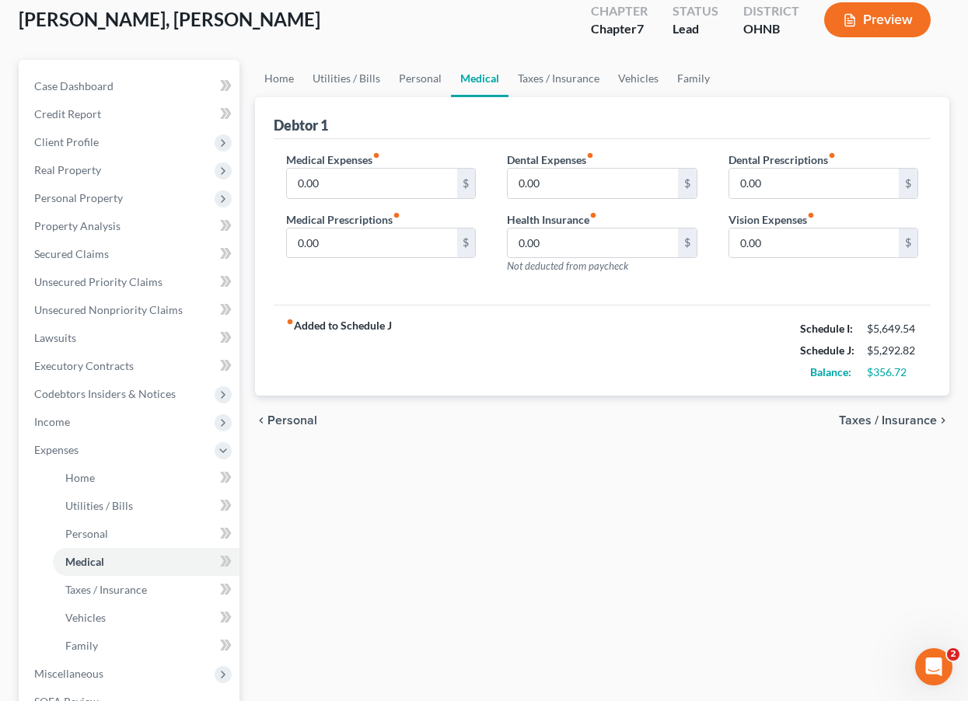
scroll to position [91, 0]
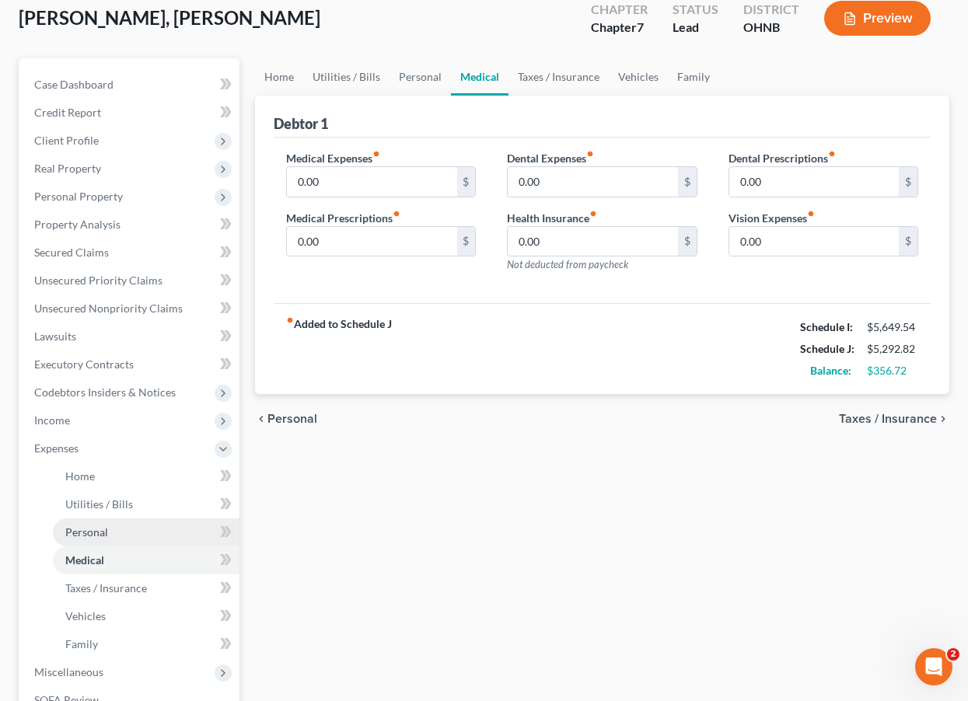
click at [147, 530] on link "Personal" at bounding box center [146, 533] width 187 height 28
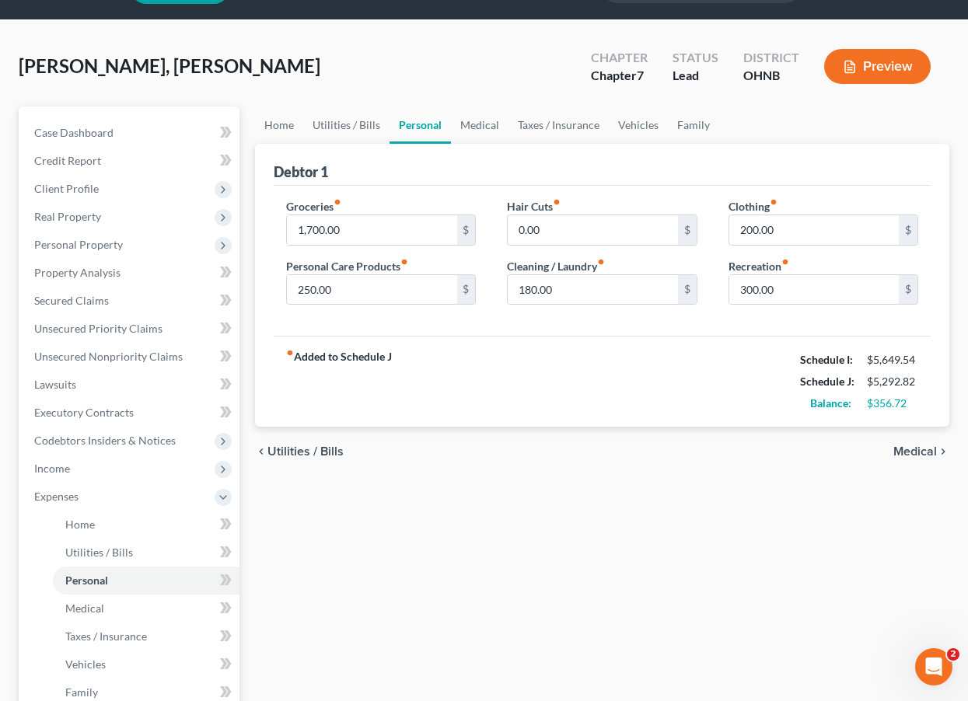
scroll to position [43, 0]
click at [755, 291] on input "300.00" at bounding box center [813, 290] width 169 height 30
type input "390.00"
click at [707, 364] on div "fiber_manual_record Added to Schedule J Schedule I: $5,649.54 Schedule J: $5,38…" at bounding box center [602, 381] width 657 height 91
click at [533, 288] on input "180.00" at bounding box center [592, 290] width 169 height 30
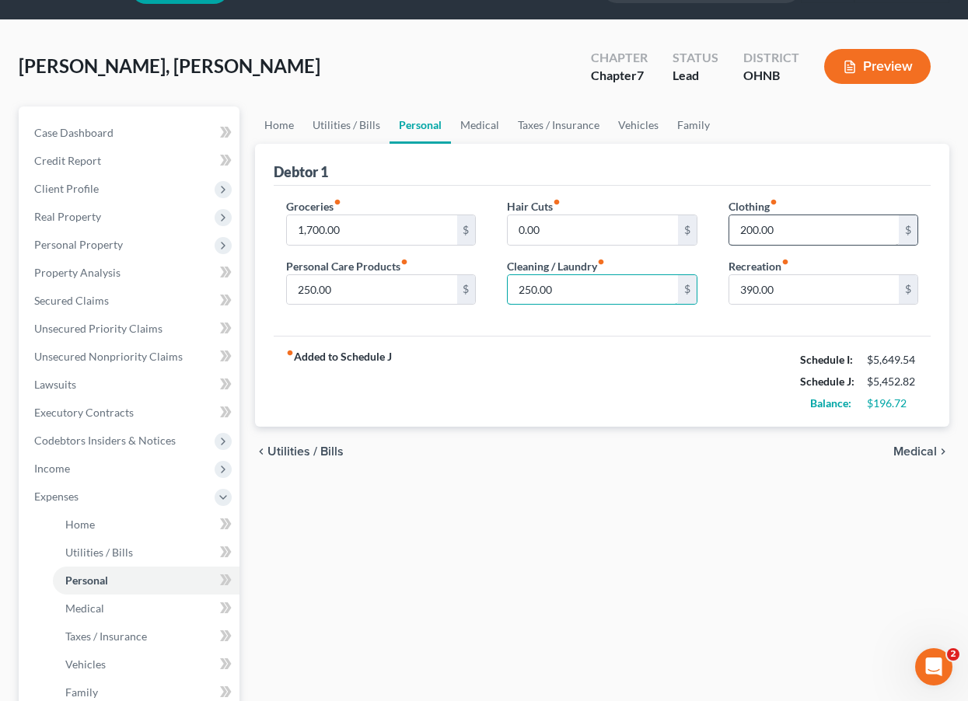
type input "250.00"
click at [754, 232] on input "200.00" at bounding box center [813, 230] width 169 height 30
type input "250.00"
click at [711, 527] on div "Home Utilities / Bills Personal Medical Taxes / Insurance Vehicles Family Debto…" at bounding box center [602, 514] width 710 height 814
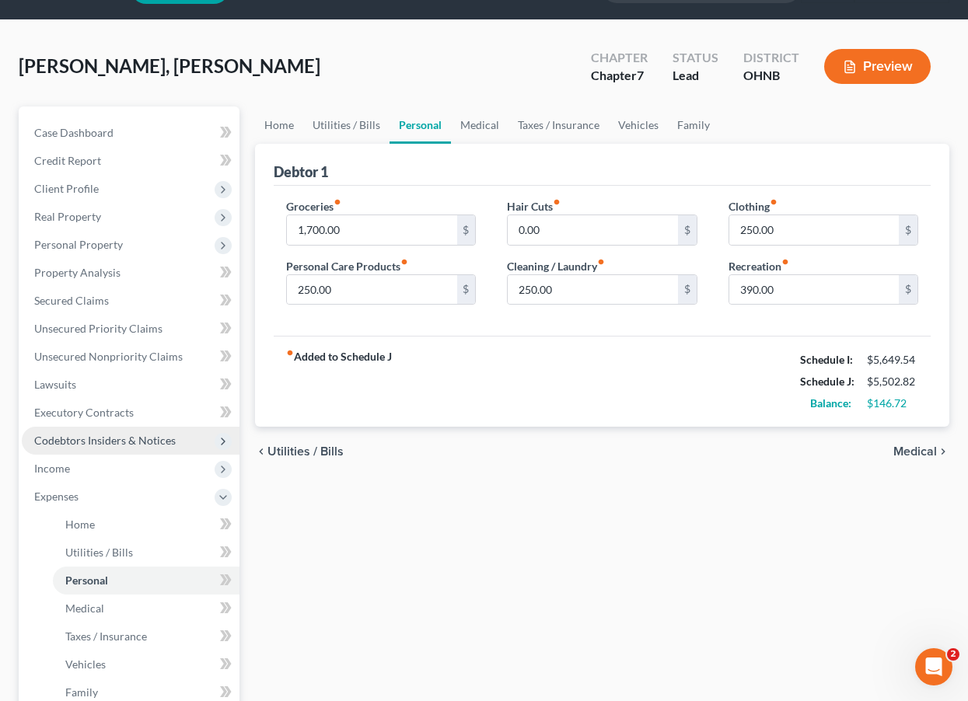
click at [171, 432] on span "Codebtors Insiders & Notices" at bounding box center [131, 441] width 218 height 28
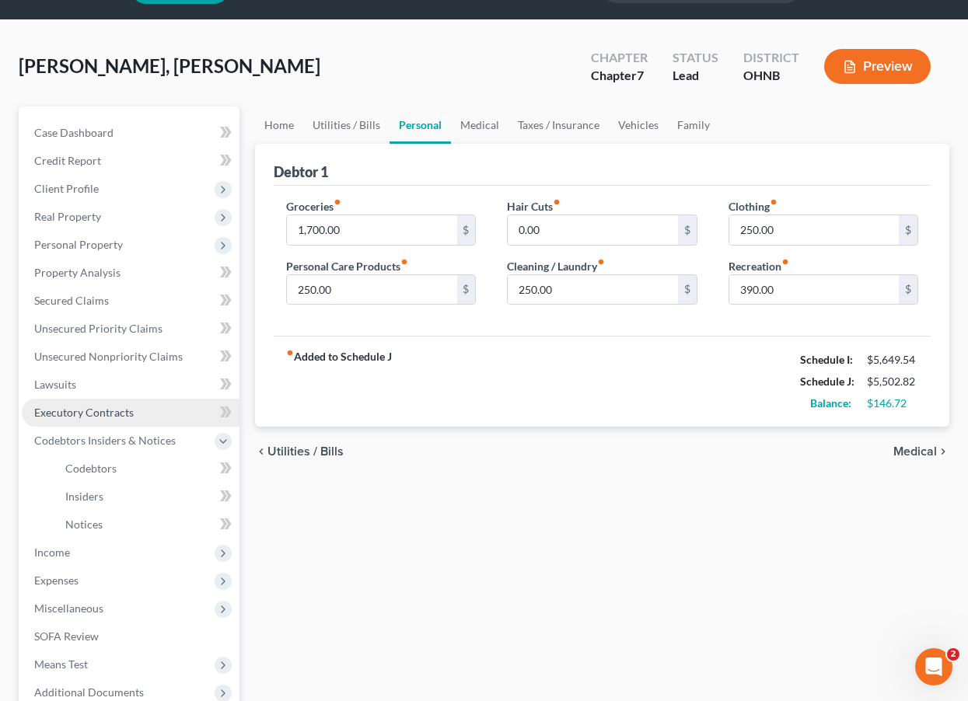
click at [161, 399] on link "Executory Contracts" at bounding box center [131, 413] width 218 height 28
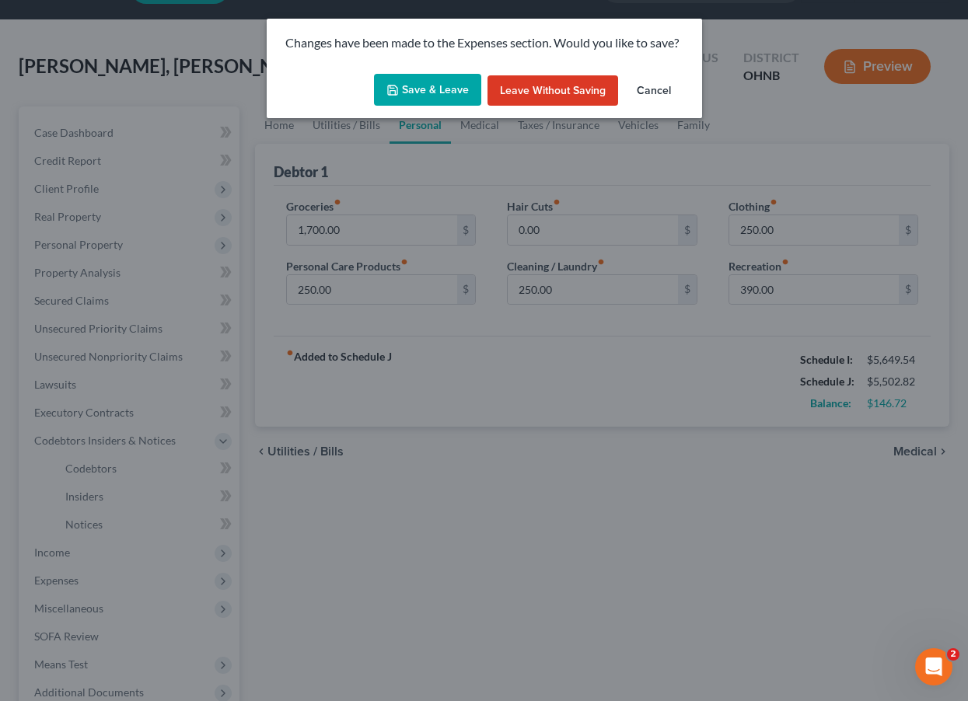
click at [456, 94] on button "Save & Leave" at bounding box center [427, 90] width 107 height 33
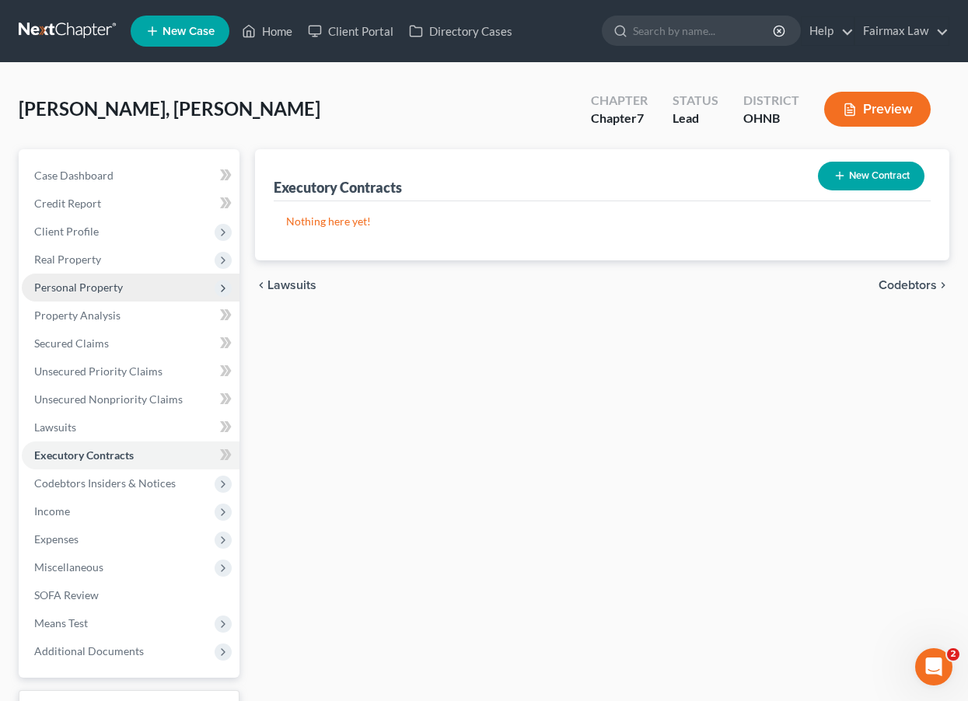
click at [109, 292] on span "Personal Property" at bounding box center [78, 287] width 89 height 13
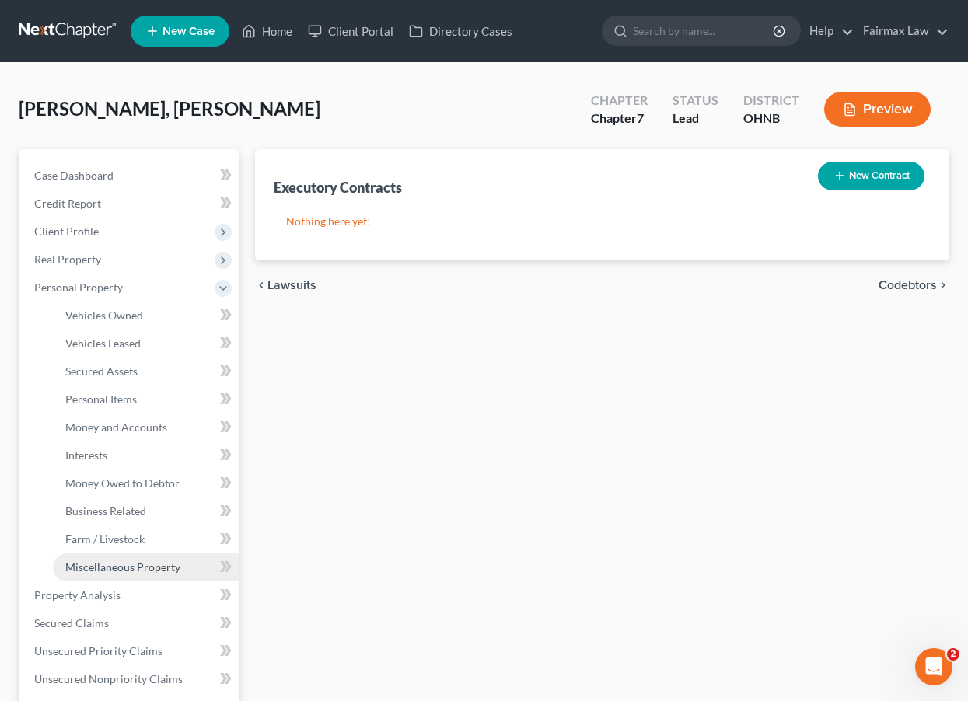
click at [93, 573] on span "Miscellaneous Property" at bounding box center [122, 567] width 115 height 13
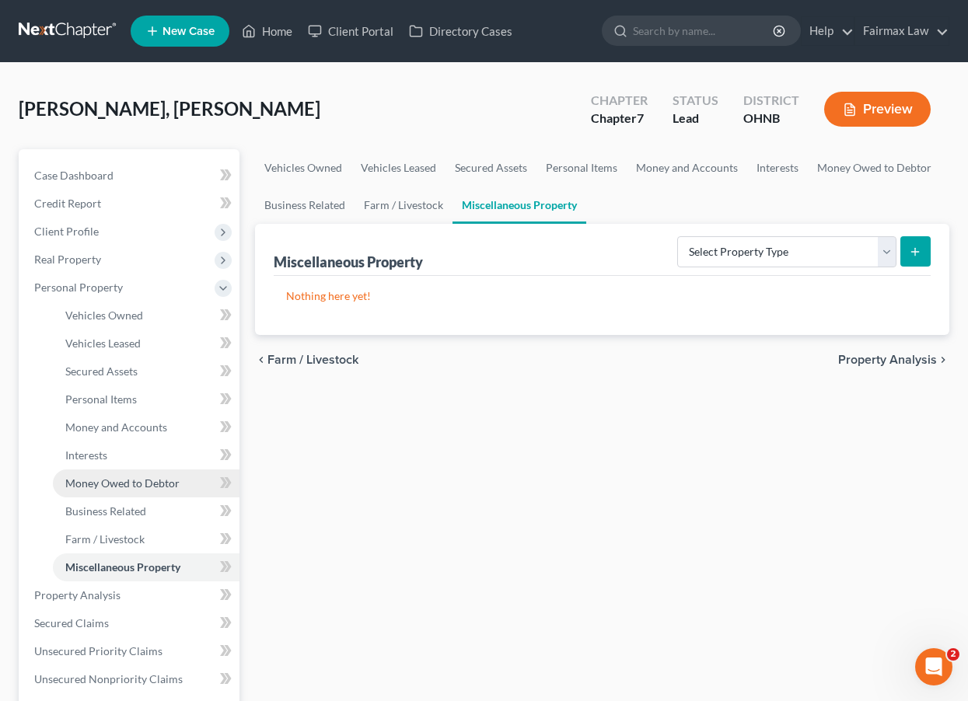
click at [121, 491] on link "Money Owed to Debtor" at bounding box center [146, 484] width 187 height 28
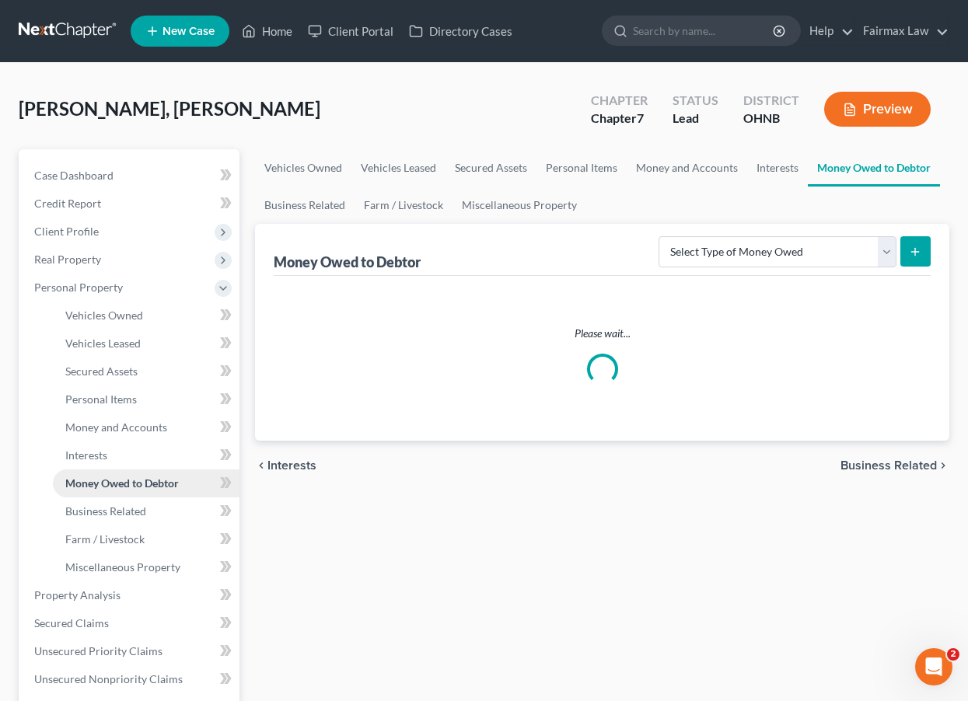
scroll to position [4, 0]
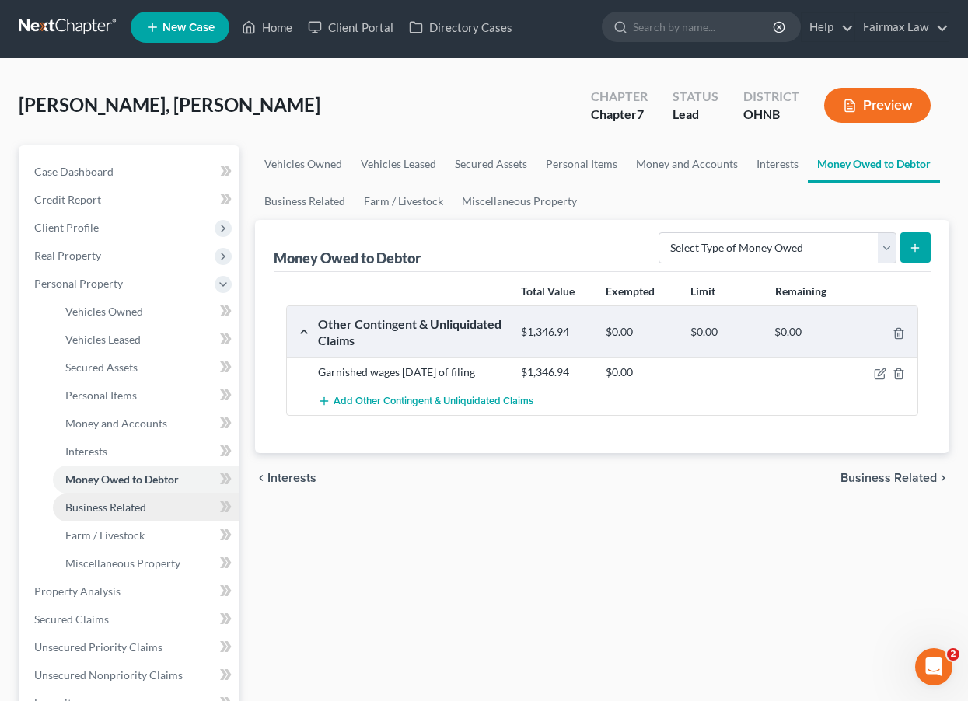
click at [123, 508] on span "Business Related" at bounding box center [105, 507] width 81 height 13
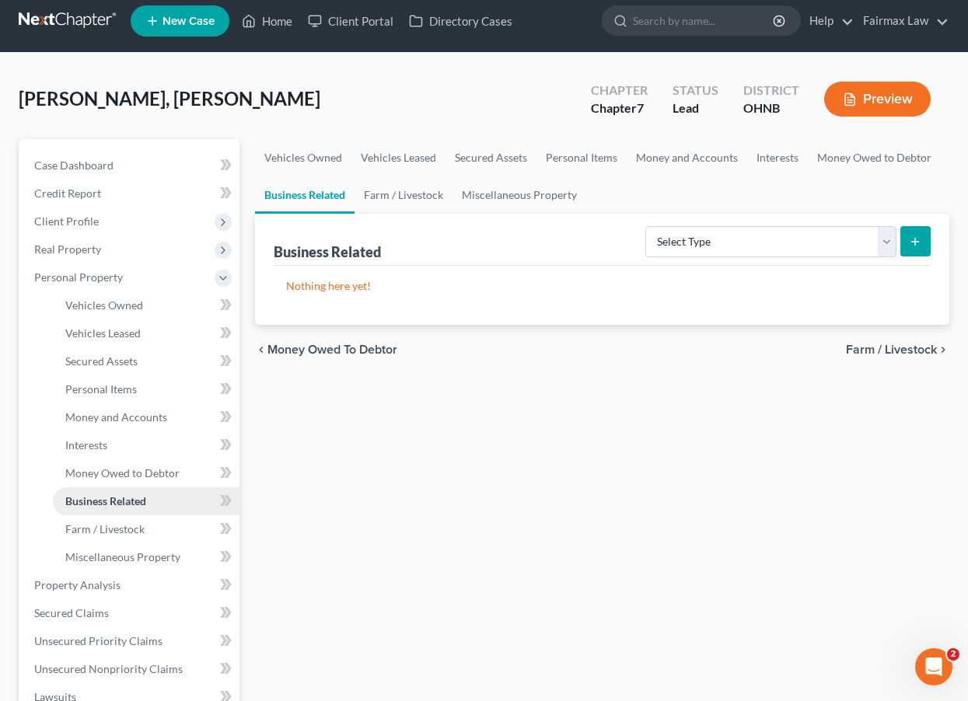
scroll to position [15, 0]
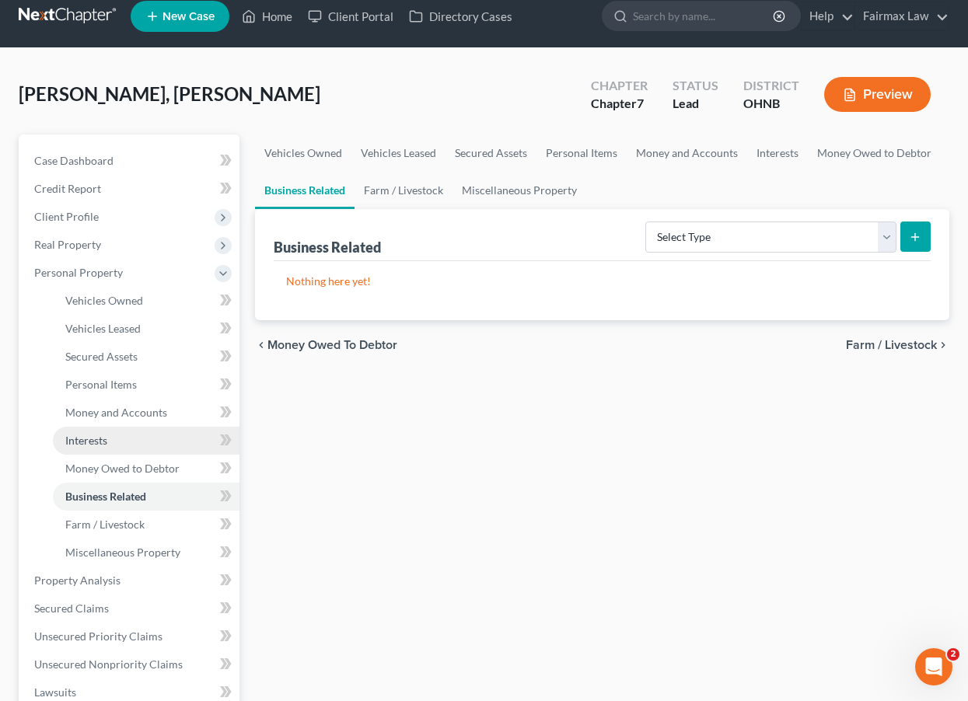
click at [118, 442] on link "Interests" at bounding box center [146, 441] width 187 height 28
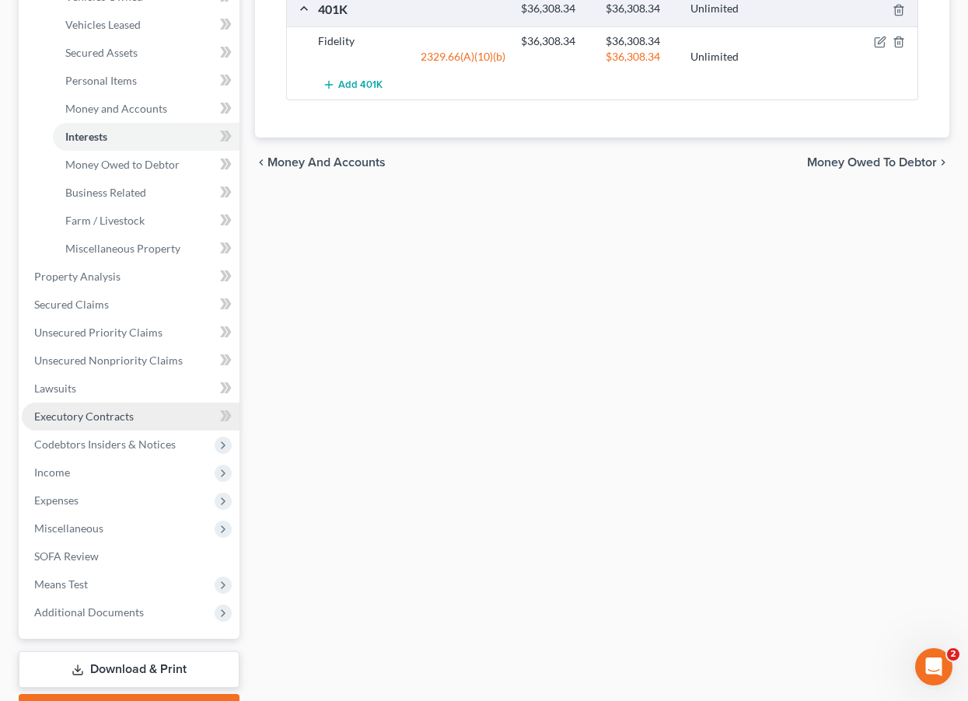
click at [118, 424] on link "Executory Contracts" at bounding box center [131, 417] width 218 height 28
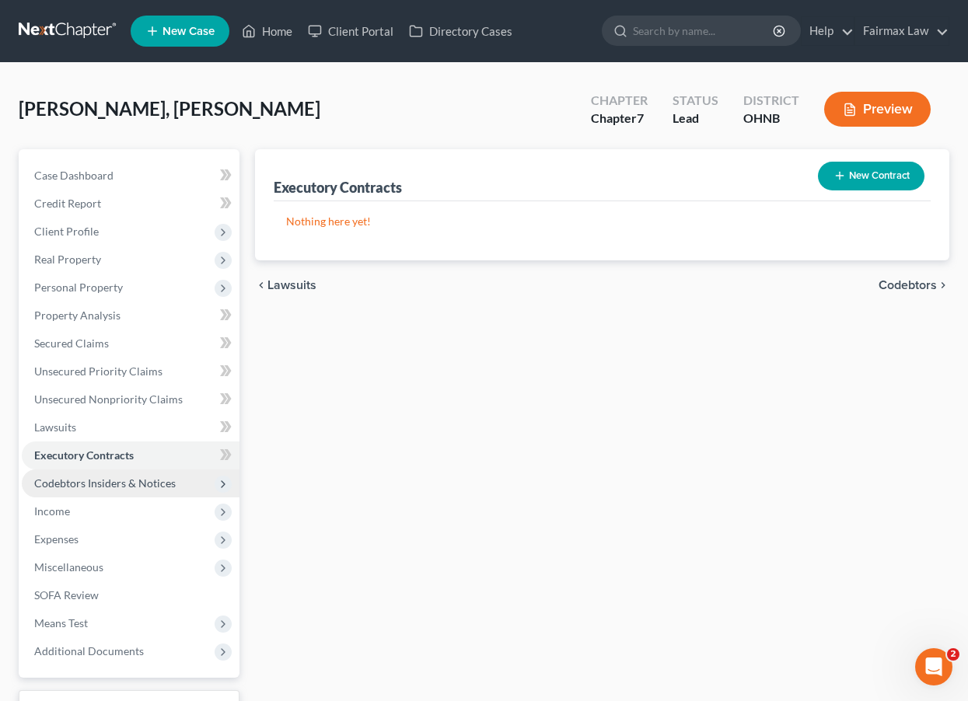
click at [141, 480] on span "Codebtors Insiders & Notices" at bounding box center [104, 483] width 141 height 13
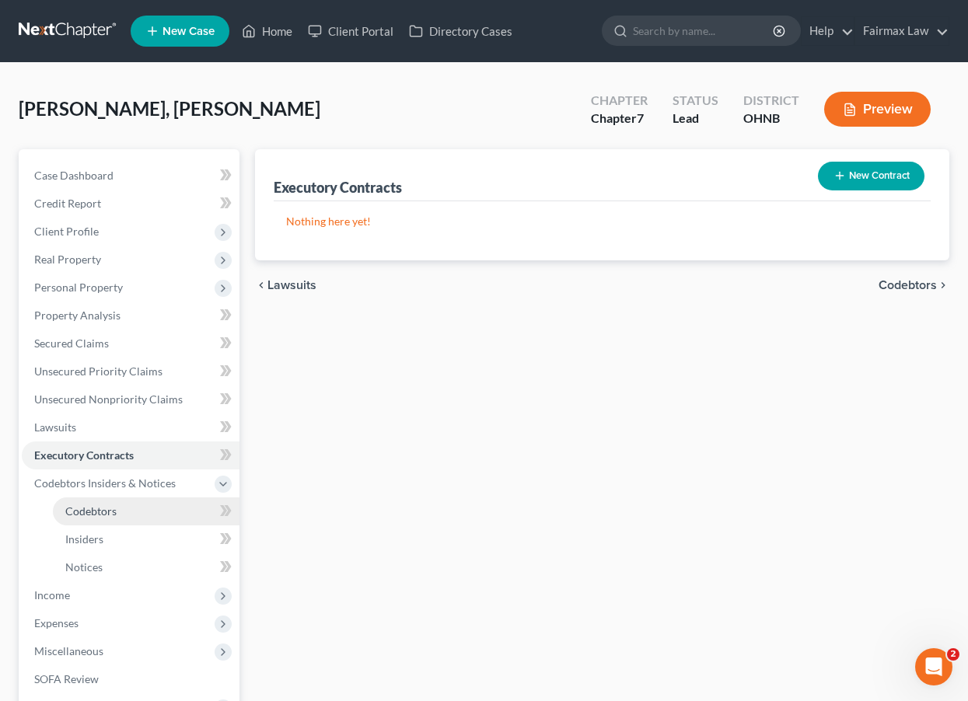
click at [154, 504] on link "Codebtors" at bounding box center [146, 512] width 187 height 28
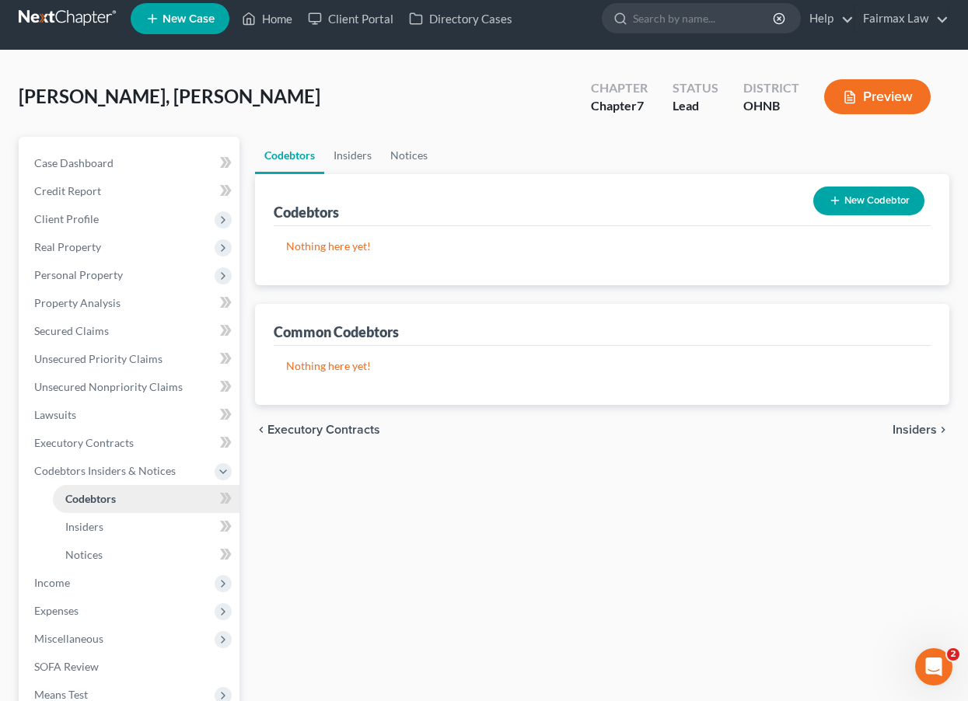
scroll to position [12, 0]
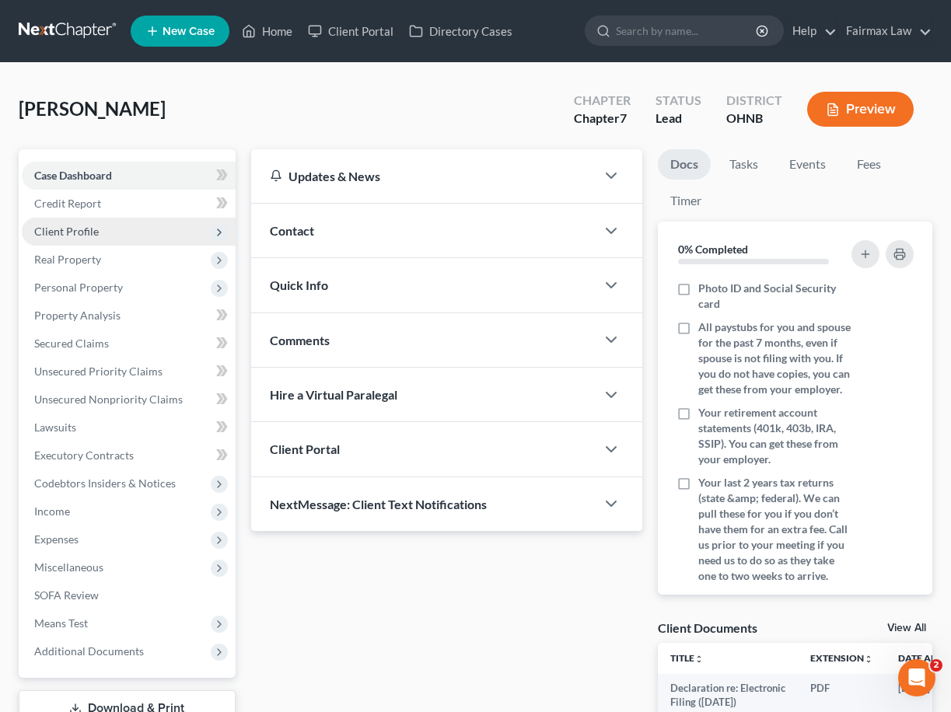
click at [135, 225] on span "Client Profile" at bounding box center [129, 232] width 214 height 28
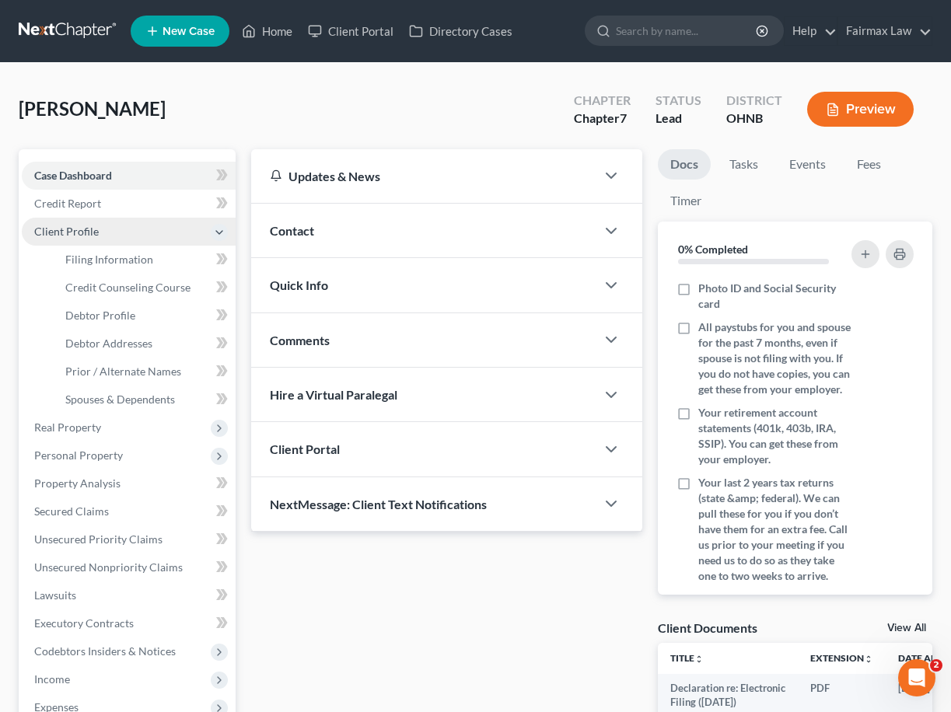
click at [140, 232] on span "Client Profile" at bounding box center [129, 232] width 214 height 28
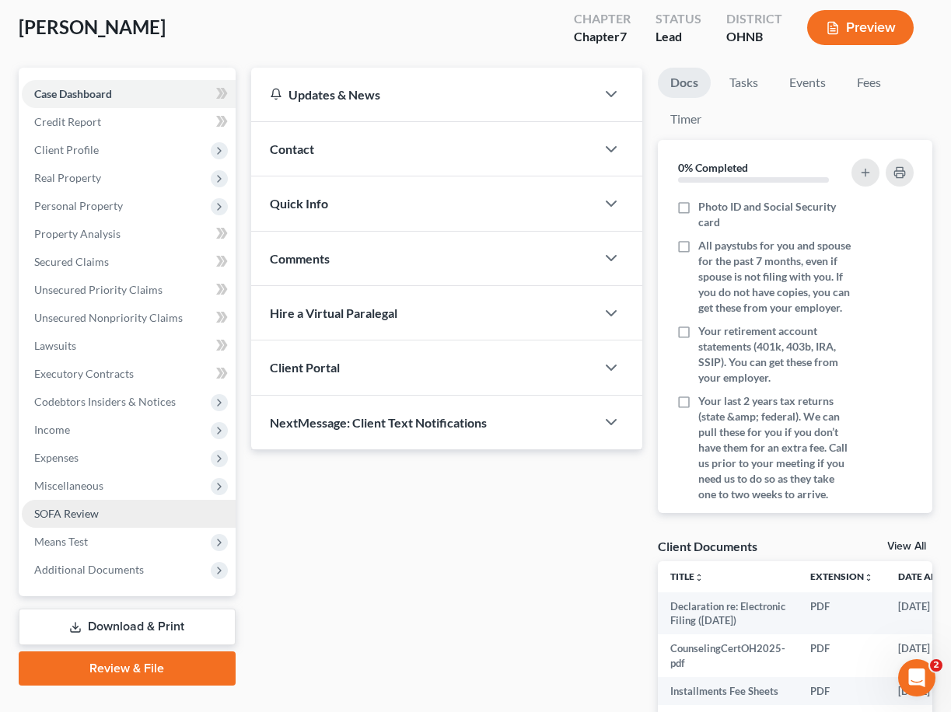
scroll to position [102, 0]
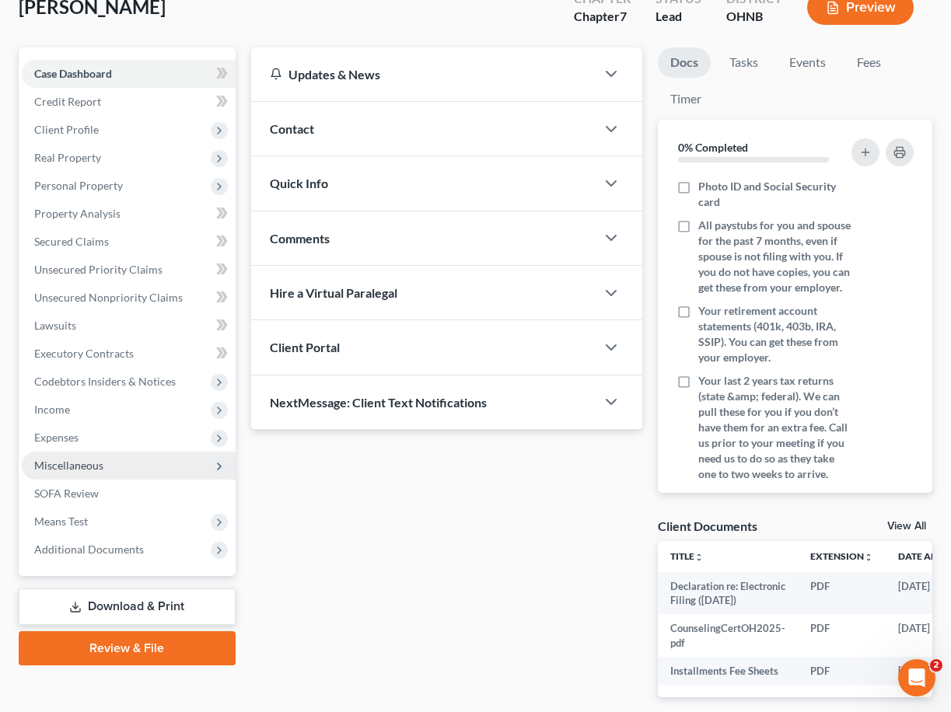
click at [127, 460] on span "Miscellaneous" at bounding box center [129, 466] width 214 height 28
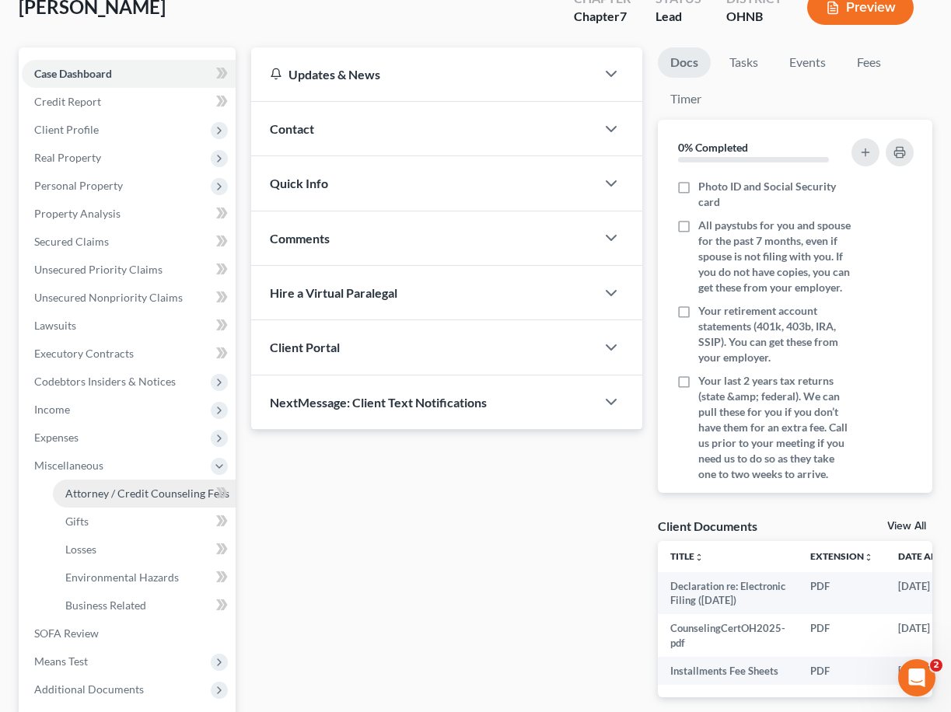
click at [133, 497] on span "Attorney / Credit Counseling Fees" at bounding box center [147, 493] width 164 height 13
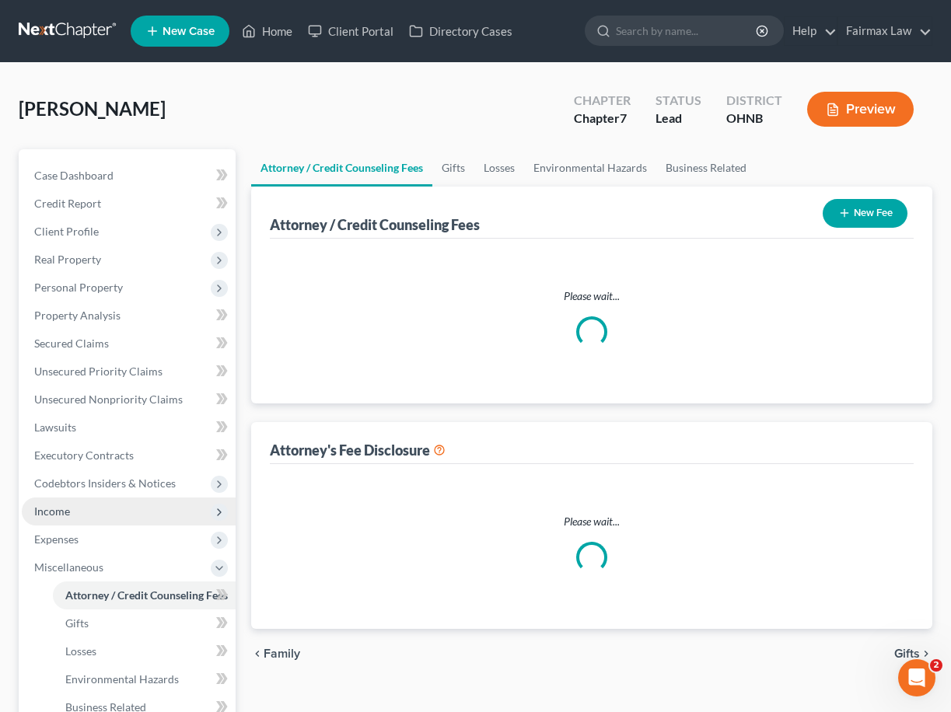
select select "1"
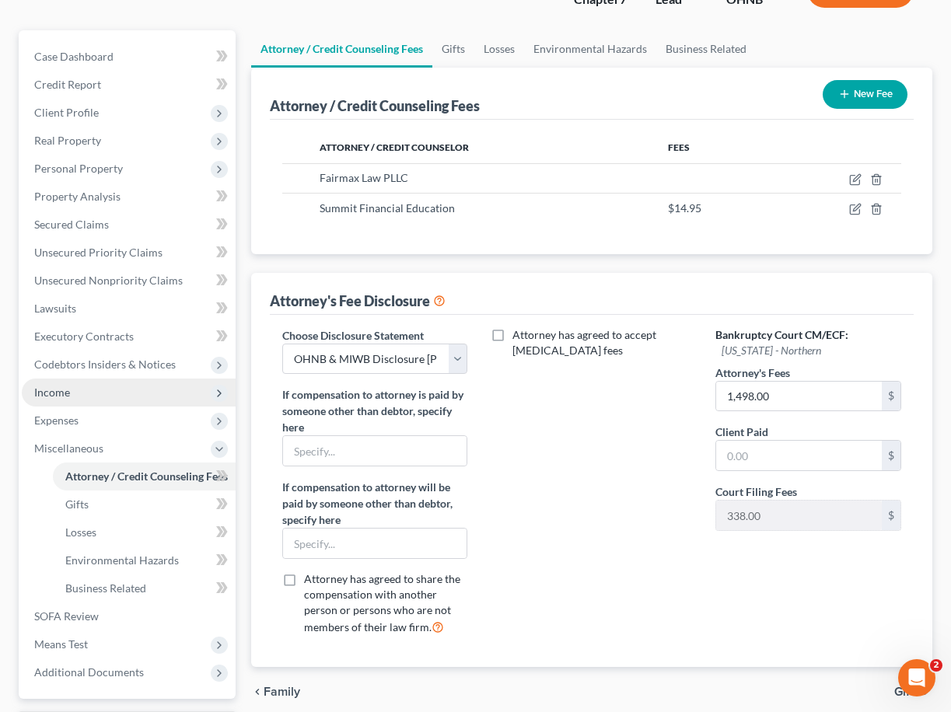
scroll to position [124, 0]
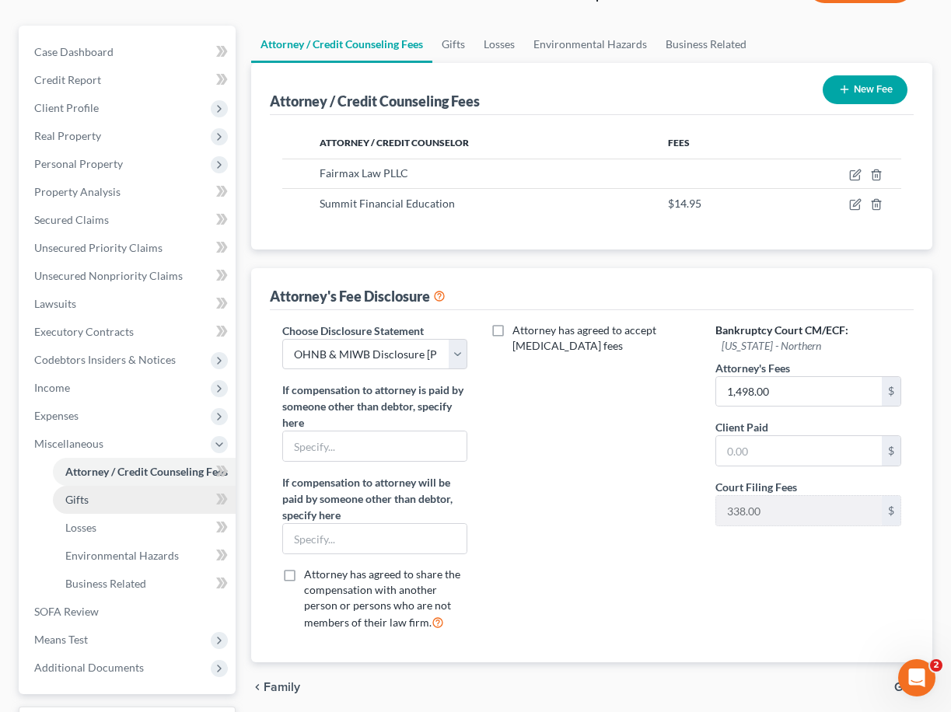
click at [152, 507] on link "Gifts" at bounding box center [144, 500] width 183 height 28
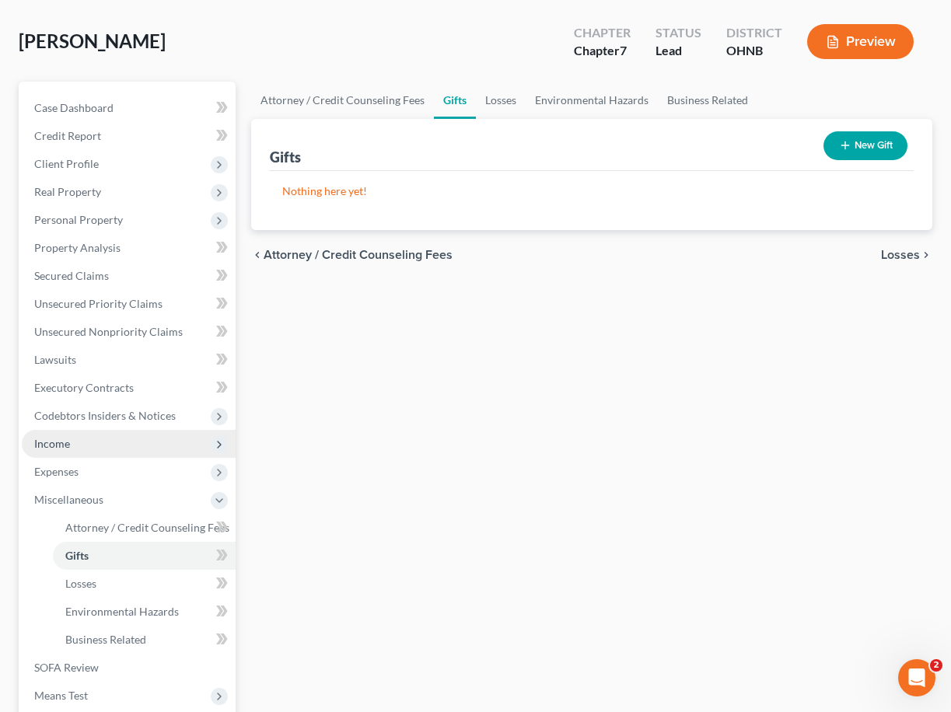
scroll to position [76, 0]
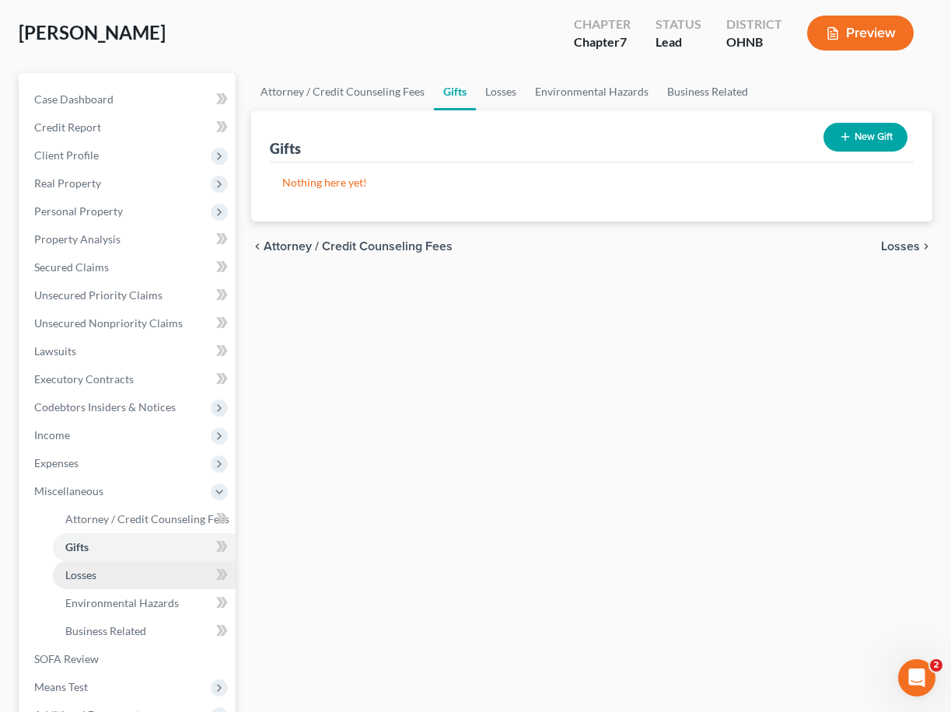
click at [145, 570] on link "Losses" at bounding box center [144, 575] width 183 height 28
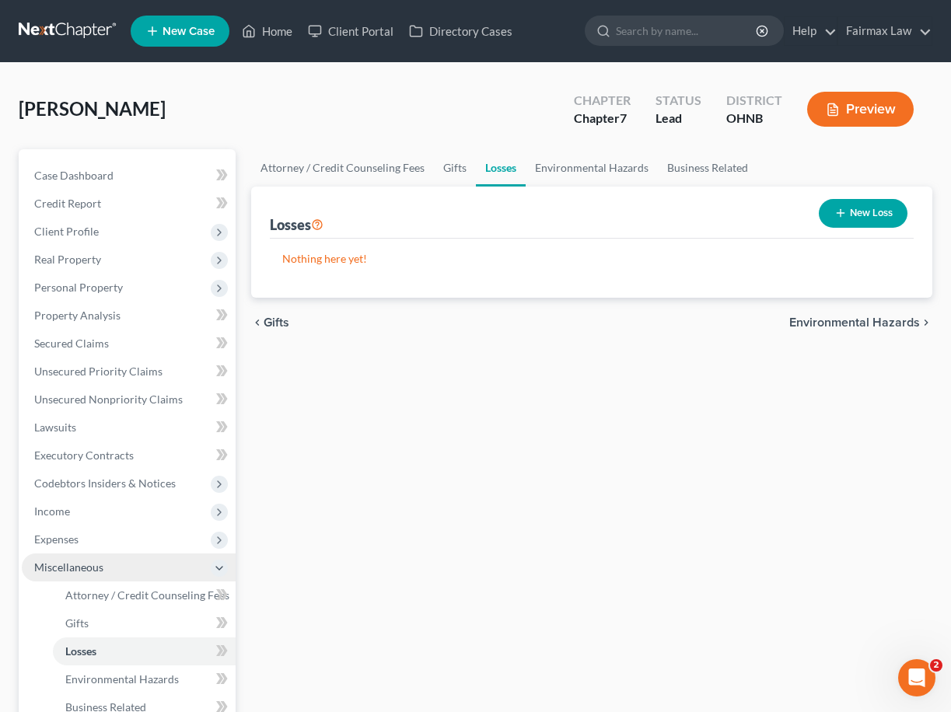
scroll to position [54, 0]
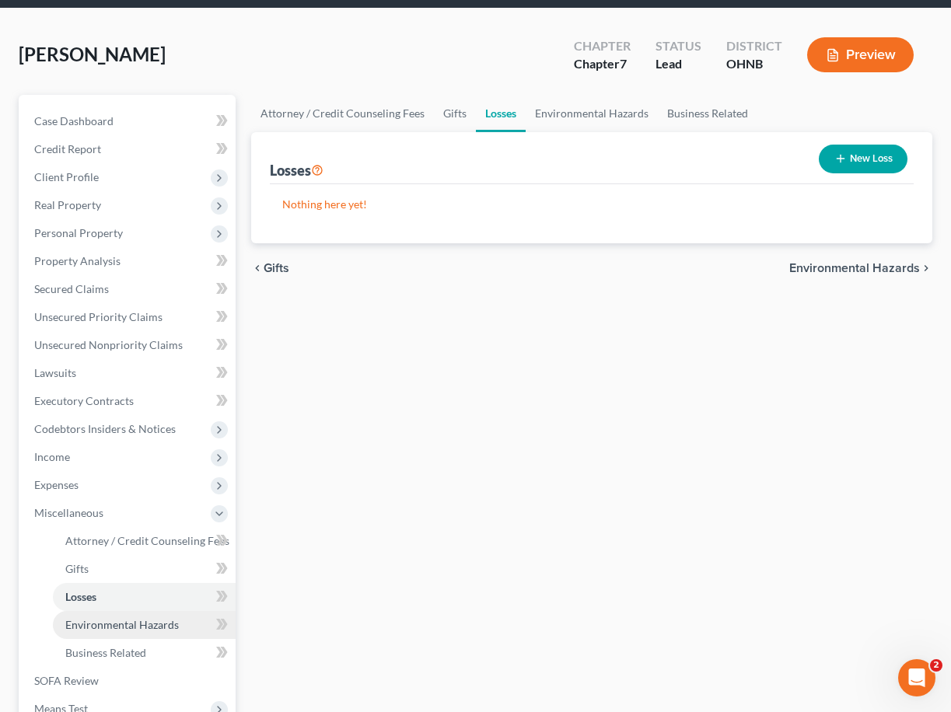
click at [148, 615] on link "Environmental Hazards" at bounding box center [144, 625] width 183 height 28
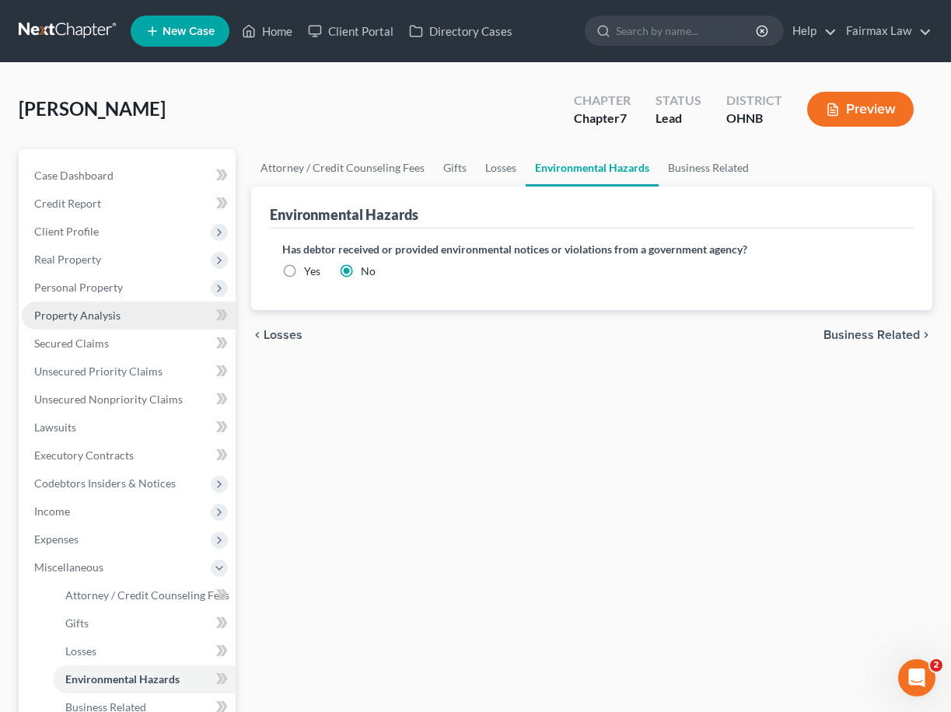
click at [181, 302] on link "Property Analysis" at bounding box center [129, 316] width 214 height 28
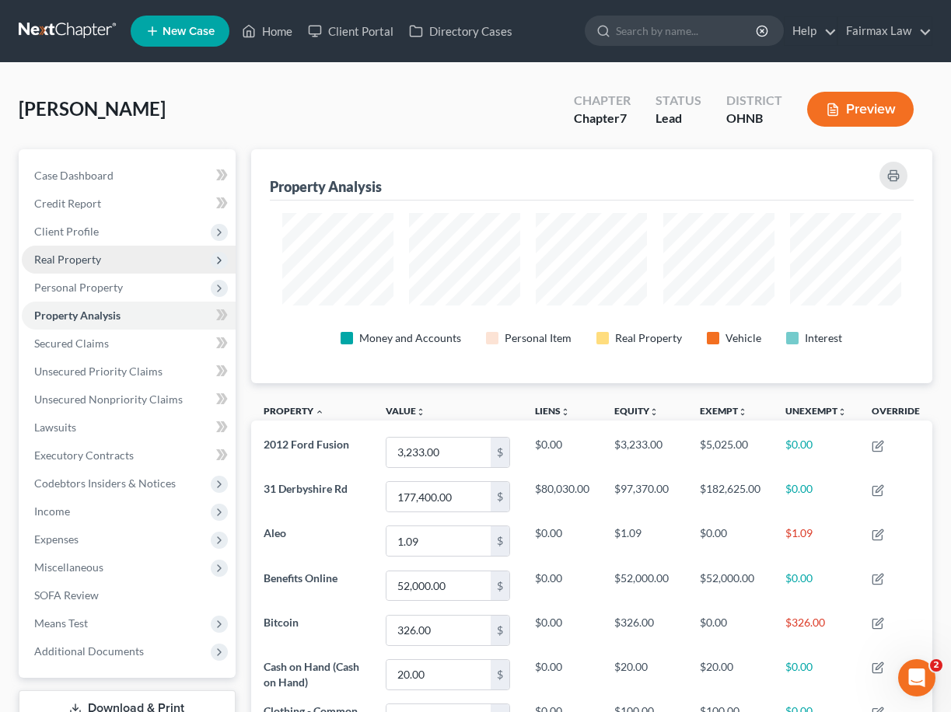
click at [188, 271] on span "Real Property" at bounding box center [129, 260] width 214 height 28
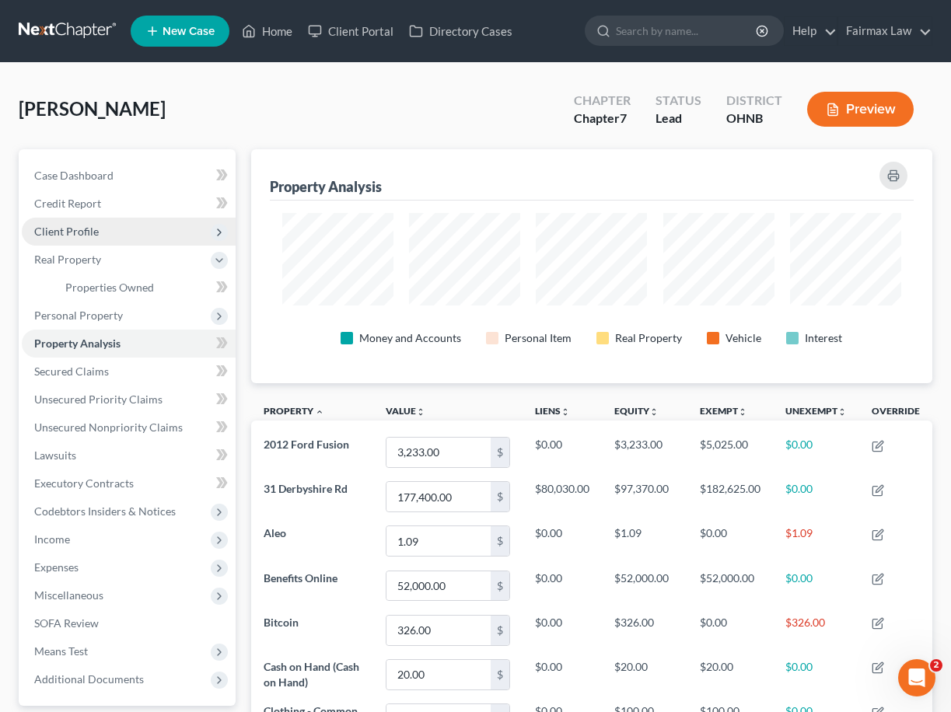
click at [185, 225] on span "Client Profile" at bounding box center [129, 232] width 214 height 28
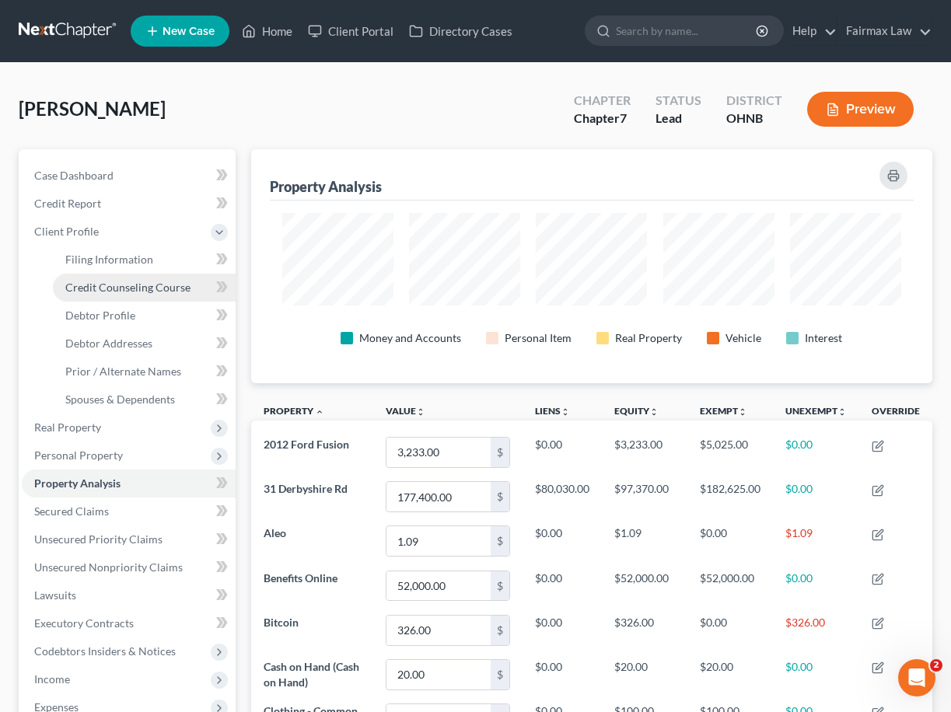
click at [182, 281] on span "Credit Counseling Course" at bounding box center [127, 287] width 125 height 13
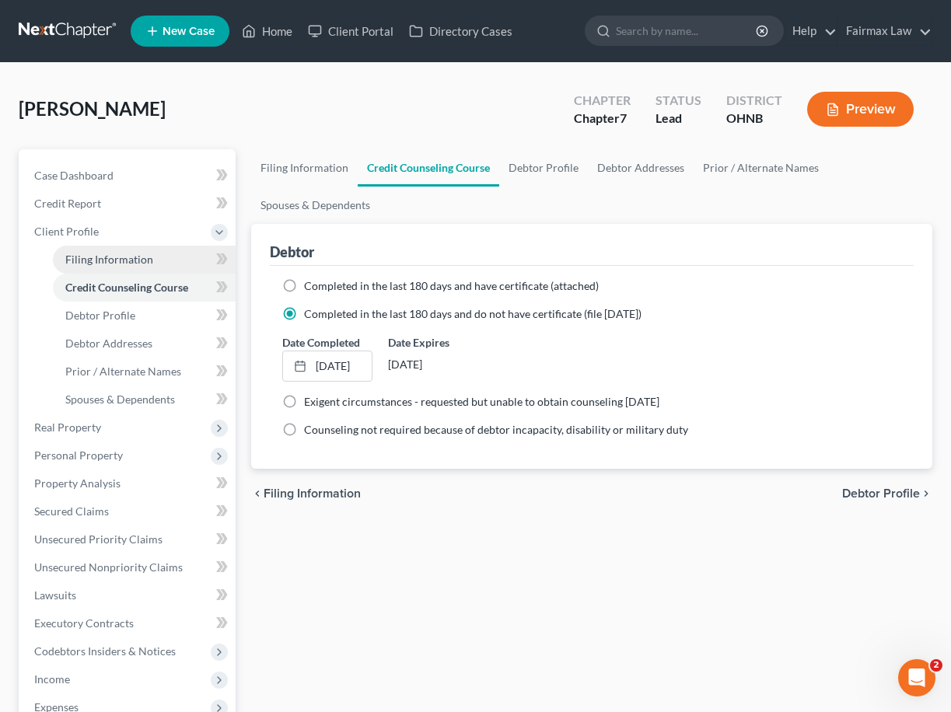
click at [180, 266] on link "Filing Information" at bounding box center [144, 260] width 183 height 28
select select "1"
select select "0"
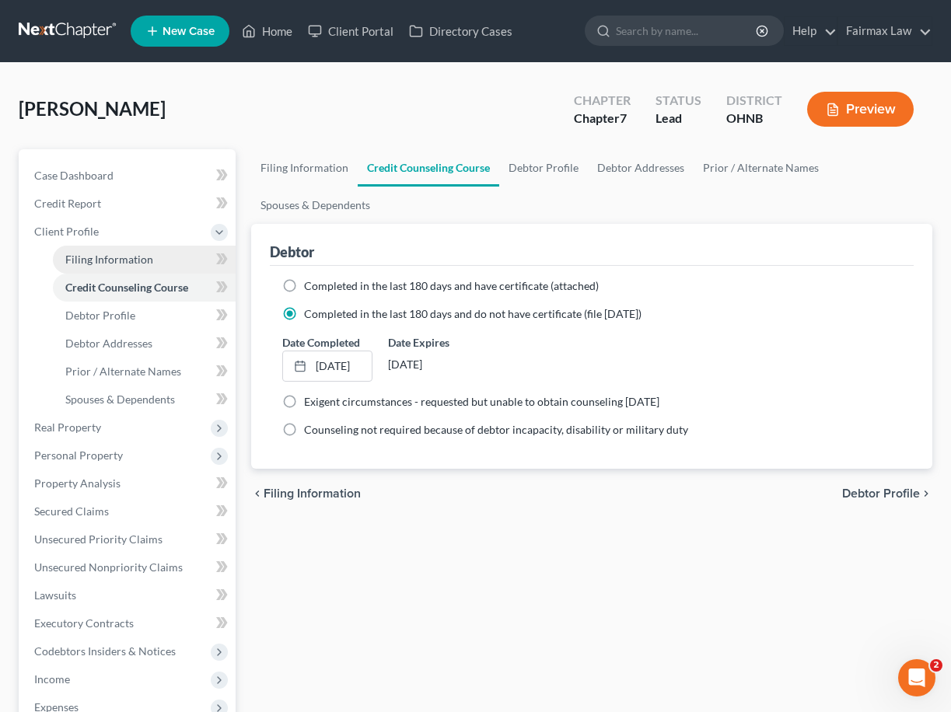
select select "36"
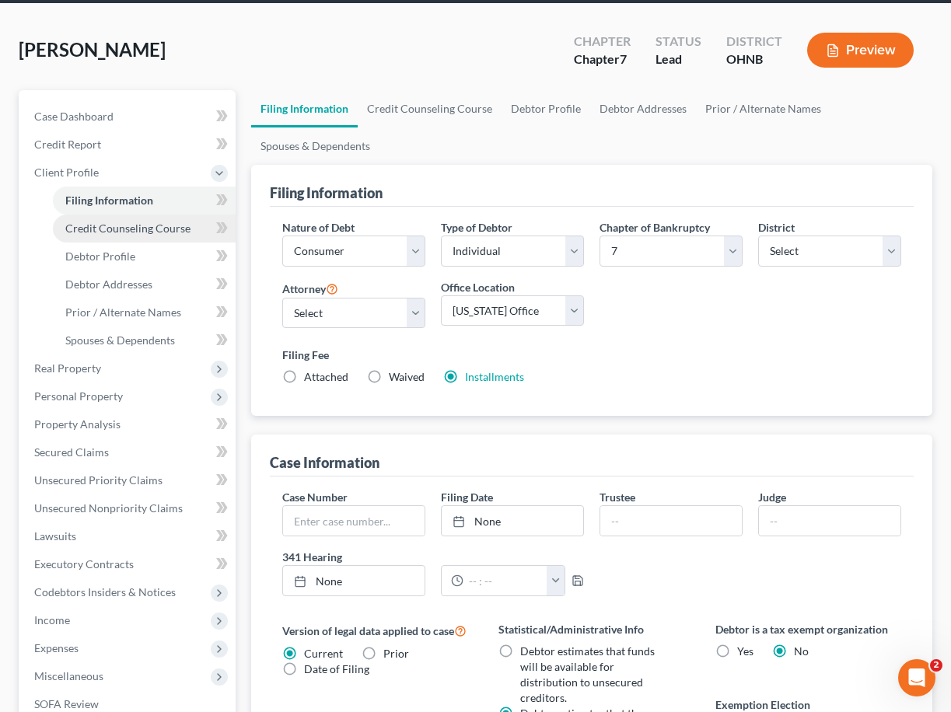
scroll to position [93, 0]
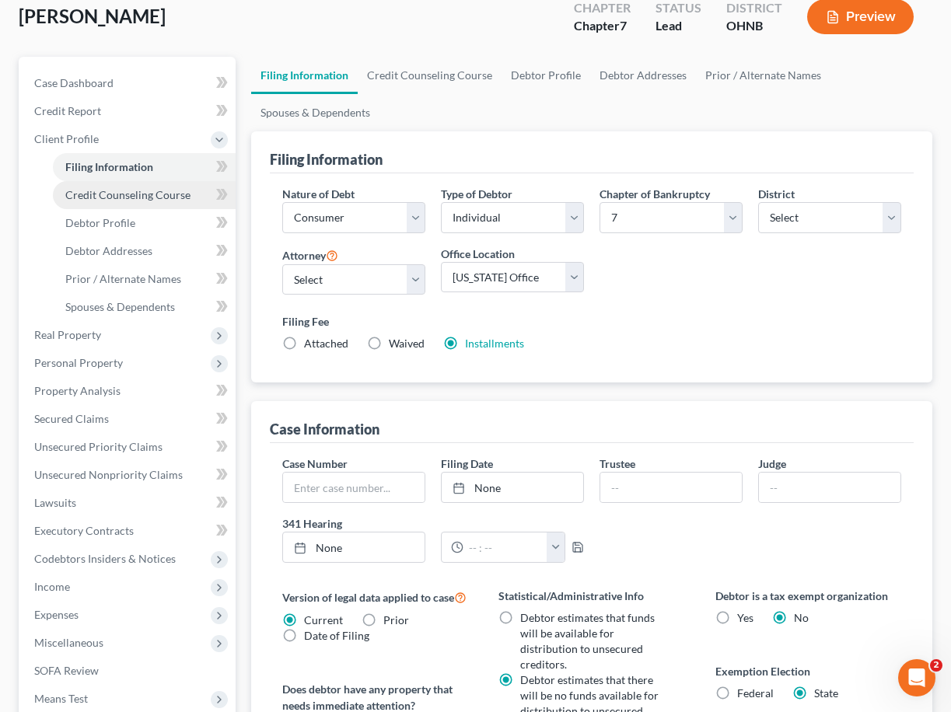
click at [170, 203] on link "Credit Counseling Course" at bounding box center [144, 195] width 183 height 28
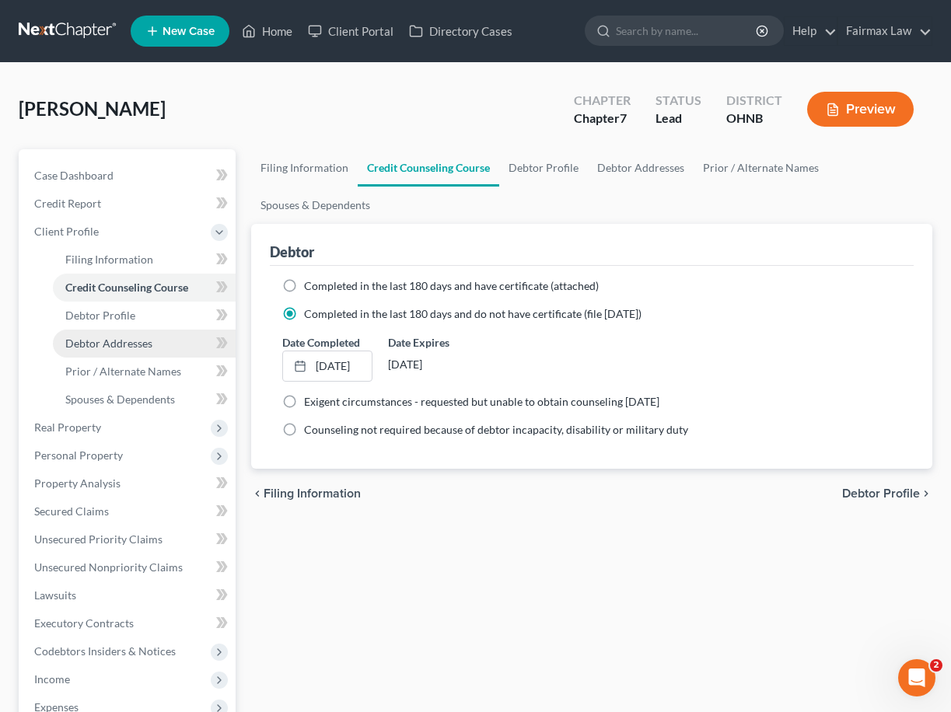
click at [173, 330] on link "Debtor Addresses" at bounding box center [144, 344] width 183 height 28
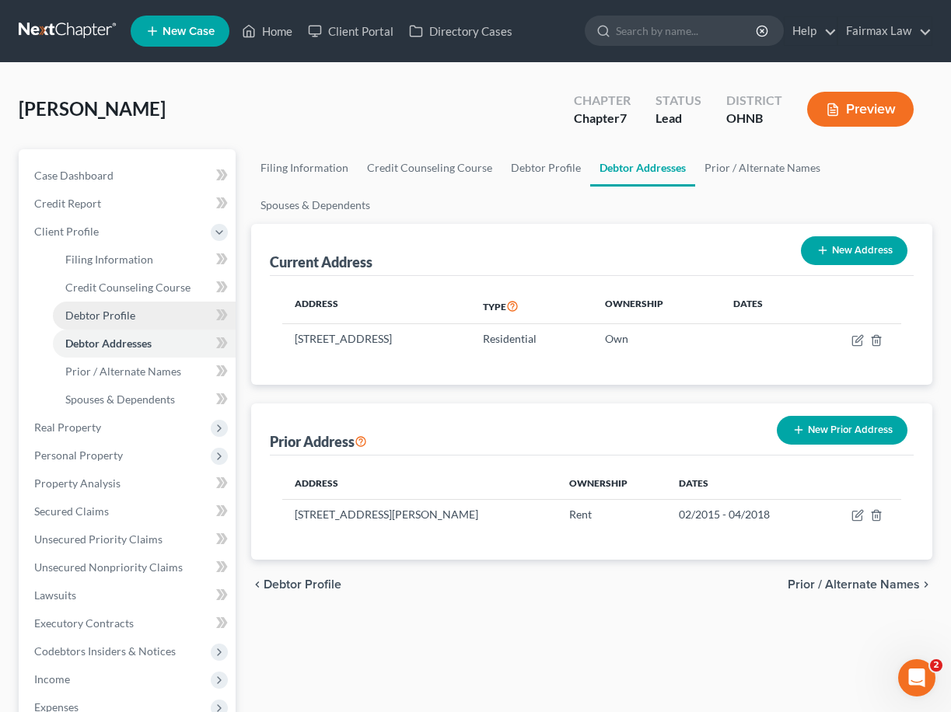
click at [171, 314] on link "Debtor Profile" at bounding box center [144, 316] width 183 height 28
select select "0"
select select "3"
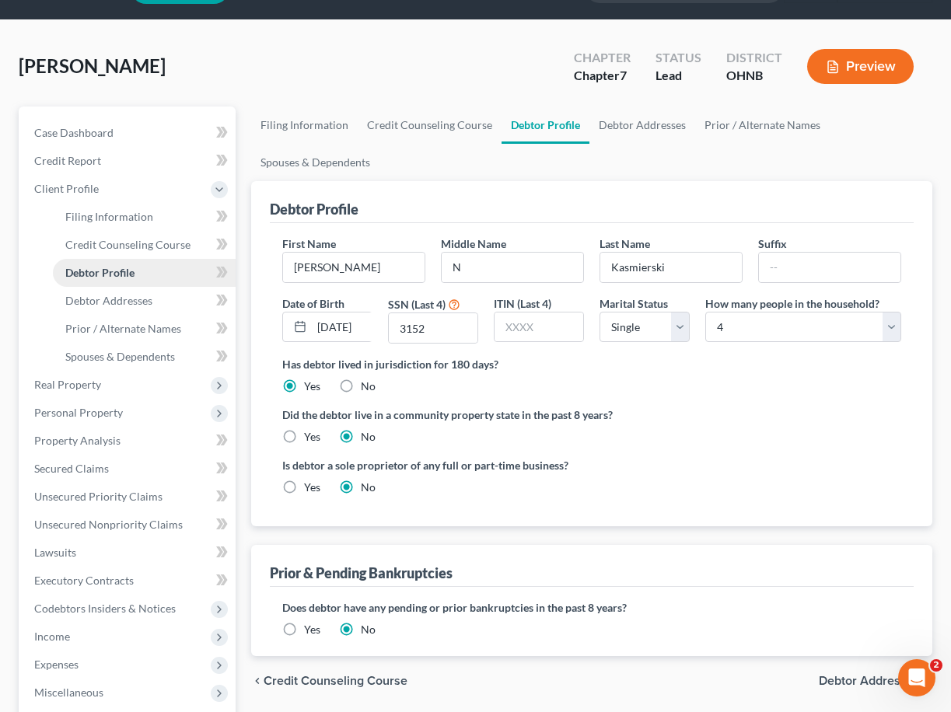
scroll to position [52, 0]
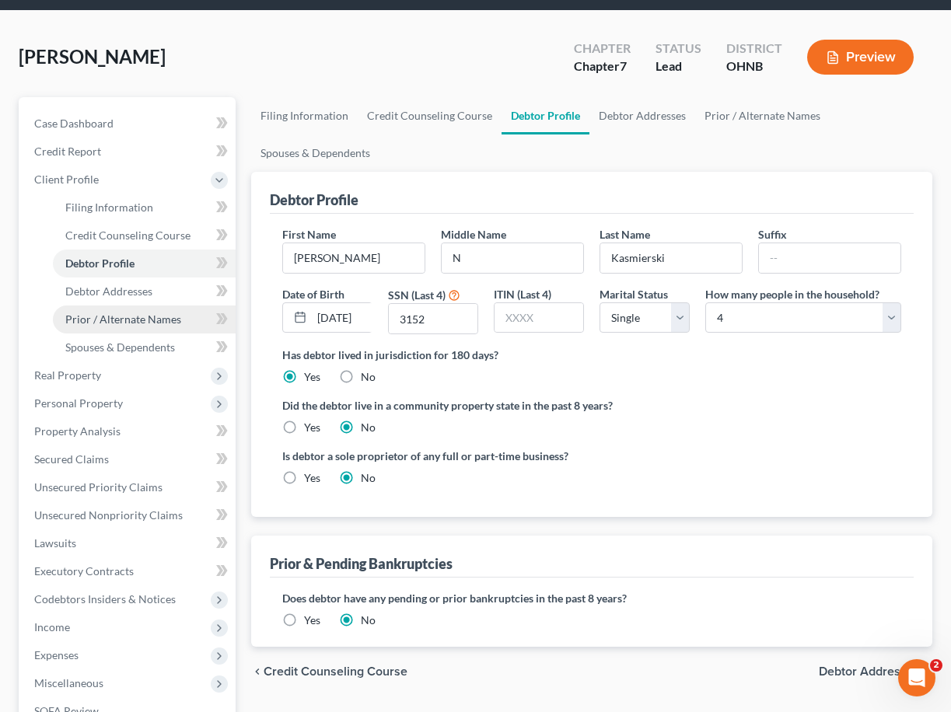
click at [172, 318] on span "Prior / Alternate Names" at bounding box center [123, 319] width 116 height 13
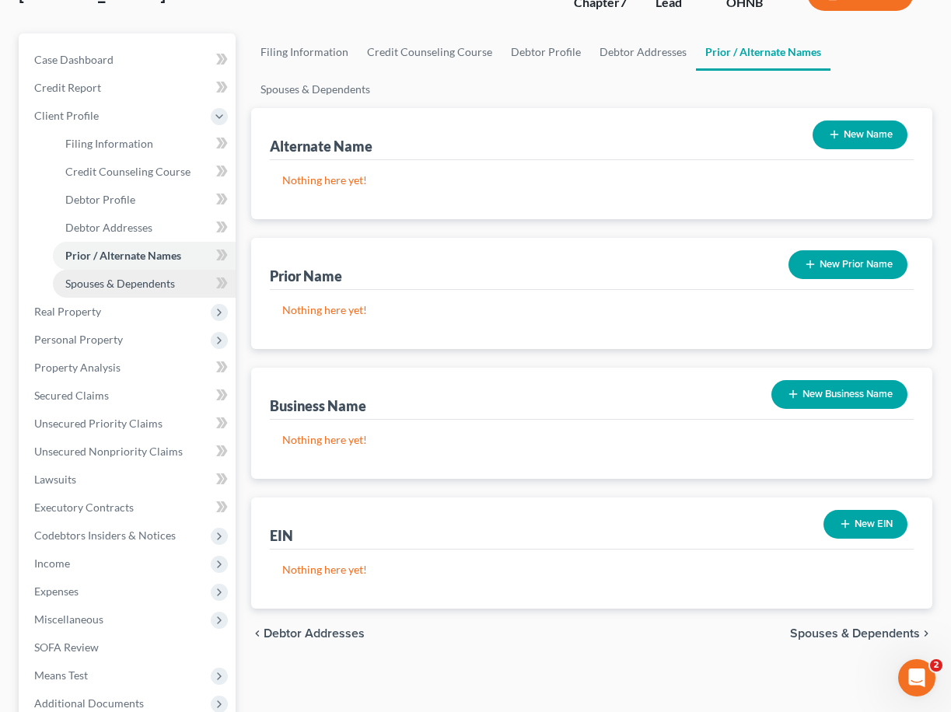
click at [174, 281] on span "Spouses & Dependents" at bounding box center [120, 283] width 110 height 13
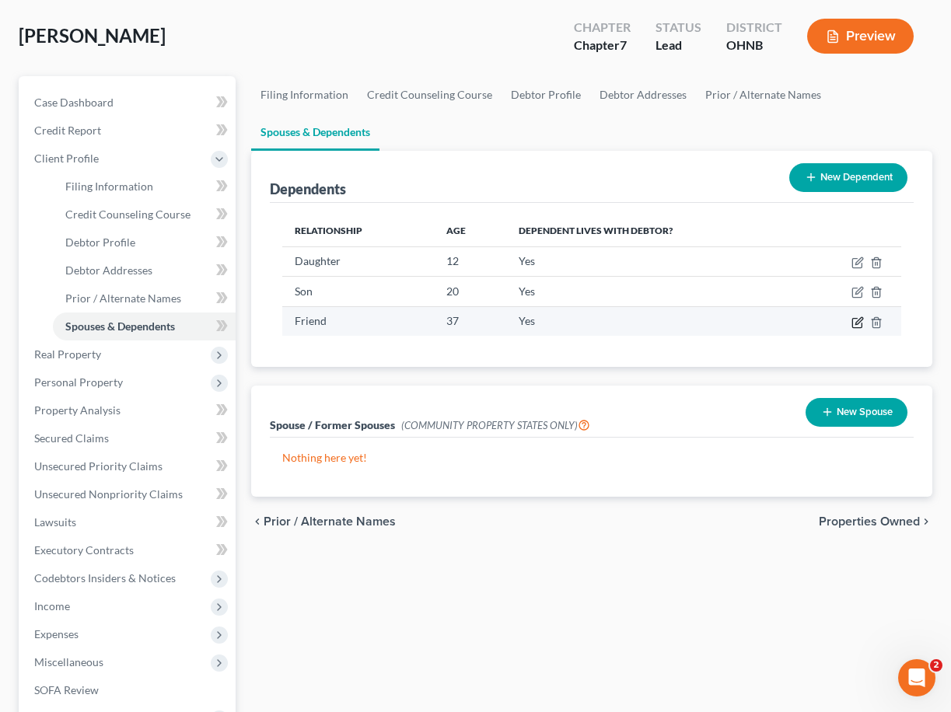
click at [854, 320] on icon "button" at bounding box center [857, 322] width 12 height 12
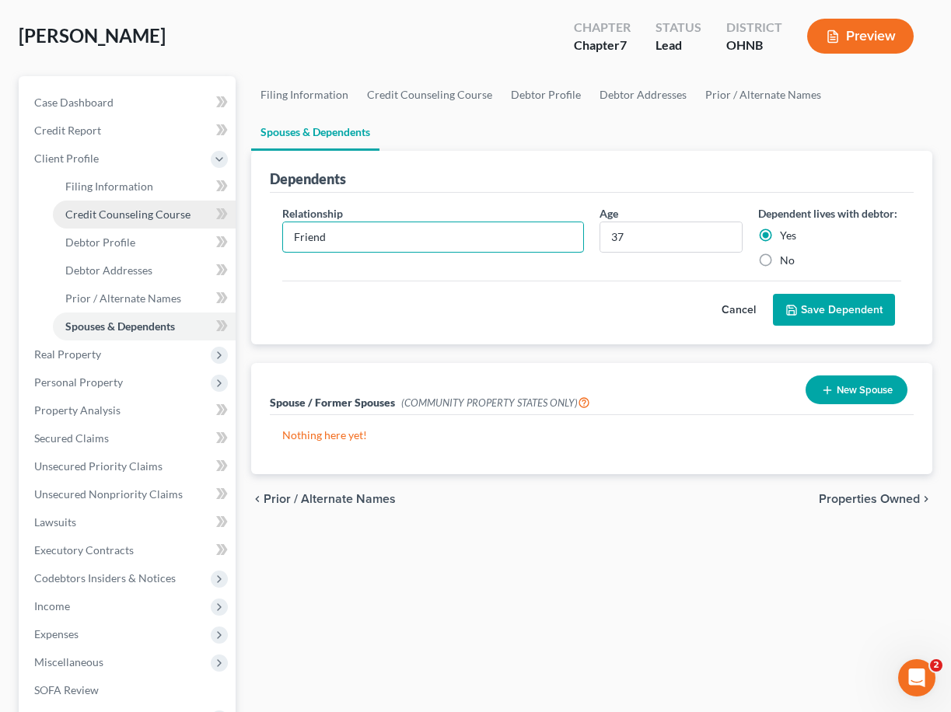
drag, startPoint x: 438, startPoint y: 249, endPoint x: 123, endPoint y: 222, distance: 316.7
click at [123, 223] on div "Petition Navigation Case Dashboard Payments Invoices Payments Payments Credit R…" at bounding box center [475, 469] width 929 height 786
type input "Partner"
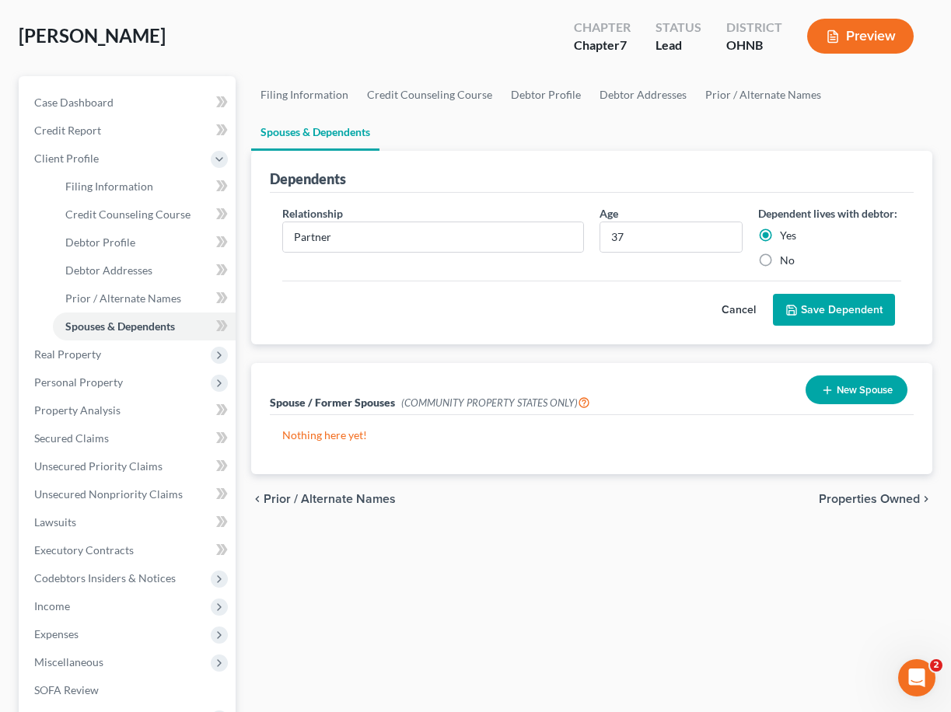
click at [851, 319] on button "Save Dependent" at bounding box center [834, 310] width 122 height 33
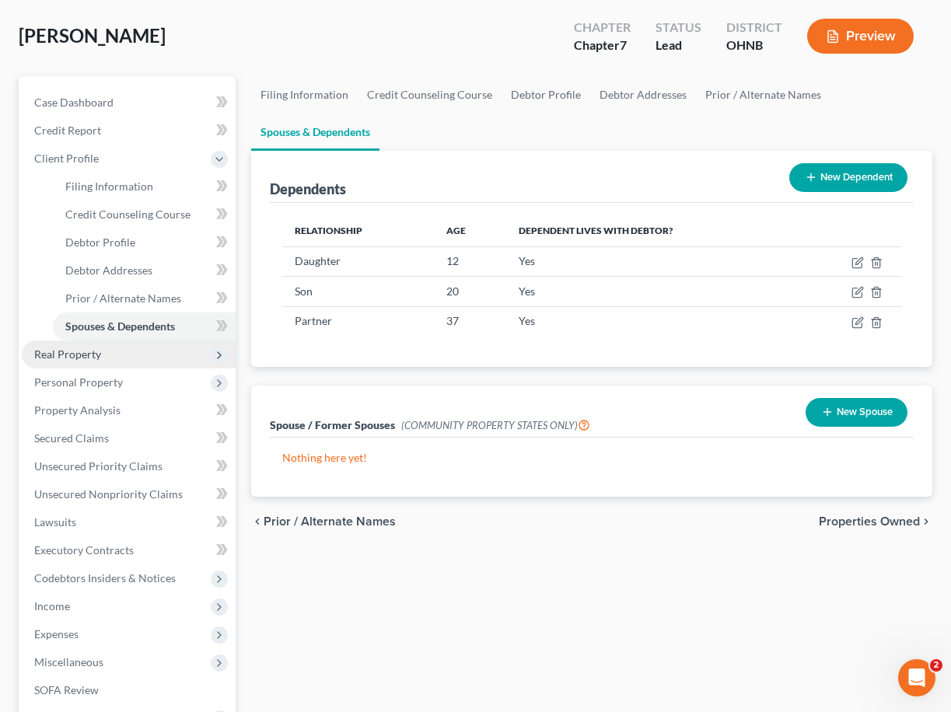
click at [178, 342] on span "Real Property" at bounding box center [129, 355] width 214 height 28
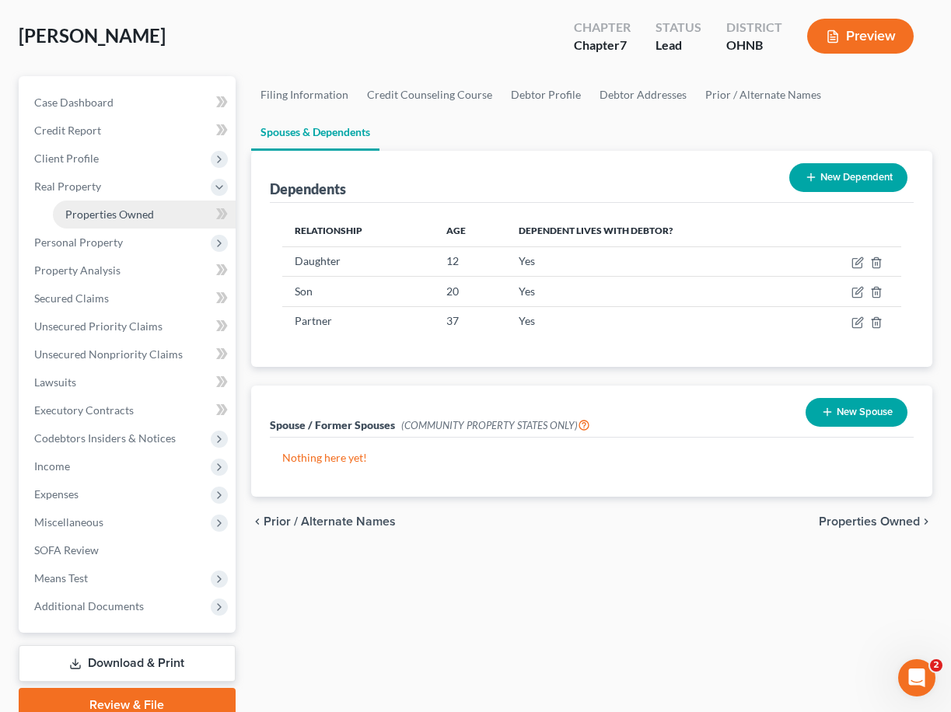
click at [143, 217] on span "Properties Owned" at bounding box center [109, 214] width 89 height 13
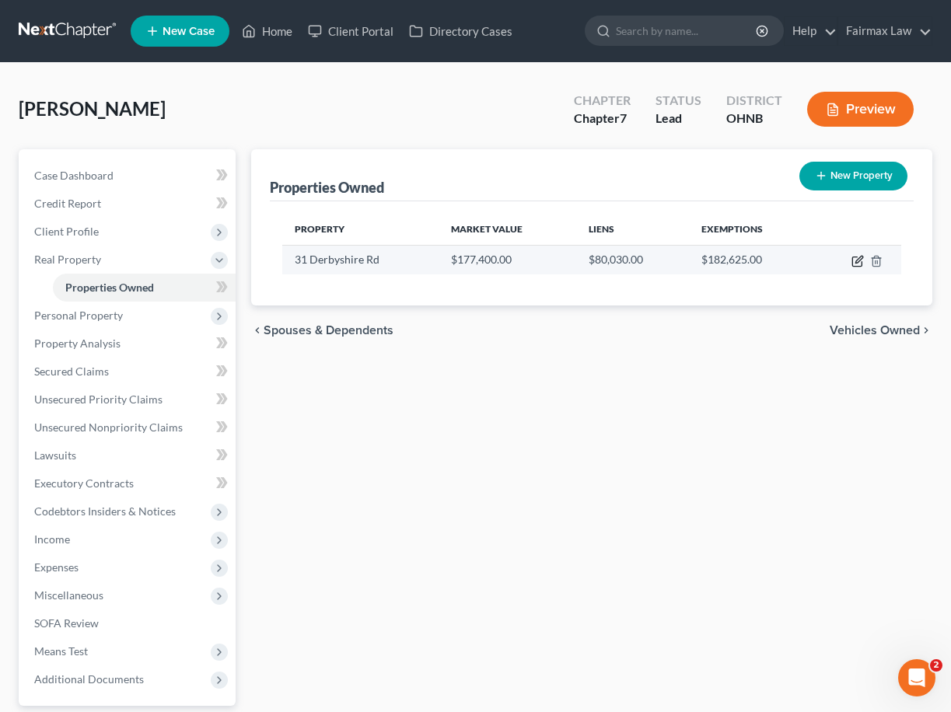
click at [856, 264] on icon "button" at bounding box center [857, 261] width 12 height 12
select select "36"
select select "0"
select select "45"
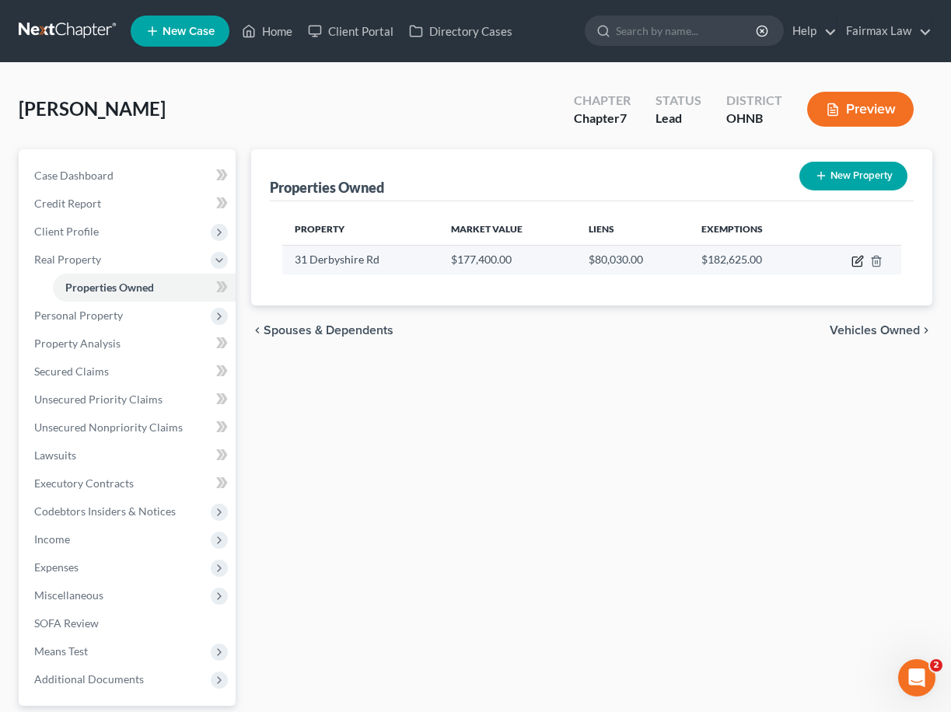
select select "0"
select select "2"
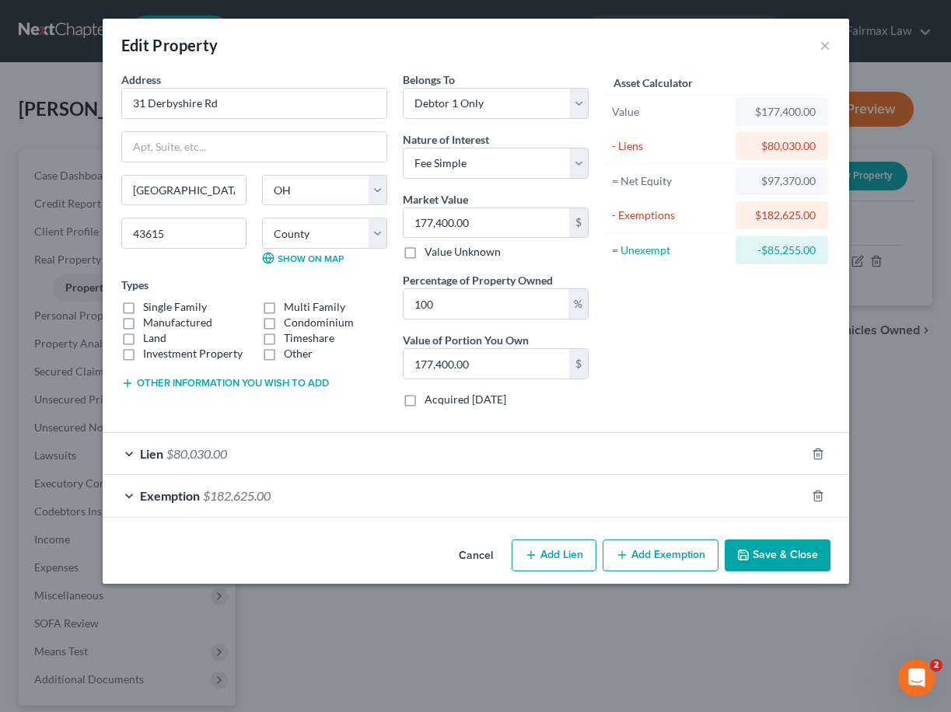
click at [522, 455] on div "Lien $80,030.00" at bounding box center [454, 453] width 703 height 41
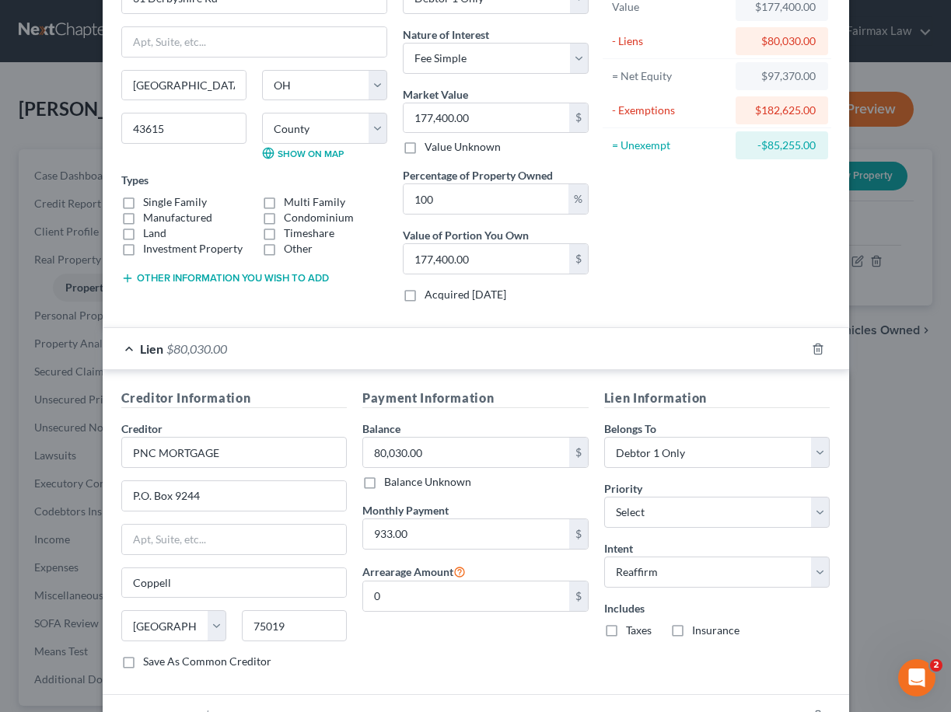
scroll to position [18, 0]
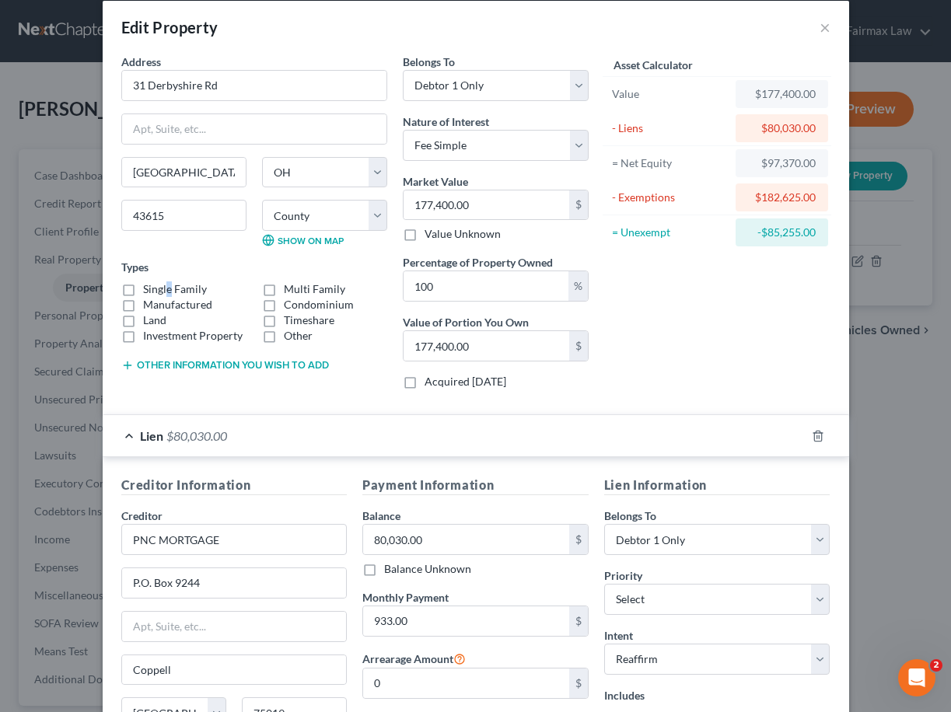
click at [169, 287] on label "Single Family" at bounding box center [175, 289] width 64 height 16
click at [159, 287] on input "Single Family" at bounding box center [154, 286] width 10 height 10
checkbox input "true"
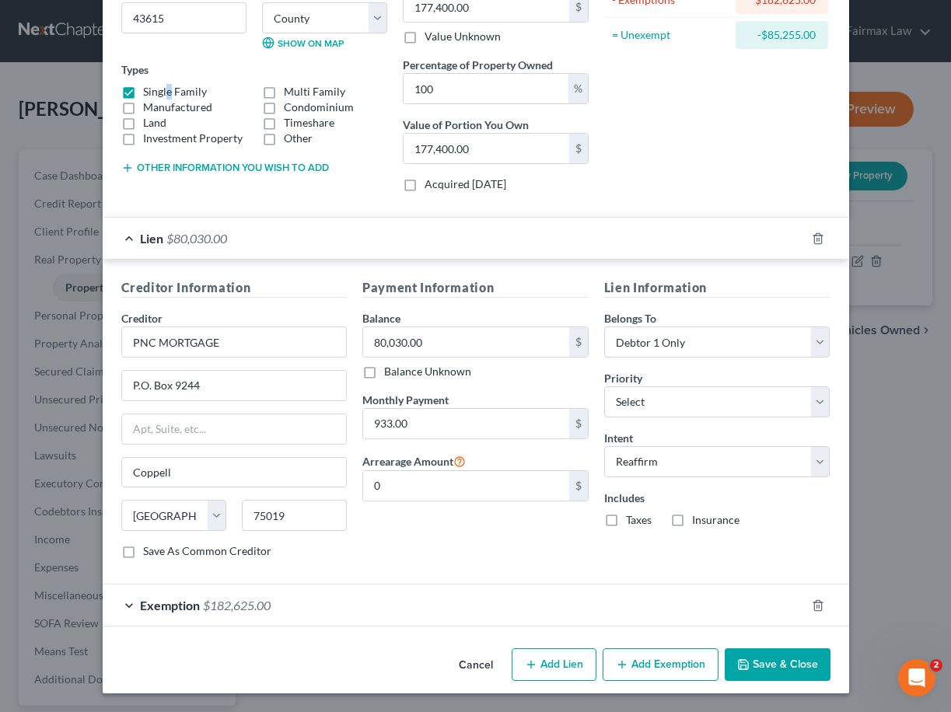
scroll to position [215, 0]
click at [783, 648] on div "Cancel Add Lien Add Lease Add Exemption Save & Close" at bounding box center [476, 668] width 746 height 51
click at [783, 658] on button "Save & Close" at bounding box center [778, 665] width 106 height 33
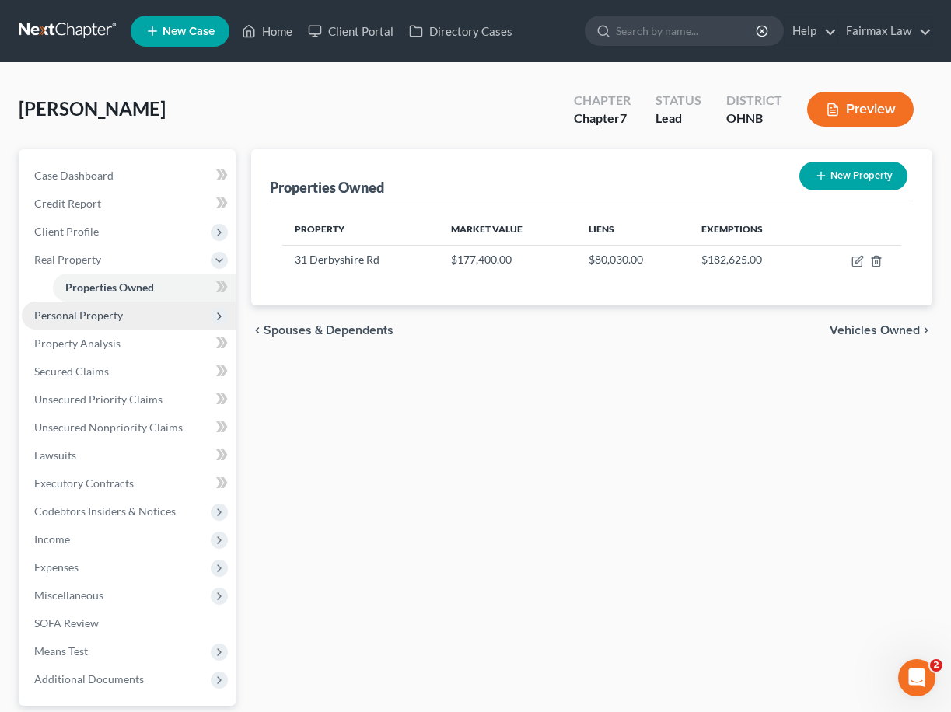
click at [83, 315] on span "Personal Property" at bounding box center [78, 315] width 89 height 13
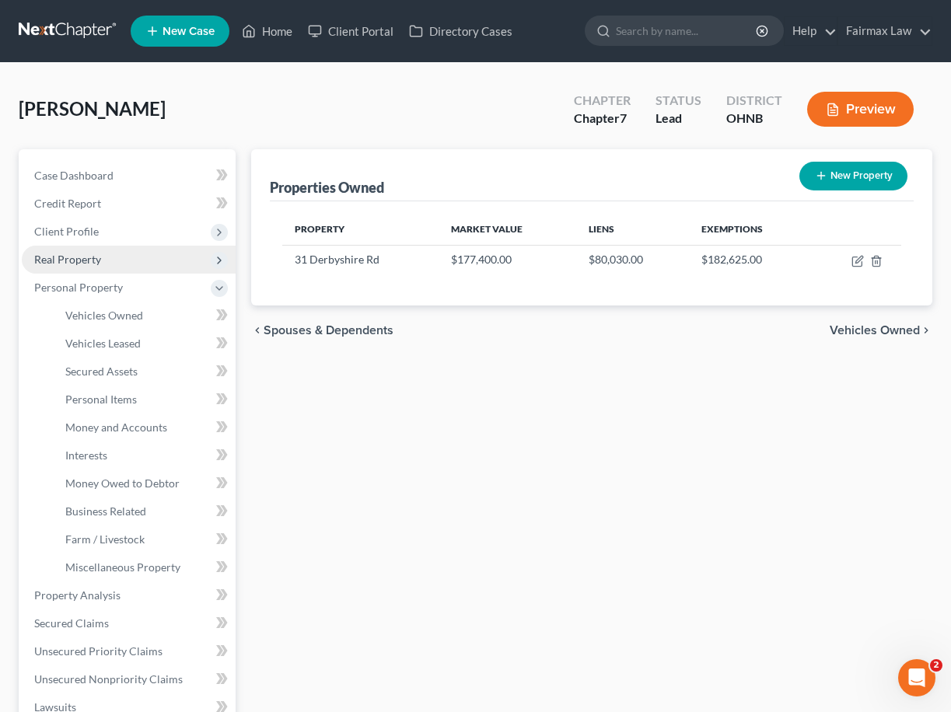
click at [138, 257] on span "Real Property" at bounding box center [129, 260] width 214 height 28
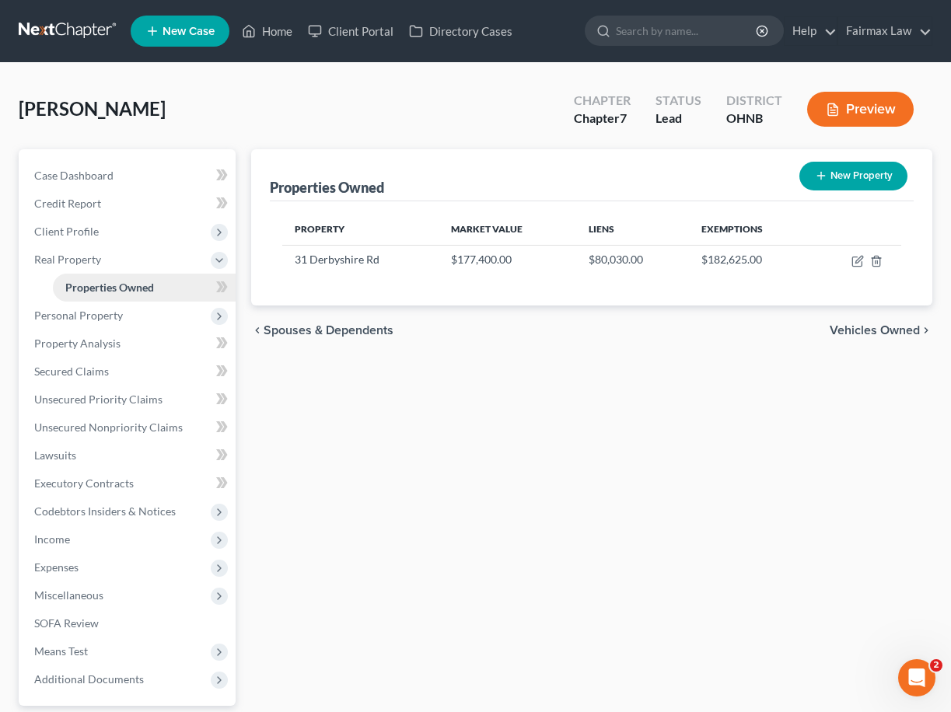
click at [140, 295] on link "Properties Owned" at bounding box center [144, 288] width 183 height 28
click at [856, 263] on icon "button" at bounding box center [858, 259] width 7 height 7
select select "36"
select select "47"
select select "0"
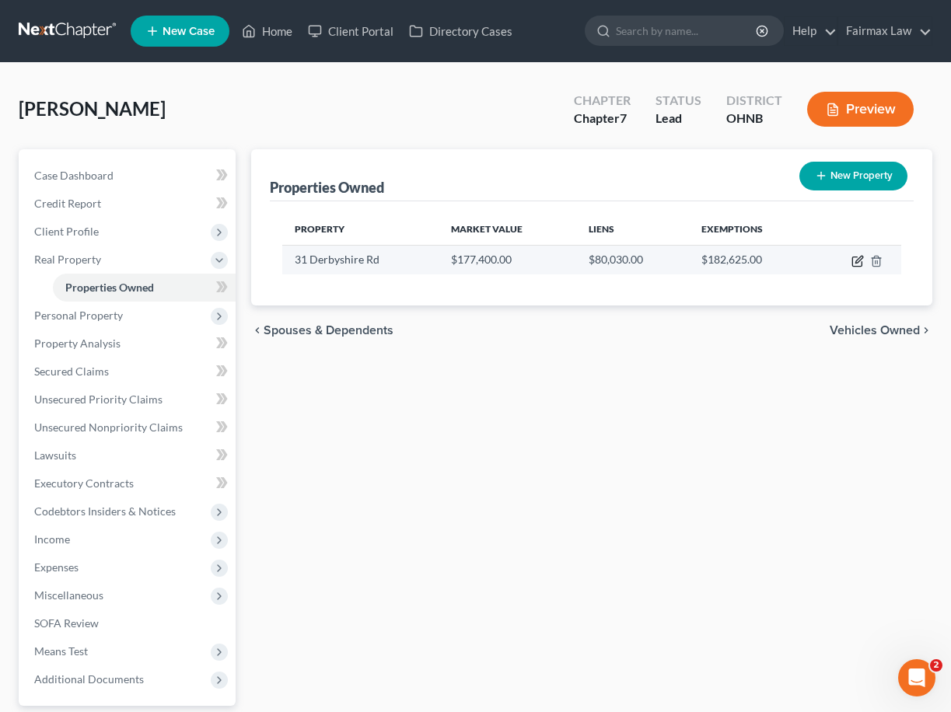
select select "0"
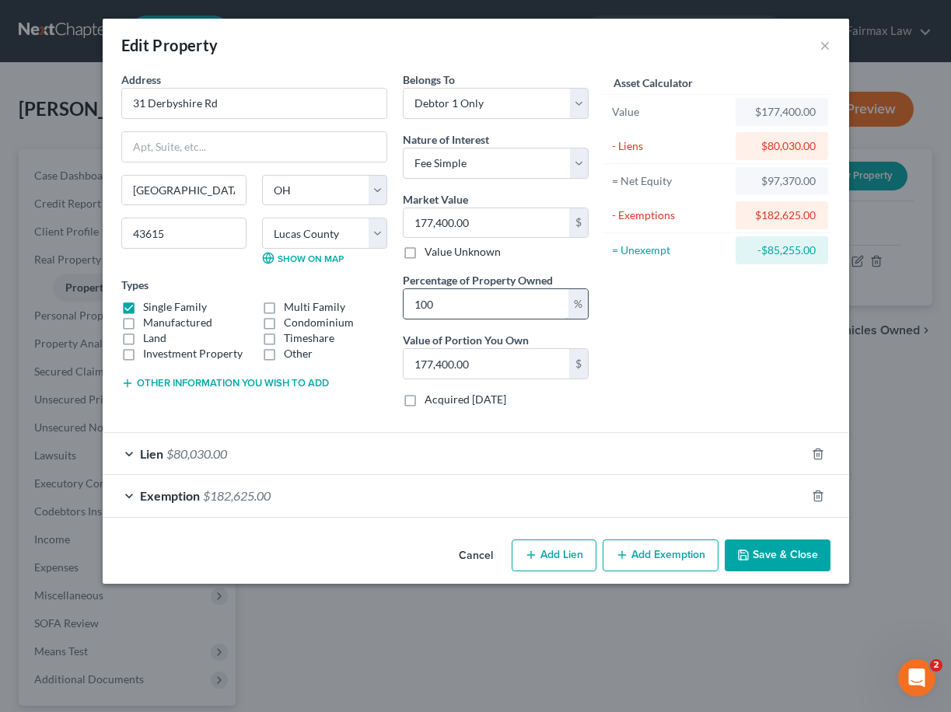
click at [444, 312] on input "100" at bounding box center [485, 304] width 165 height 30
type input "10"
type input "17,740.00"
type input "1"
type input "1,774.00"
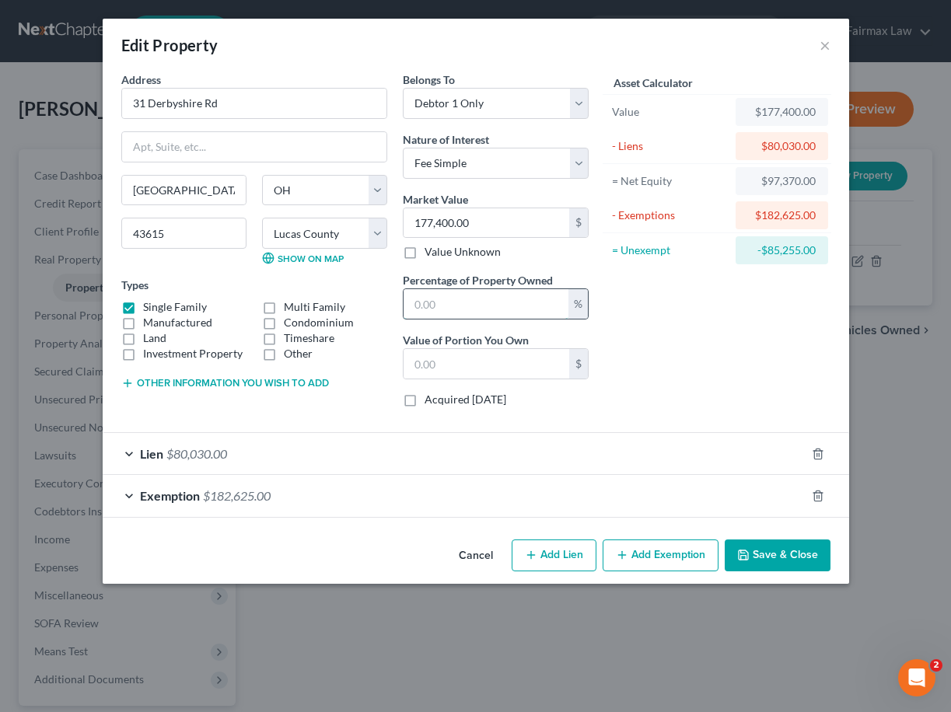
type input "5"
type input "8,870.00"
type input "50"
type input "88,700.00"
type input "50"
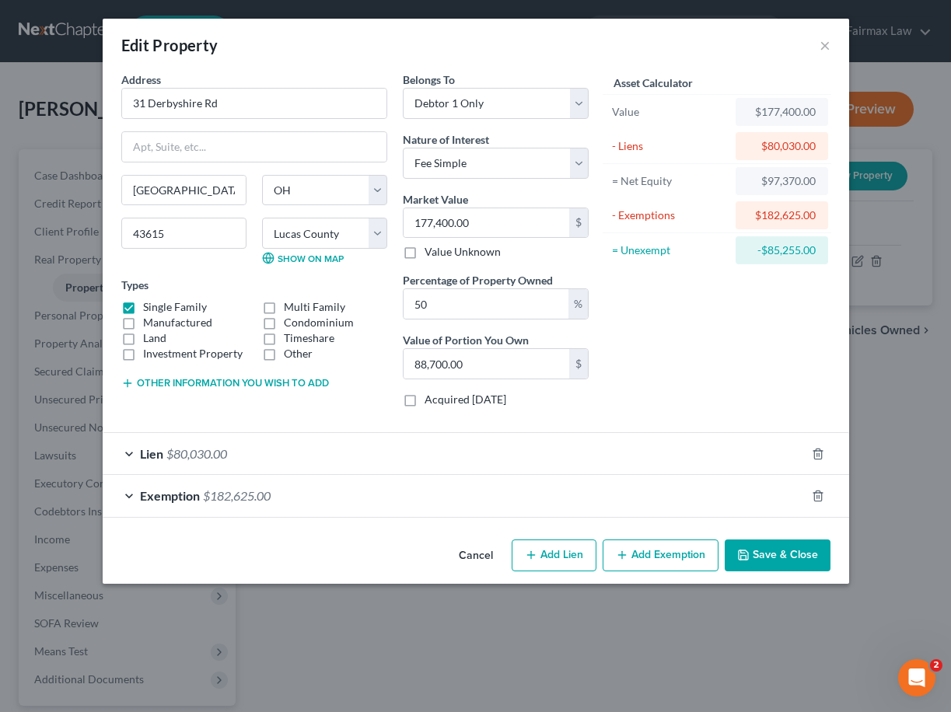
click at [657, 416] on div "Asset Calculator Value $177,400.00 - Liens $80,030.00 = Net Equity $97,370.00 -…" at bounding box center [717, 246] width 242 height 348
select select "1"
click at [697, 351] on div "Asset Calculator Value $177,400.00 - Liens $80,030.00 = Net Equity $97,370.00 -…" at bounding box center [717, 246] width 242 height 348
click at [619, 453] on div "Lien $80,030.00" at bounding box center [454, 453] width 703 height 41
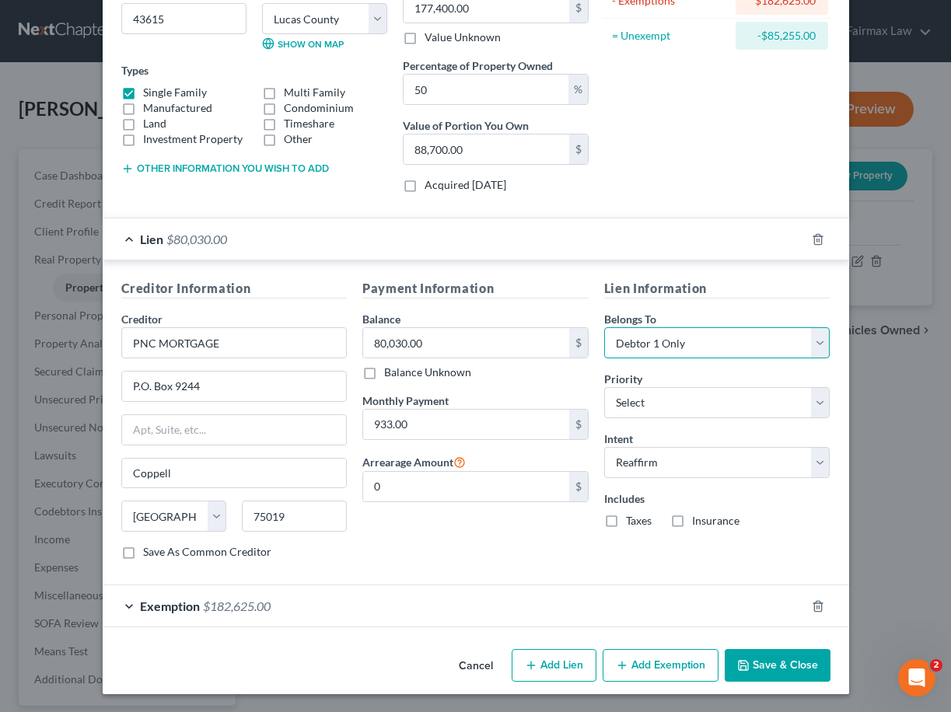
select select "3"
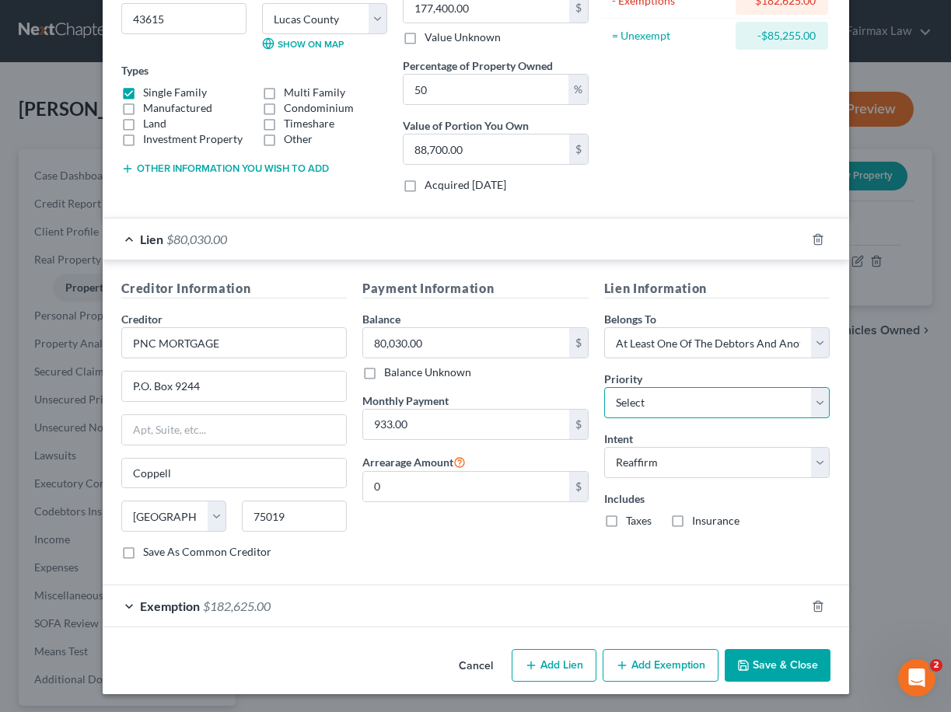
select select "0"
click at [401, 621] on div "Exemption $182,625.00" at bounding box center [454, 605] width 703 height 41
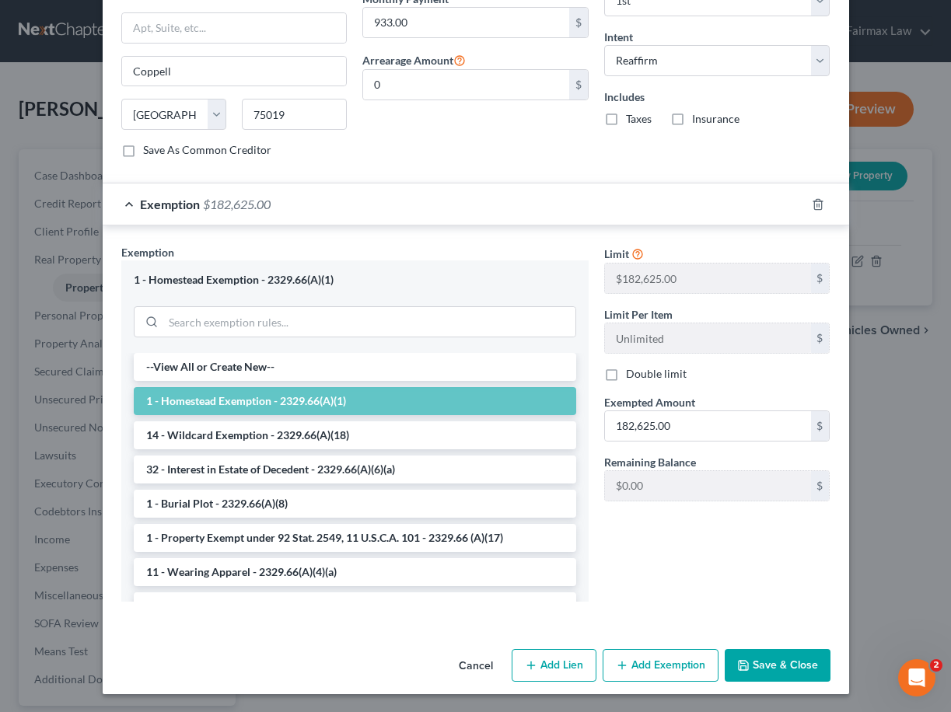
scroll to position [616, 0]
click at [785, 667] on button "Save & Close" at bounding box center [778, 666] width 106 height 33
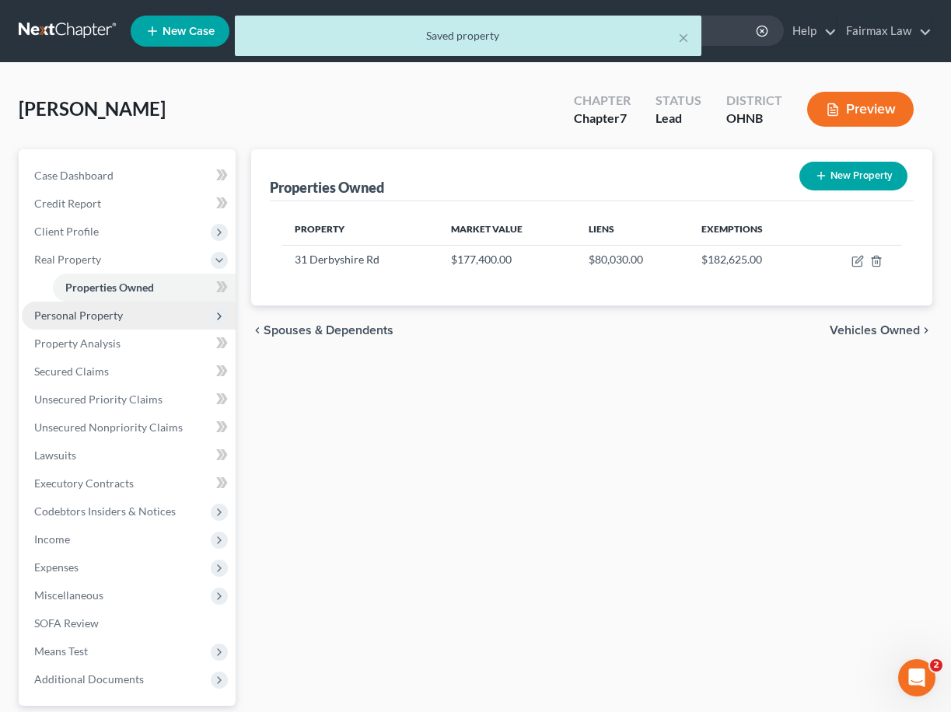
click at [89, 314] on span "Personal Property" at bounding box center [78, 315] width 89 height 13
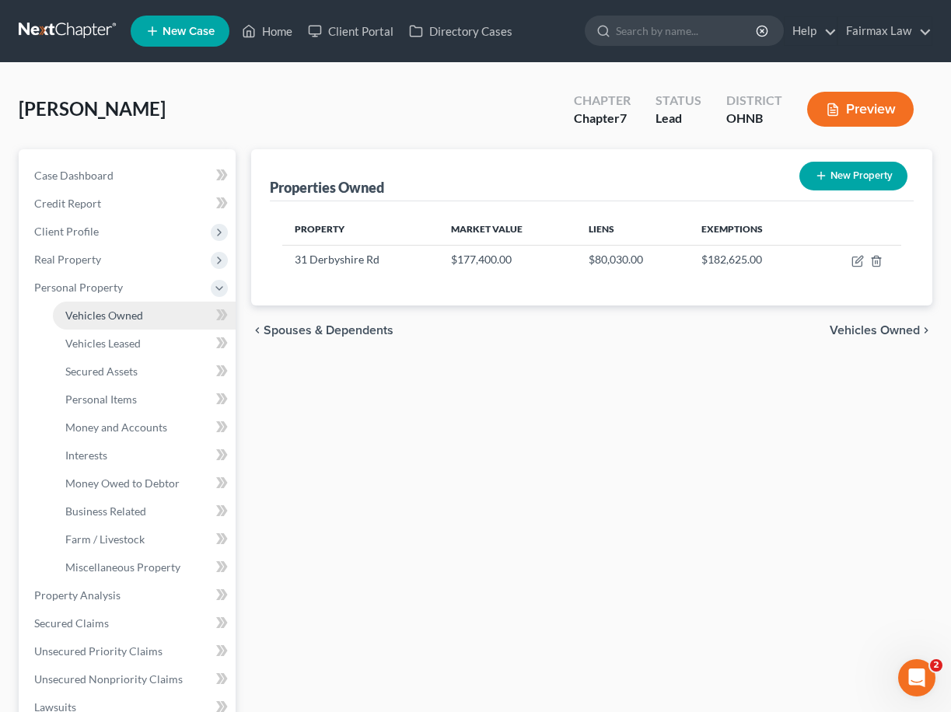
scroll to position [0, 0]
click at [107, 327] on link "Vehicles Owned" at bounding box center [144, 316] width 183 height 28
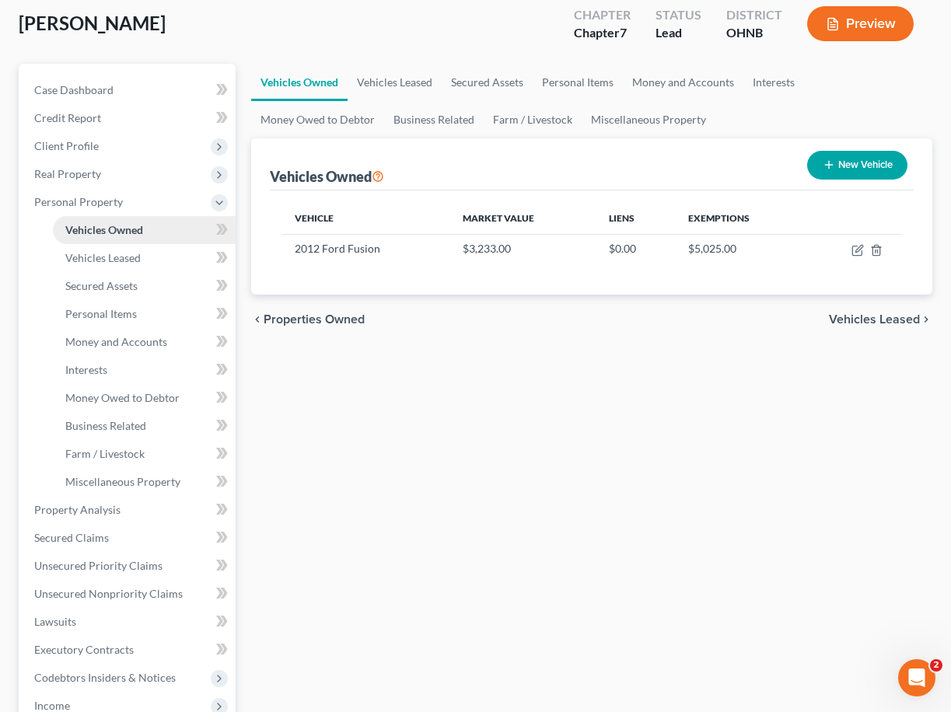
scroll to position [87, 0]
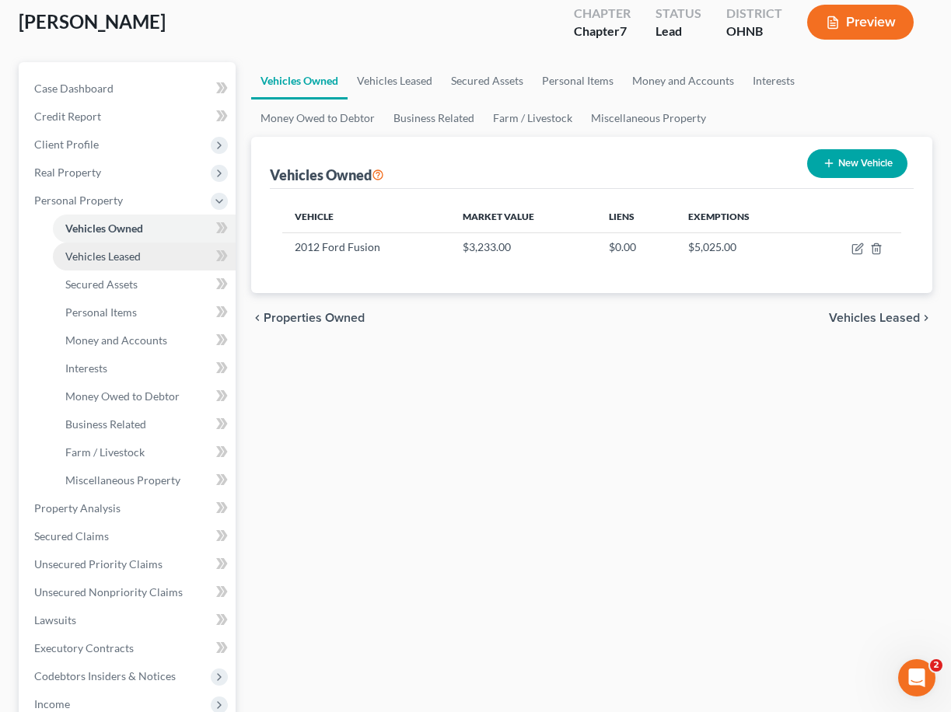
click at [128, 257] on span "Vehicles Leased" at bounding box center [102, 256] width 75 height 13
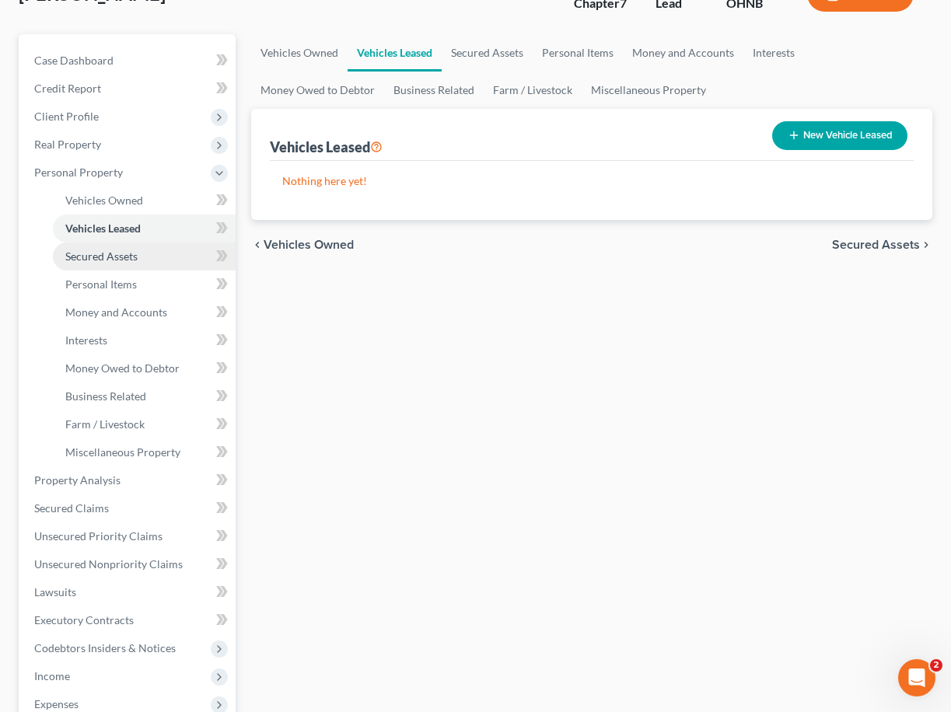
click at [124, 266] on link "Secured Assets" at bounding box center [144, 257] width 183 height 28
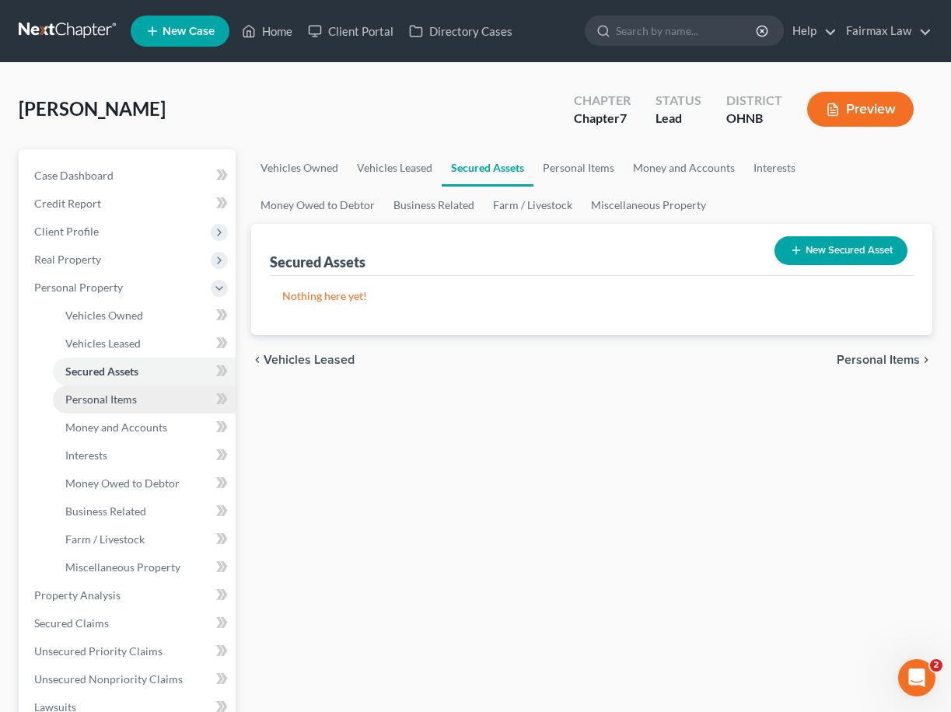
click at [118, 393] on span "Personal Items" at bounding box center [101, 399] width 72 height 13
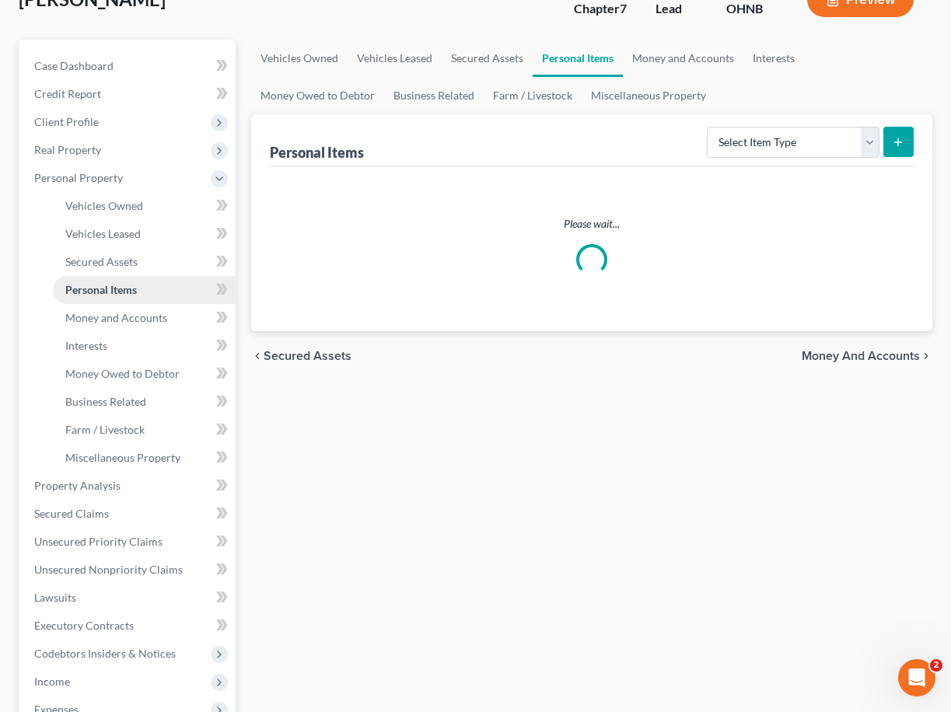
scroll to position [113, 0]
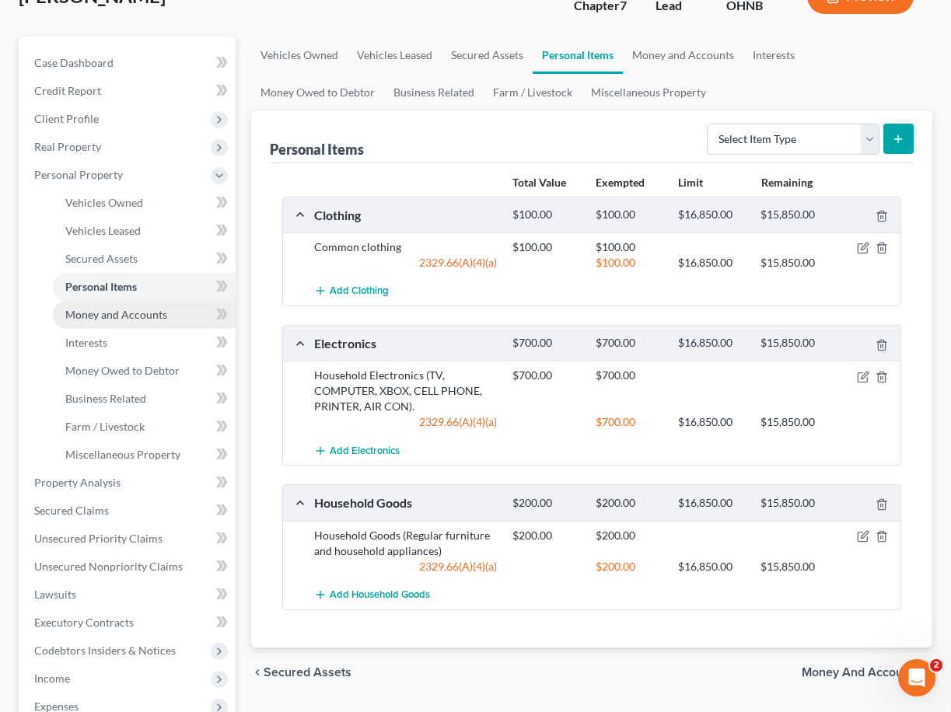
click at [128, 306] on link "Money and Accounts" at bounding box center [144, 315] width 183 height 28
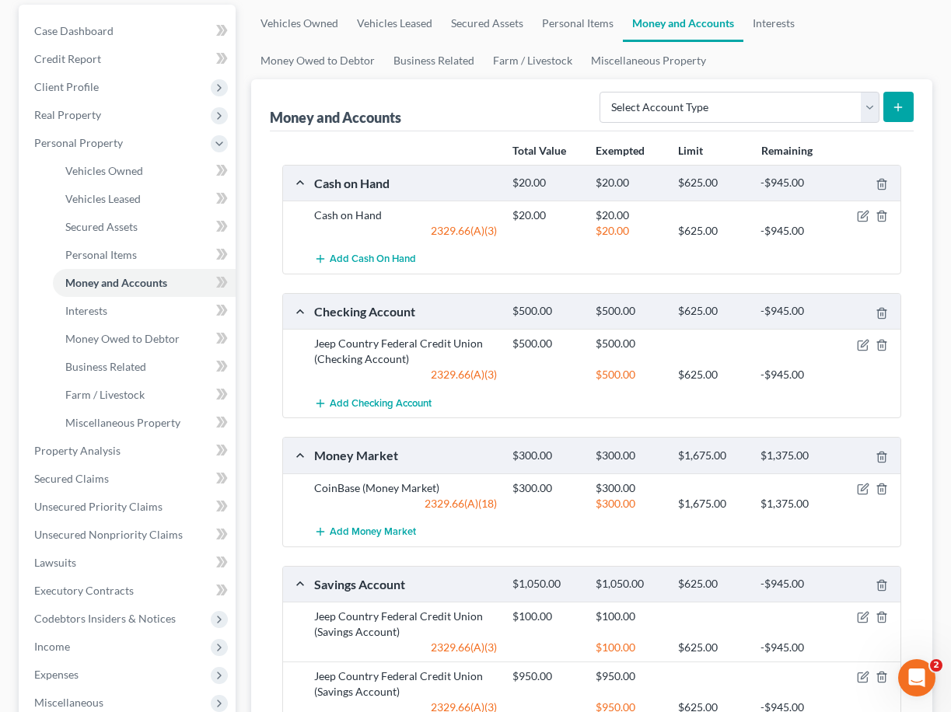
scroll to position [154, 0]
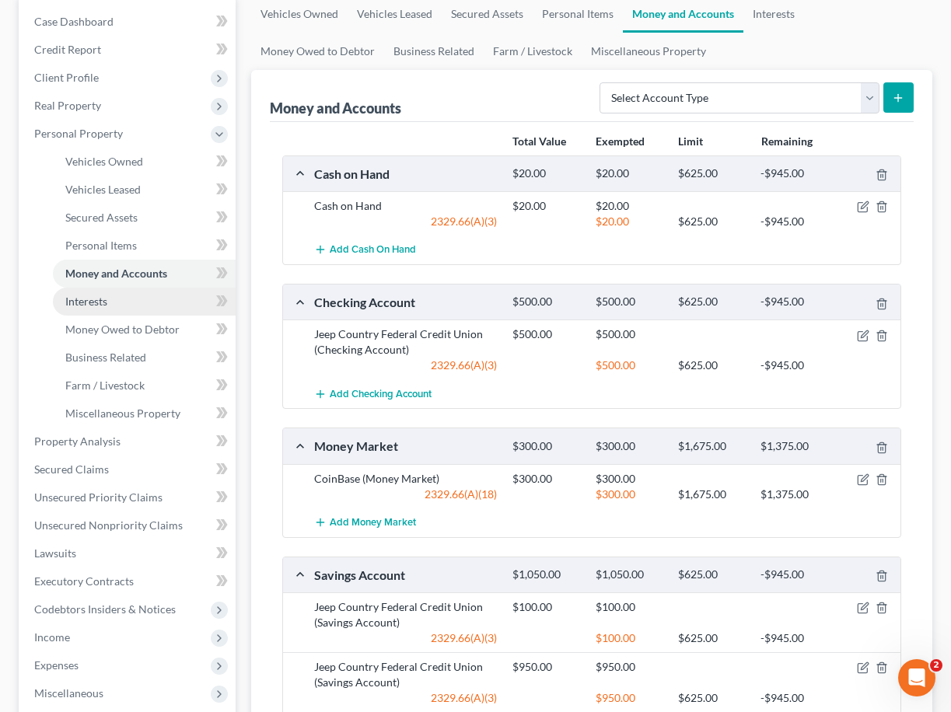
click at [125, 306] on link "Interests" at bounding box center [144, 302] width 183 height 28
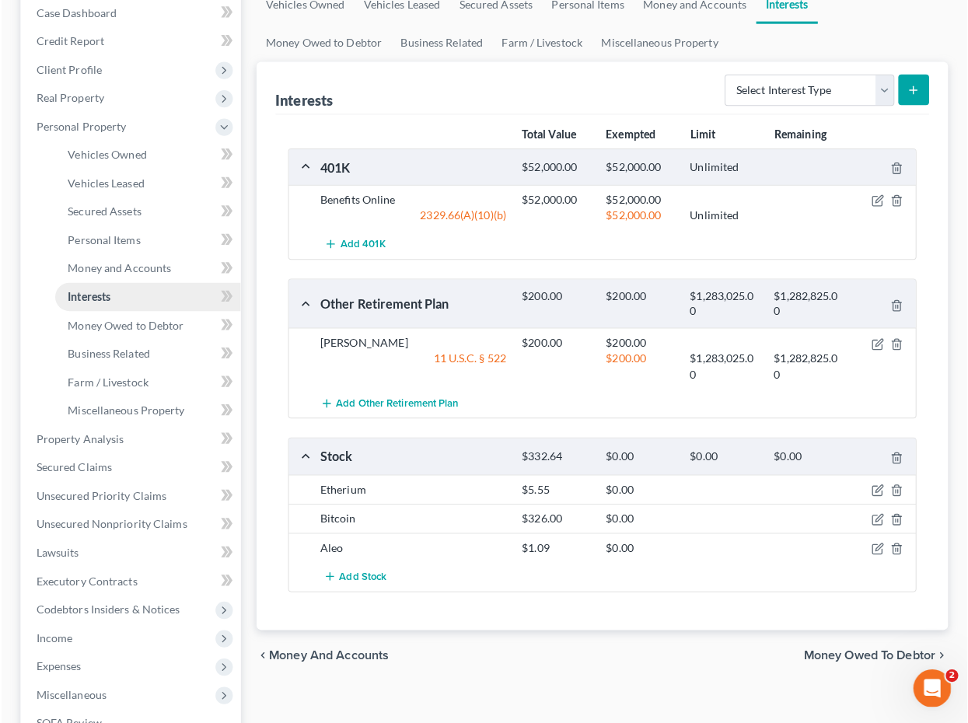
scroll to position [166, 0]
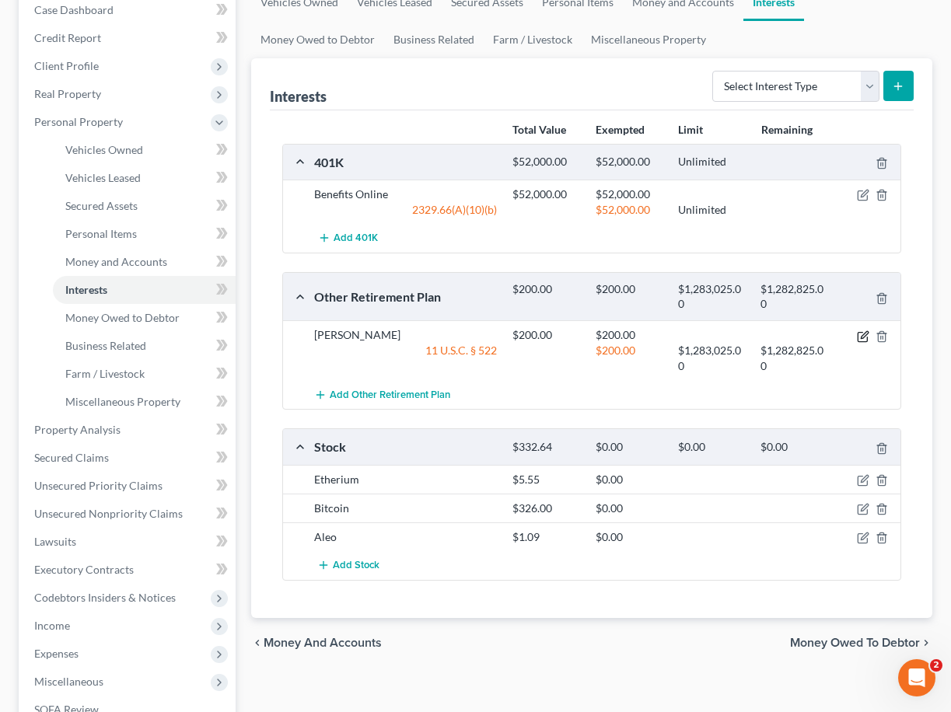
click at [858, 334] on icon "button" at bounding box center [863, 336] width 12 height 12
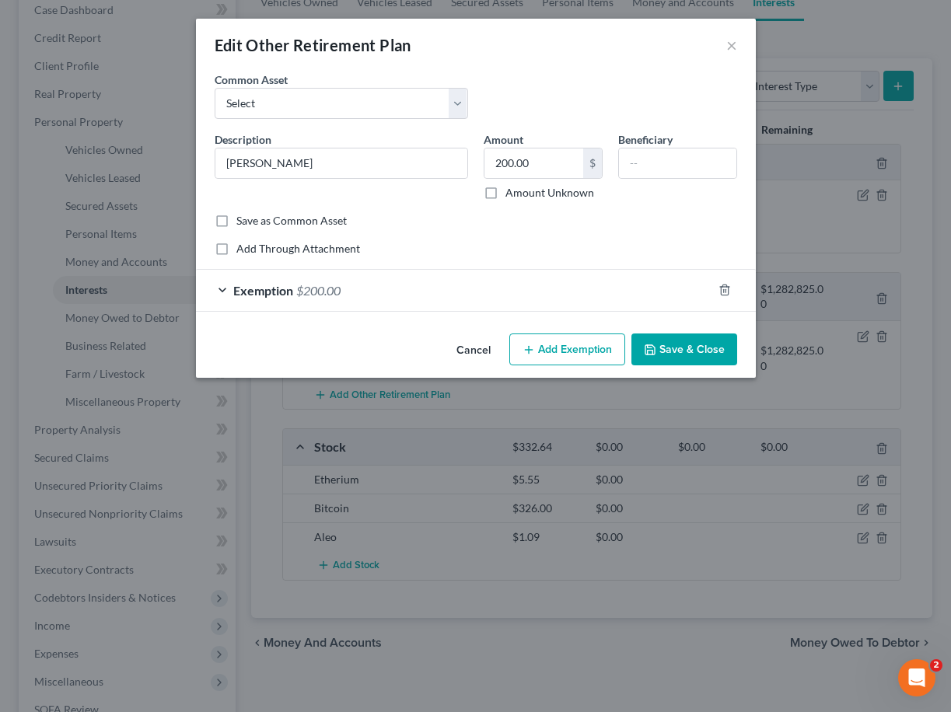
click at [479, 284] on div "Exemption $200.00" at bounding box center [454, 290] width 516 height 41
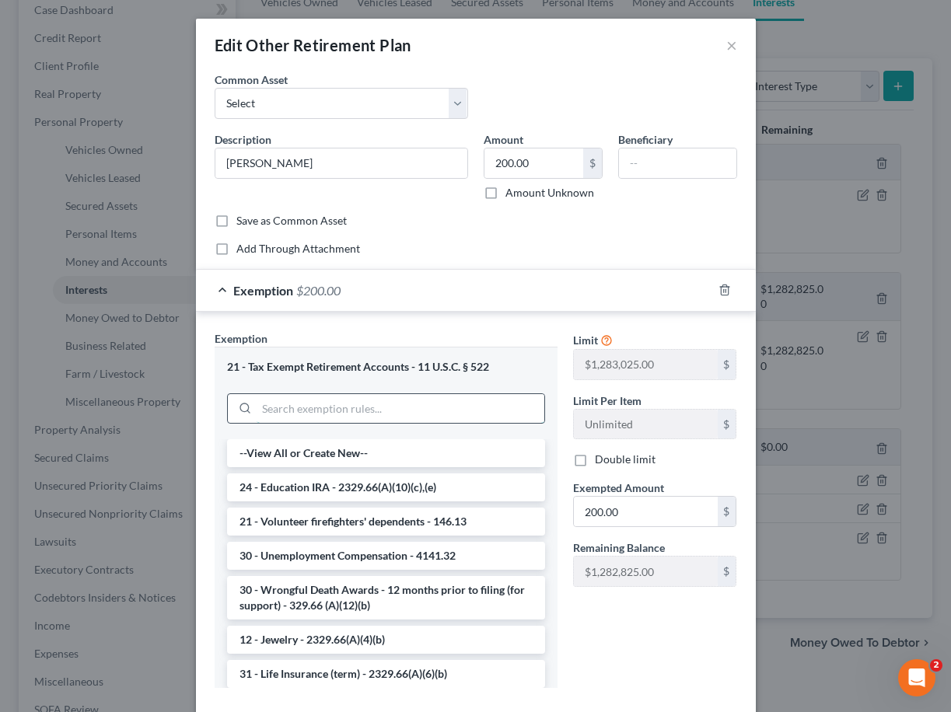
click at [409, 411] on input "search" at bounding box center [401, 409] width 288 height 30
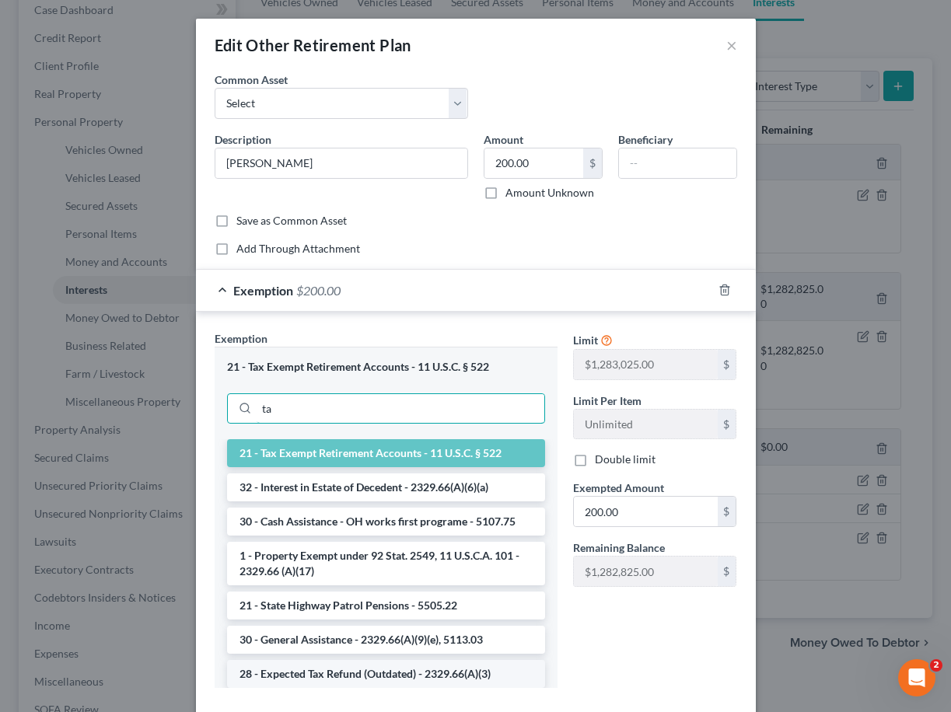
type input "t"
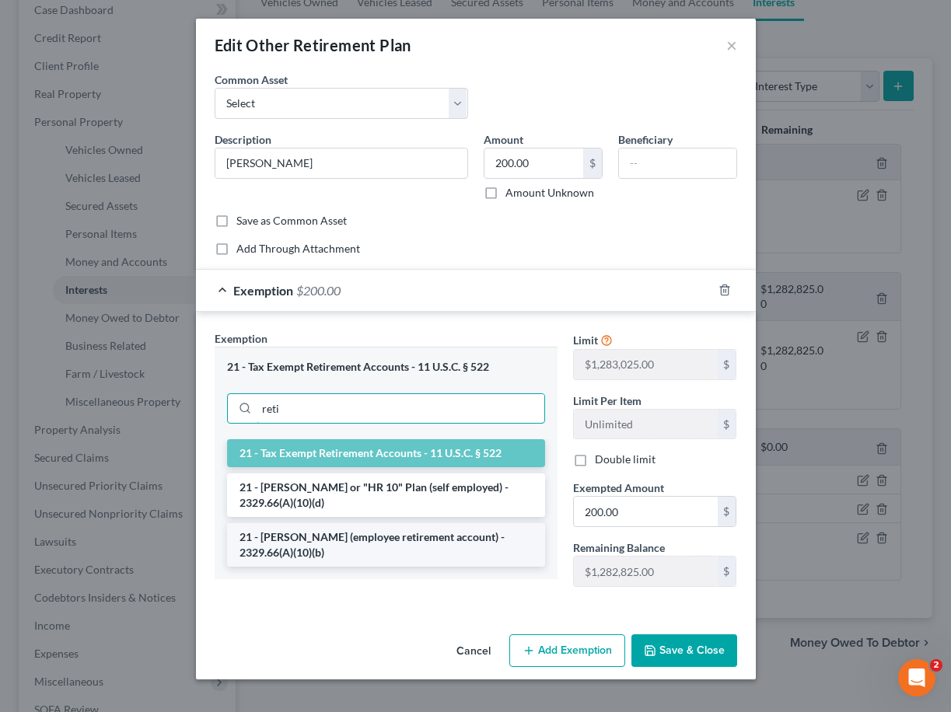
type input "reti"
click at [434, 554] on li "21 - [PERSON_NAME] (employee retirement account) - 2329.66(A)(10)(b)" at bounding box center [386, 545] width 318 height 44
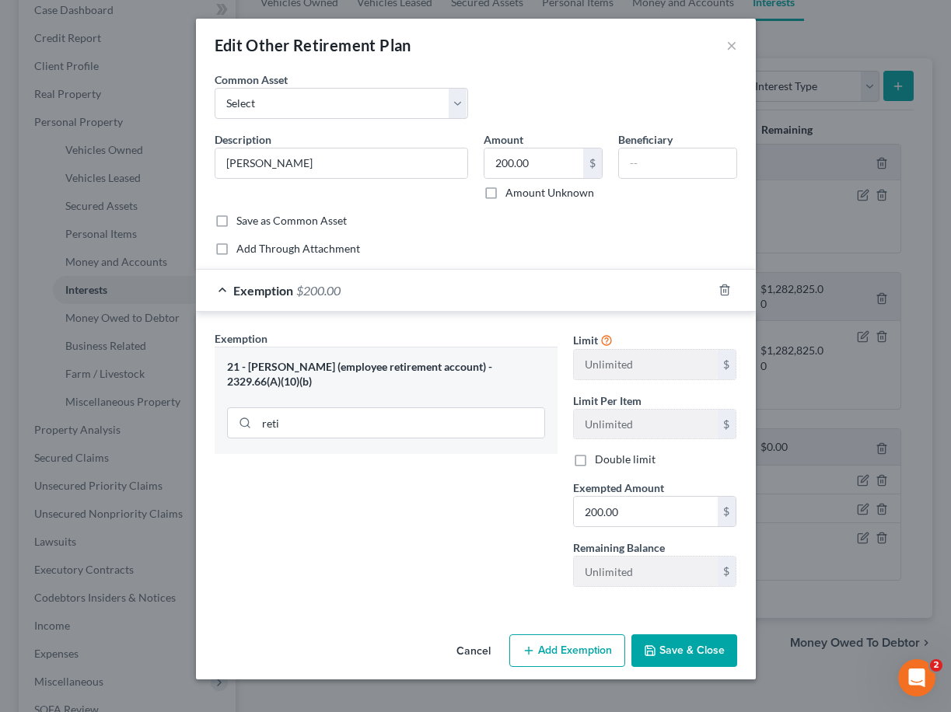
click at [672, 646] on button "Save & Close" at bounding box center [684, 650] width 106 height 33
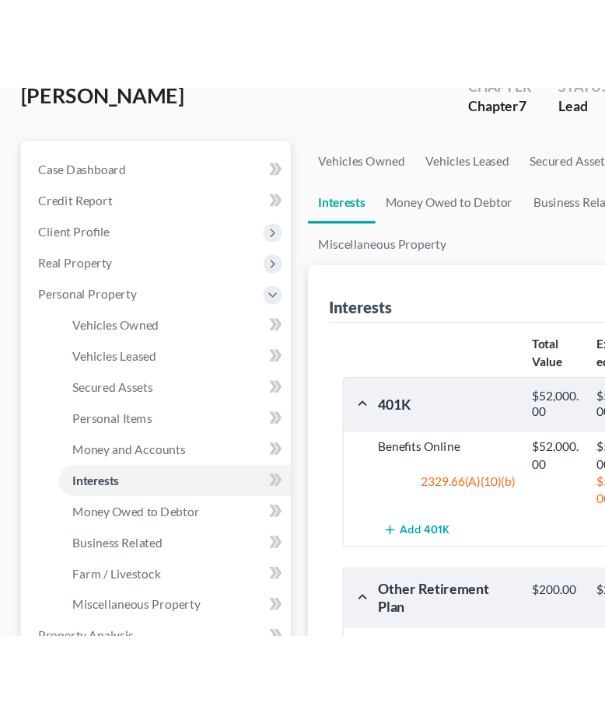
scroll to position [114, 0]
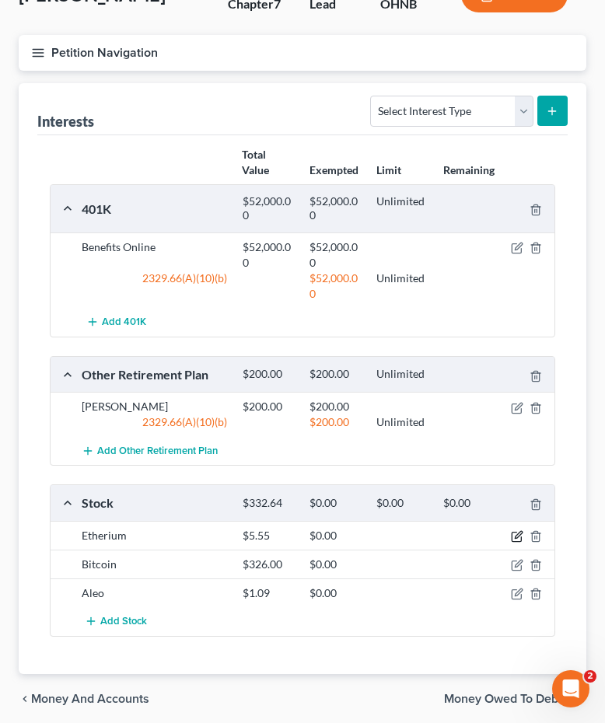
click at [513, 533] on icon "button" at bounding box center [517, 536] width 12 height 12
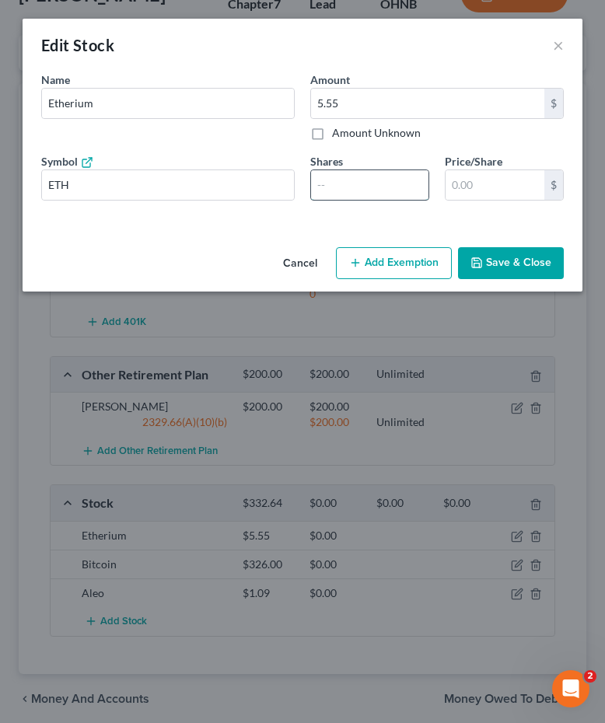
click at [344, 186] on input "number" at bounding box center [369, 185] width 117 height 30
type input ".0000008404"
click at [531, 266] on button "Save & Close" at bounding box center [511, 263] width 106 height 33
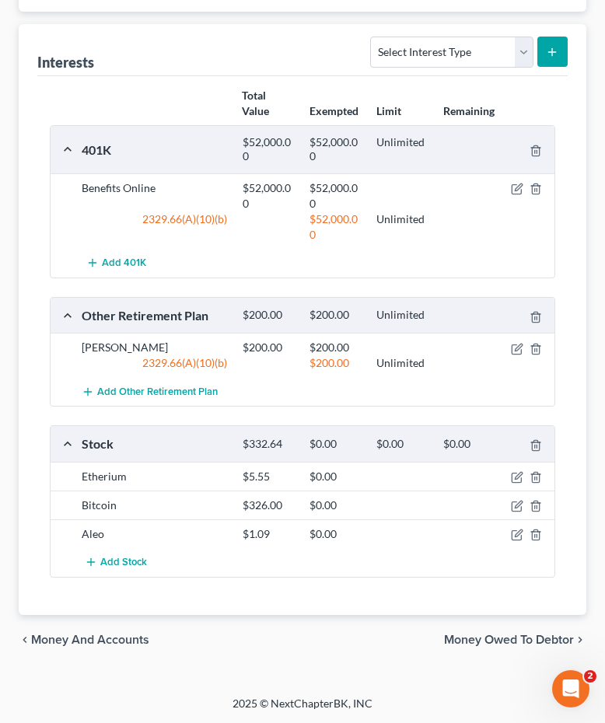
scroll to position [173, 0]
click at [512, 505] on icon "button" at bounding box center [517, 507] width 12 height 12
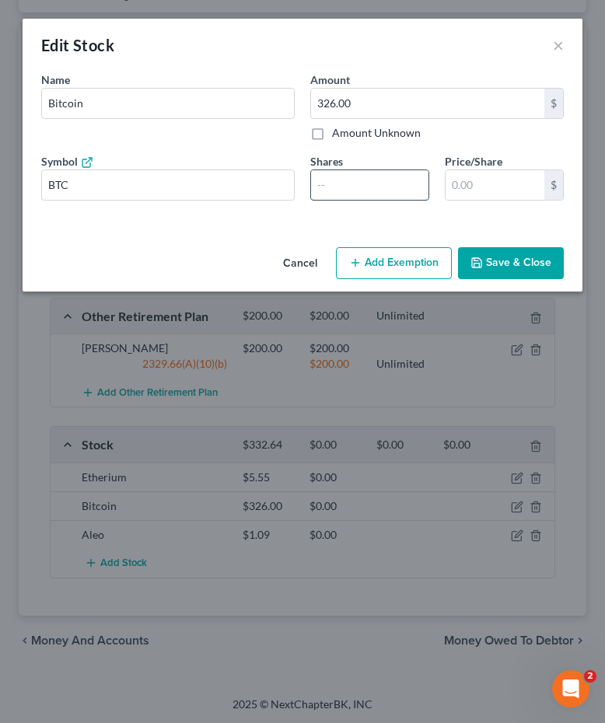
click at [341, 196] on input "number" at bounding box center [369, 185] width 117 height 30
type input ".00348342"
click at [512, 265] on button "Save & Close" at bounding box center [511, 263] width 106 height 33
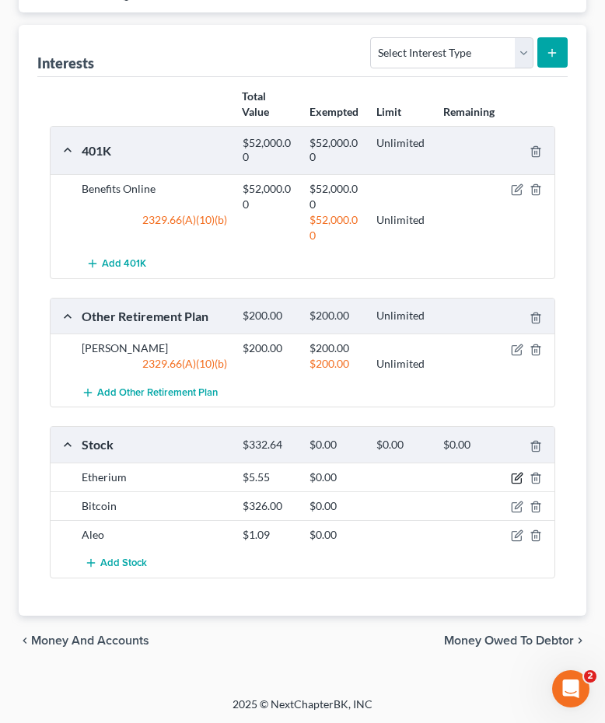
click at [517, 477] on icon "button" at bounding box center [517, 478] width 12 height 12
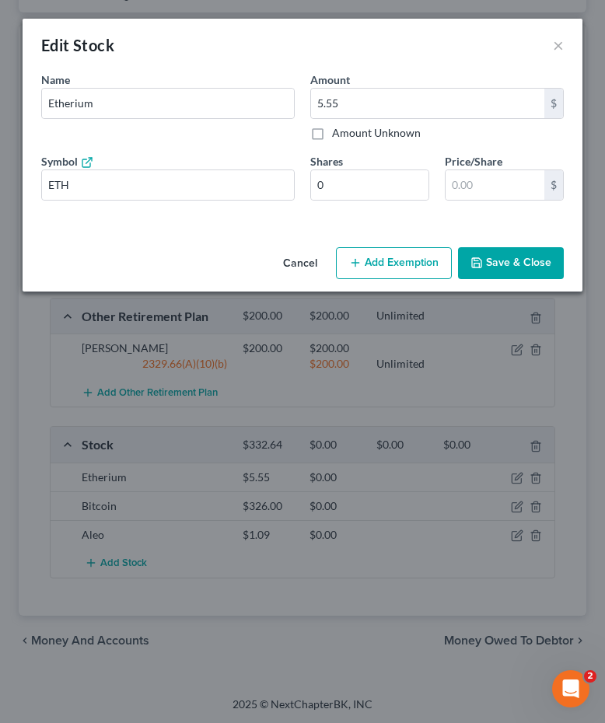
click at [383, 273] on button "Add Exemption" at bounding box center [394, 263] width 116 height 33
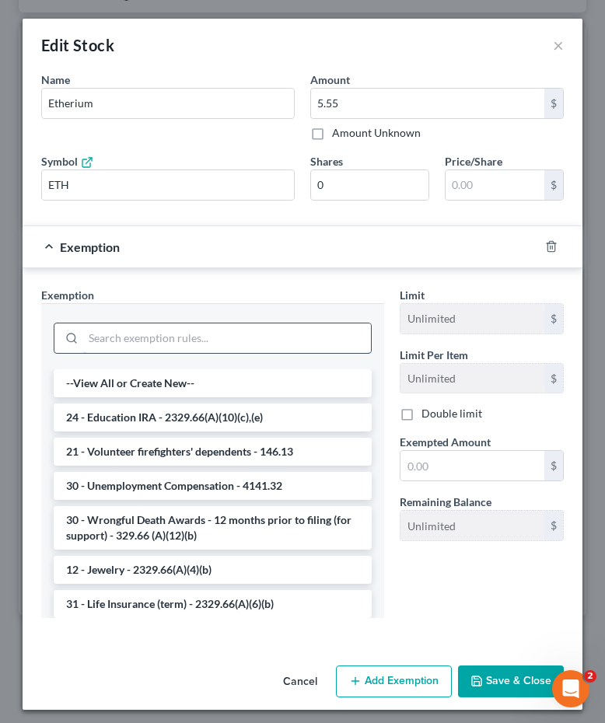
click at [233, 336] on input "search" at bounding box center [227, 338] width 288 height 30
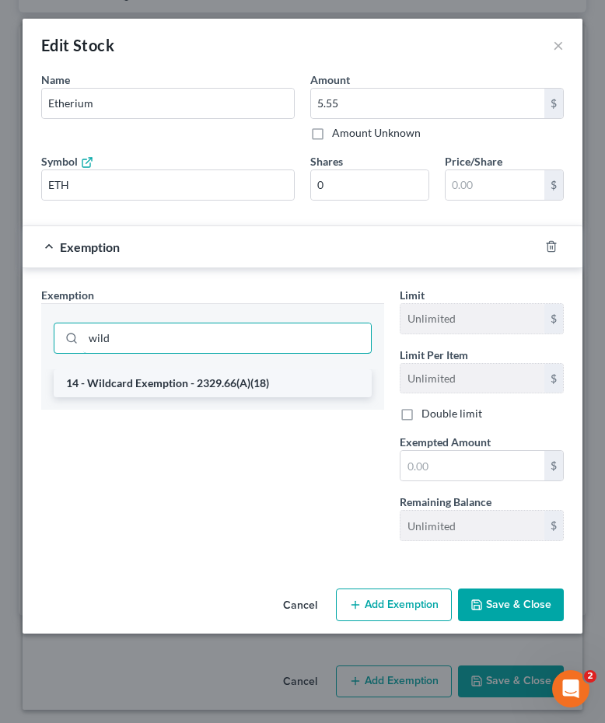
type input "wild"
click at [288, 387] on li "14 - Wildcard Exemption - 2329.66(A)(18)" at bounding box center [213, 383] width 318 height 28
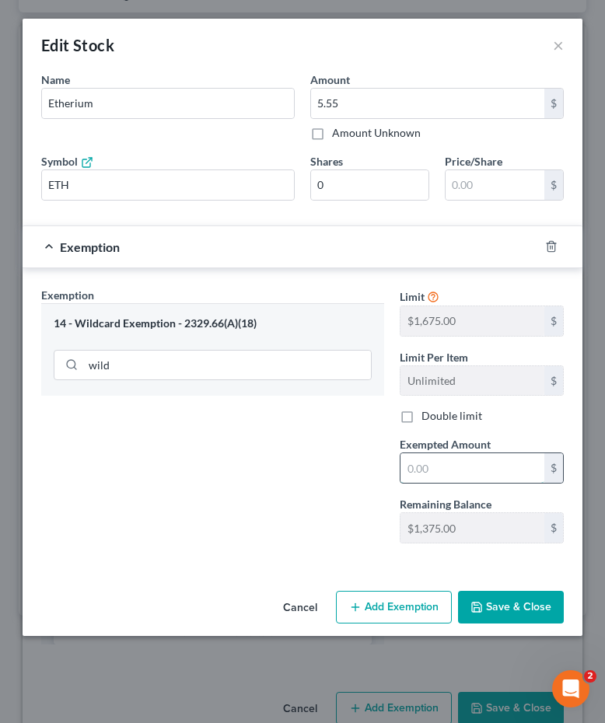
click at [489, 472] on input "text" at bounding box center [472, 468] width 144 height 30
type input "5.00"
type input "5."
type input "5.50"
type input "5.5"
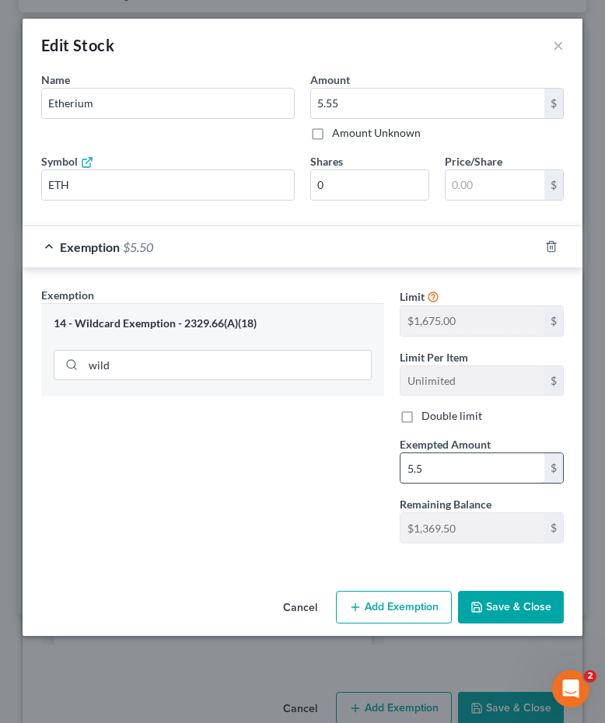
type input "5.55"
click at [537, 609] on button "Save & Close" at bounding box center [511, 607] width 106 height 33
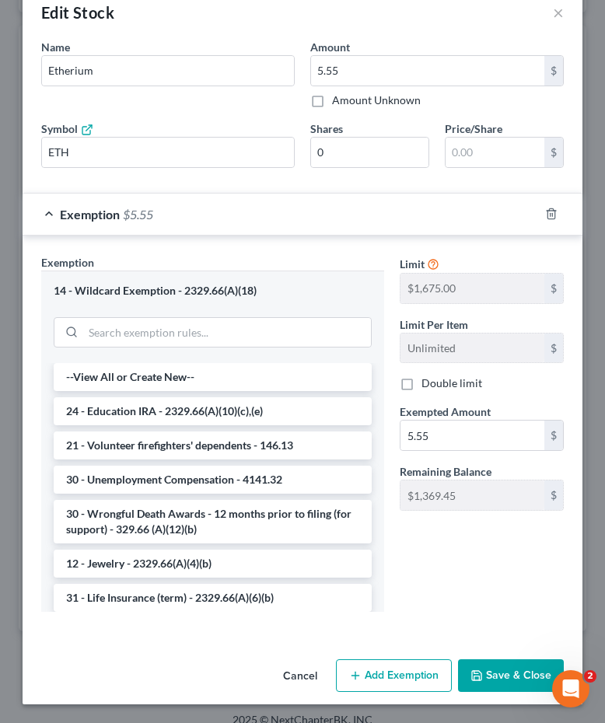
scroll to position [32, 0]
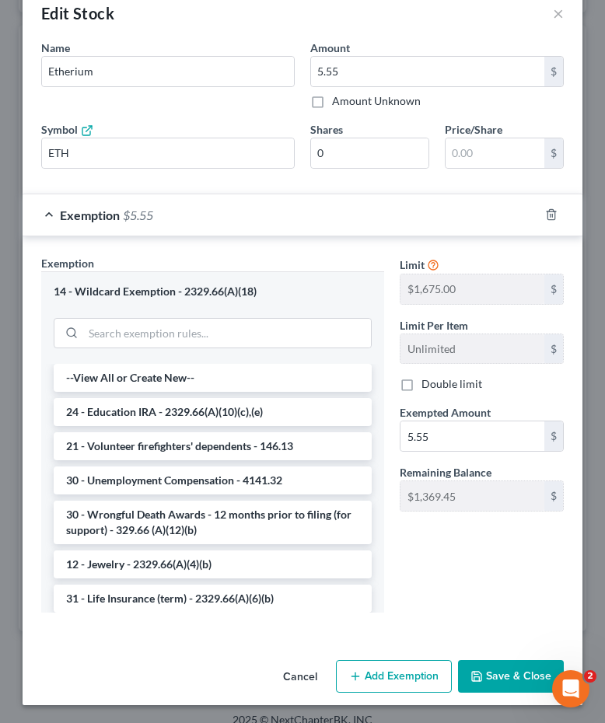
click at [498, 678] on button "Save & Close" at bounding box center [511, 676] width 106 height 33
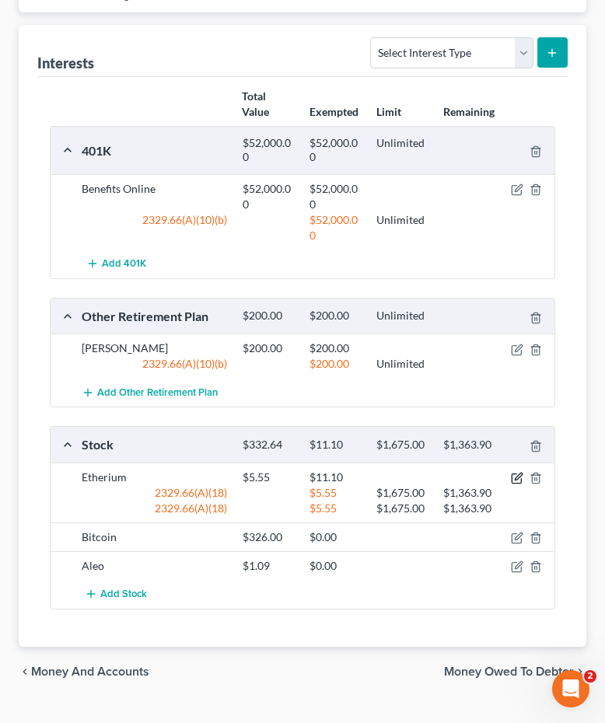
click at [519, 477] on icon "button" at bounding box center [518, 476] width 7 height 7
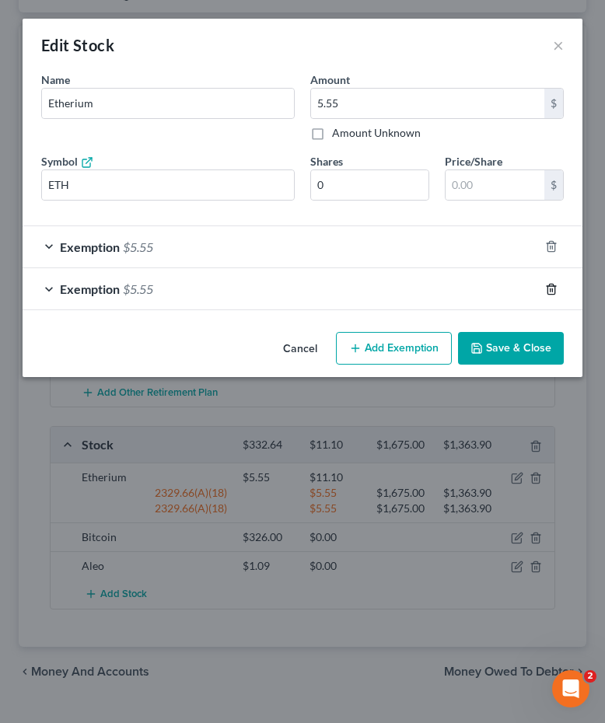
click at [552, 289] on line "button" at bounding box center [552, 289] width 0 height 3
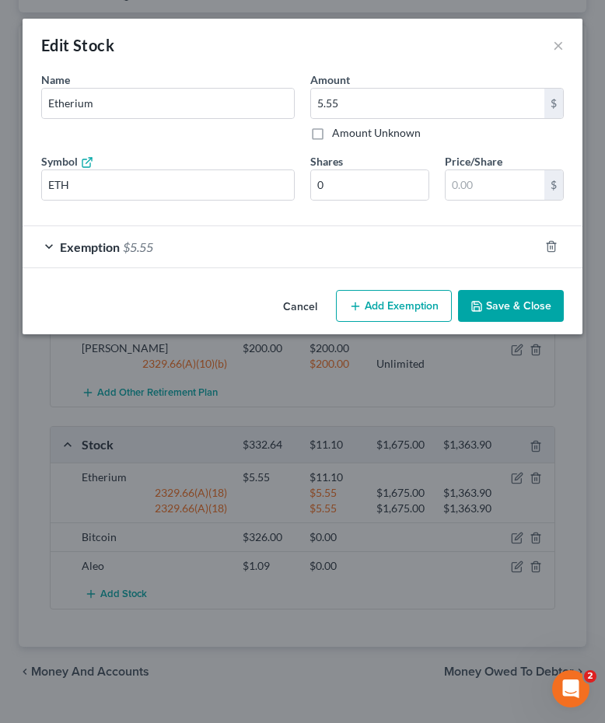
click at [515, 317] on button "Save & Close" at bounding box center [511, 306] width 106 height 33
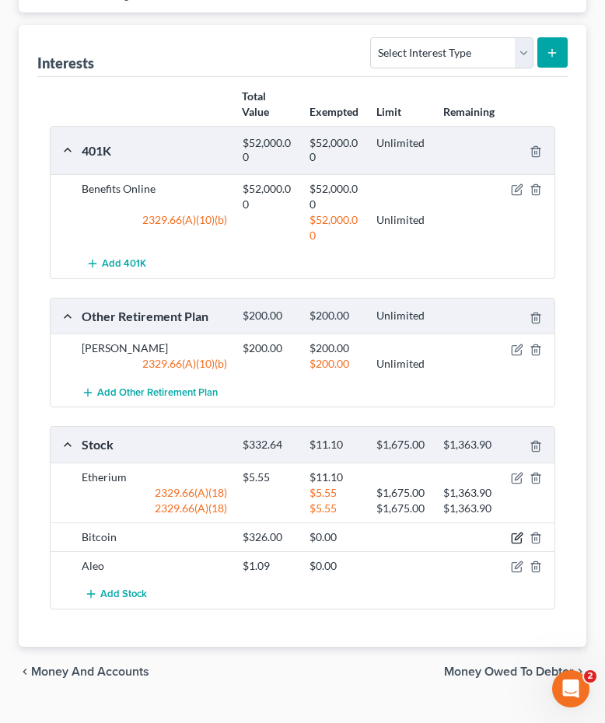
click at [515, 536] on icon "button" at bounding box center [517, 538] width 12 height 12
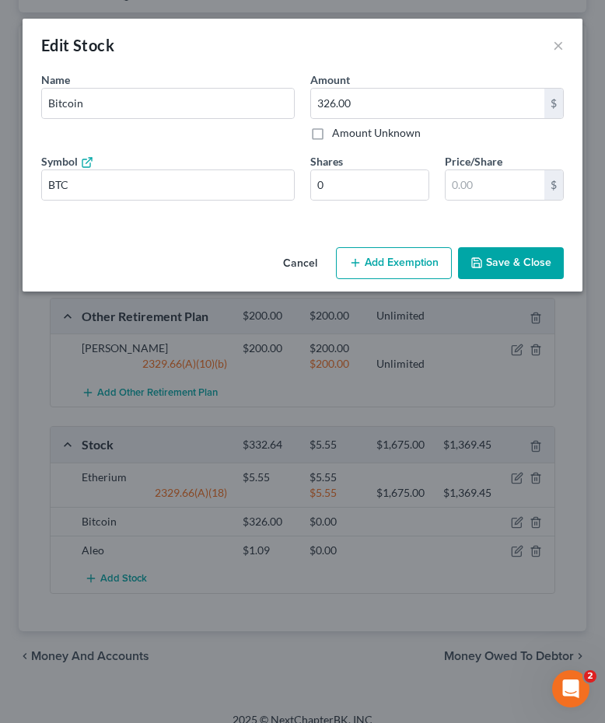
click at [386, 257] on button "Add Exemption" at bounding box center [394, 263] width 116 height 33
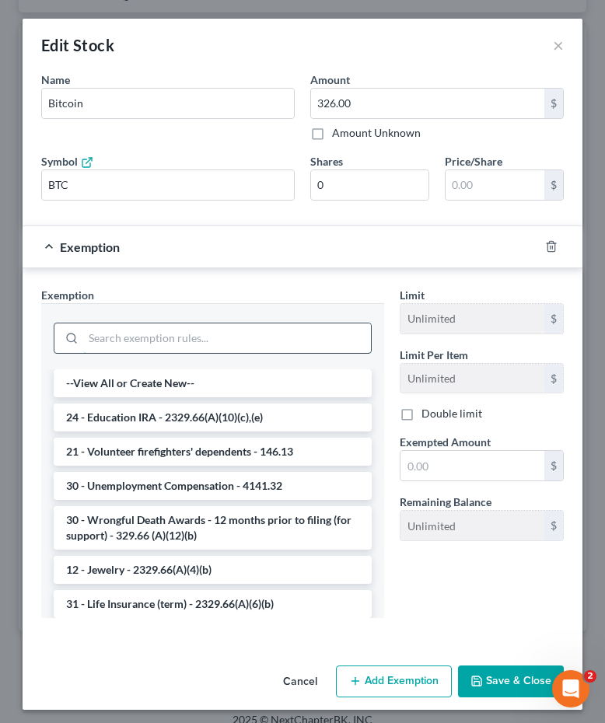
click at [169, 340] on input "search" at bounding box center [227, 338] width 288 height 30
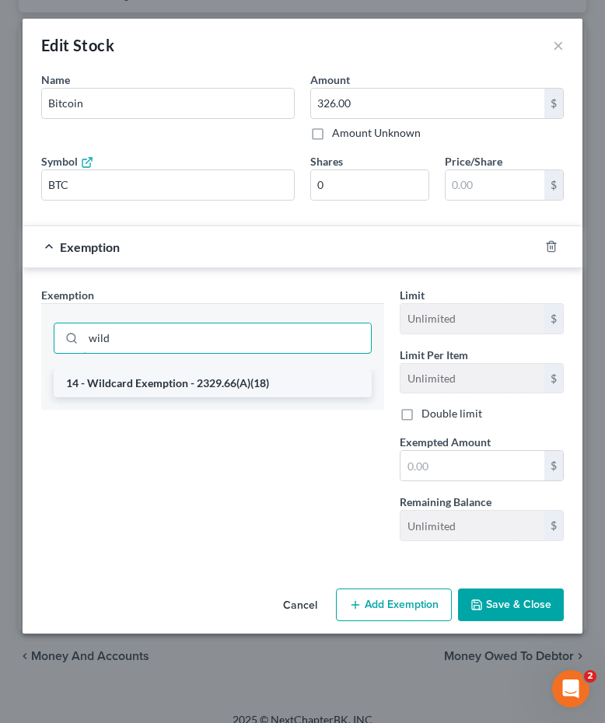
type input "wild"
click at [170, 381] on li "14 - Wildcard Exemption - 2329.66(A)(18)" at bounding box center [213, 383] width 318 height 28
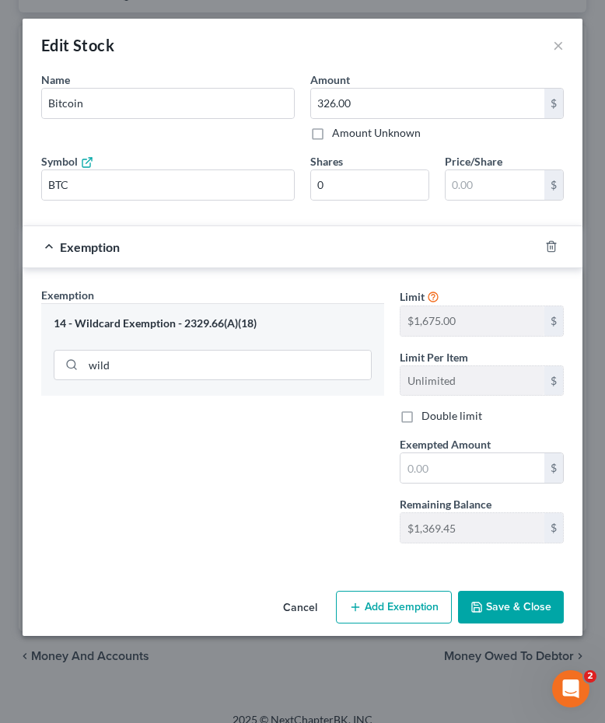
click at [466, 449] on span "Exempted Amount" at bounding box center [445, 444] width 91 height 13
click at [463, 460] on input "text" at bounding box center [472, 468] width 144 height 30
type input "326.00"
click at [515, 614] on button "Save & Close" at bounding box center [511, 607] width 106 height 33
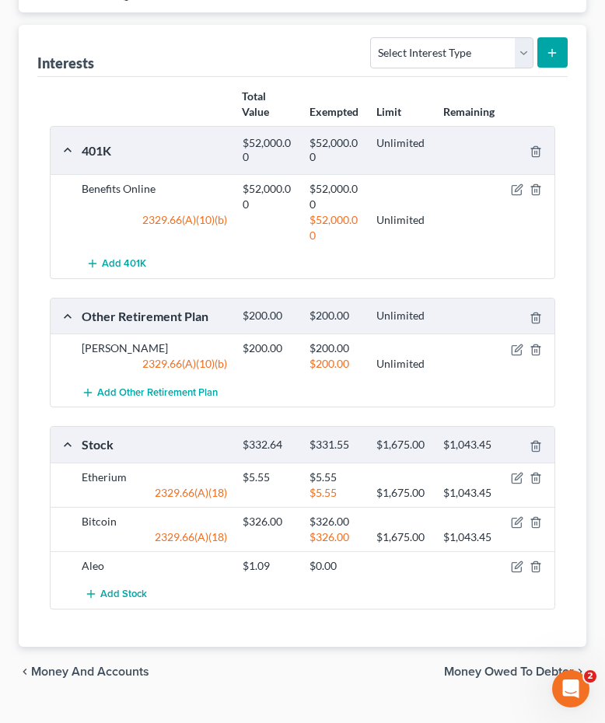
click at [519, 572] on div "Aleo $1.09 $0.00" at bounding box center [303, 565] width 504 height 29
click at [517, 561] on icon "button" at bounding box center [517, 567] width 12 height 12
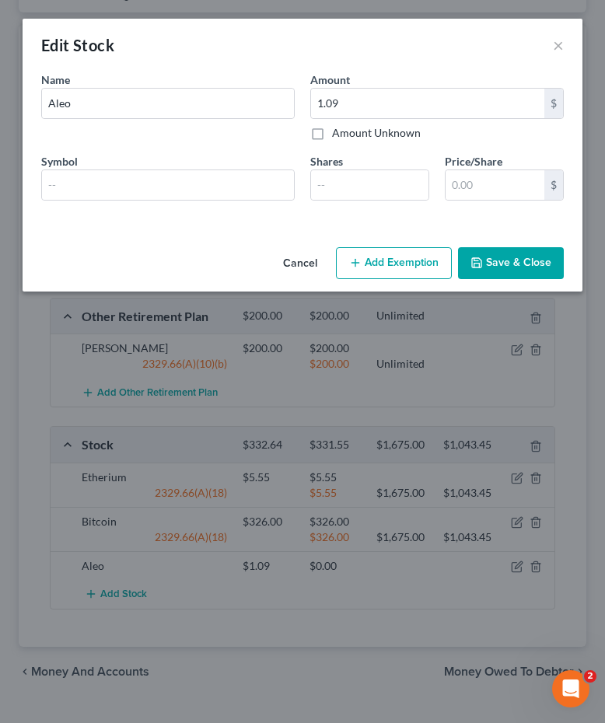
click at [384, 256] on button "Add Exemption" at bounding box center [394, 263] width 116 height 33
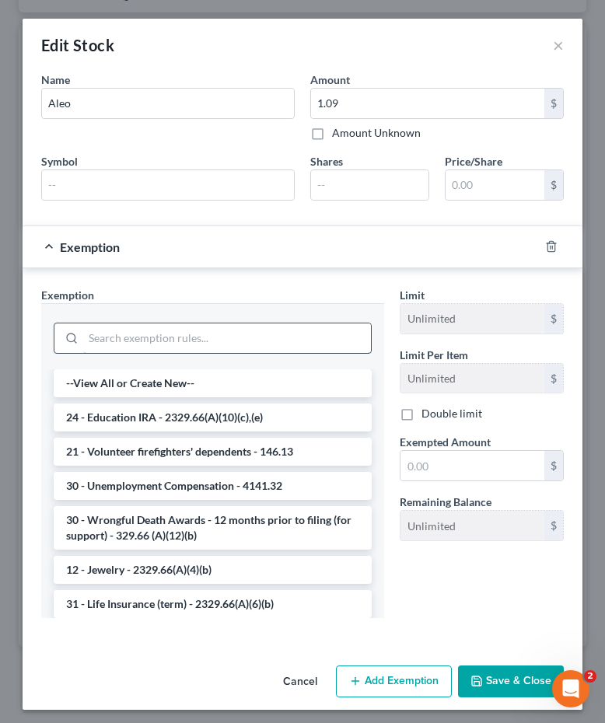
click at [334, 337] on input "search" at bounding box center [227, 338] width 288 height 30
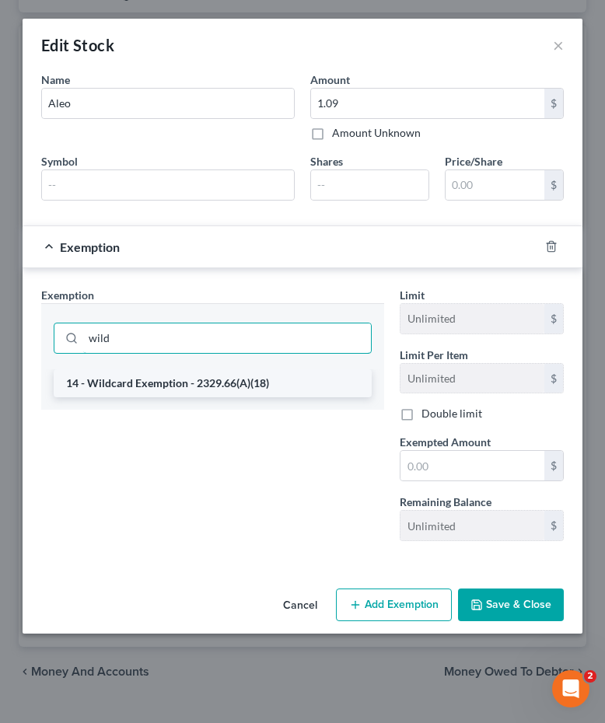
type input "wild"
click at [209, 393] on li "14 - Wildcard Exemption - 2329.66(A)(18)" at bounding box center [213, 383] width 318 height 28
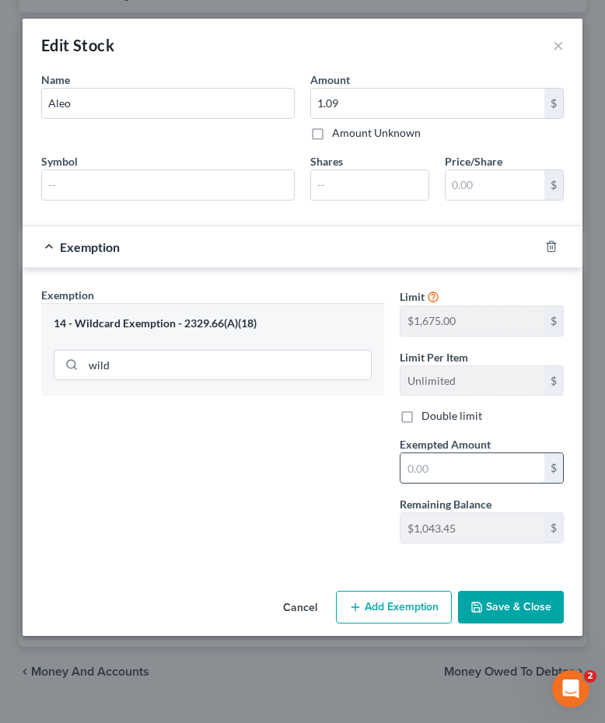
click at [436, 456] on input "text" at bounding box center [472, 468] width 144 height 30
type input "0"
type input "1.09"
click at [488, 613] on button "Save & Close" at bounding box center [511, 607] width 106 height 33
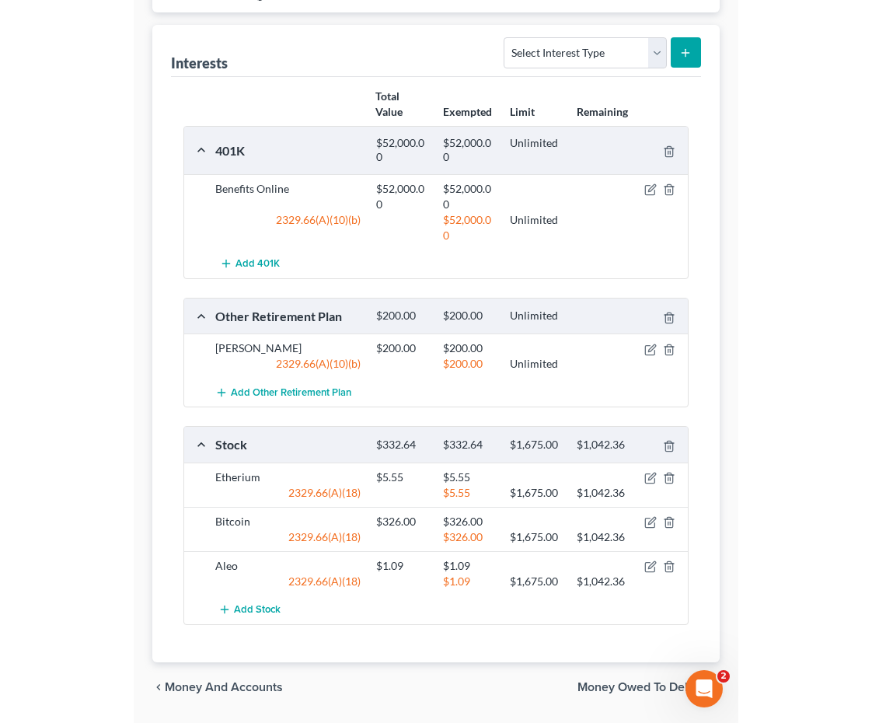
scroll to position [161, 0]
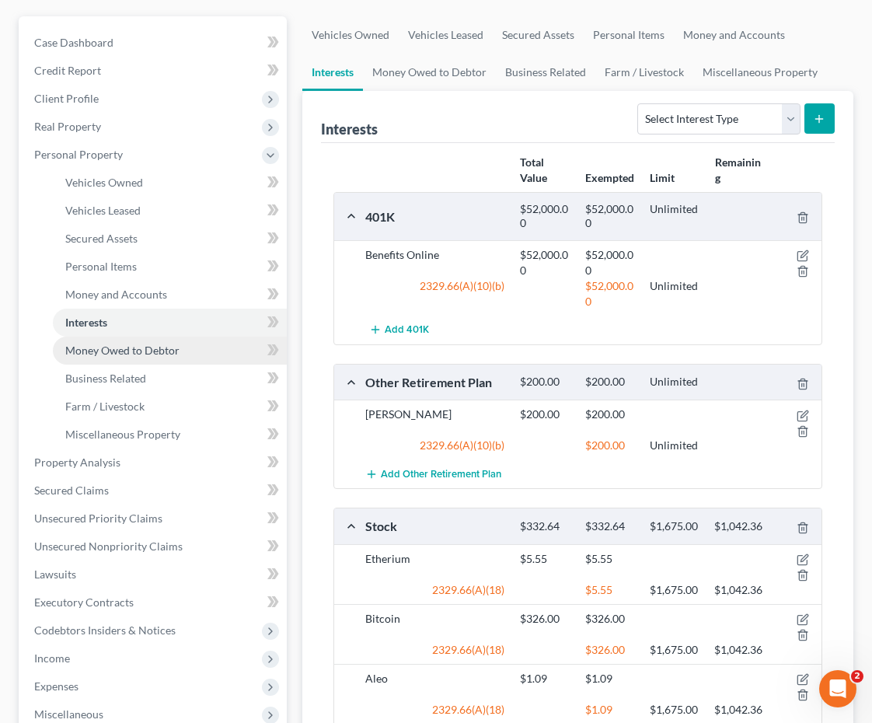
click at [180, 356] on link "Money Owed to Debtor" at bounding box center [170, 351] width 234 height 28
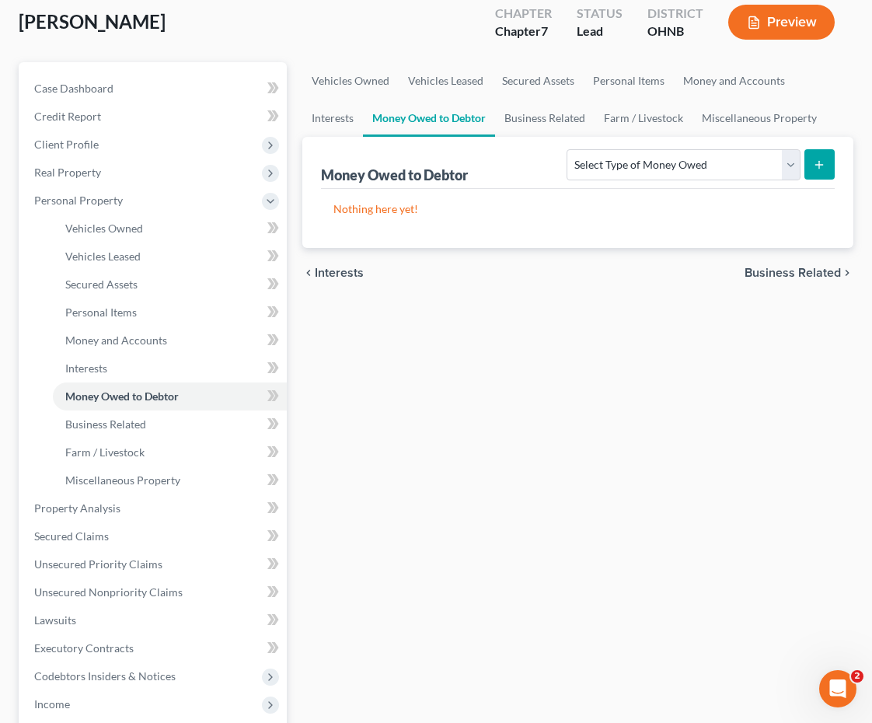
scroll to position [141, 0]
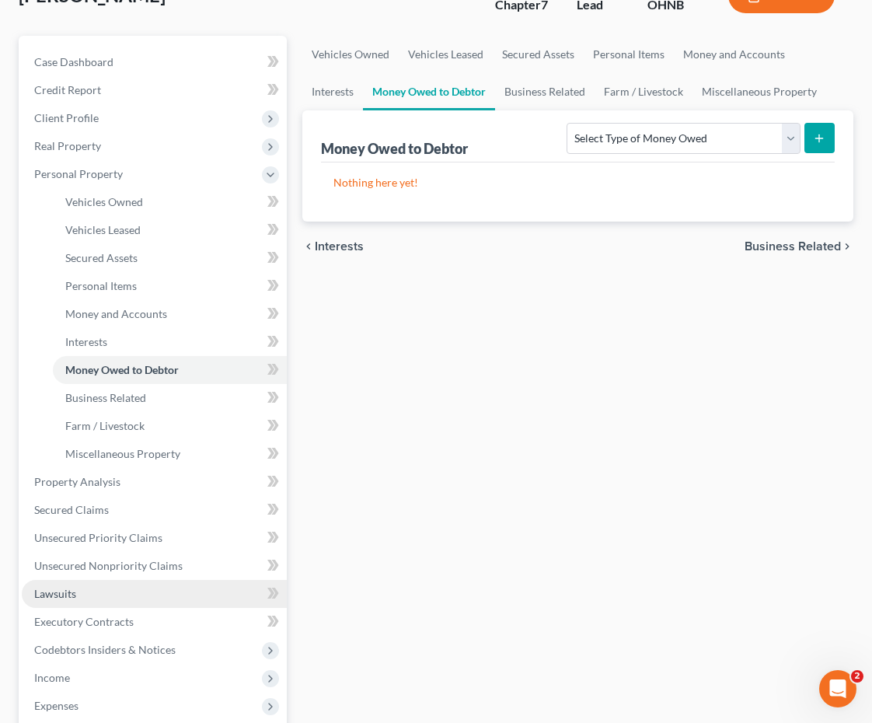
click at [166, 595] on link "Lawsuits" at bounding box center [154, 594] width 265 height 28
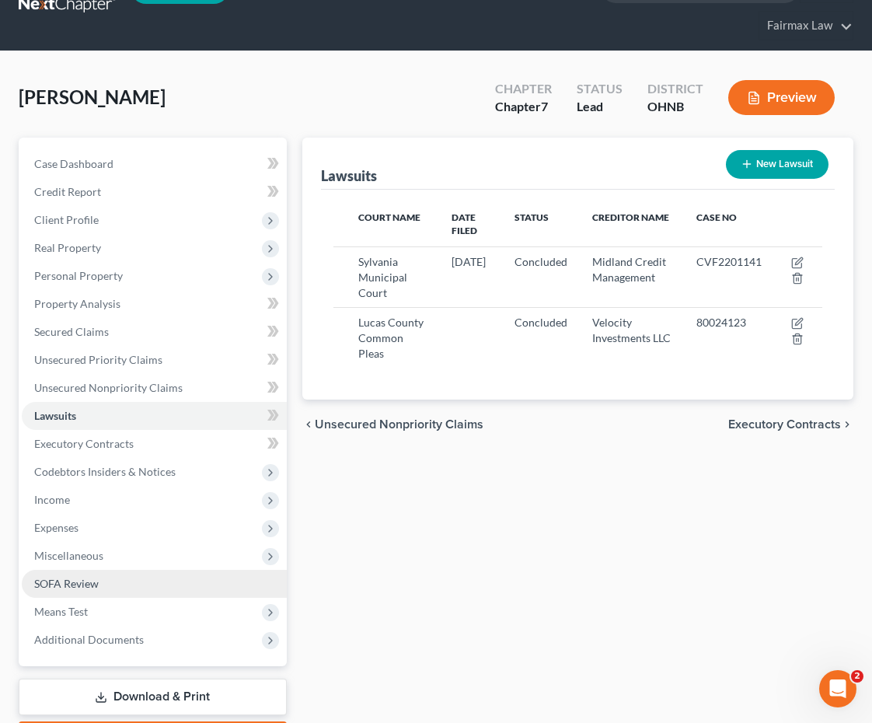
scroll to position [42, 0]
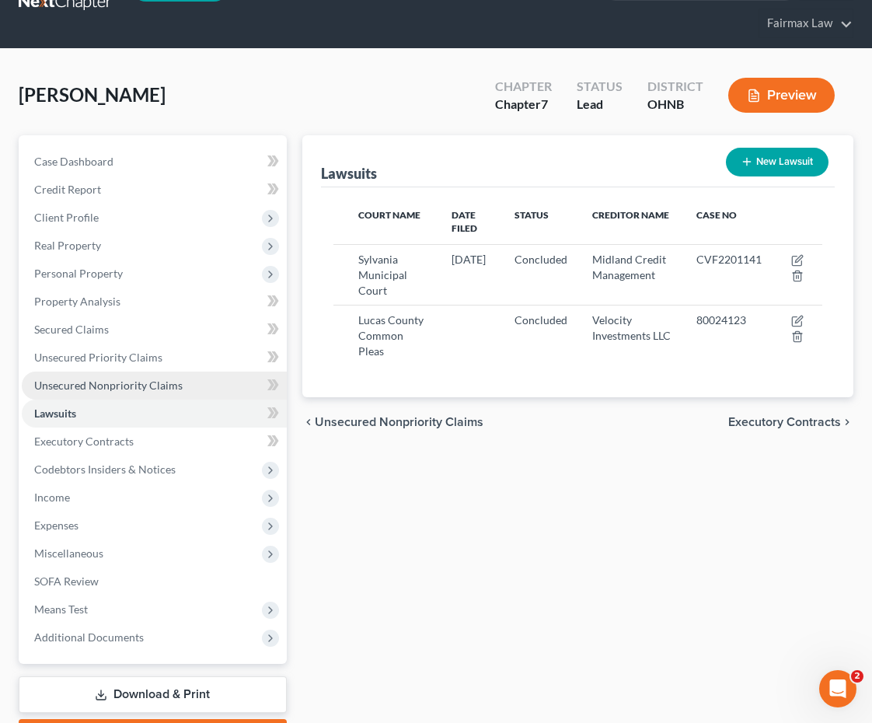
click at [185, 396] on link "Unsecured Nonpriority Claims" at bounding box center [154, 386] width 265 height 28
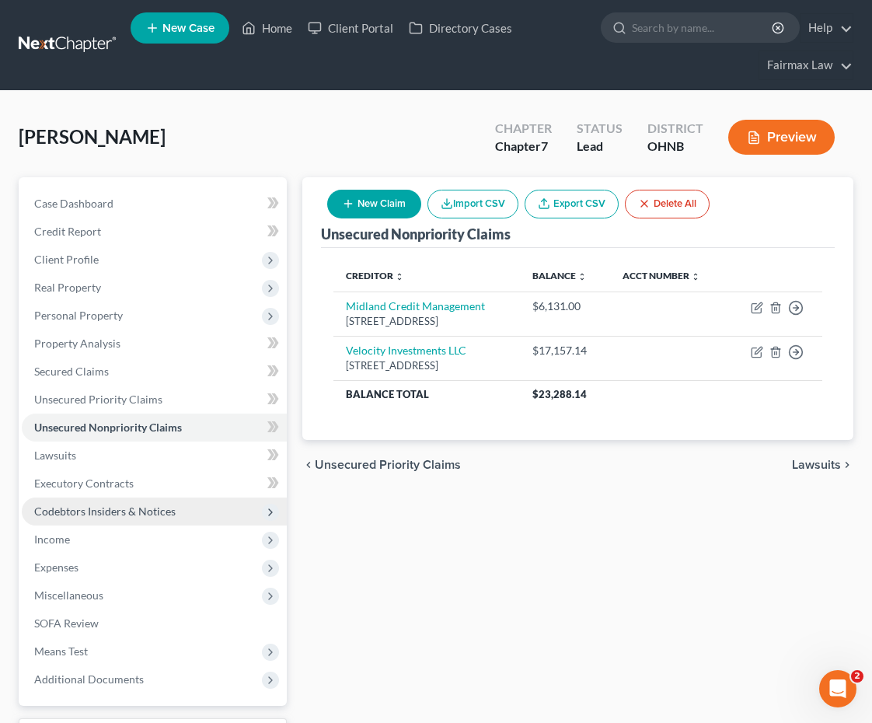
click at [172, 510] on span "Codebtors Insiders & Notices" at bounding box center [104, 511] width 141 height 13
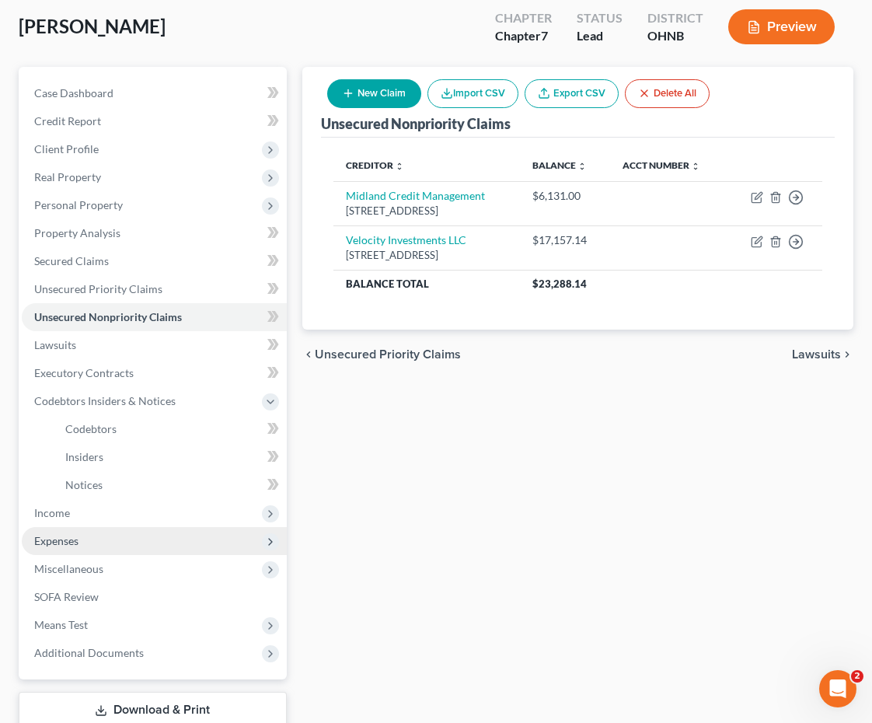
scroll to position [113, 0]
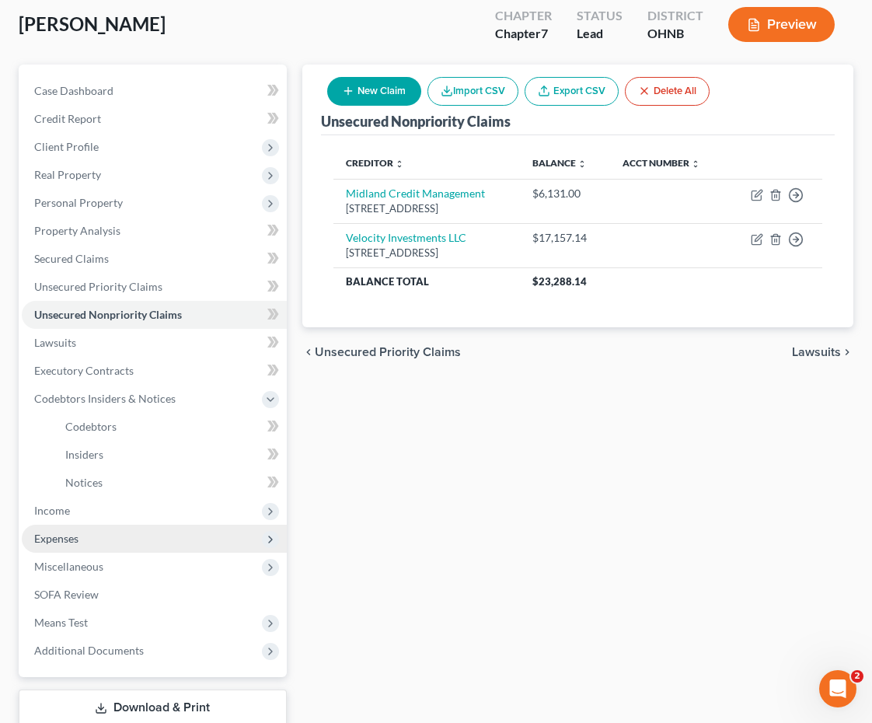
click at [137, 527] on span "Expenses" at bounding box center [154, 539] width 265 height 28
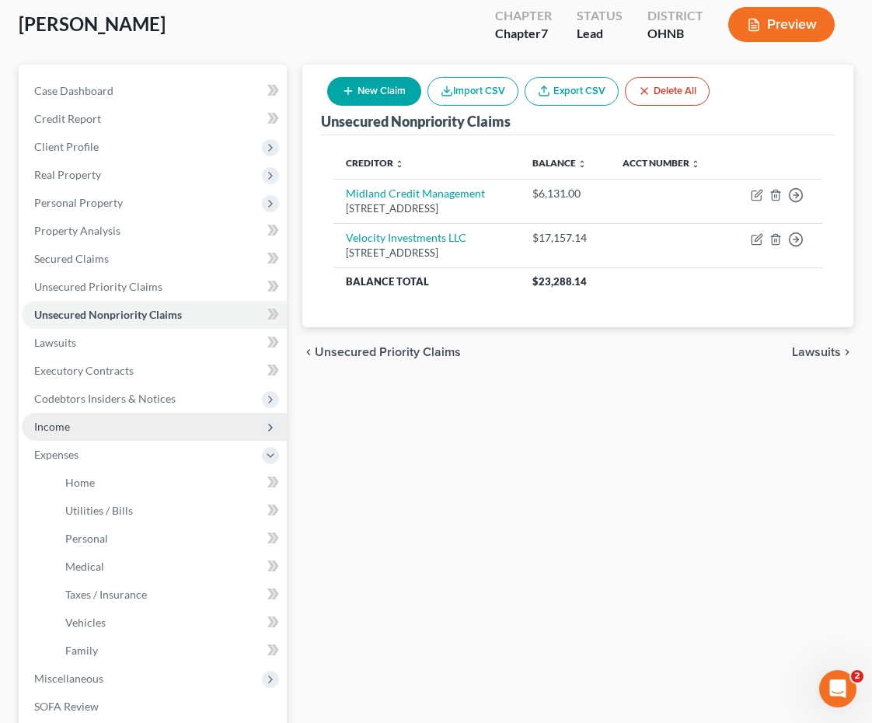
click at [141, 438] on span "Income" at bounding box center [154, 427] width 265 height 28
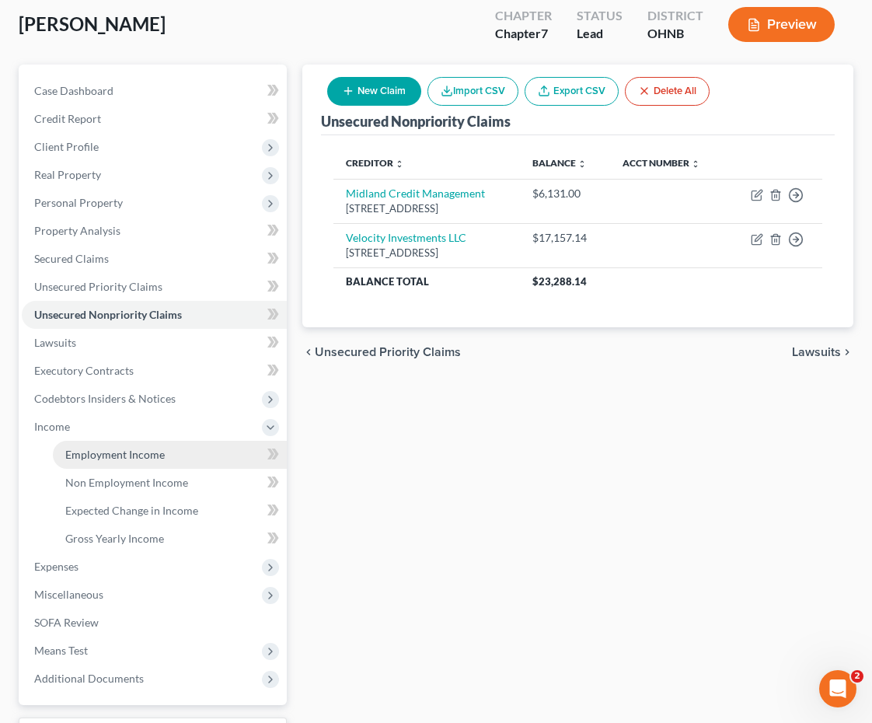
click at [141, 463] on link "Employment Income" at bounding box center [170, 455] width 234 height 28
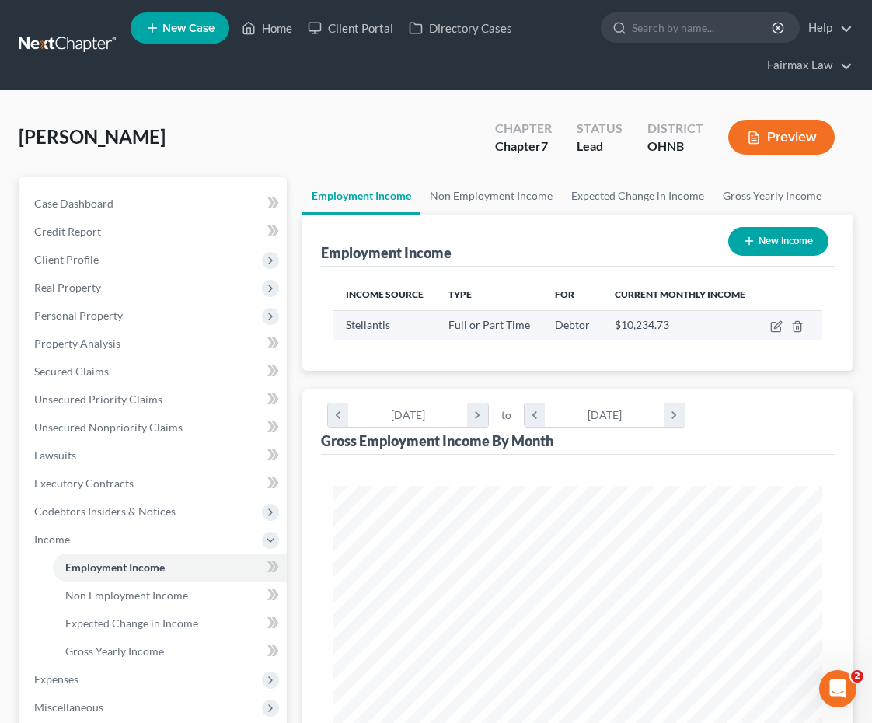
scroll to position [244, 521]
click at [777, 321] on icon "button" at bounding box center [776, 326] width 12 height 12
select select "0"
select select "36"
select select "3"
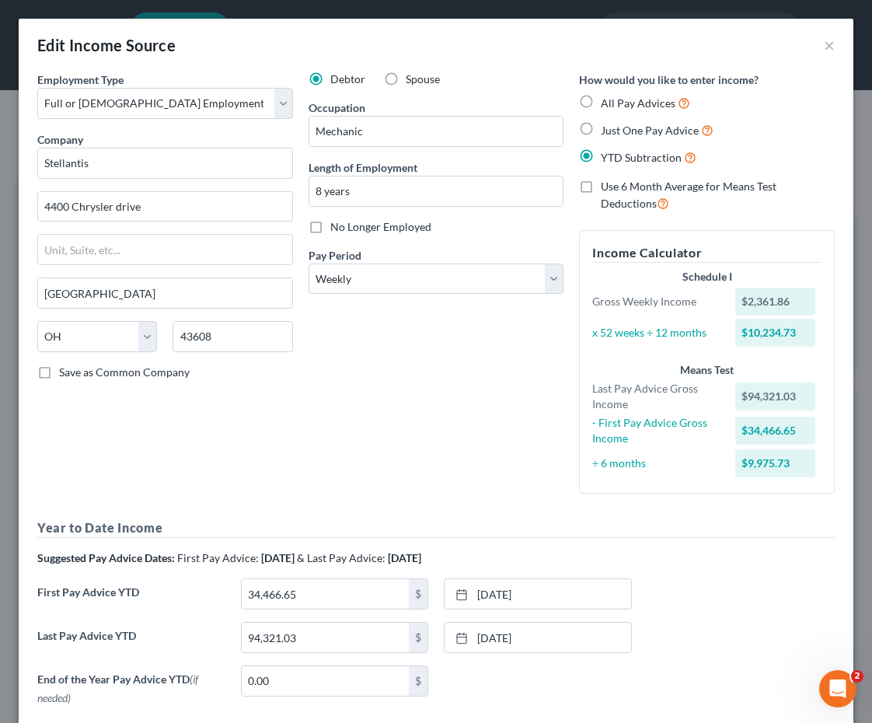
scroll to position [0, 0]
click at [830, 47] on button "×" at bounding box center [829, 45] width 11 height 19
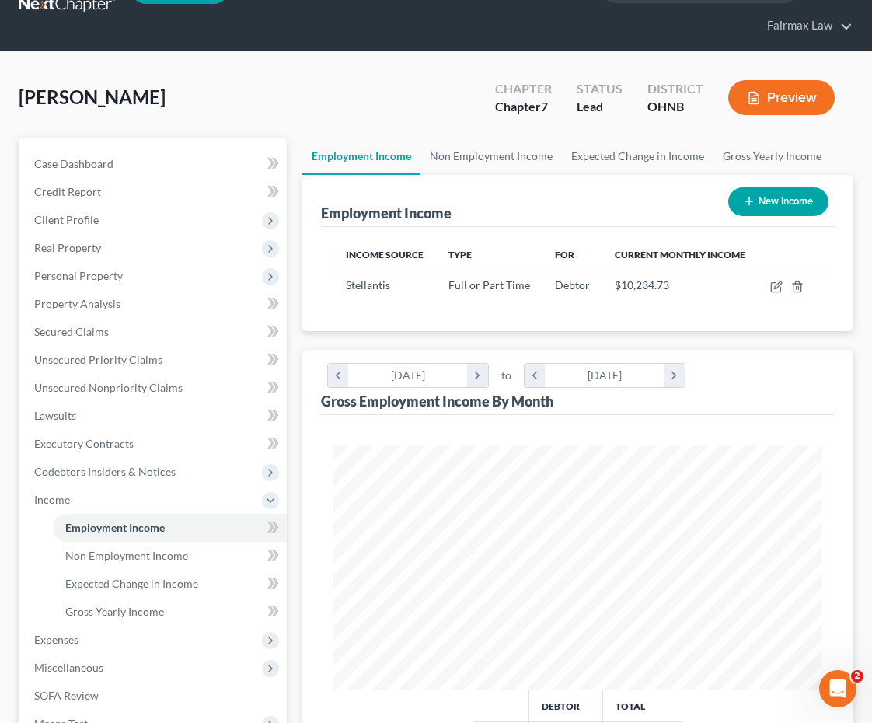
scroll to position [61, 0]
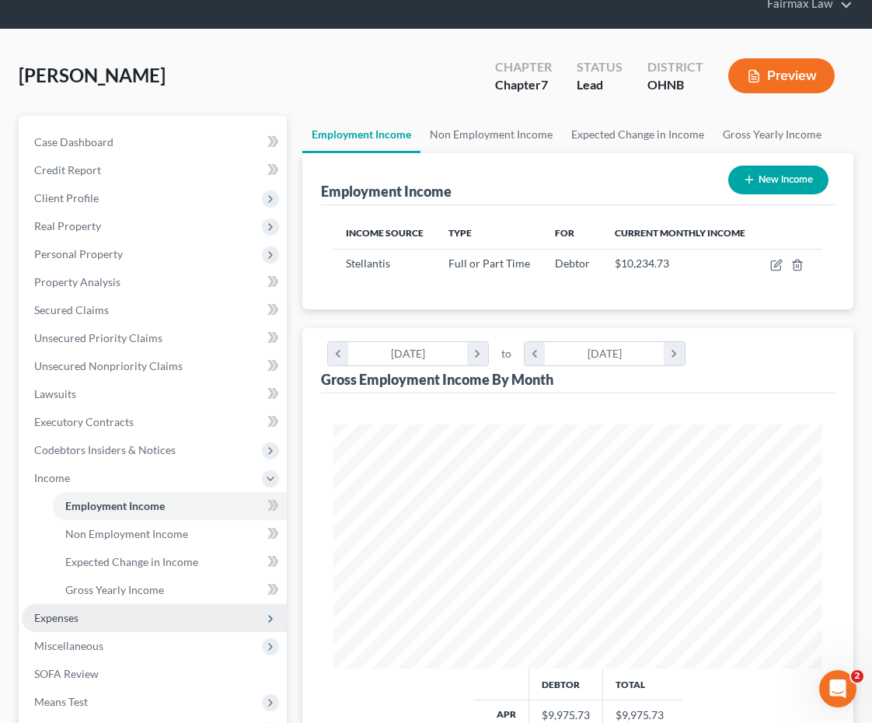
click at [115, 619] on span "Expenses" at bounding box center [154, 618] width 265 height 28
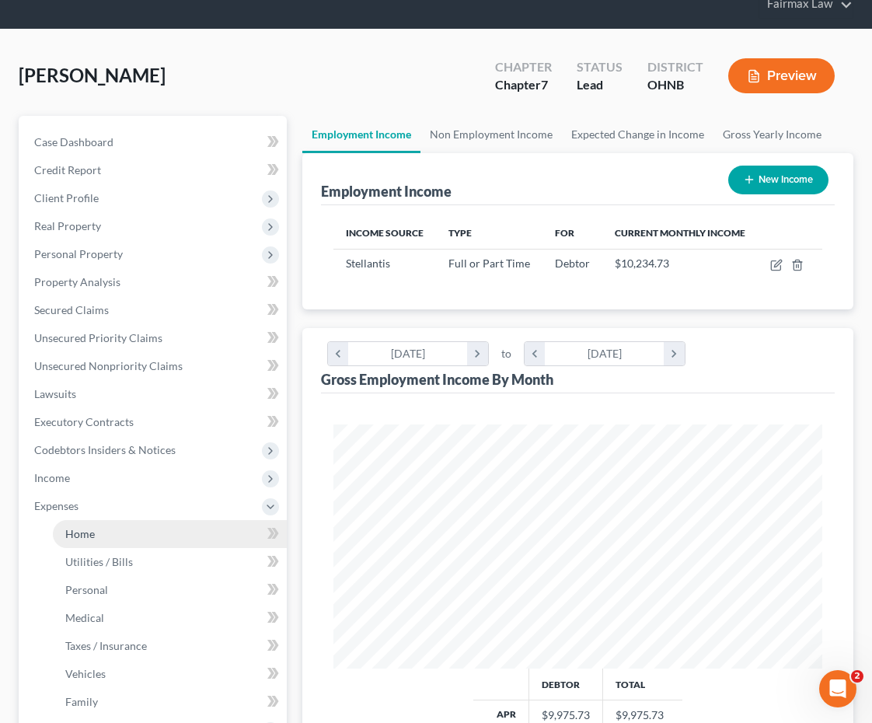
click at [104, 539] on link "Home" at bounding box center [170, 534] width 234 height 28
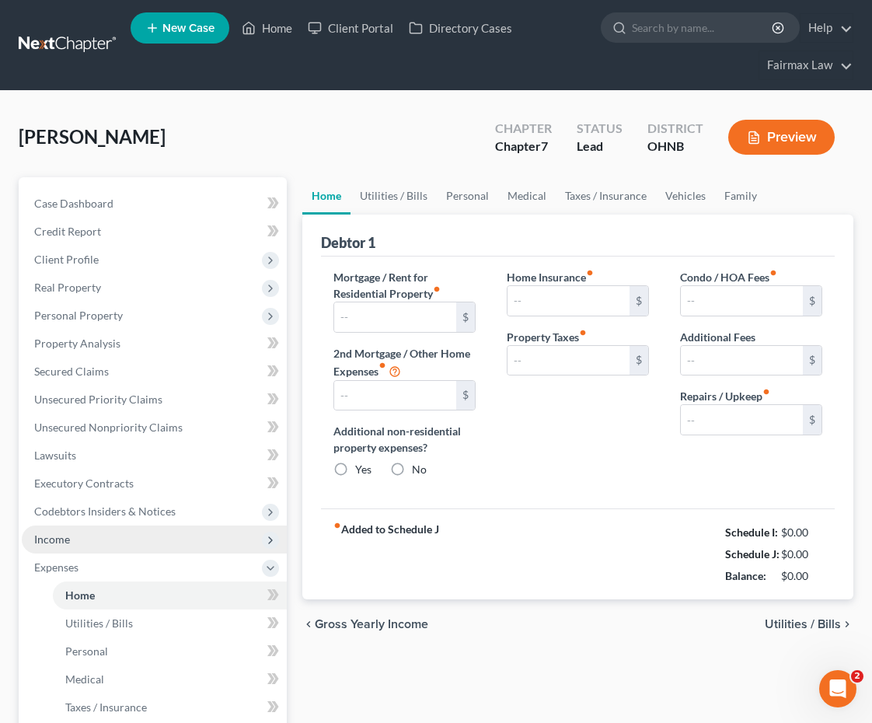
type input "933.00"
type input "0.00"
radio input "true"
type input "0.00"
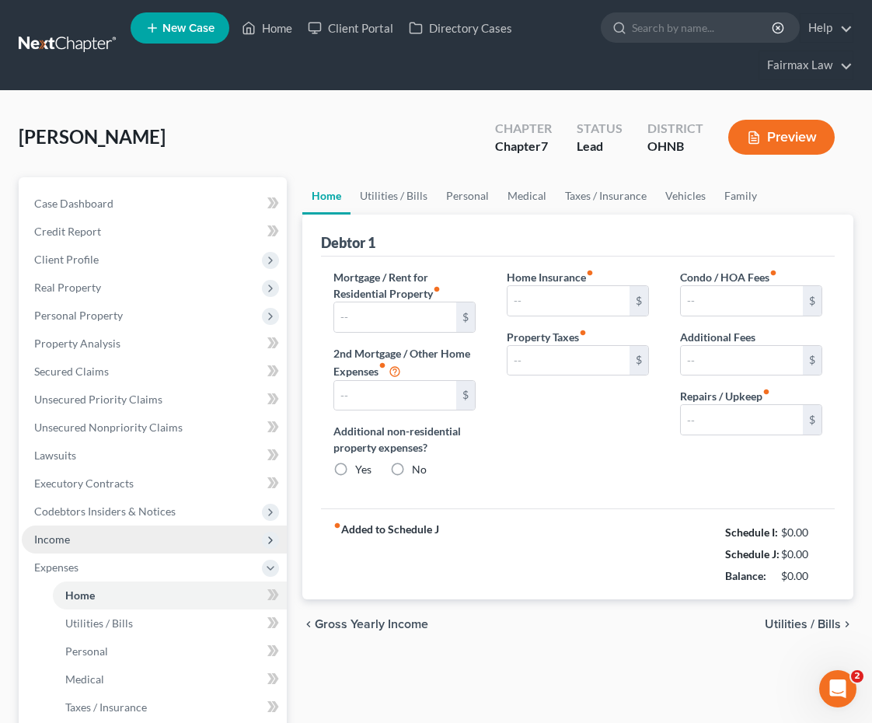
type input "0.00"
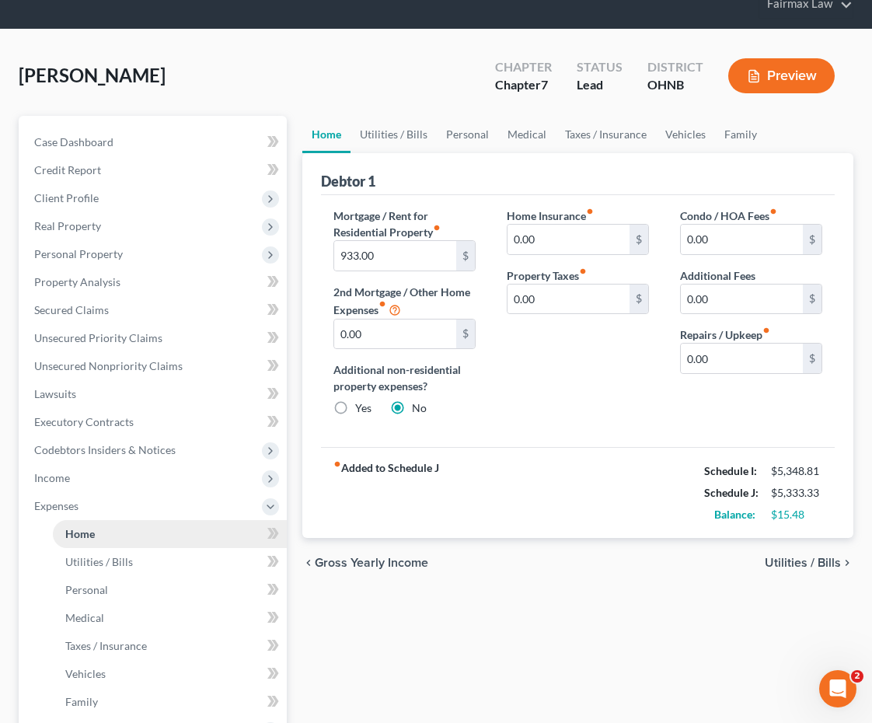
scroll to position [63, 0]
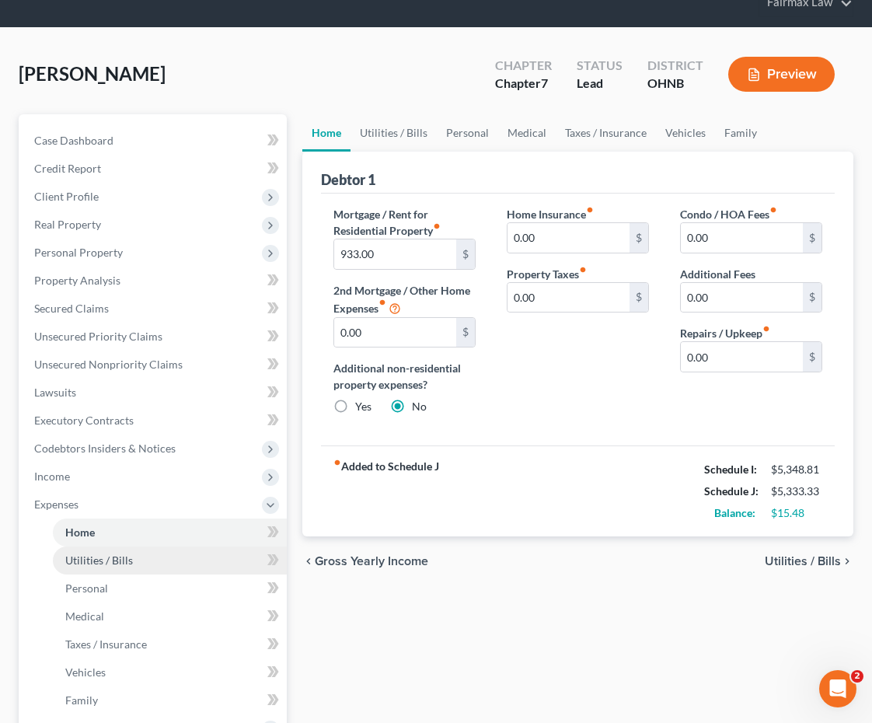
click at [104, 559] on span "Utilities / Bills" at bounding box center [99, 560] width 68 height 13
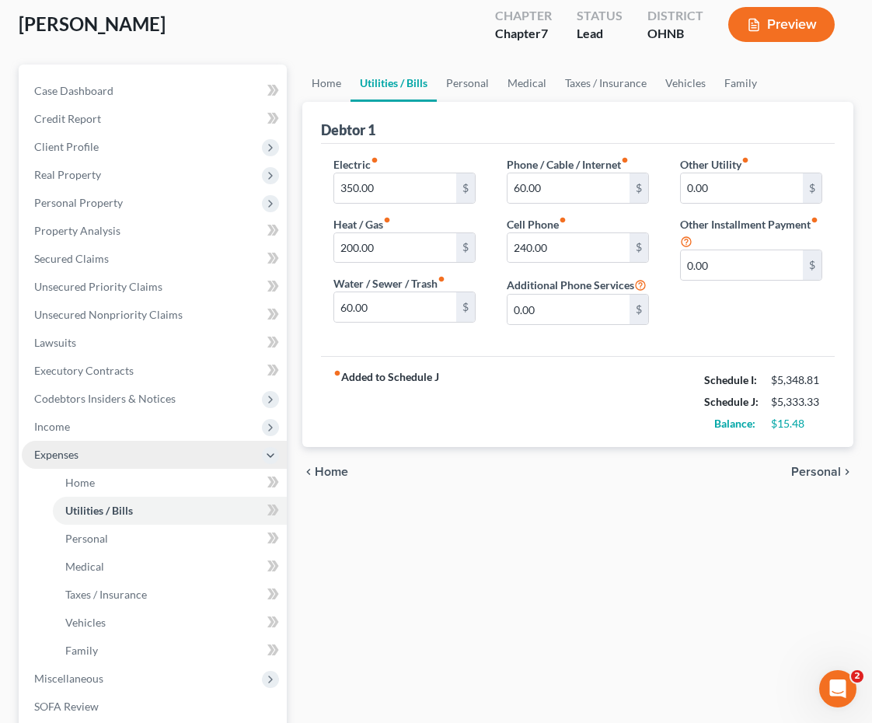
scroll to position [115, 0]
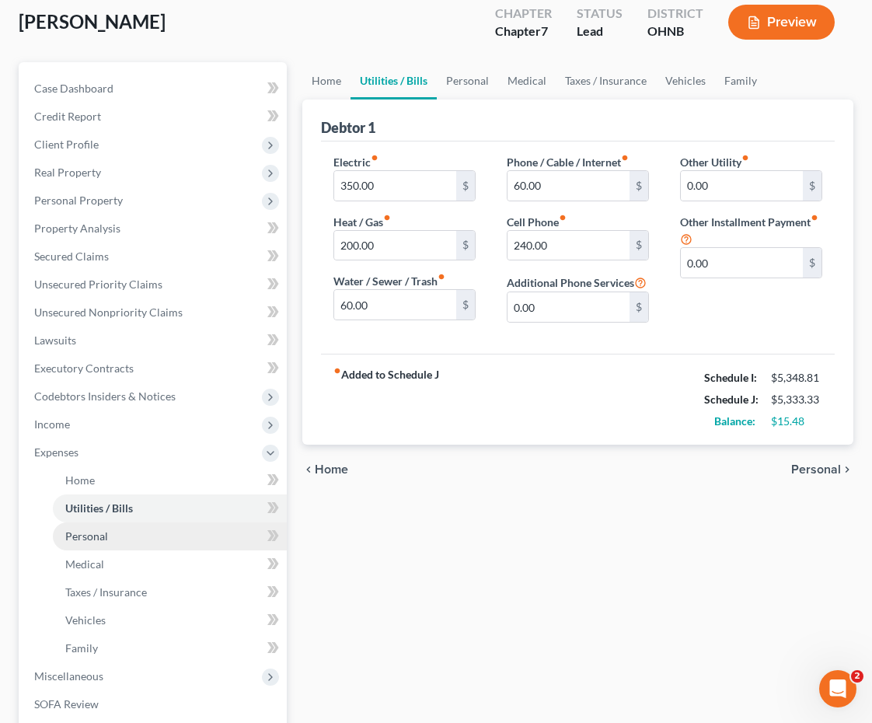
click at [100, 543] on link "Personal" at bounding box center [170, 536] width 234 height 28
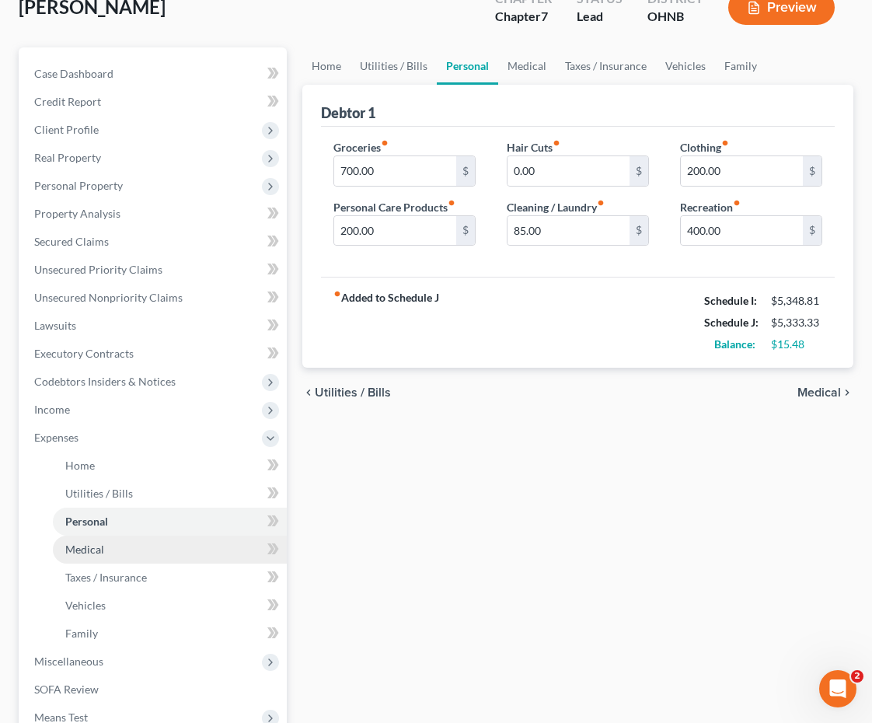
scroll to position [131, 0]
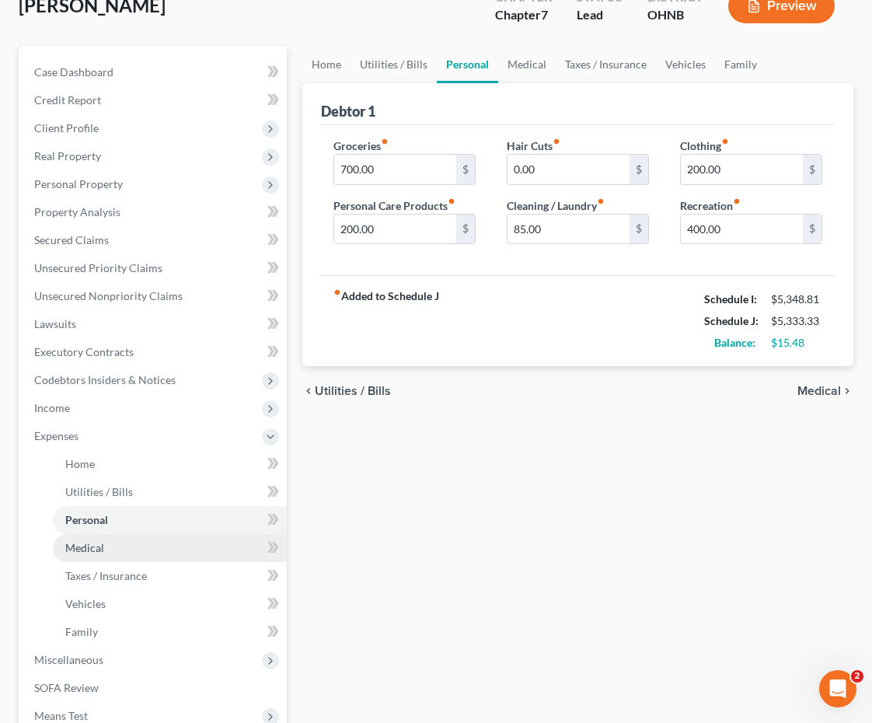
click at [95, 561] on link "Medical" at bounding box center [170, 548] width 234 height 28
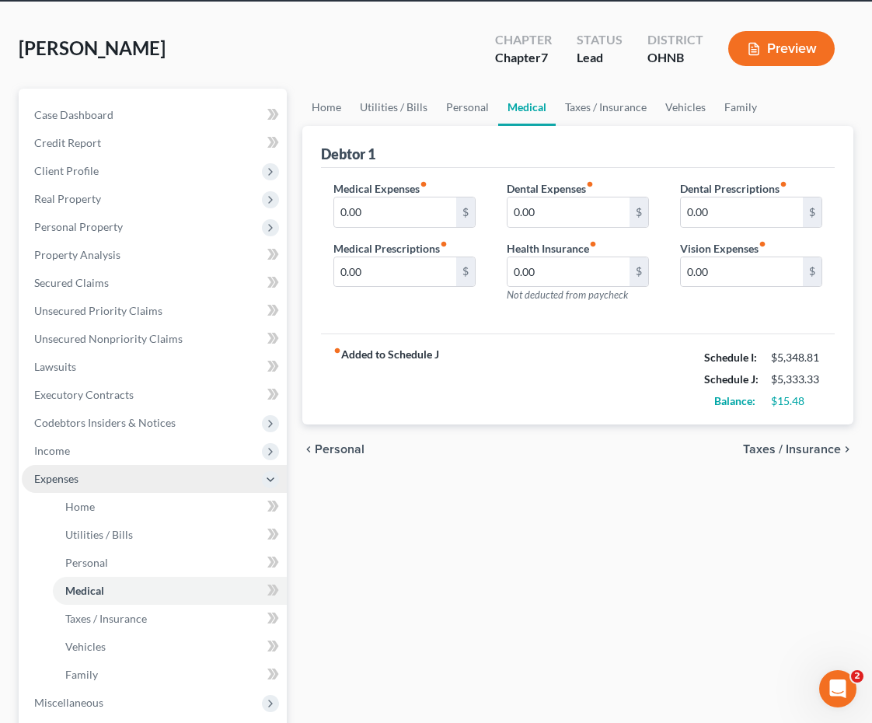
scroll to position [92, 0]
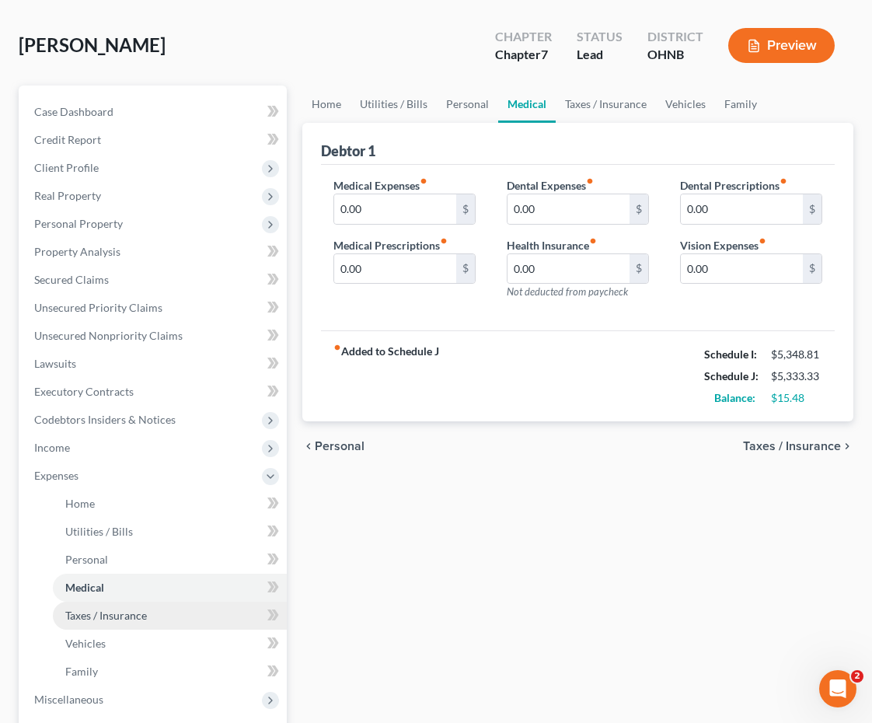
click at [93, 613] on span "Taxes / Insurance" at bounding box center [106, 615] width 82 height 13
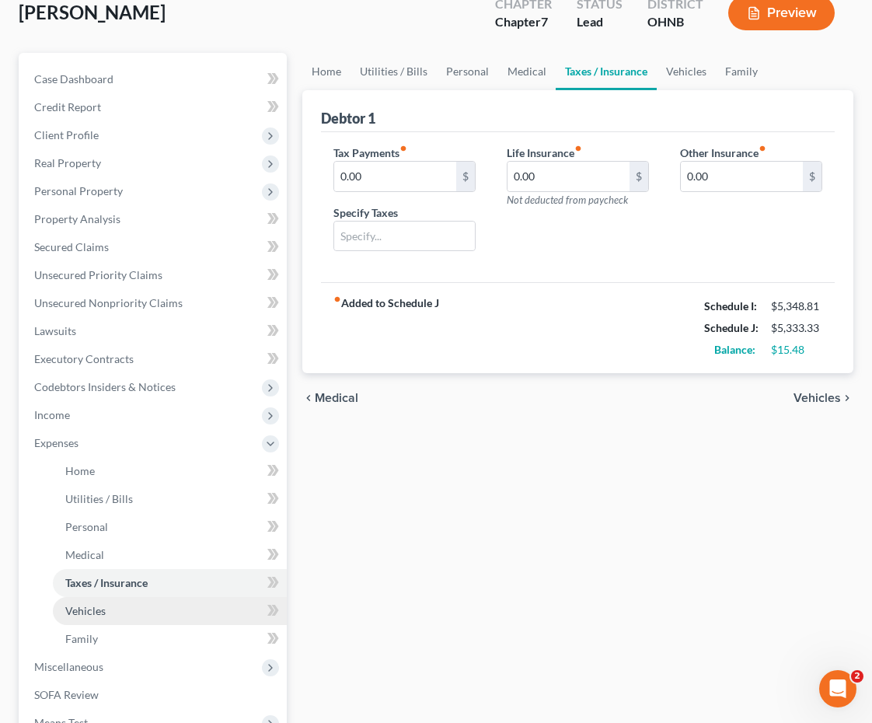
click at [93, 614] on span "Vehicles" at bounding box center [85, 610] width 40 height 13
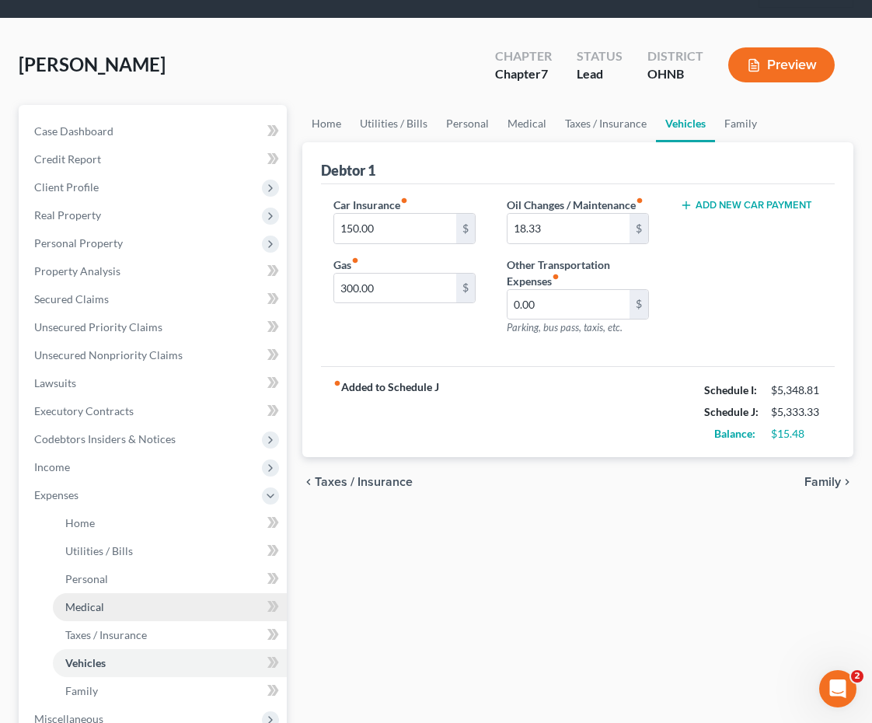
scroll to position [72, 0]
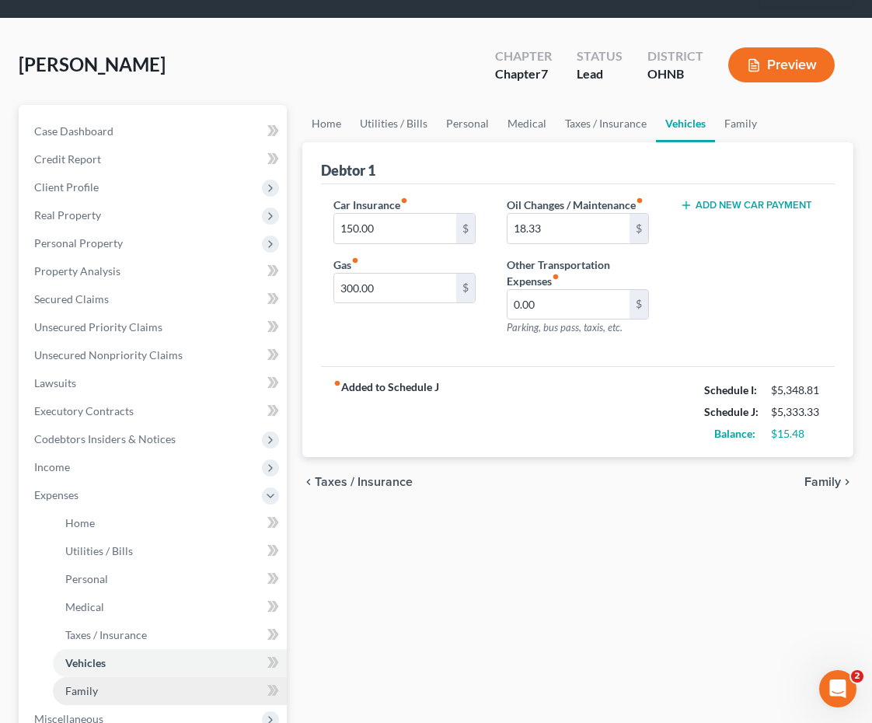
click at [103, 680] on link "Family" at bounding box center [170, 691] width 234 height 28
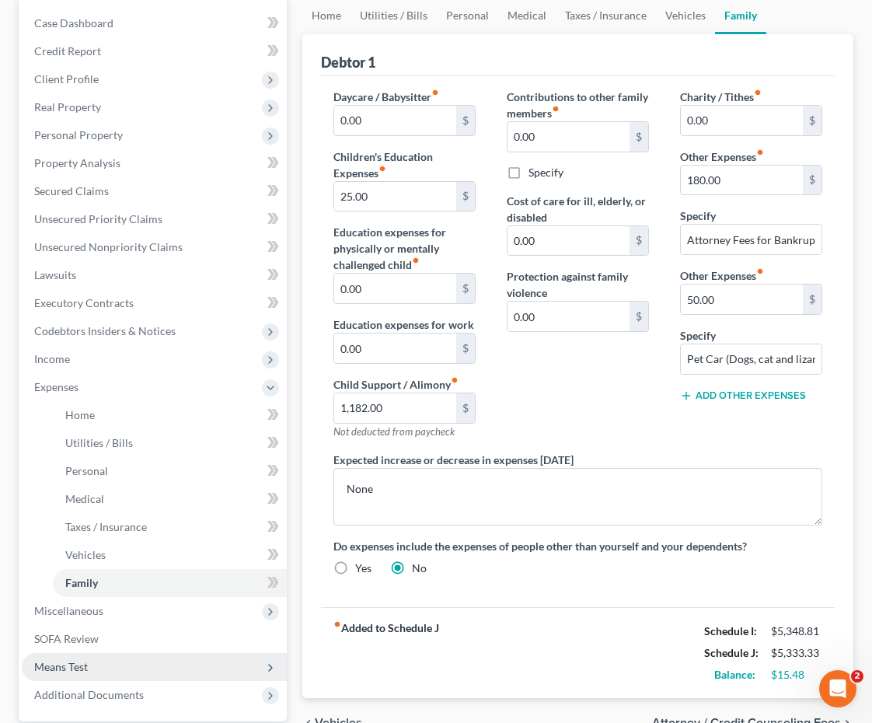
scroll to position [181, 0]
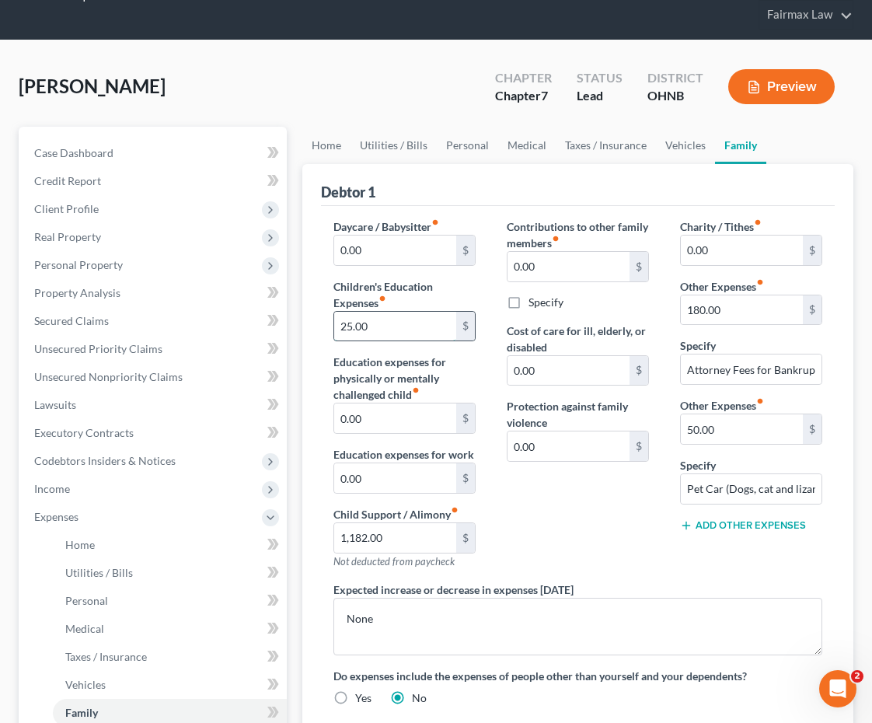
click at [378, 327] on input "25.00" at bounding box center [395, 327] width 122 height 30
type input "2"
click at [219, 266] on span "Personal Property" at bounding box center [154, 265] width 265 height 28
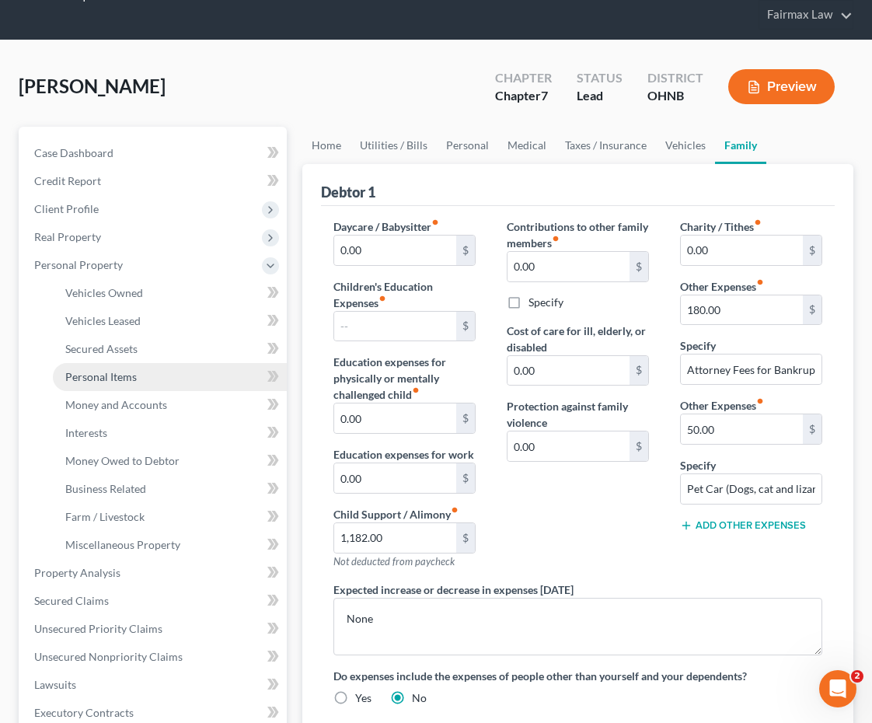
click at [146, 379] on link "Personal Items" at bounding box center [170, 377] width 234 height 28
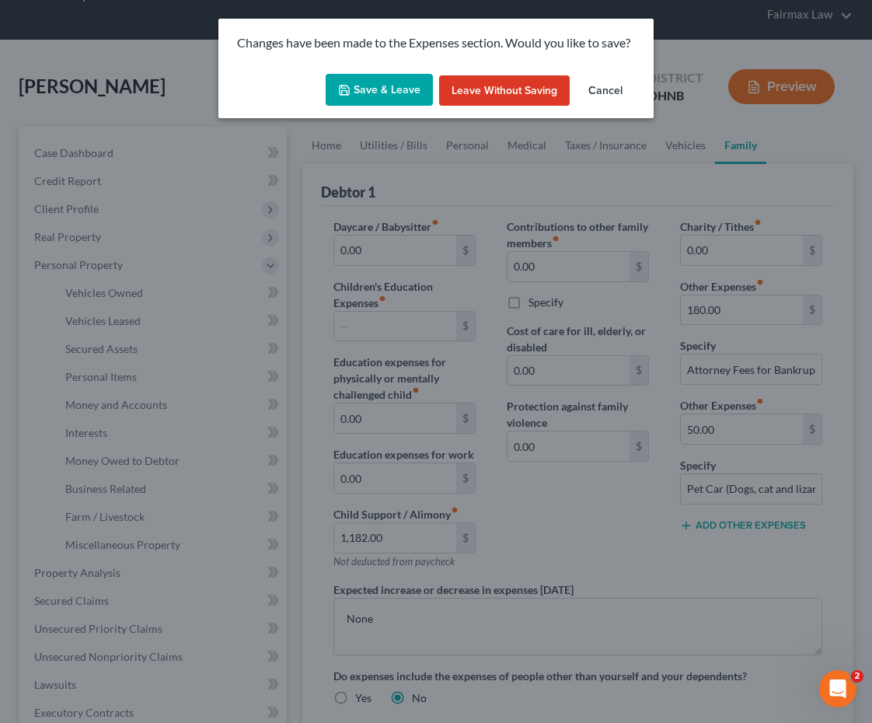
click at [383, 85] on button "Save & Leave" at bounding box center [379, 90] width 107 height 33
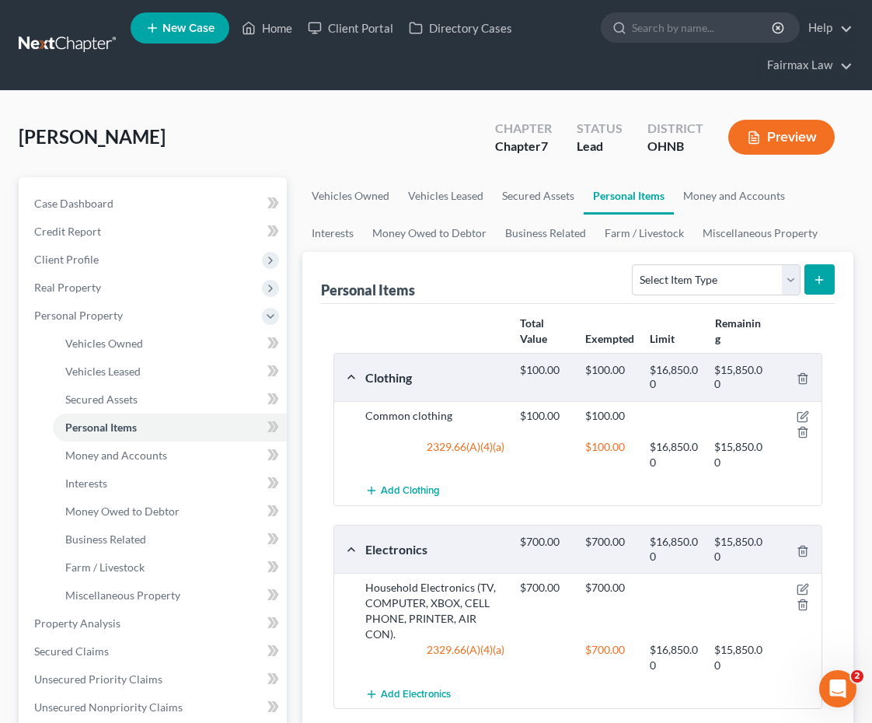
click at [759, 141] on icon "button" at bounding box center [753, 138] width 9 height 12
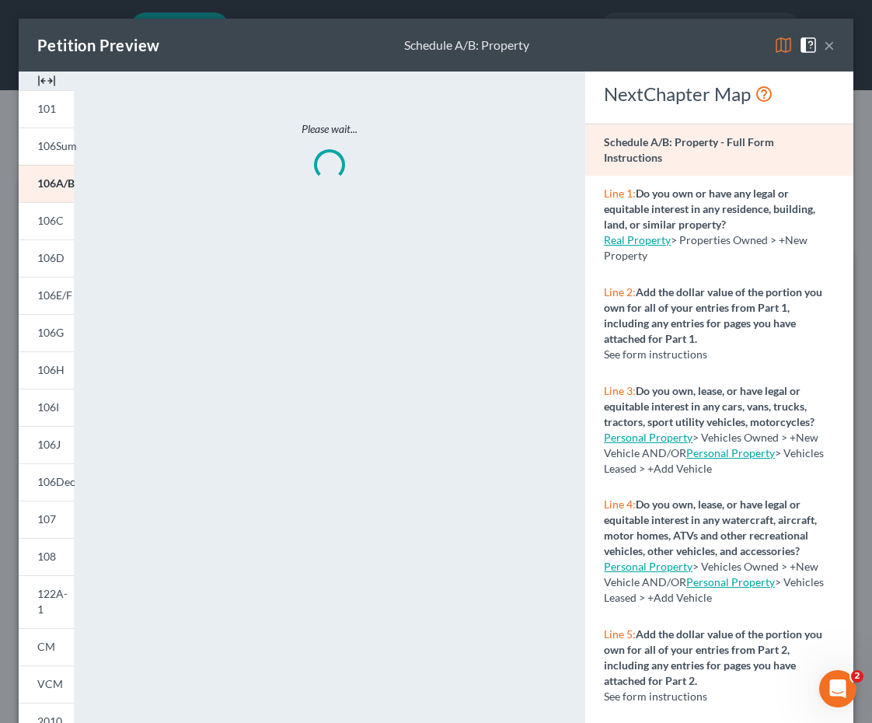
click at [829, 47] on button "×" at bounding box center [829, 45] width 11 height 19
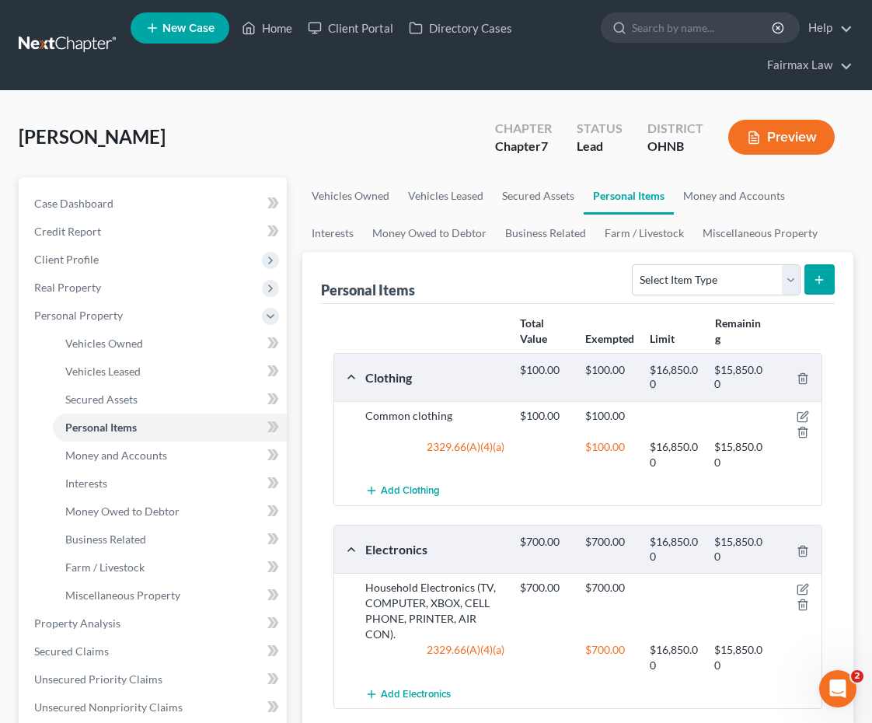
click at [819, 280] on line "submit" at bounding box center [819, 280] width 7 height 0
select select "pets"
click at [817, 285] on icon "submit" at bounding box center [819, 280] width 12 height 12
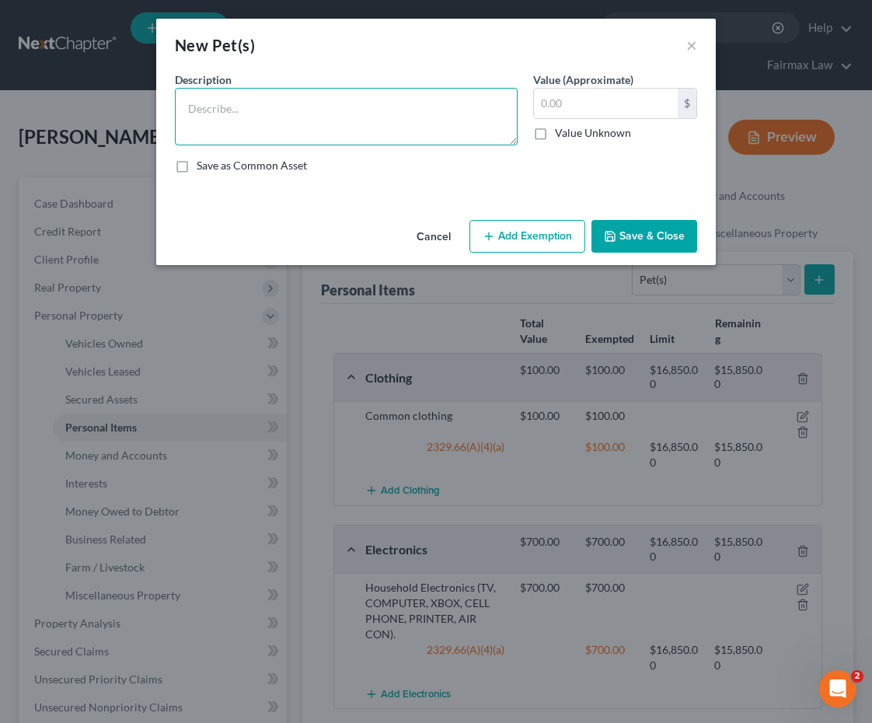
click at [362, 144] on textarea at bounding box center [346, 117] width 343 height 58
type textarea "Dog, cat, and lizard"
click at [636, 229] on button "Save & Close" at bounding box center [645, 236] width 106 height 33
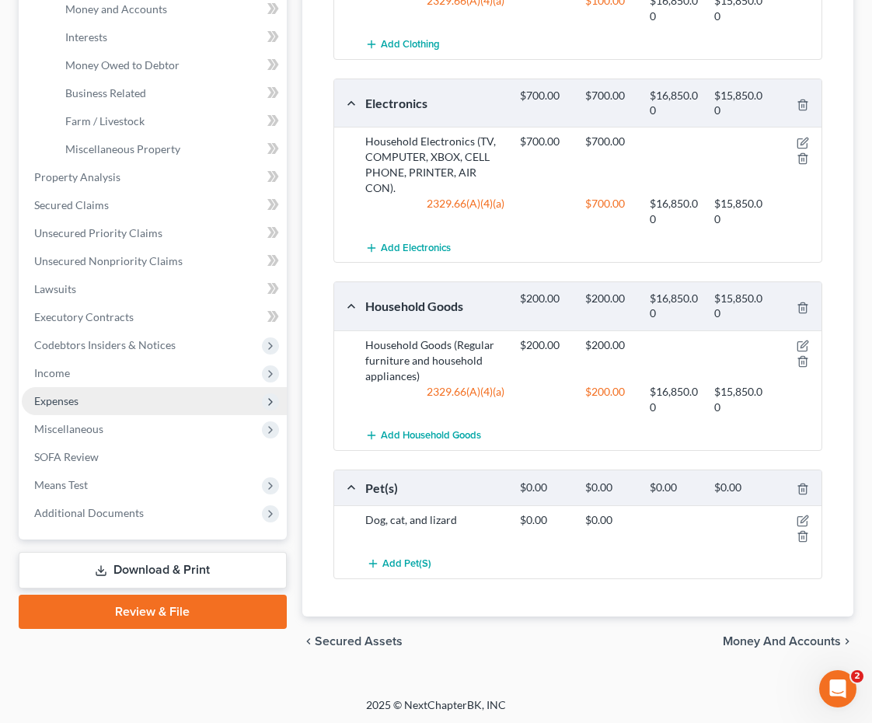
scroll to position [445, 0]
click at [147, 388] on span "Expenses" at bounding box center [154, 402] width 265 height 28
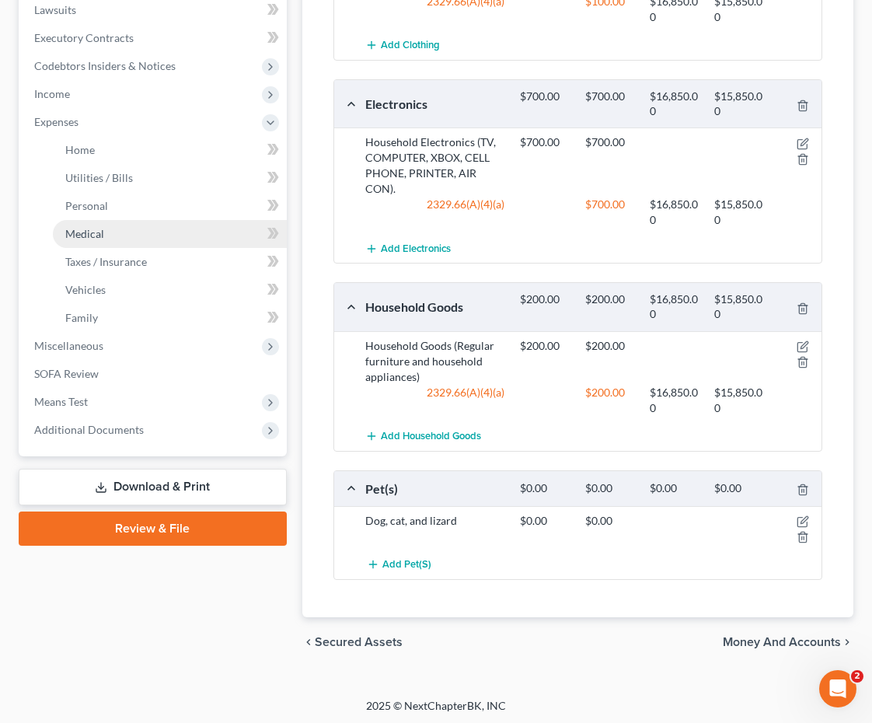
click at [149, 230] on link "Medical" at bounding box center [170, 234] width 234 height 28
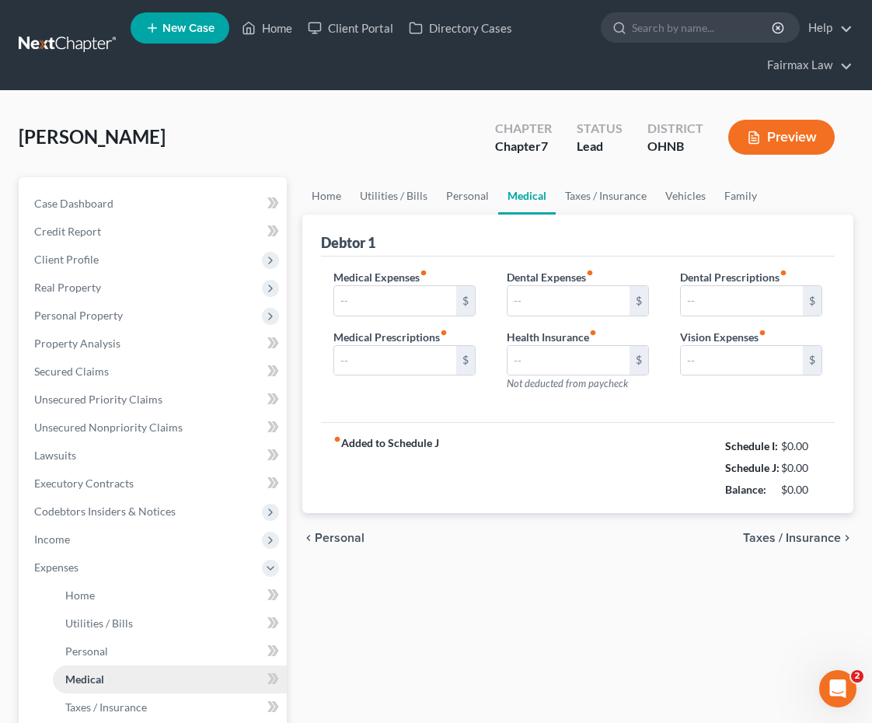
type input "0.00"
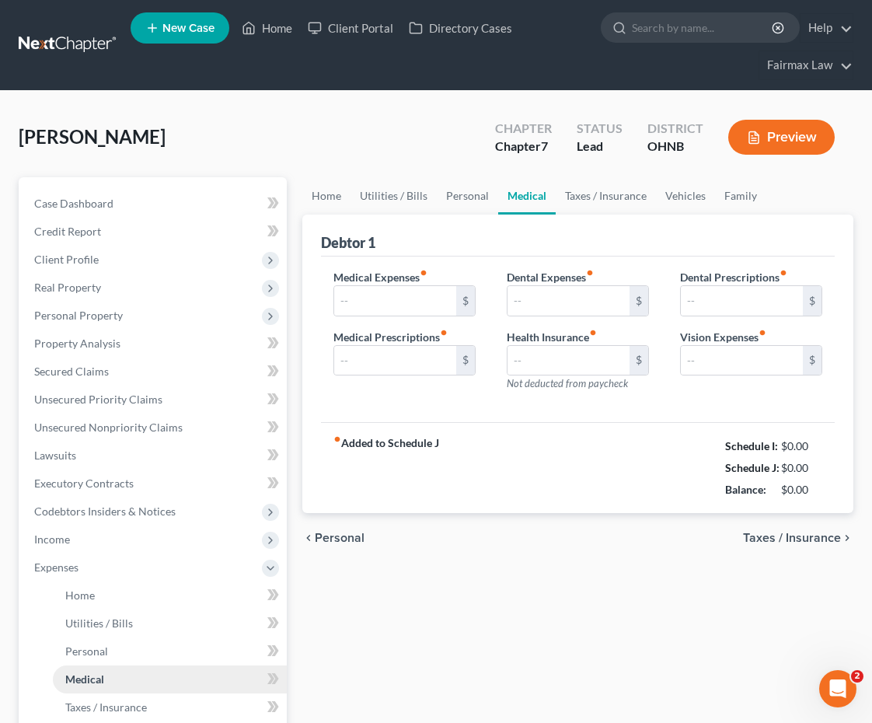
type input "0.00"
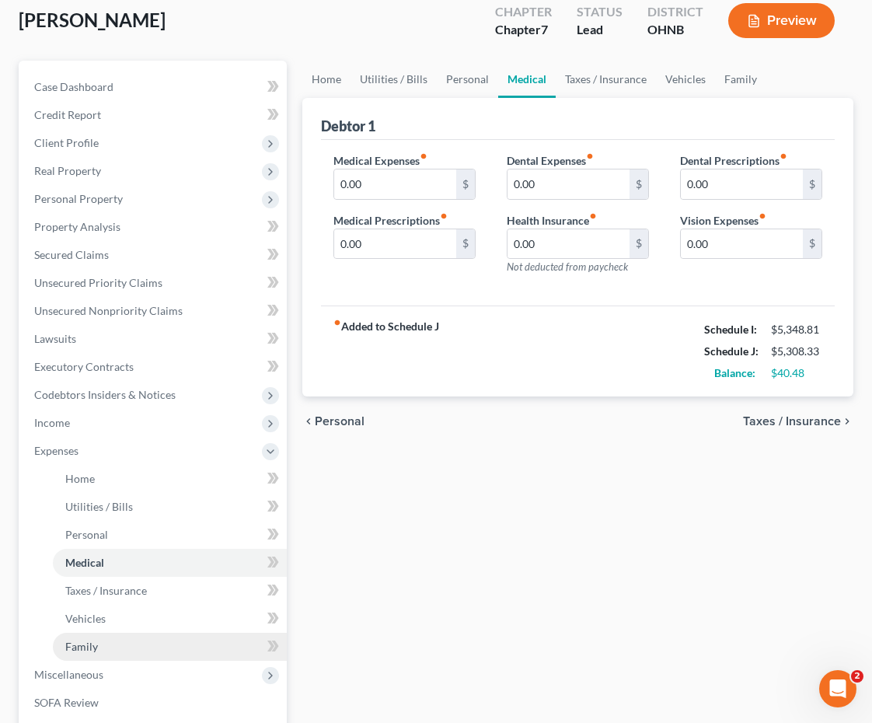
click at [119, 650] on link "Family" at bounding box center [170, 647] width 234 height 28
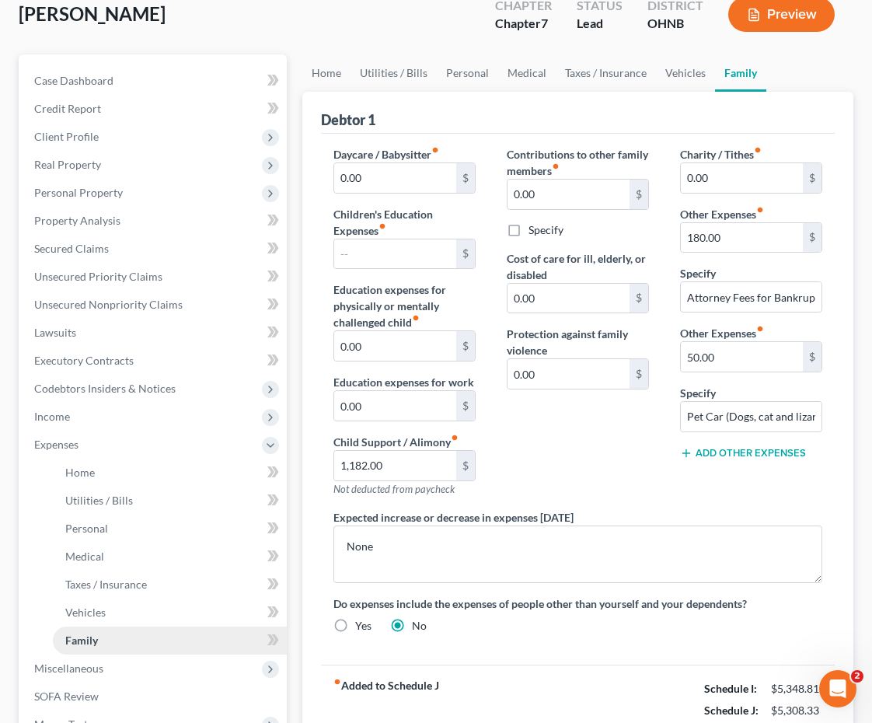
scroll to position [131, 0]
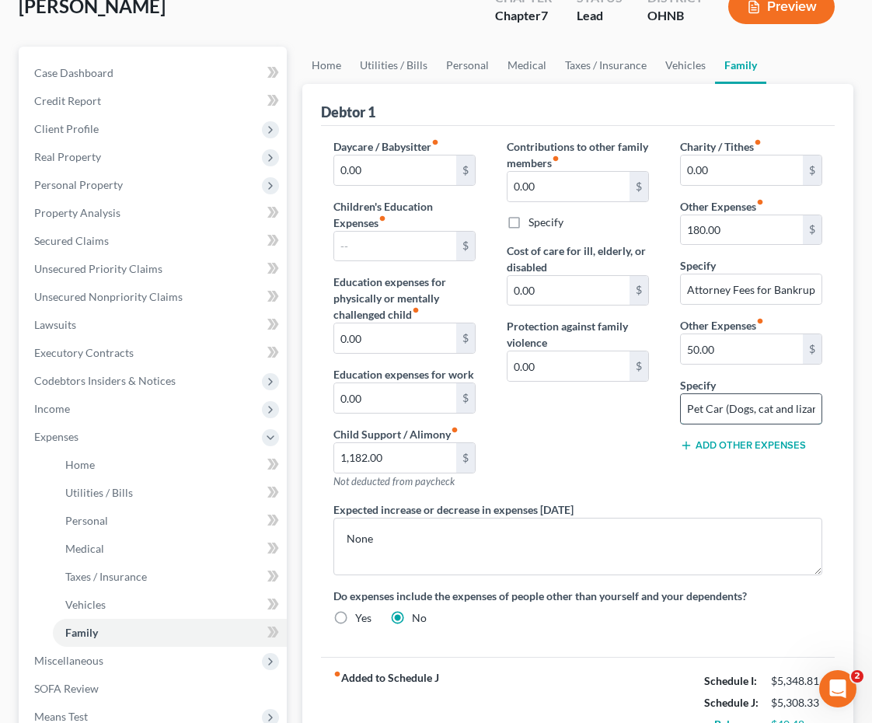
click at [733, 403] on input "Pet Car (Dogs, cat and lizard)" at bounding box center [751, 409] width 141 height 30
type input "Pet Care"
click at [605, 454] on div "Contributions to other family members fiber_manual_record 0.00 $ Specify Cost o…" at bounding box center [577, 319] width 173 height 363
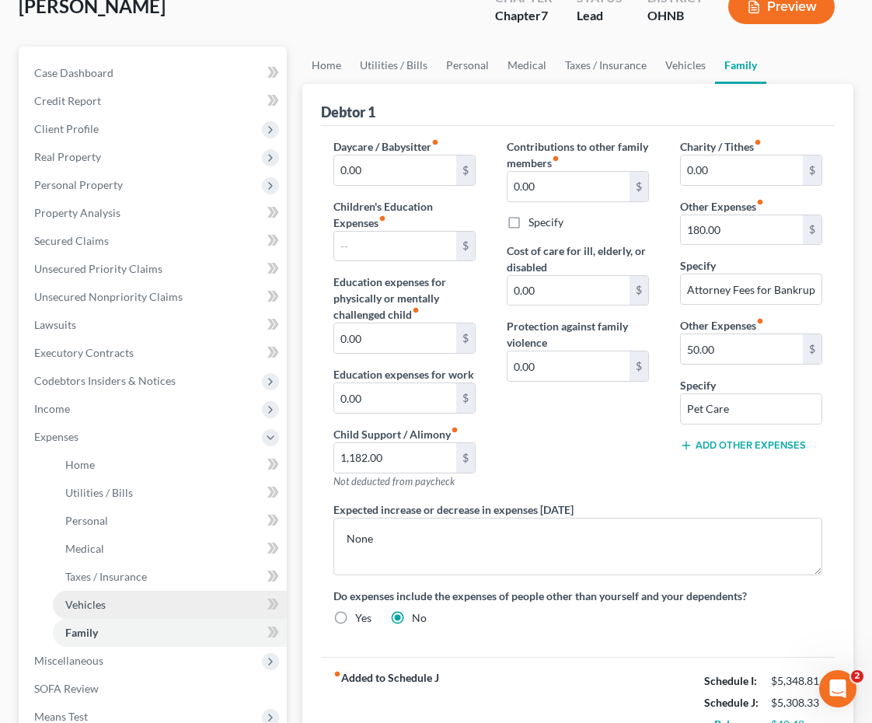
click at [94, 603] on span "Vehicles" at bounding box center [85, 604] width 40 height 13
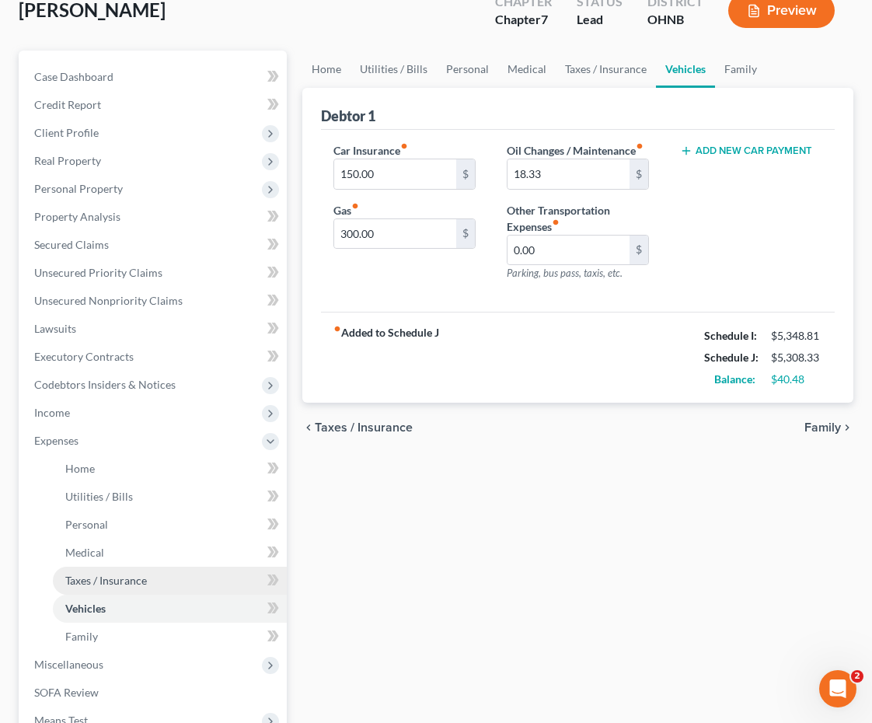
click at [97, 568] on link "Taxes / Insurance" at bounding box center [170, 581] width 234 height 28
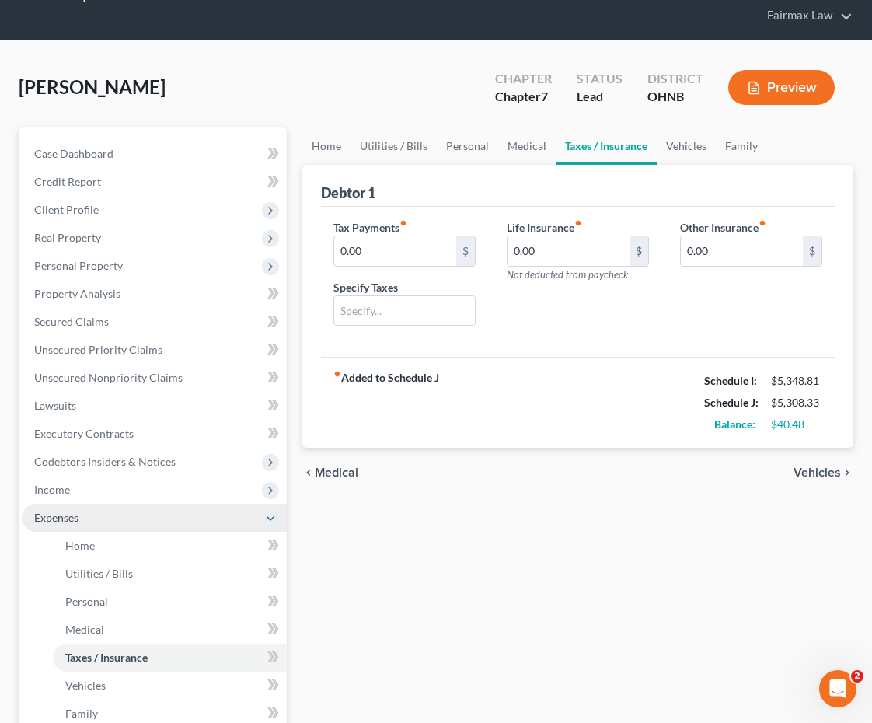
scroll to position [54, 0]
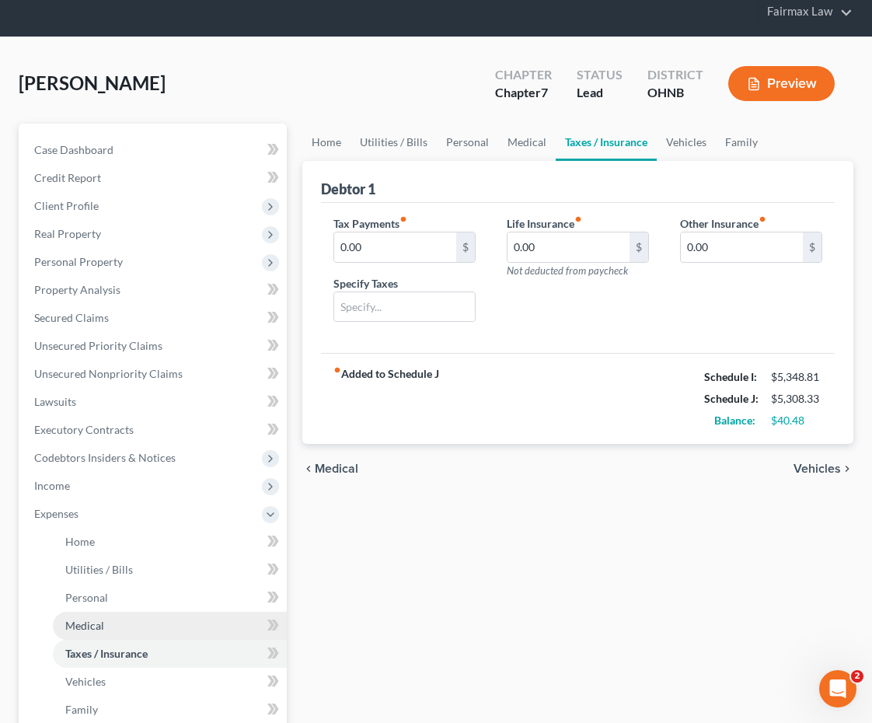
click at [100, 636] on link "Medical" at bounding box center [170, 626] width 234 height 28
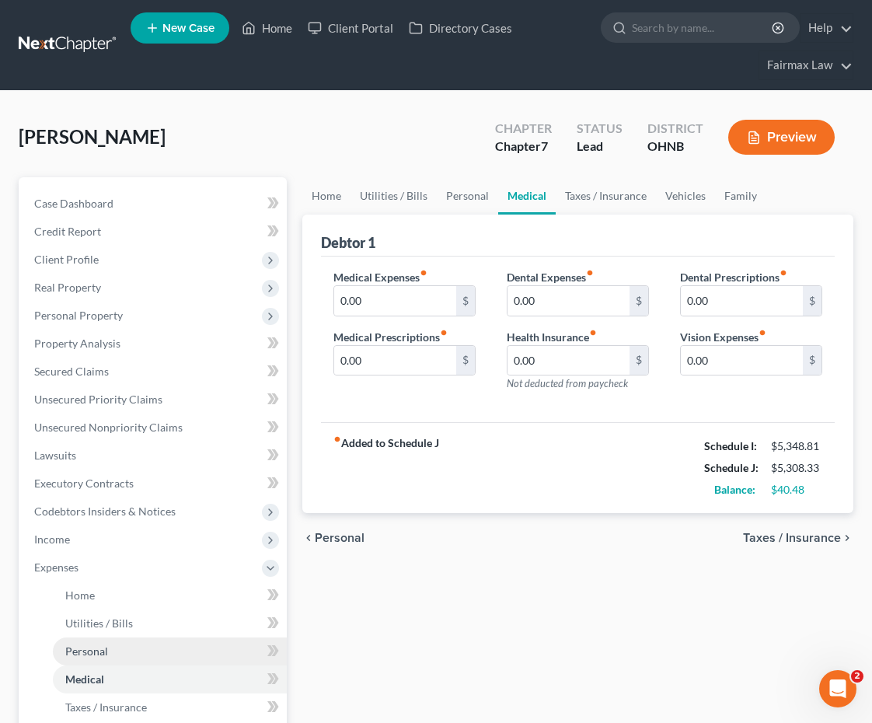
click at [100, 651] on span "Personal" at bounding box center [86, 651] width 43 height 13
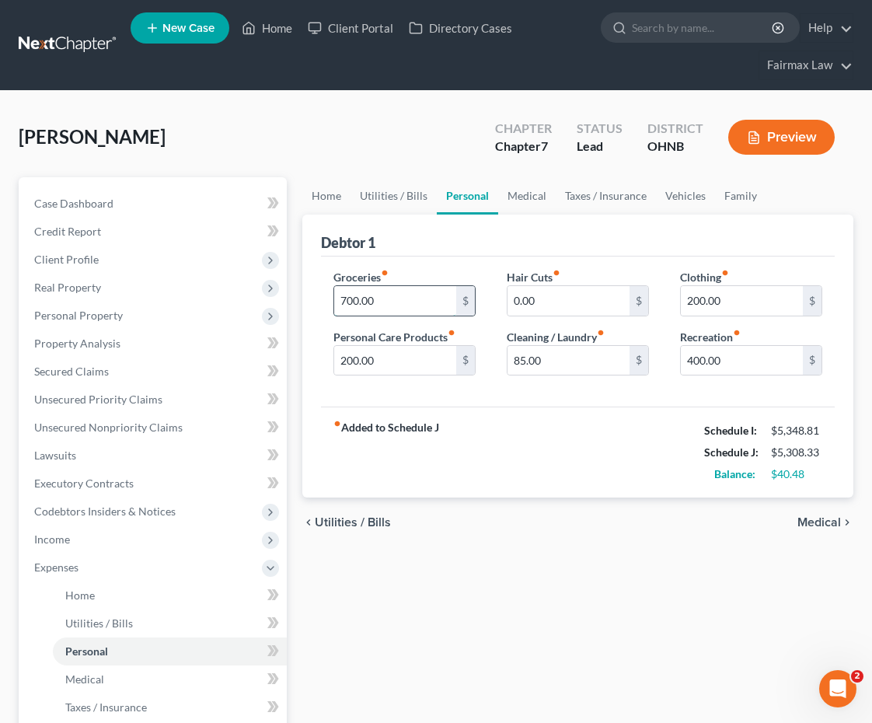
click at [350, 302] on input "700.00" at bounding box center [395, 301] width 122 height 30
type input "750.00"
click at [695, 363] on input "400.00" at bounding box center [742, 361] width 122 height 30
type input "300.00"
click at [692, 427] on div "fiber_manual_record Added to Schedule J Schedule I: $5,348.81 Schedule J: $5,25…" at bounding box center [578, 452] width 514 height 91
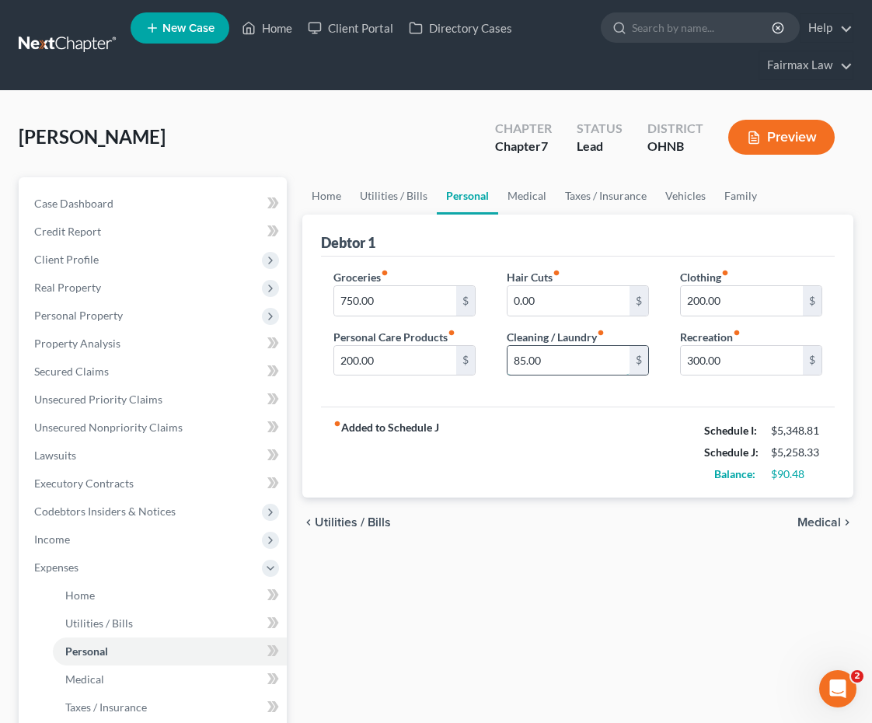
click at [523, 362] on input "85.00" at bounding box center [569, 361] width 122 height 30
type input "0"
type input "95.00"
click at [508, 459] on div "fiber_manual_record Added to Schedule J Schedule I: $5,348.81 Schedule J: $5,26…" at bounding box center [578, 452] width 514 height 91
click at [351, 358] on input "200.00" at bounding box center [395, 361] width 122 height 30
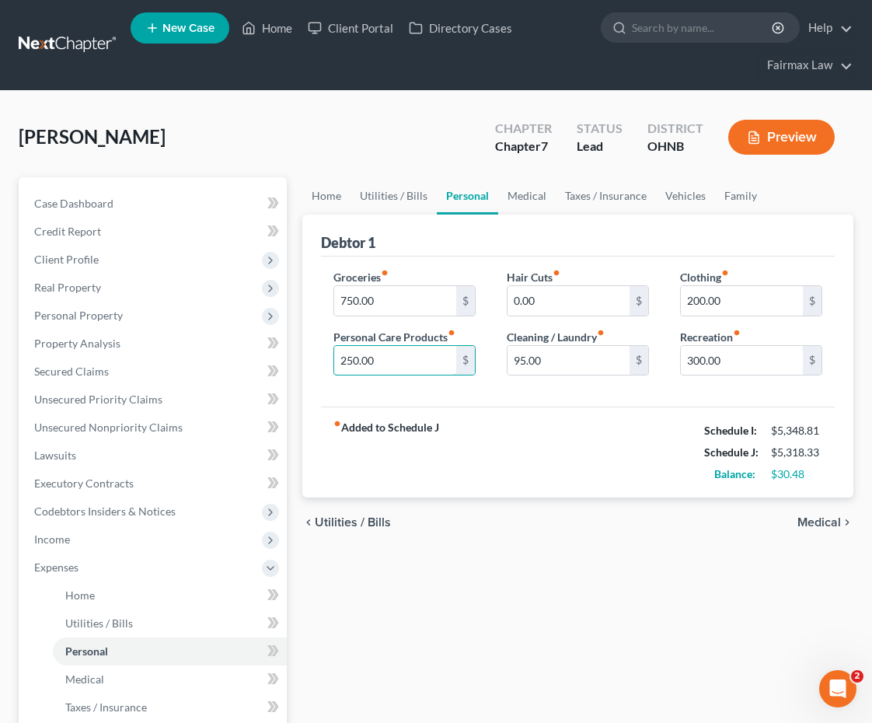
type input "250.00"
click at [442, 589] on div "Home Utilities / Bills Personal Medical Taxes / Insurance Vehicles Family Debto…" at bounding box center [578, 584] width 567 height 814
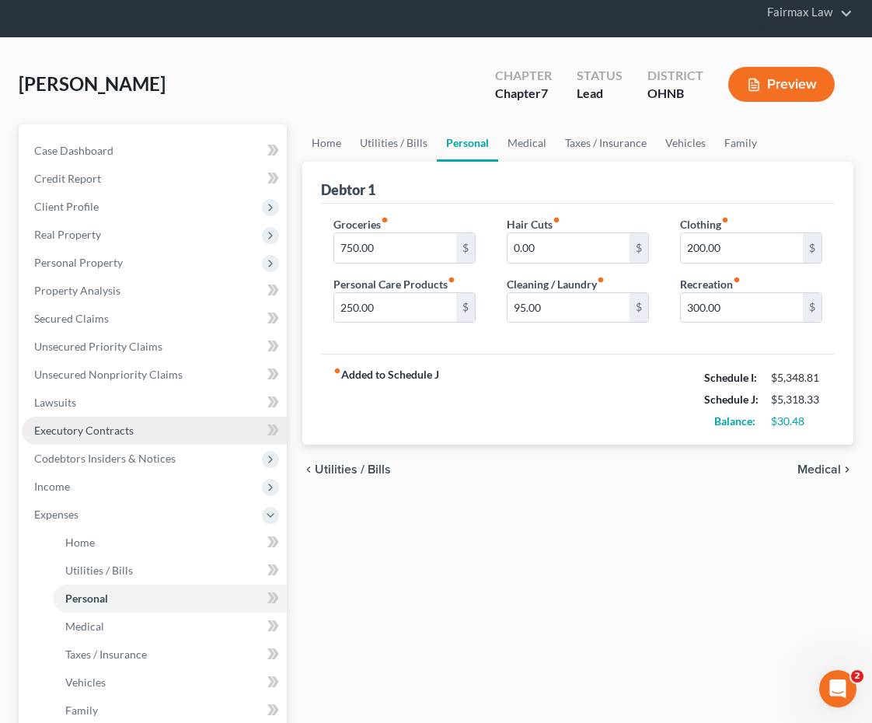
scroll to position [62, 0]
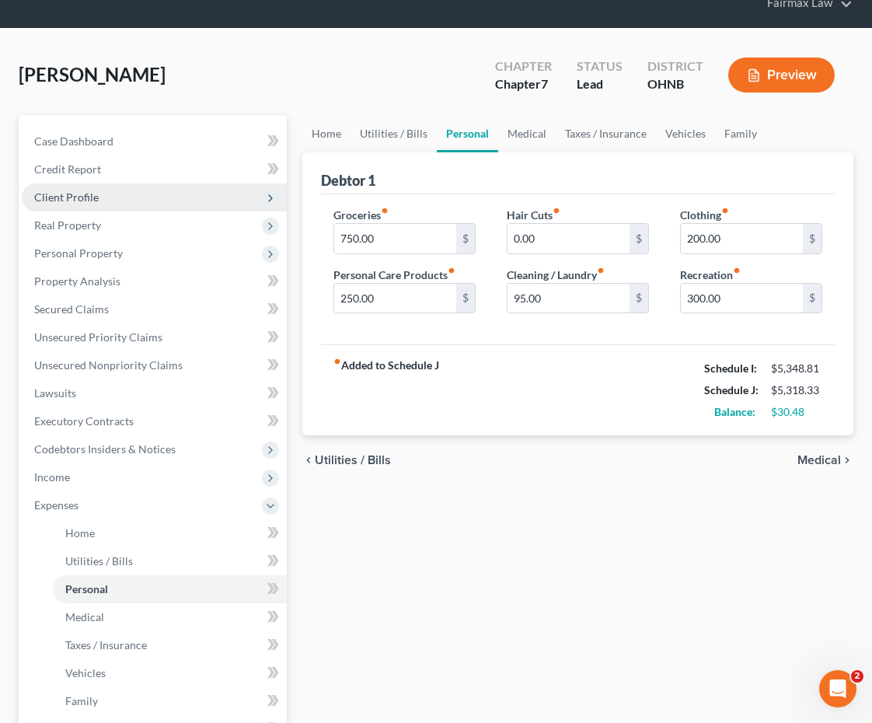
click at [160, 194] on span "Client Profile" at bounding box center [154, 197] width 265 height 28
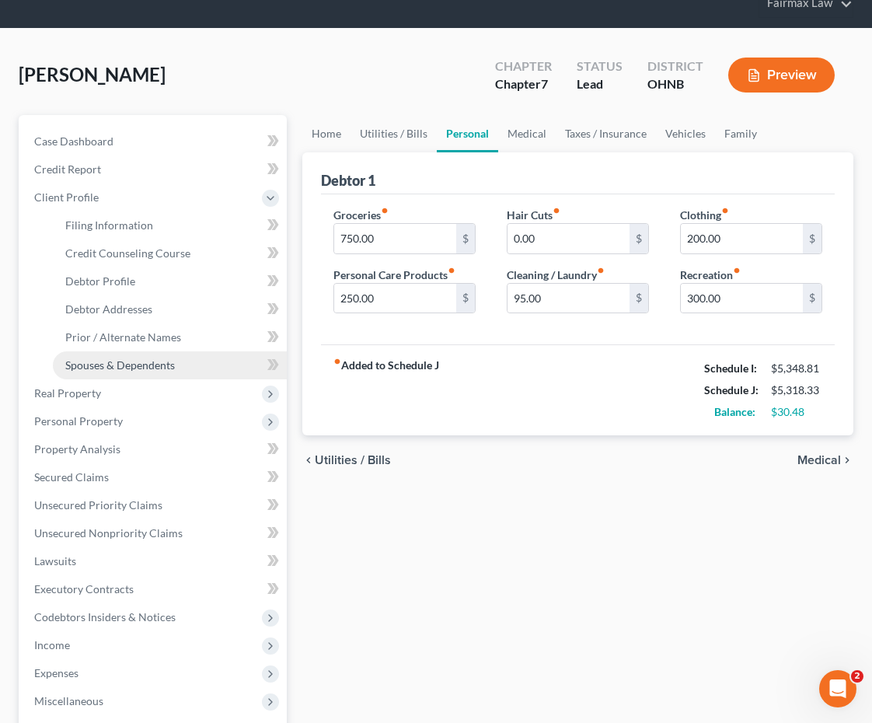
click at [150, 358] on span "Spouses & Dependents" at bounding box center [120, 364] width 110 height 13
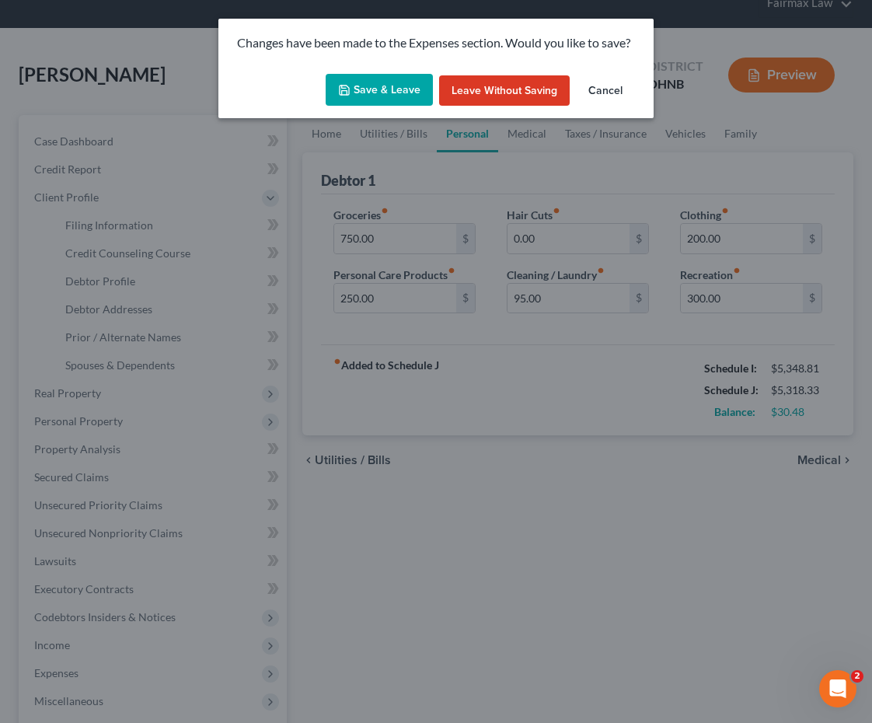
click at [392, 79] on button "Save & Leave" at bounding box center [379, 90] width 107 height 33
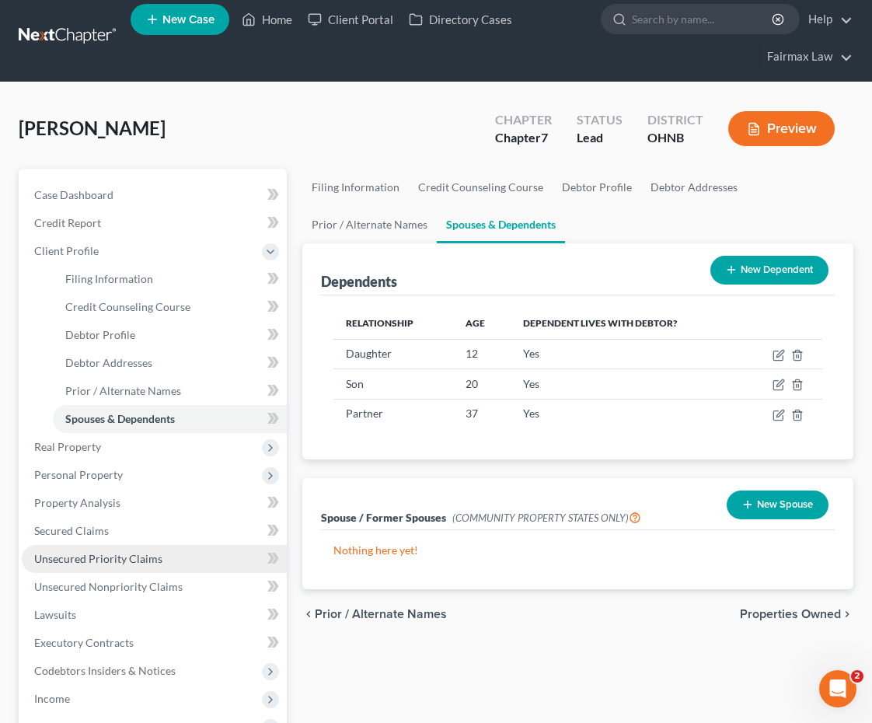
scroll to position [15, 0]
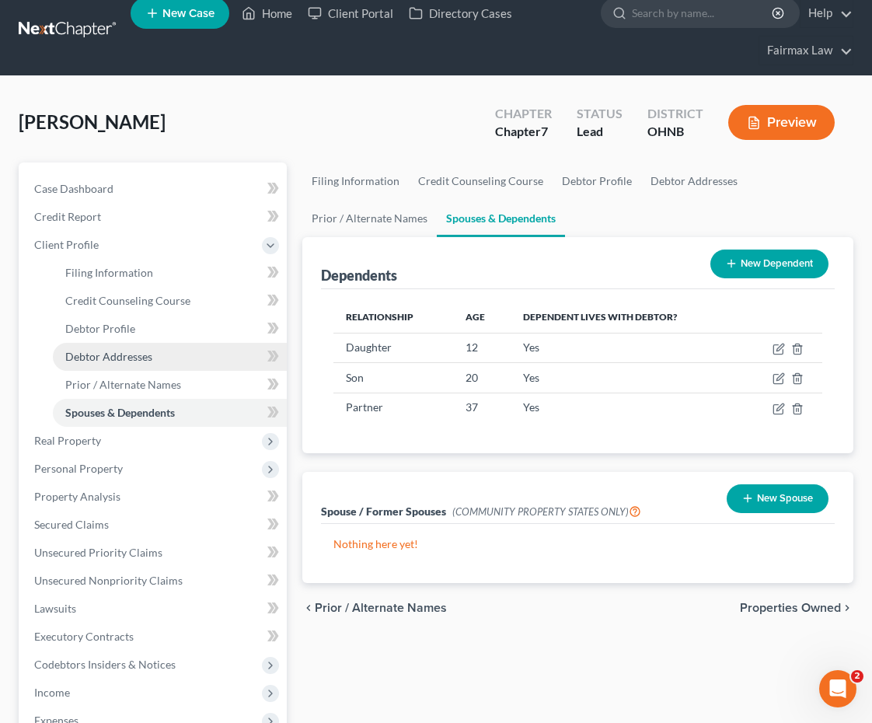
click at [205, 355] on link "Debtor Addresses" at bounding box center [170, 357] width 234 height 28
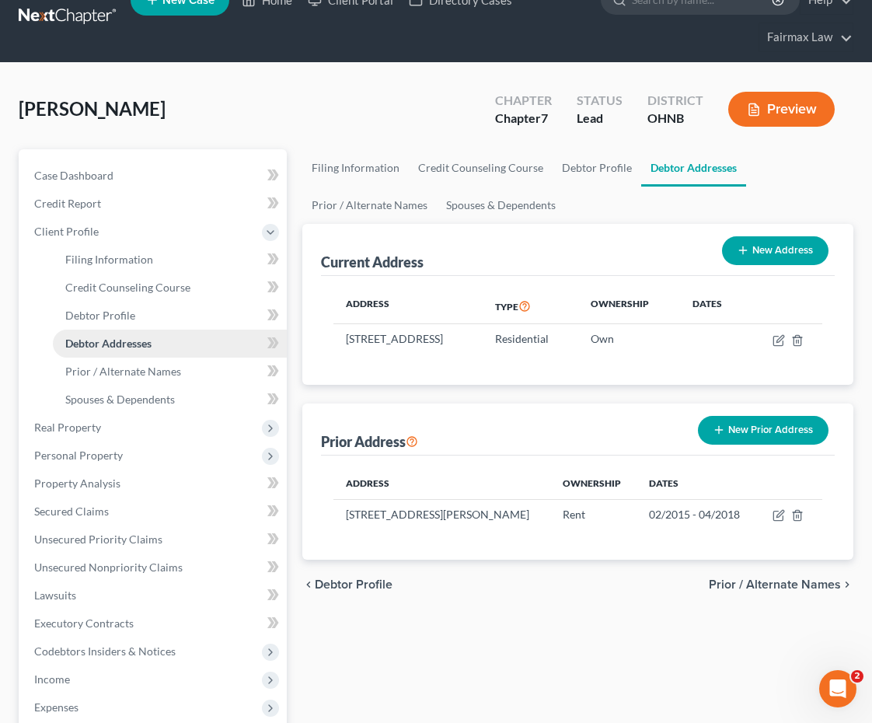
scroll to position [34, 0]
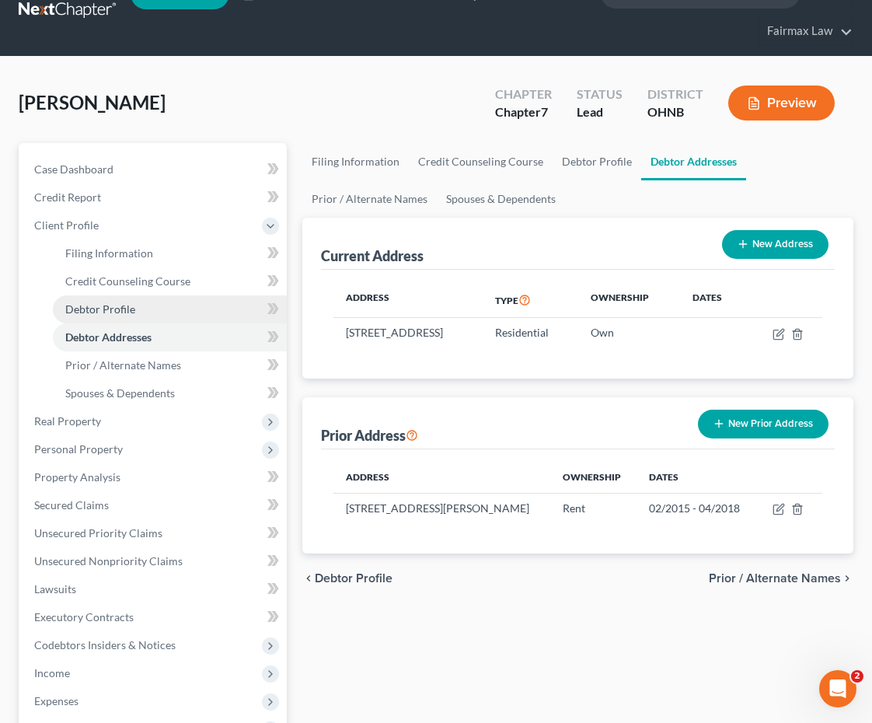
click at [182, 298] on link "Debtor Profile" at bounding box center [170, 309] width 234 height 28
select select "0"
select select "3"
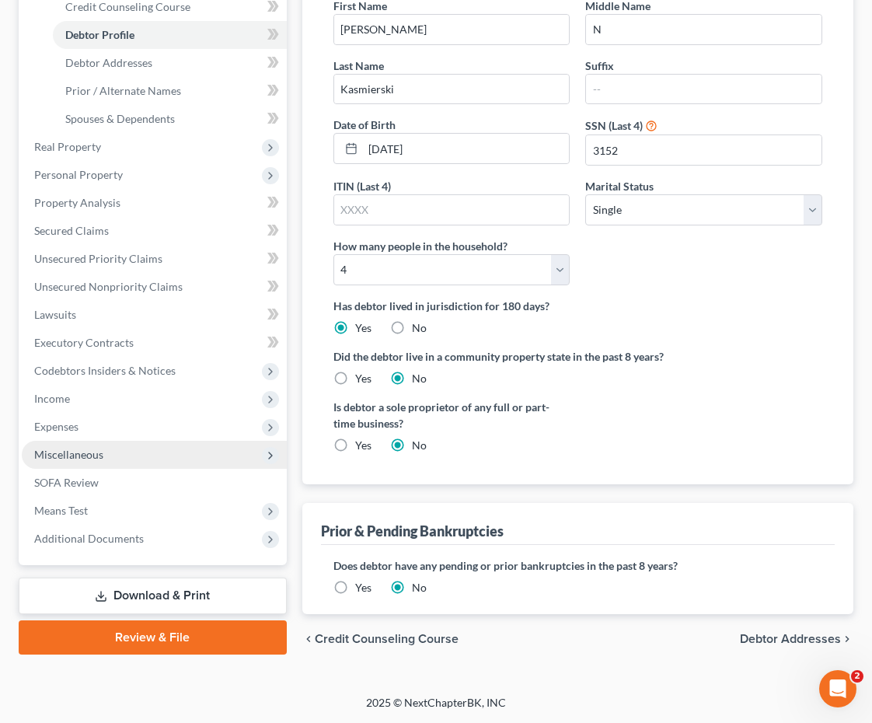
scroll to position [308, 0]
click at [113, 458] on span "Miscellaneous" at bounding box center [154, 456] width 265 height 28
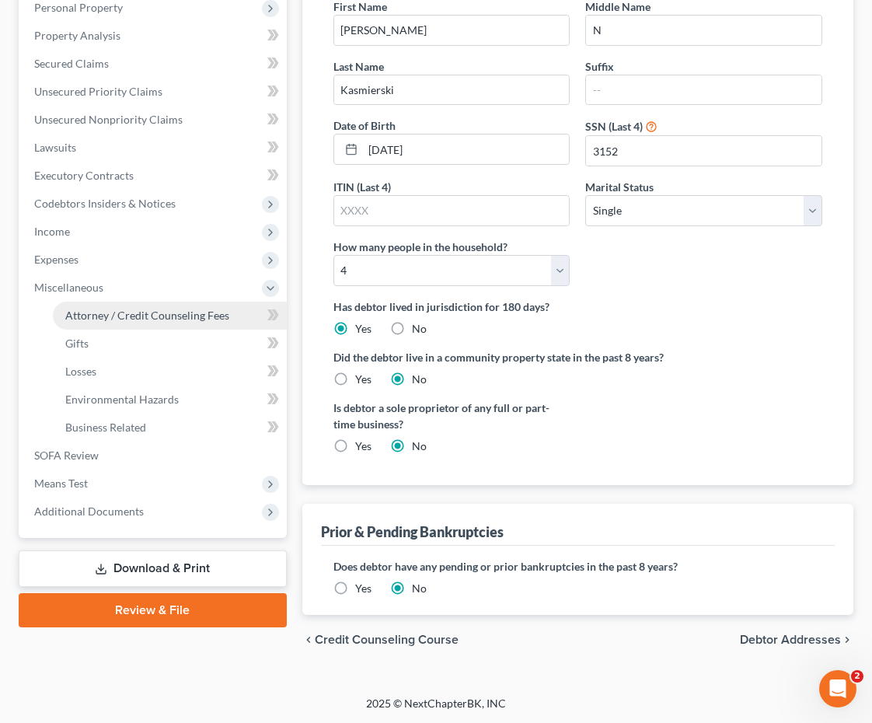
click at [115, 327] on link "Attorney / Credit Counseling Fees" at bounding box center [170, 316] width 234 height 28
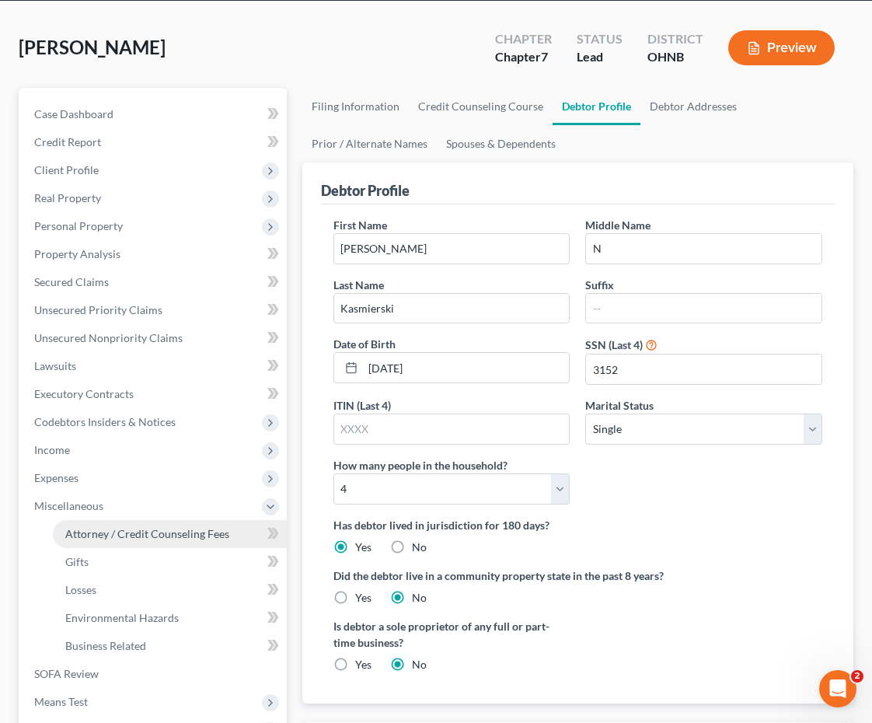
select select "1"
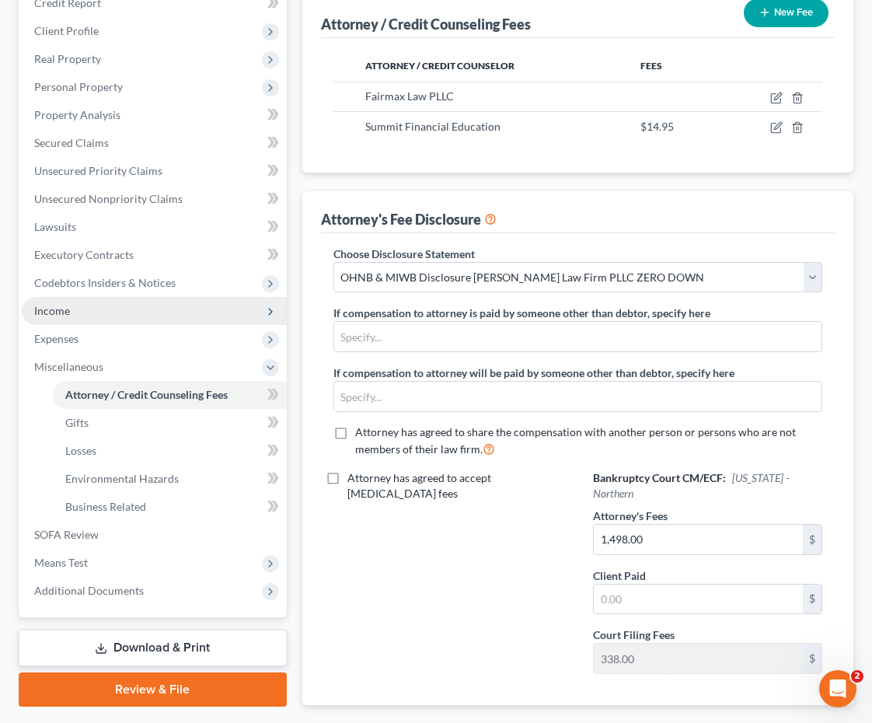
scroll to position [244, 0]
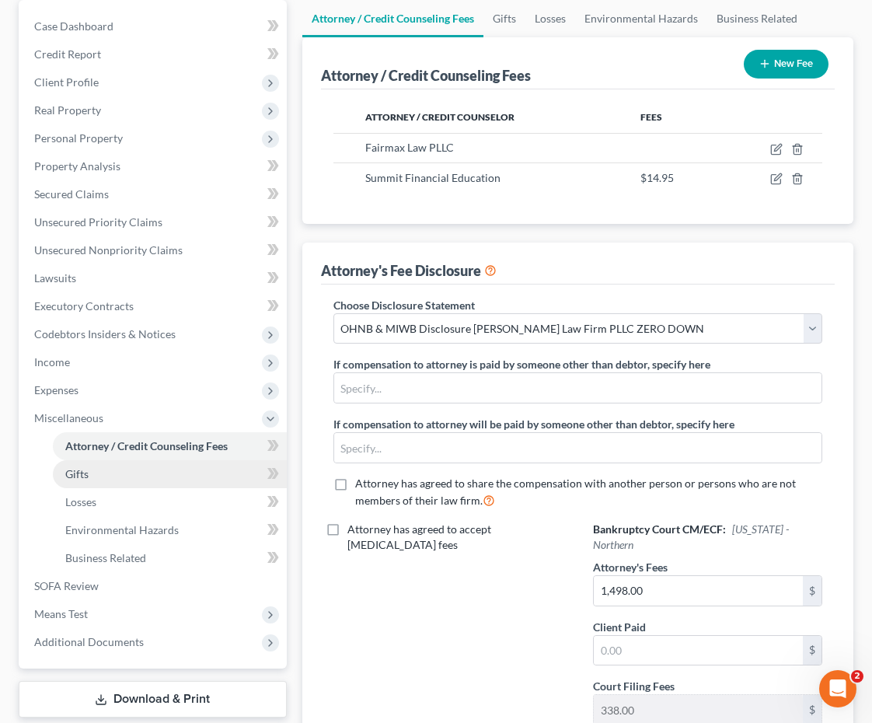
click at [99, 486] on link "Gifts" at bounding box center [170, 474] width 234 height 28
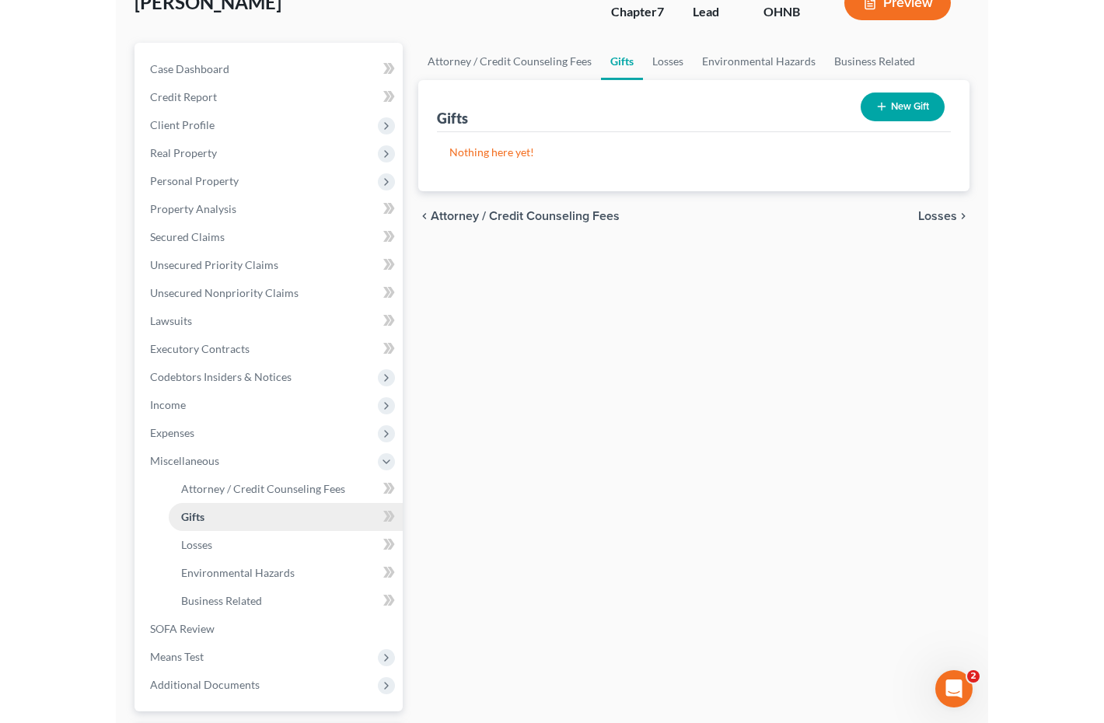
scroll to position [198, 0]
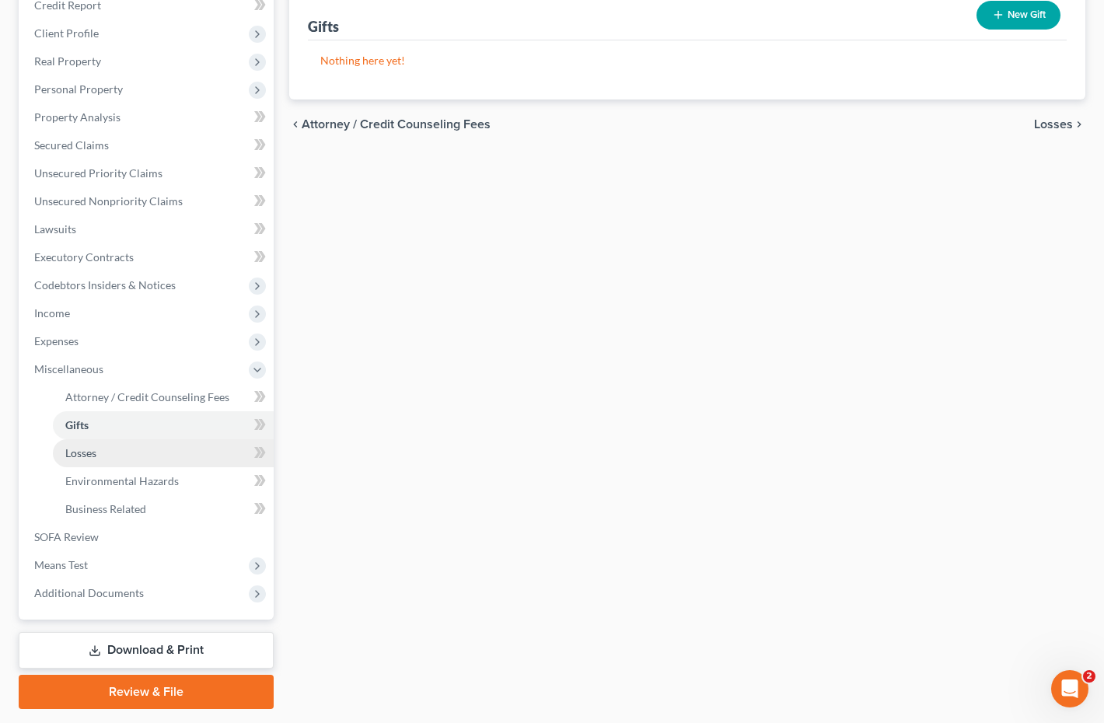
click at [146, 452] on link "Losses" at bounding box center [163, 453] width 221 height 28
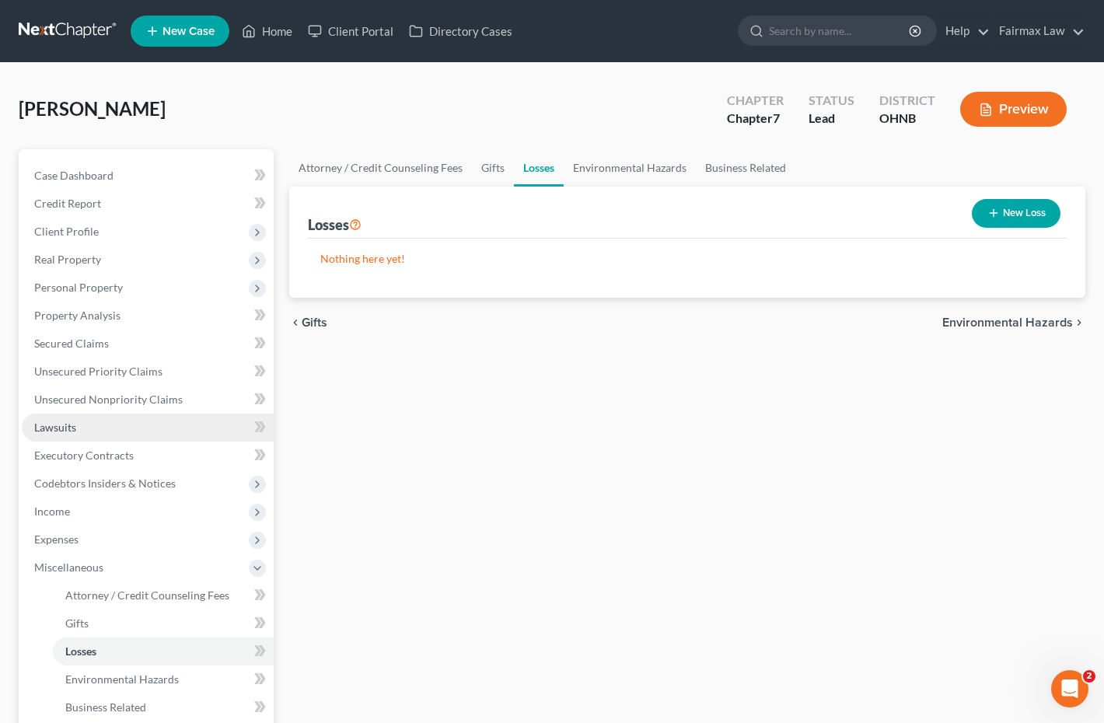
click at [145, 420] on link "Lawsuits" at bounding box center [148, 428] width 252 height 28
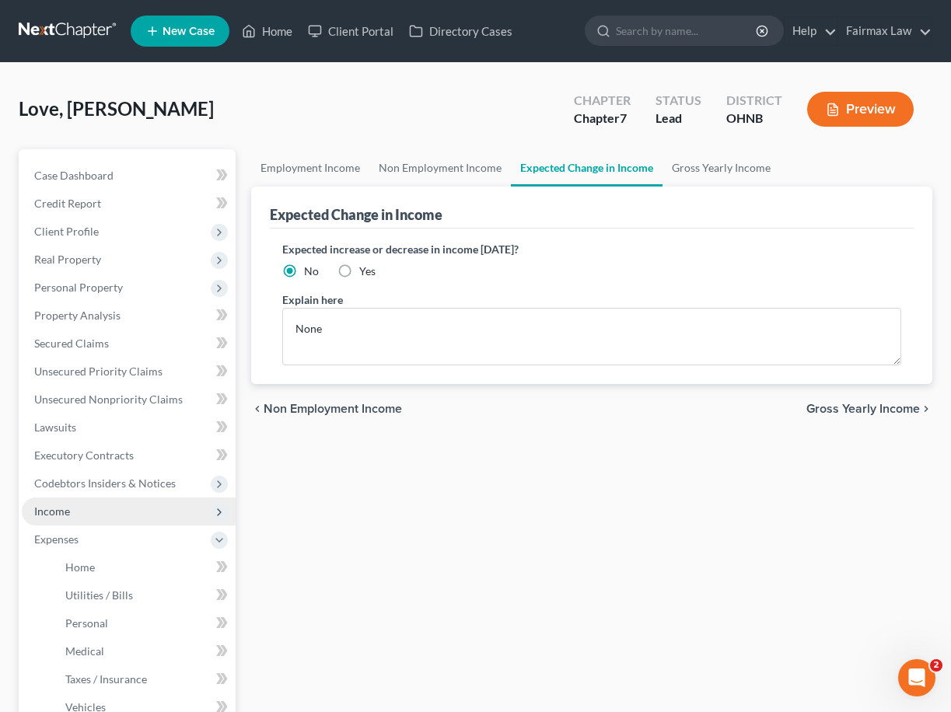
click at [142, 513] on span "Income" at bounding box center [129, 512] width 214 height 28
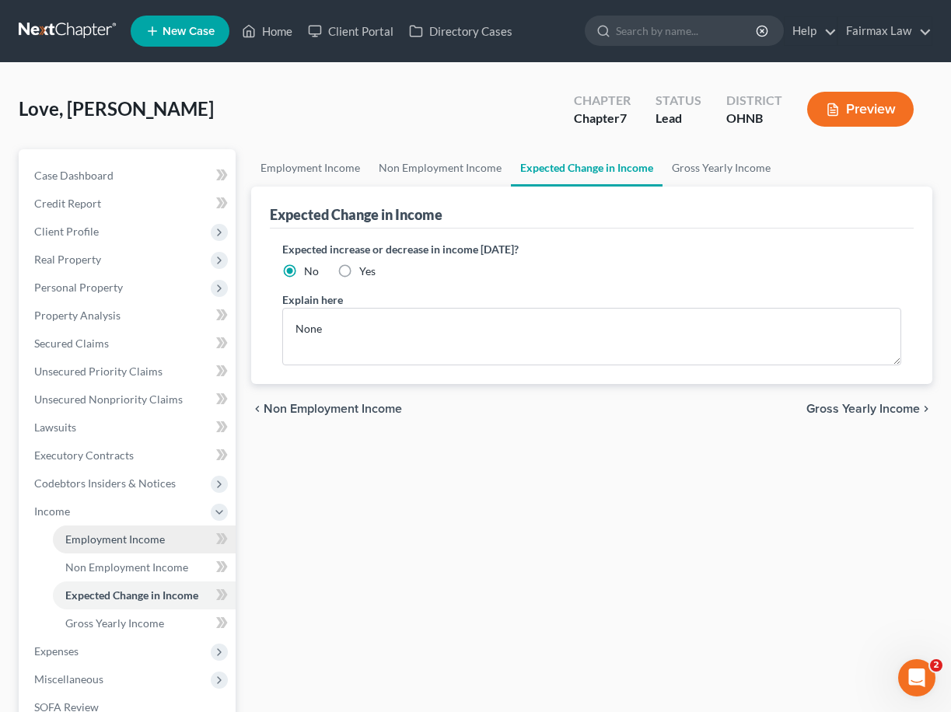
click at [139, 540] on span "Employment Income" at bounding box center [115, 539] width 100 height 13
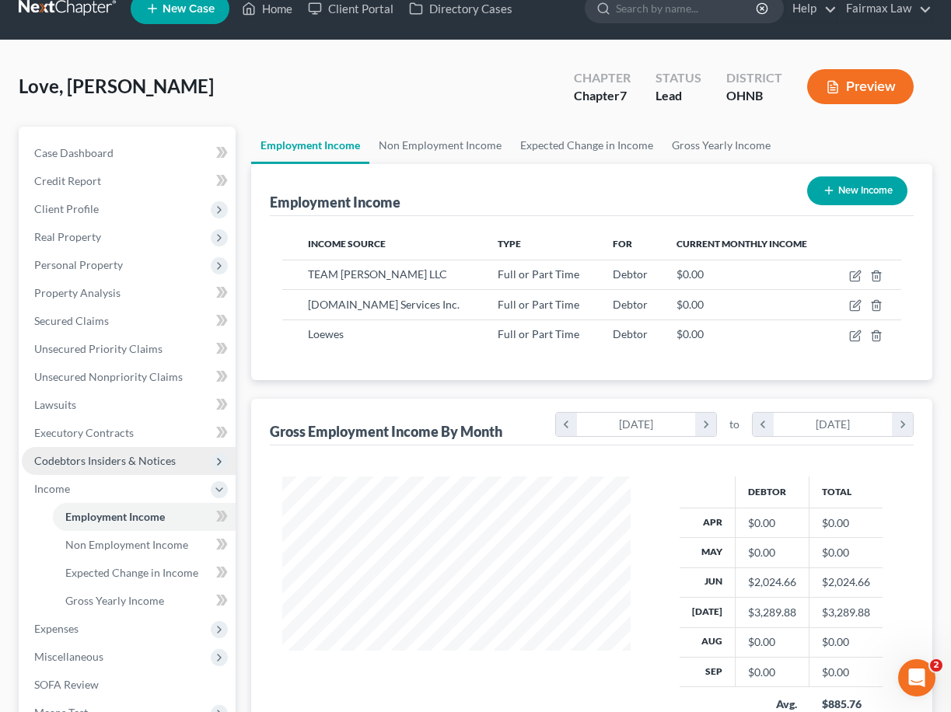
scroll to position [33, 0]
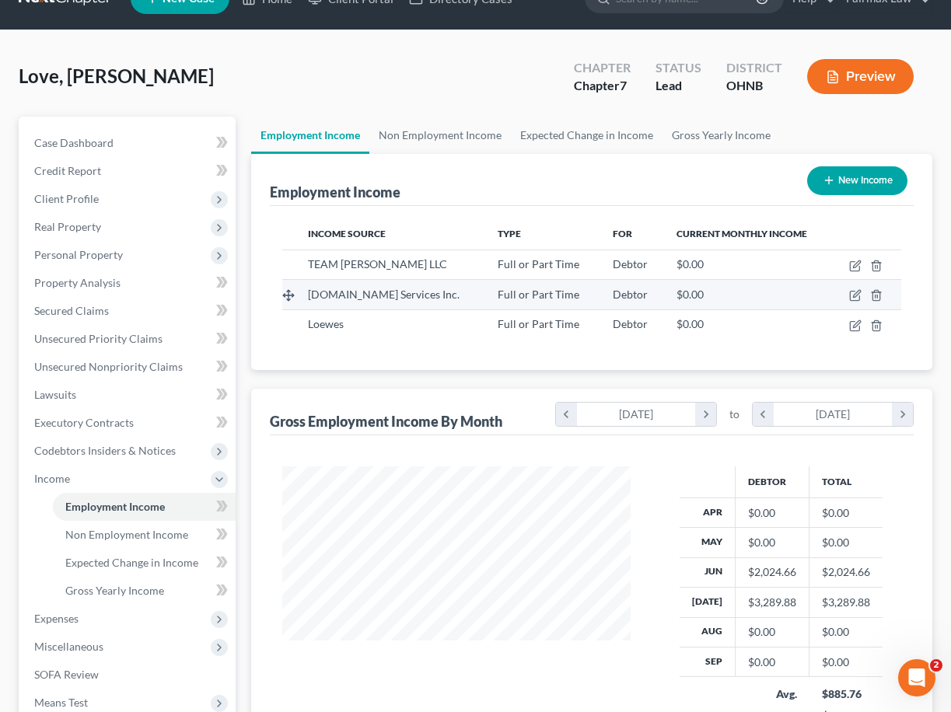
click at [847, 294] on td at bounding box center [866, 295] width 69 height 30
click at [851, 296] on icon "button" at bounding box center [854, 296] width 9 height 9
select select "0"
select select "23"
select select "3"
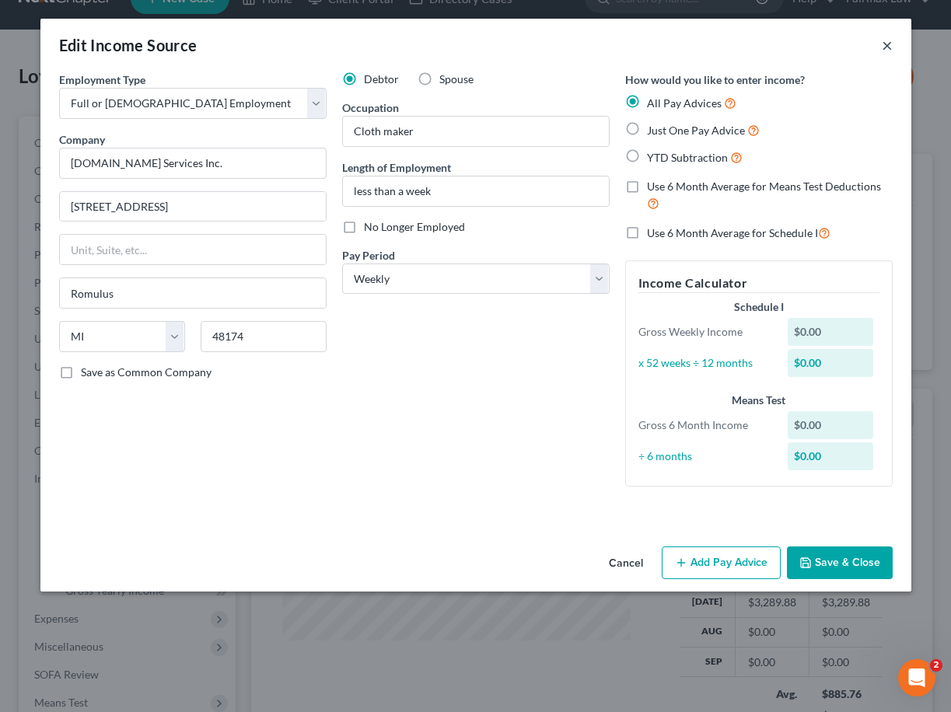
click at [882, 44] on button "×" at bounding box center [887, 45] width 11 height 19
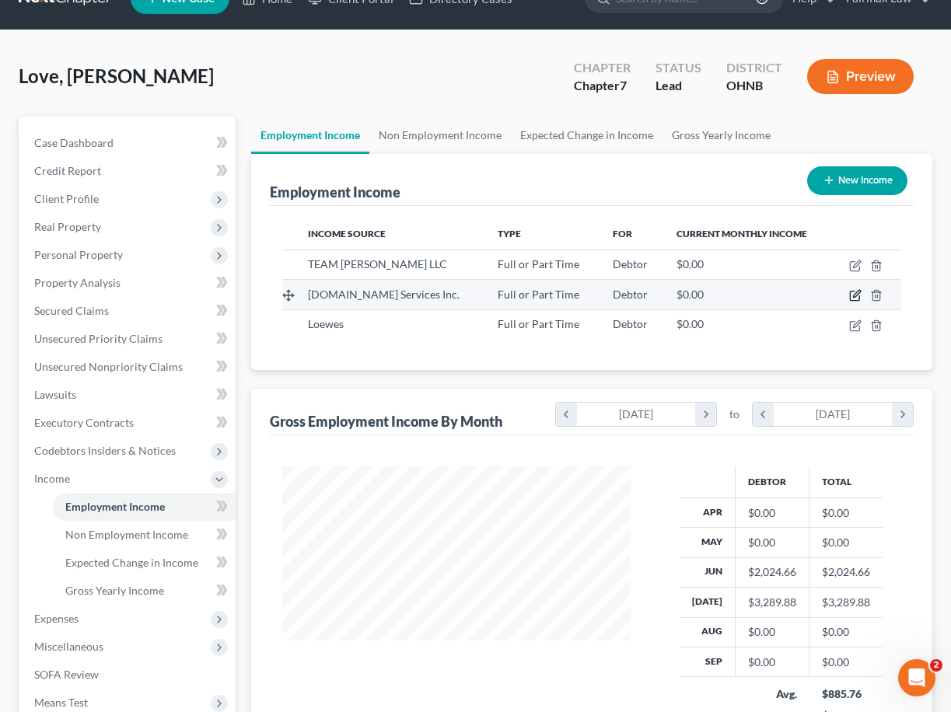
click at [854, 298] on icon "button" at bounding box center [856, 294] width 7 height 7
select select "0"
select select "23"
select select "3"
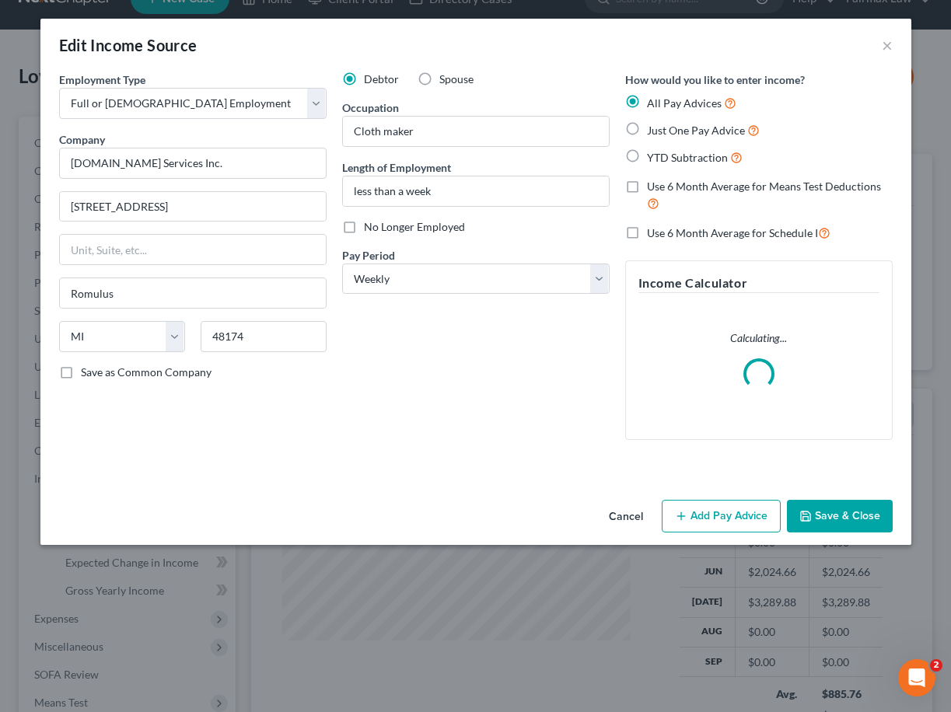
click at [893, 50] on div "Edit Income Source ×" at bounding box center [475, 45] width 871 height 53
click at [888, 45] on button "×" at bounding box center [887, 45] width 11 height 19
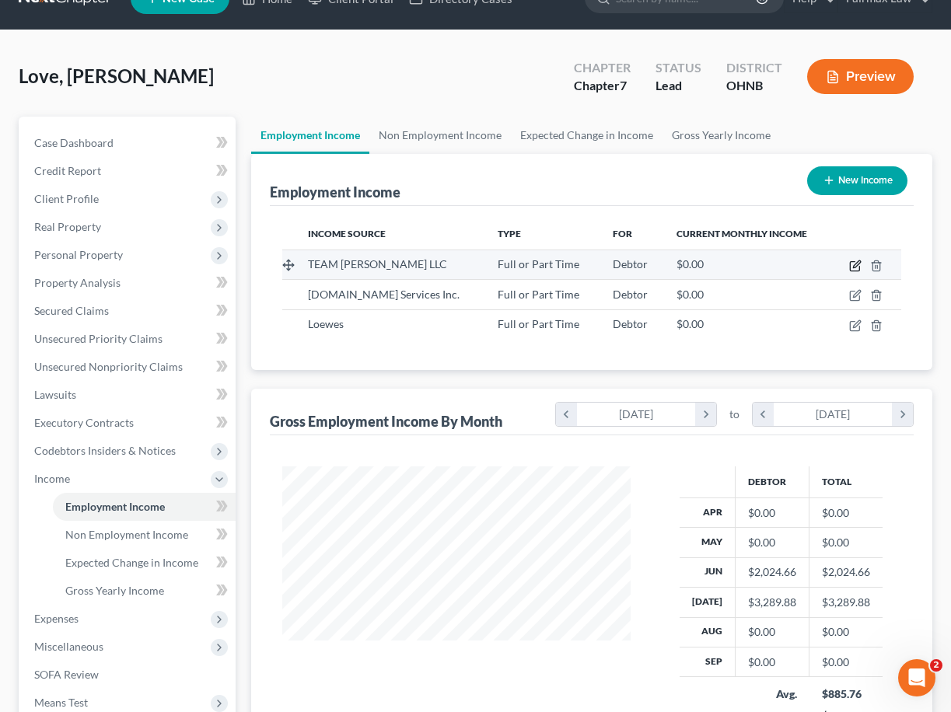
click at [854, 270] on icon "button" at bounding box center [855, 266] width 12 height 12
select select "0"
select select "36"
select select "2"
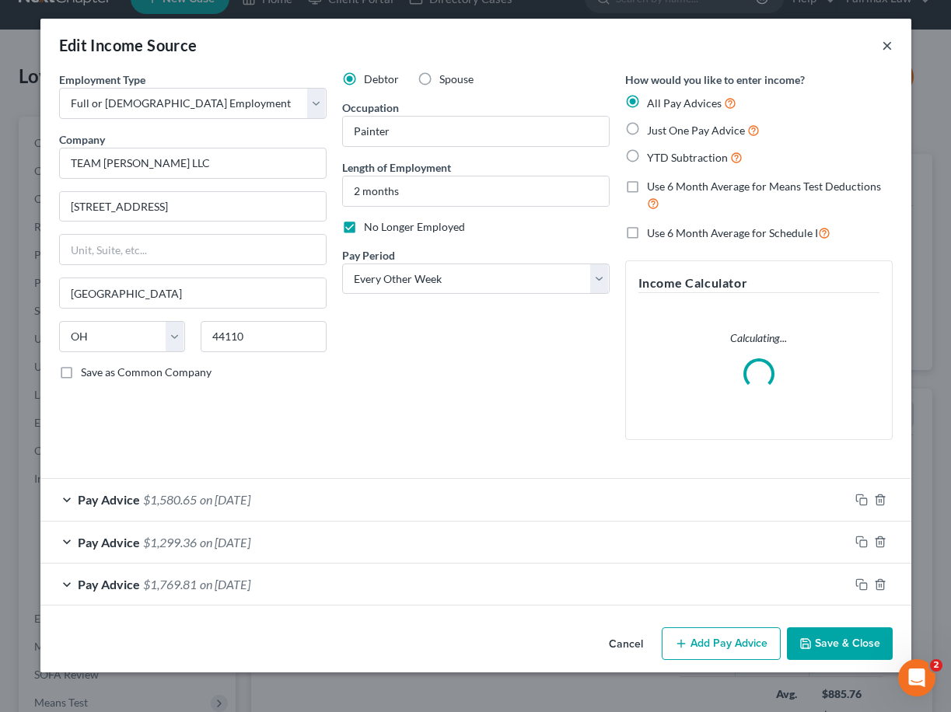
click at [886, 43] on button "×" at bounding box center [887, 45] width 11 height 19
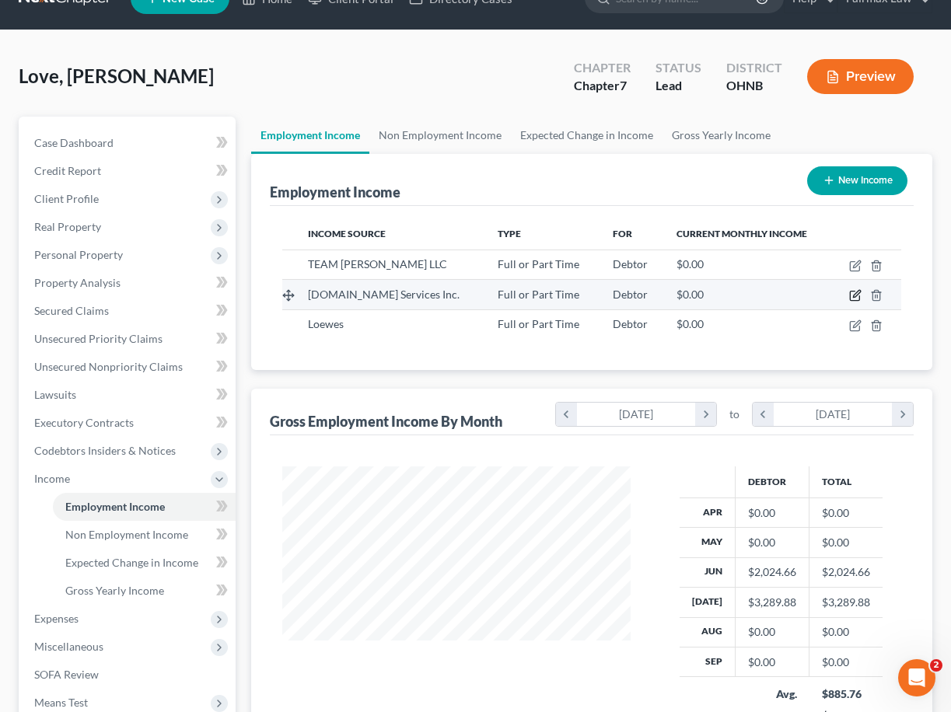
click at [854, 294] on icon "button" at bounding box center [855, 295] width 12 height 12
select select "0"
select select "23"
select select "3"
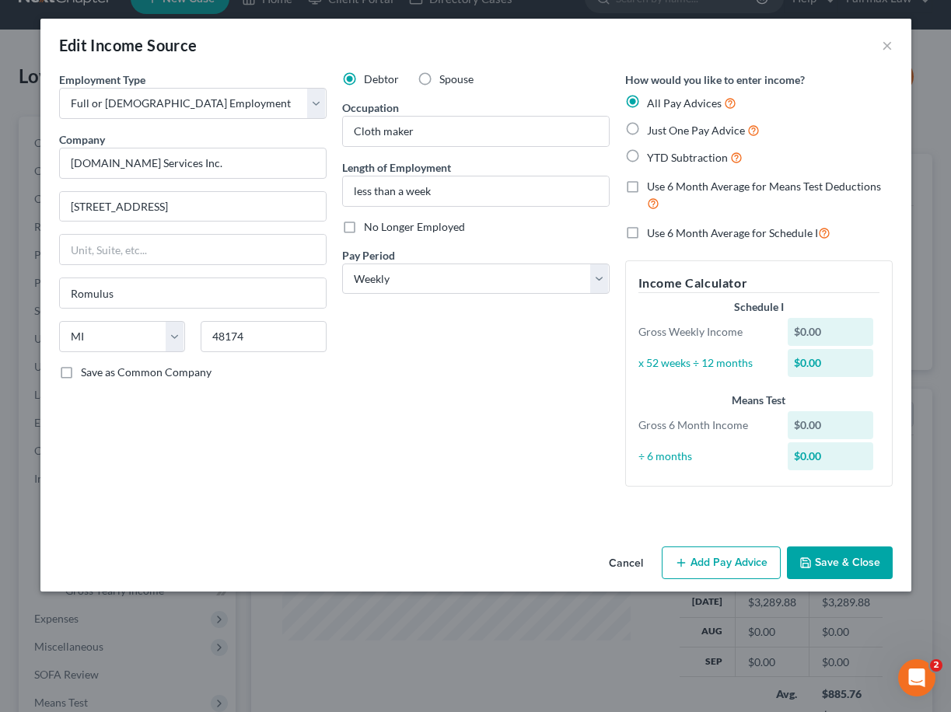
click at [728, 562] on button "Add Pay Advice" at bounding box center [721, 563] width 119 height 33
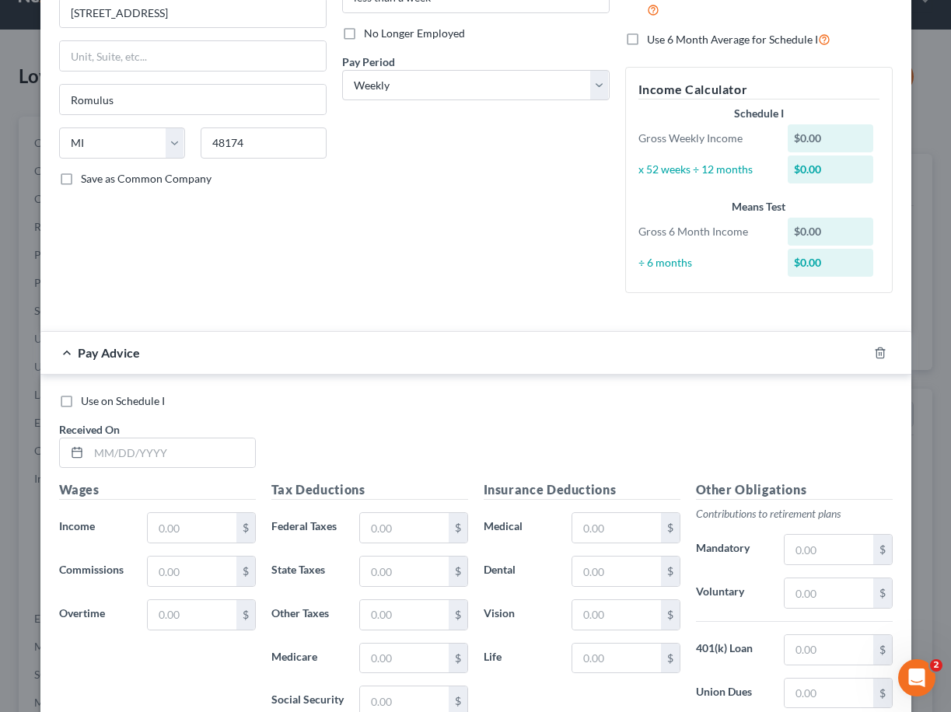
scroll to position [197, 0]
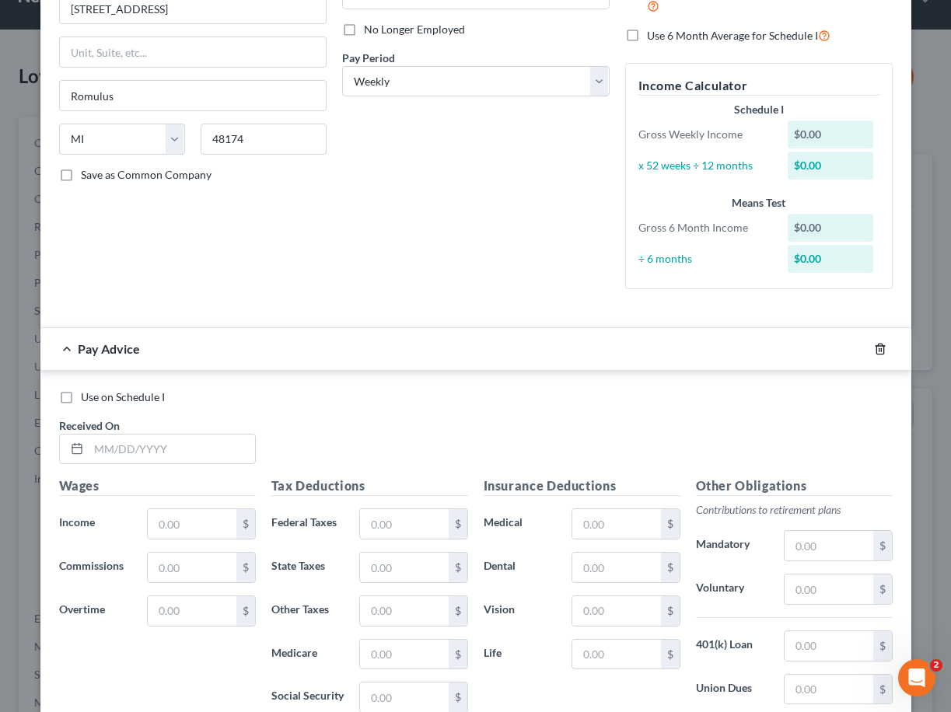
click at [882, 349] on icon "button" at bounding box center [880, 349] width 12 height 12
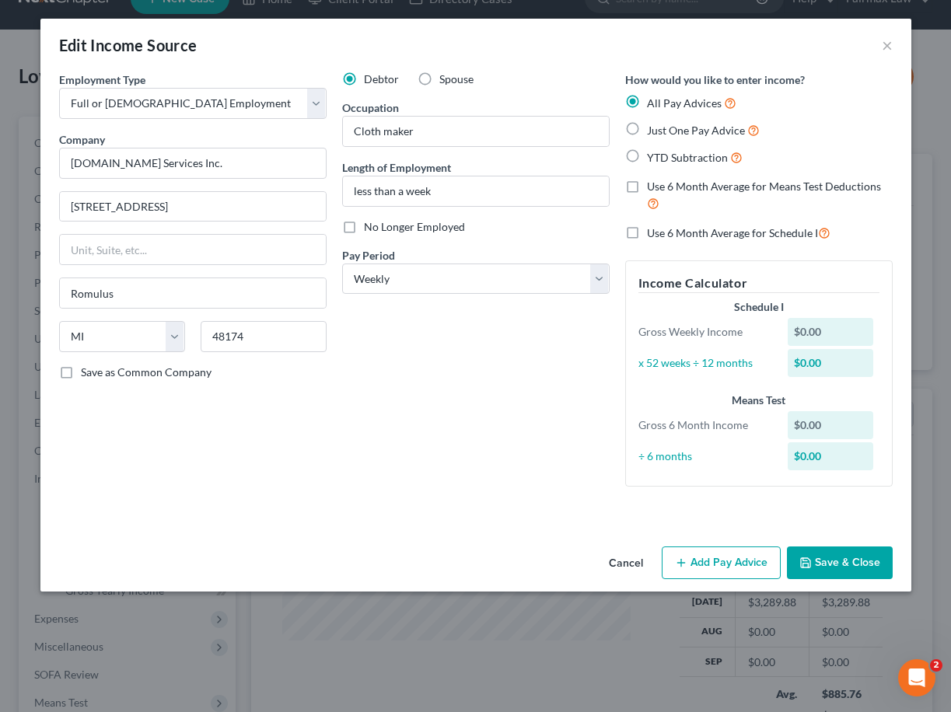
scroll to position [0, 0]
click at [627, 560] on button "Cancel" at bounding box center [625, 563] width 59 height 31
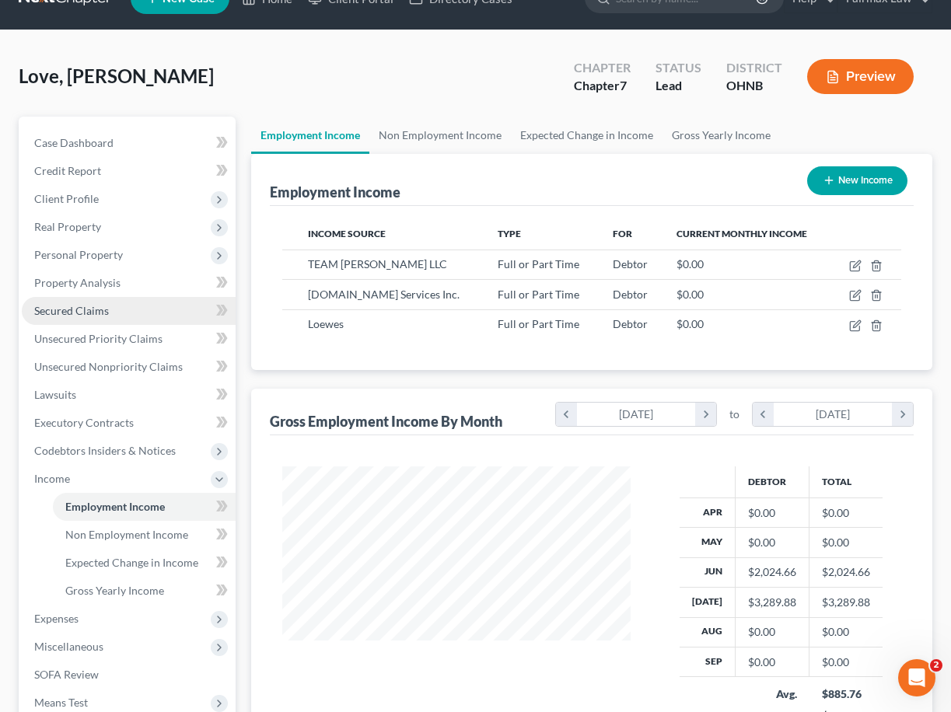
click at [140, 318] on link "Secured Claims" at bounding box center [129, 311] width 214 height 28
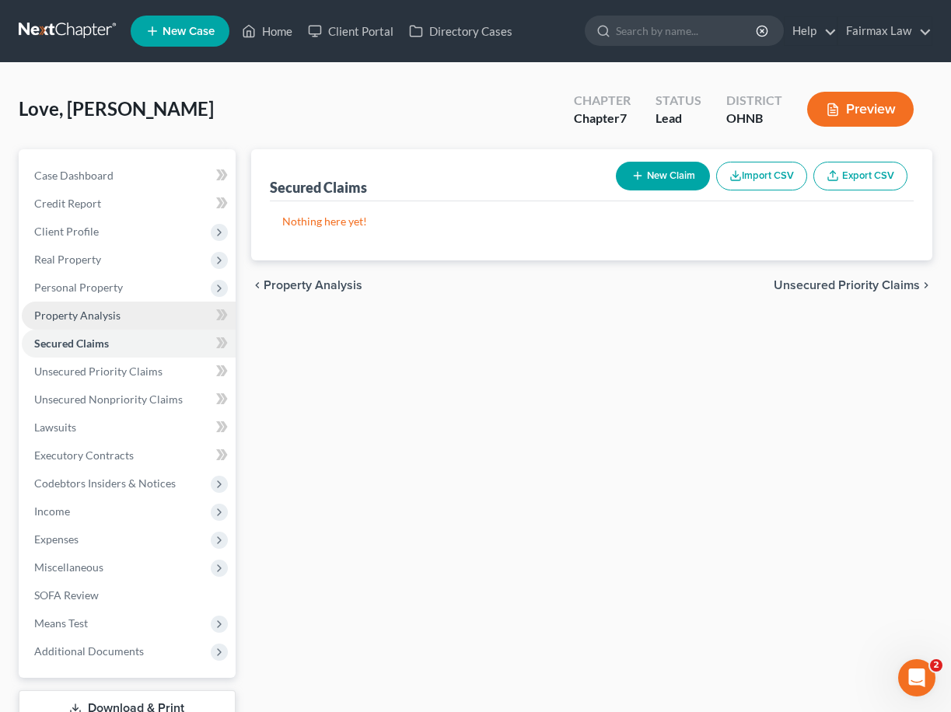
click at [183, 306] on link "Property Analysis" at bounding box center [129, 316] width 214 height 28
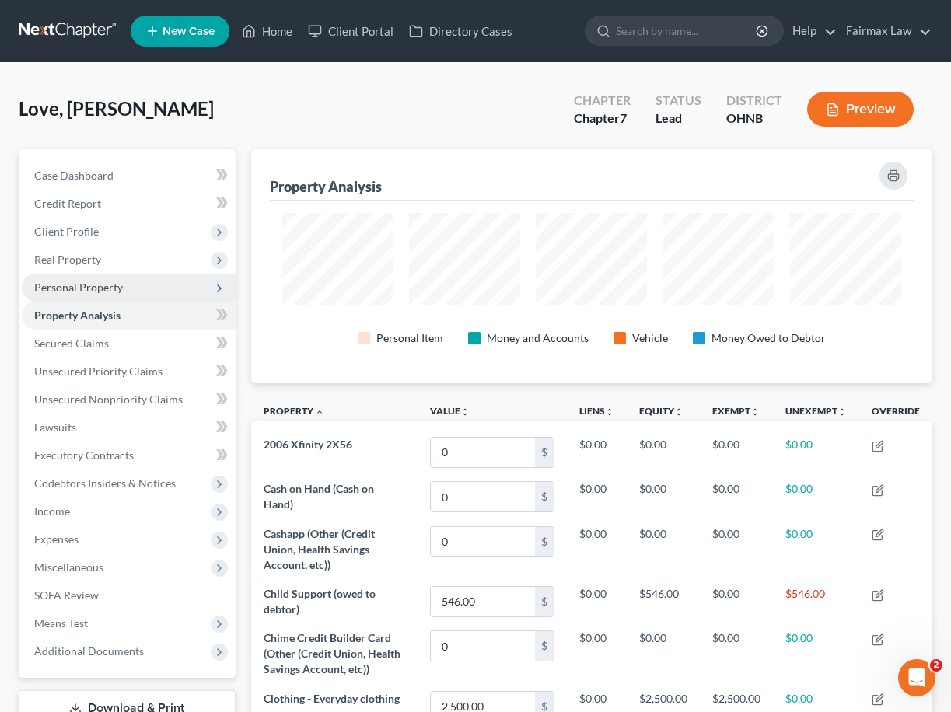
scroll to position [234, 682]
click at [187, 288] on span "Personal Property" at bounding box center [129, 288] width 214 height 28
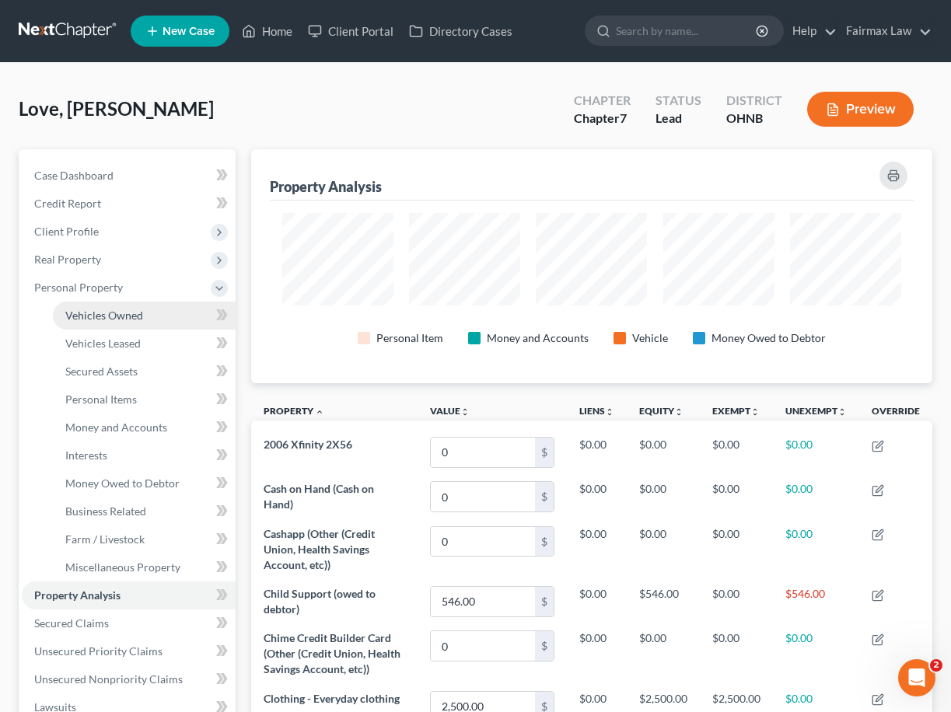
click at [187, 311] on link "Vehicles Owned" at bounding box center [144, 316] width 183 height 28
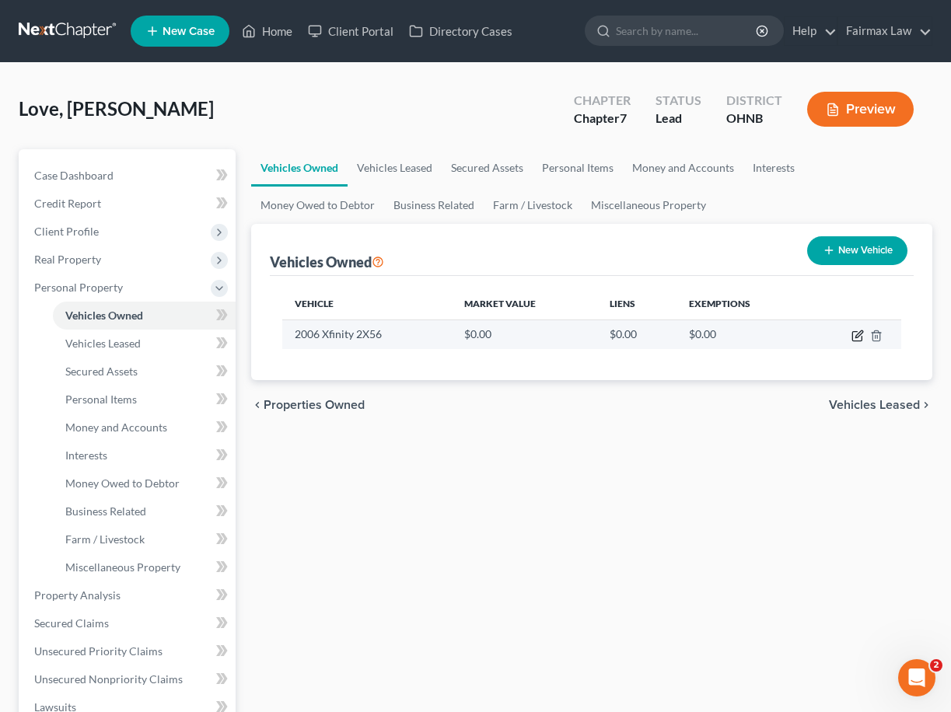
click at [858, 336] on icon "button" at bounding box center [858, 333] width 7 height 7
select select "0"
select select "20"
select select "0"
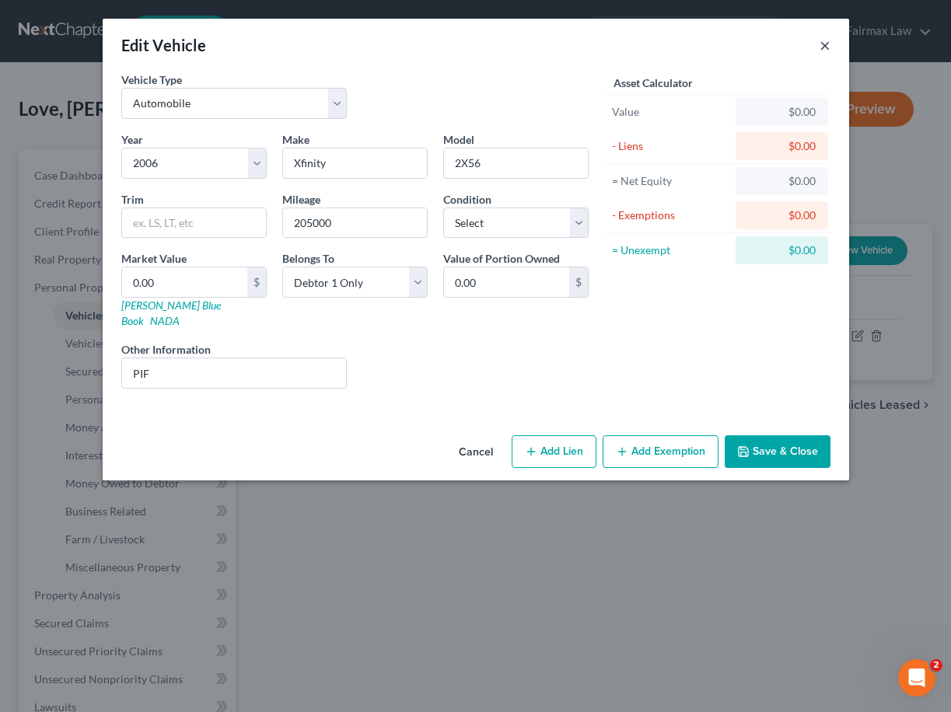
click at [823, 45] on button "×" at bounding box center [824, 45] width 11 height 19
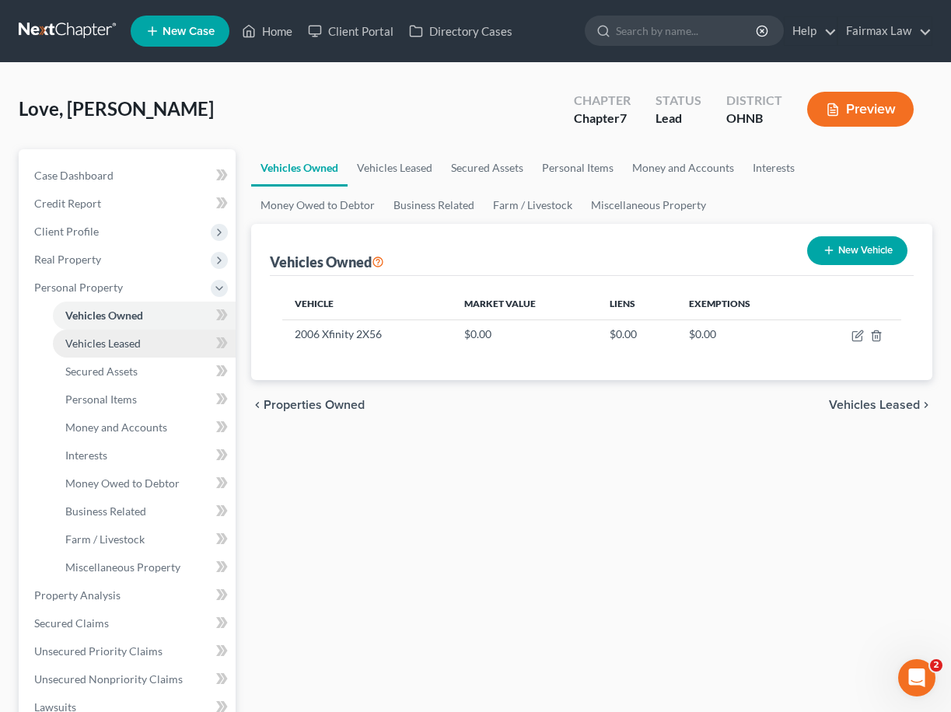
click at [162, 334] on link "Vehicles Leased" at bounding box center [144, 344] width 183 height 28
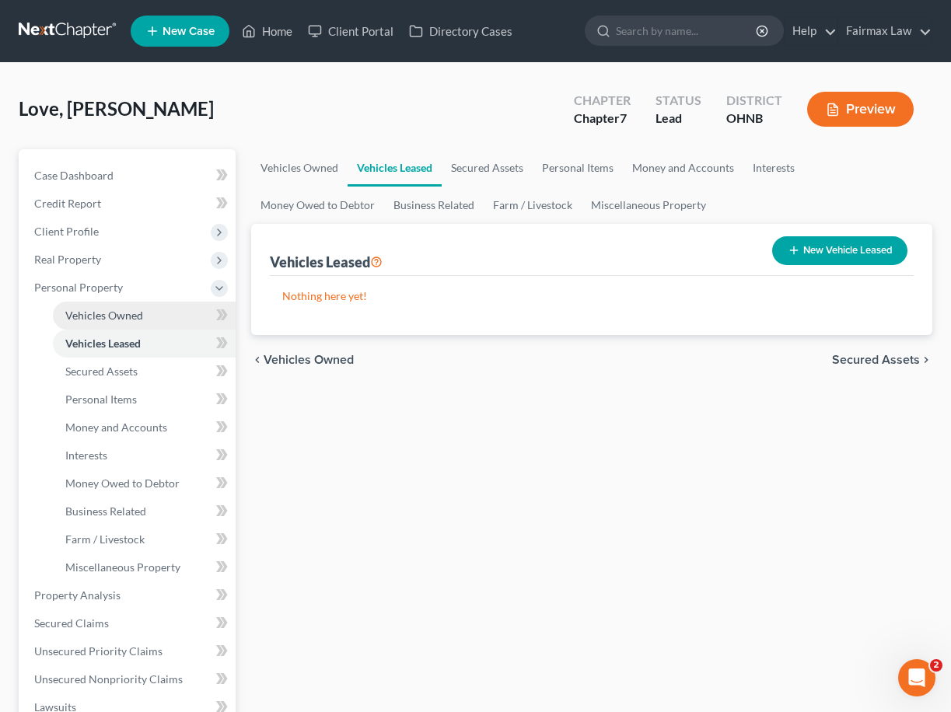
click at [169, 312] on link "Vehicles Owned" at bounding box center [144, 316] width 183 height 28
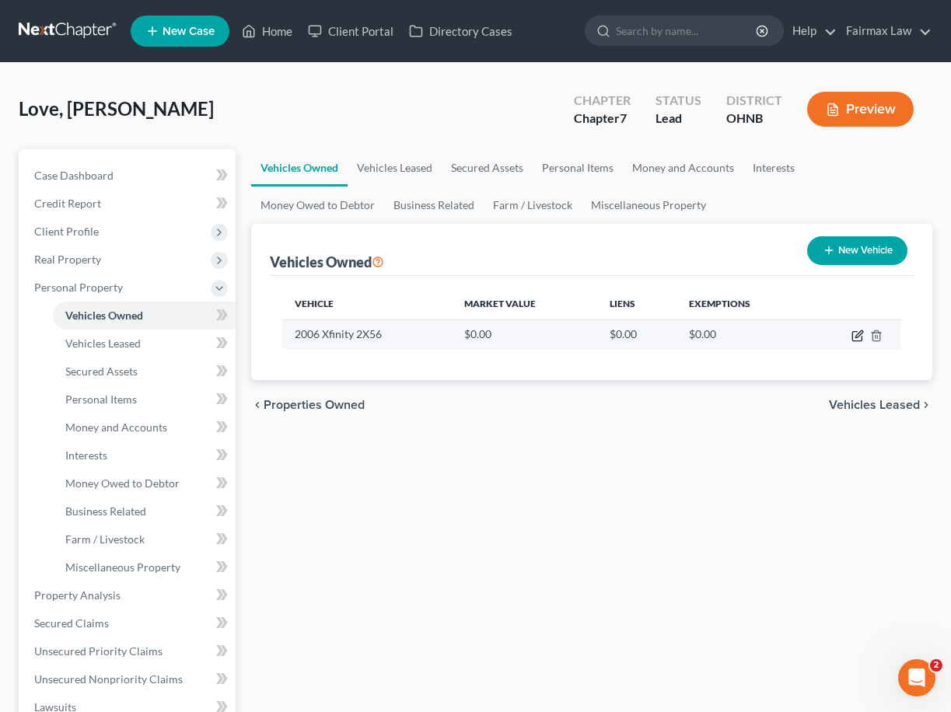
click at [861, 340] on icon "button" at bounding box center [856, 336] width 9 height 9
select select "0"
select select "20"
select select "0"
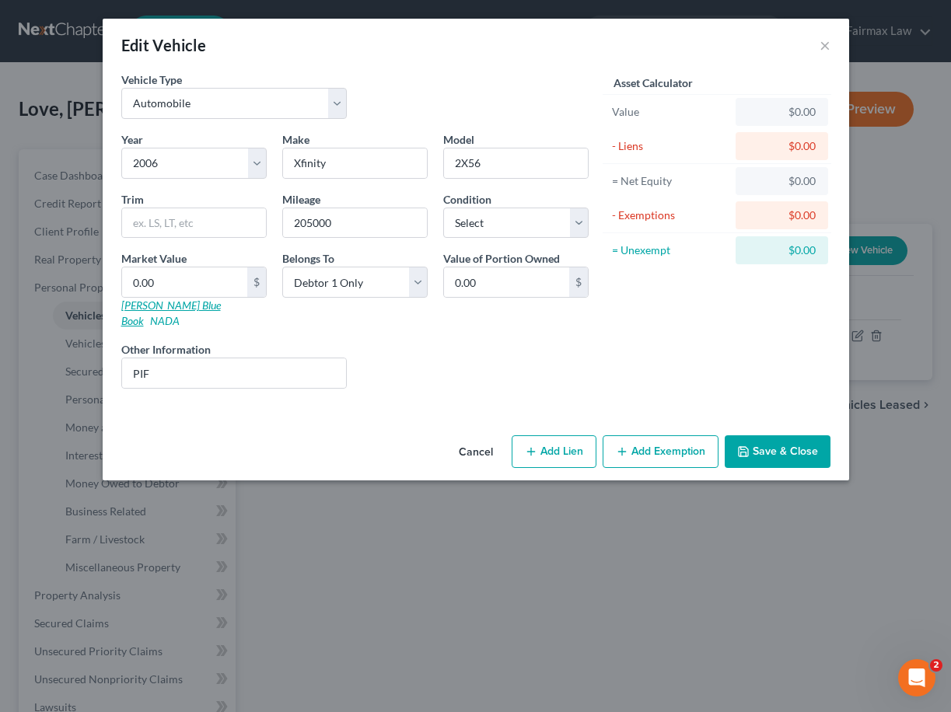
click at [154, 310] on link "[PERSON_NAME] Blue Book" at bounding box center [171, 313] width 100 height 29
click at [232, 288] on input "0.00" at bounding box center [184, 282] width 125 height 30
drag, startPoint x: 232, startPoint y: 288, endPoint x: -48, endPoint y: 243, distance: 284.3
click at [0, 243] on html "Home New Case Client Portal Directory Cases Fairmax Law [EMAIL_ADDRESS][DOMAIN_…" at bounding box center [475, 553] width 951 height 1106
type input "2"
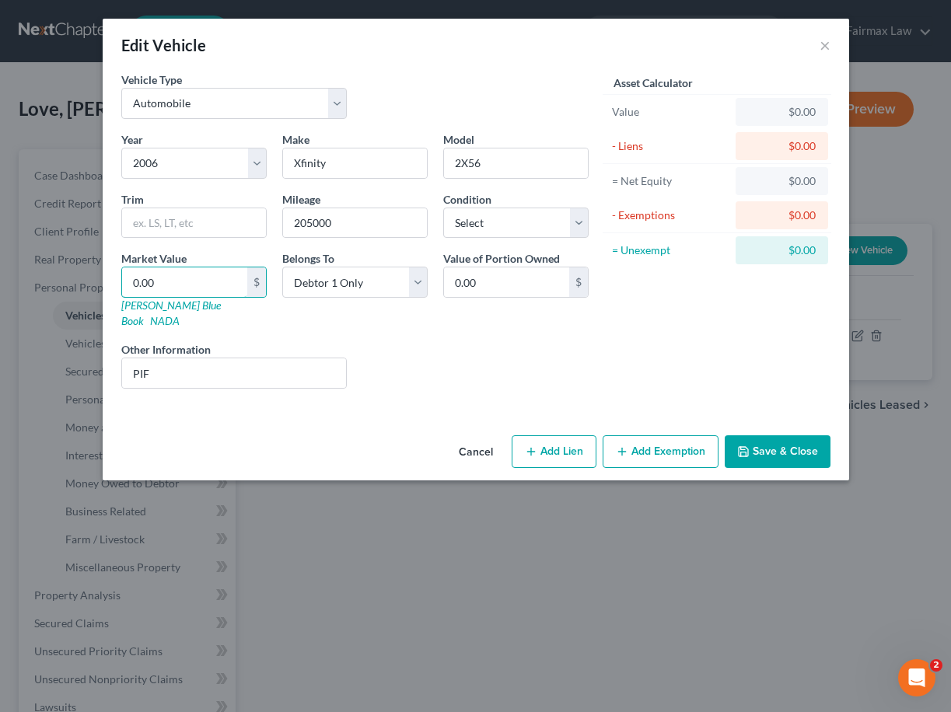
type input "2.00"
type input "27"
type input "27.00"
type input "272"
type input "272.00"
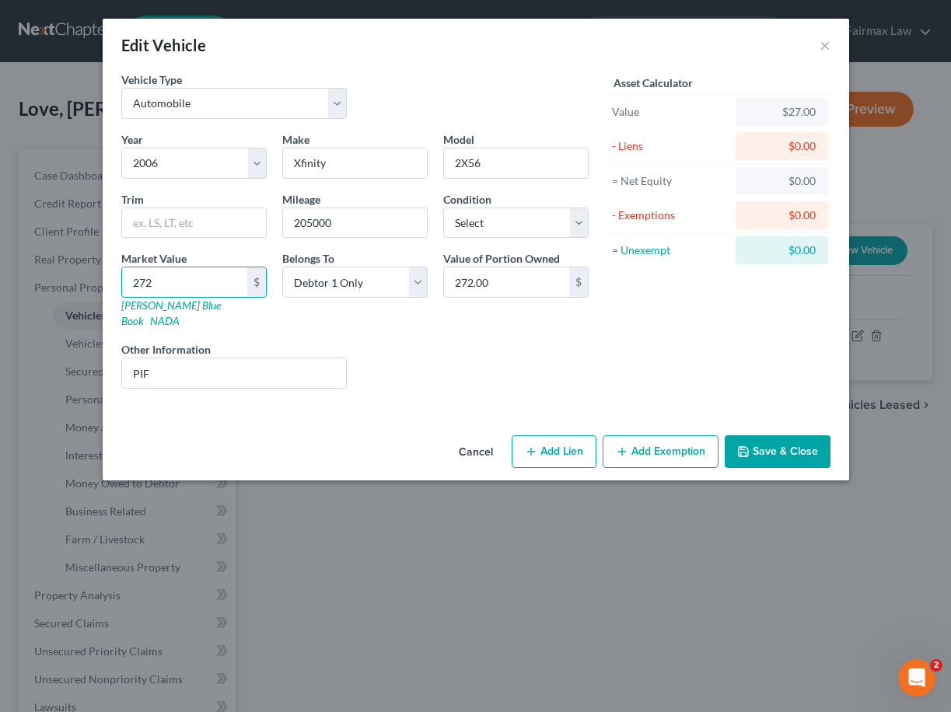
type input "2720"
type input "2,720.00"
click at [620, 445] on icon "button" at bounding box center [622, 451] width 12 height 12
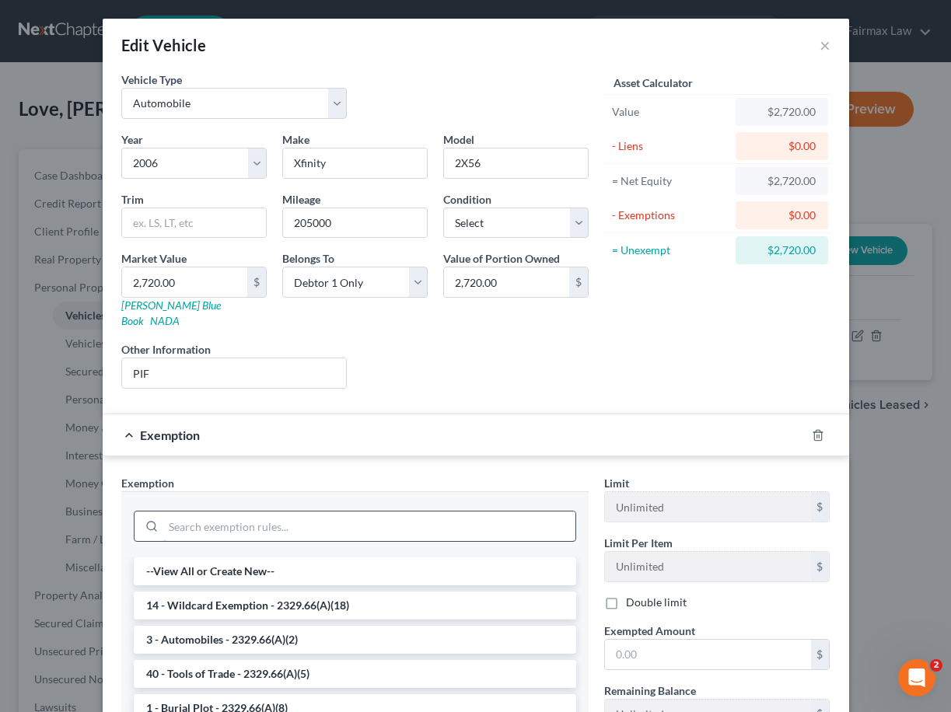
click at [474, 512] on input "search" at bounding box center [369, 527] width 412 height 30
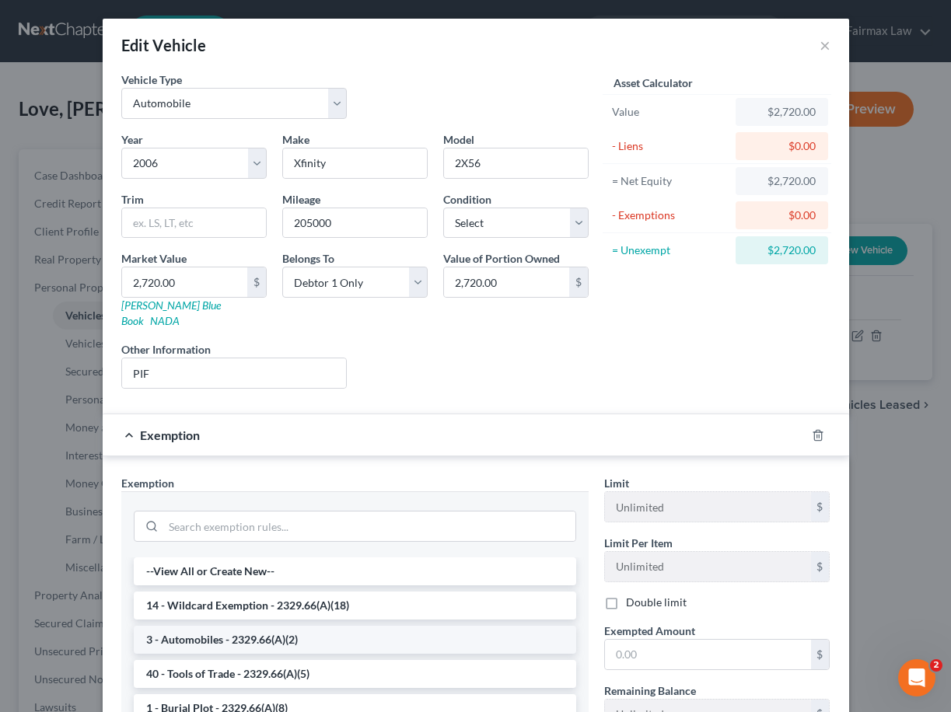
click at [396, 637] on li "3 - Automobiles - 2329.66(A)(2)" at bounding box center [355, 640] width 442 height 28
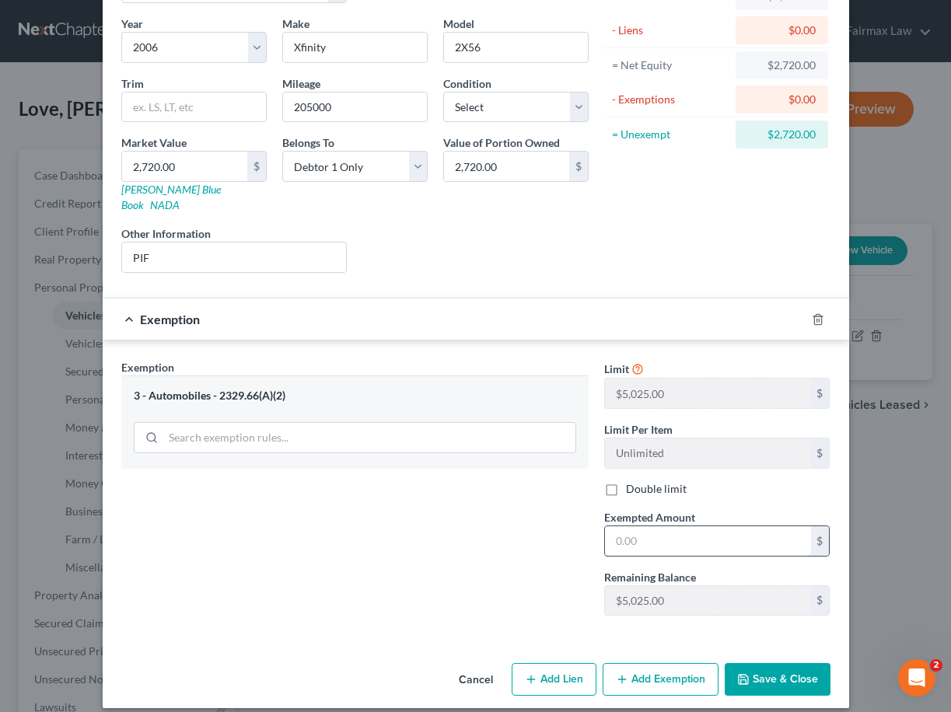
scroll to position [115, 0]
click at [659, 527] on input "text" at bounding box center [708, 542] width 206 height 30
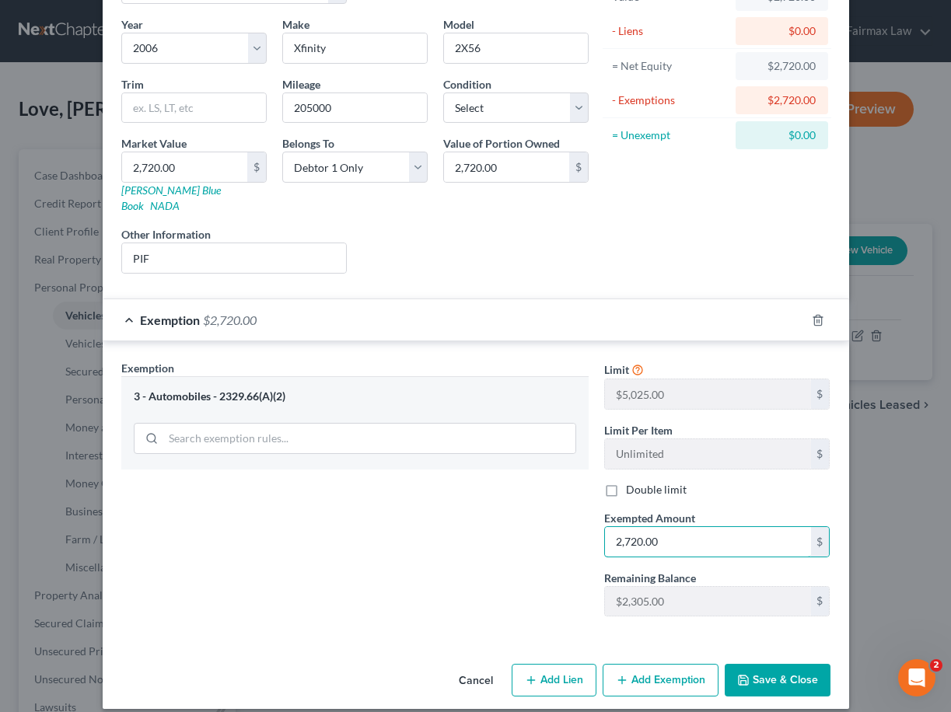
type input "2,720.00"
click at [807, 668] on button "Save & Close" at bounding box center [778, 680] width 106 height 33
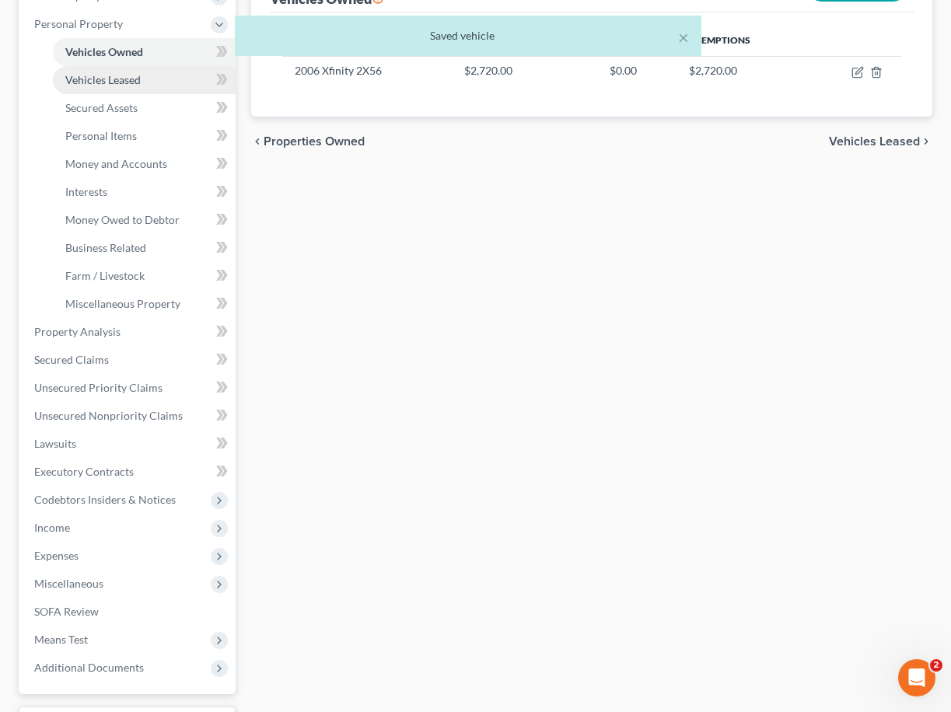
scroll to position [360, 0]
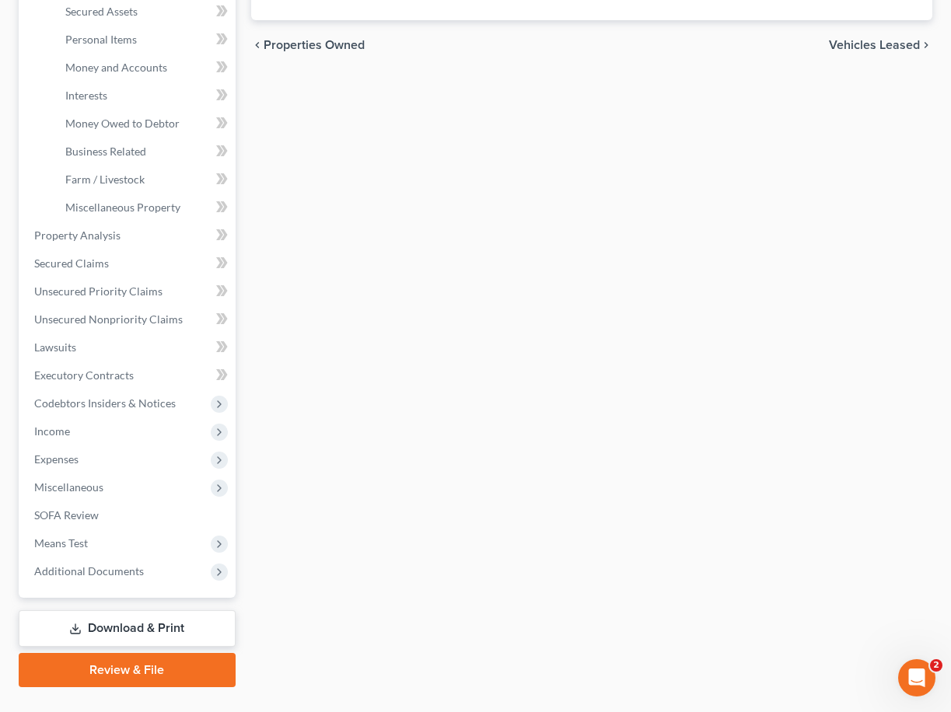
click at [347, 206] on div "Vehicles Owned Vehicles Leased Secured Assets Personal Items Money and Accounts…" at bounding box center [591, 238] width 697 height 898
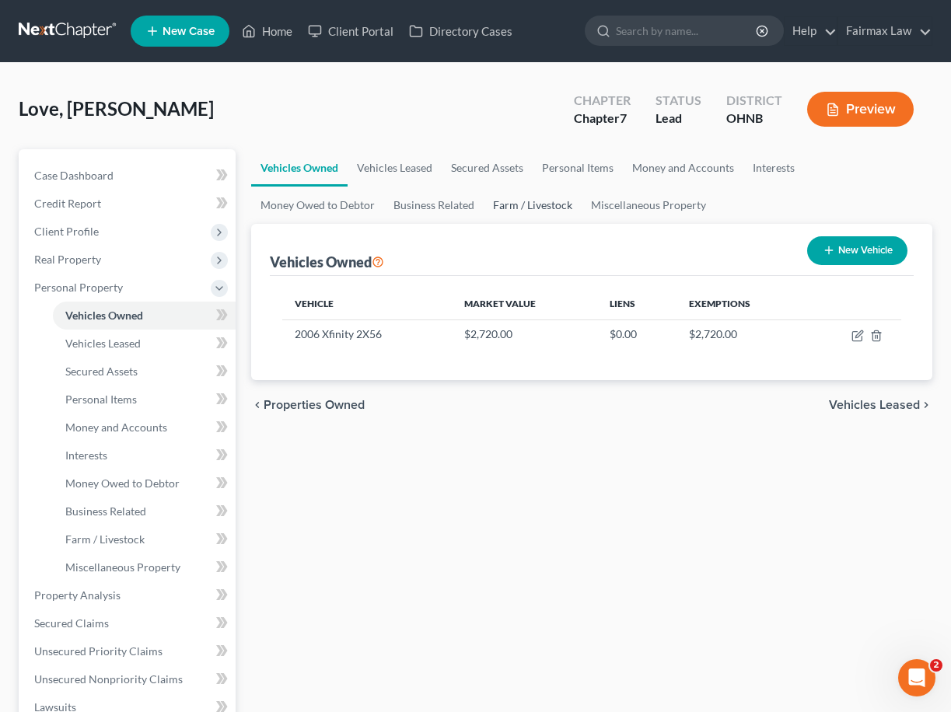
scroll to position [0, 0]
click at [106, 347] on span "Vehicles Leased" at bounding box center [102, 343] width 75 height 13
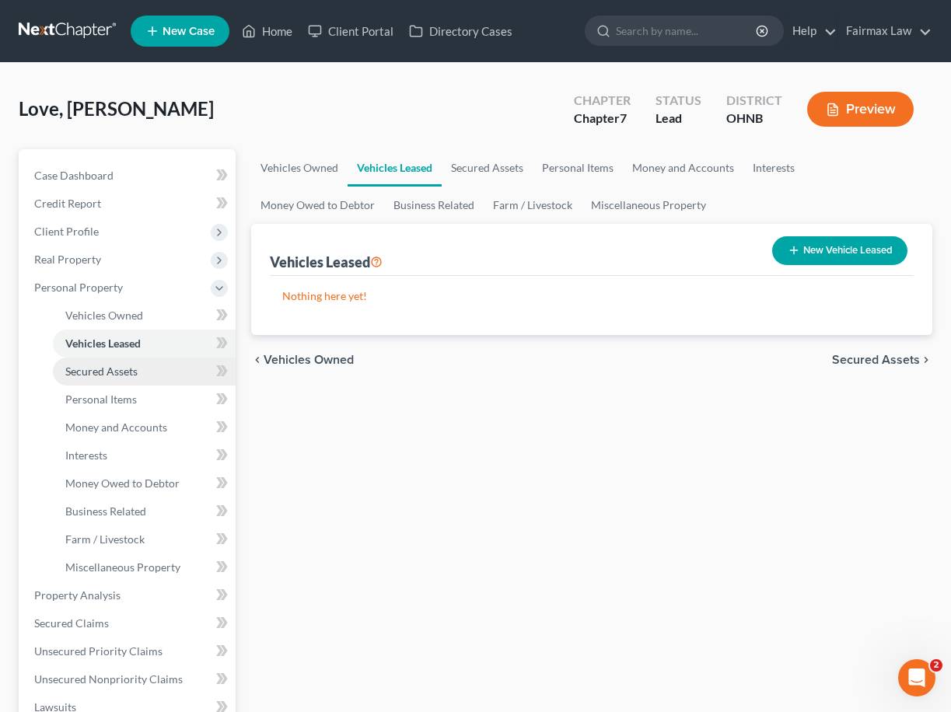
click at [142, 373] on link "Secured Assets" at bounding box center [144, 372] width 183 height 28
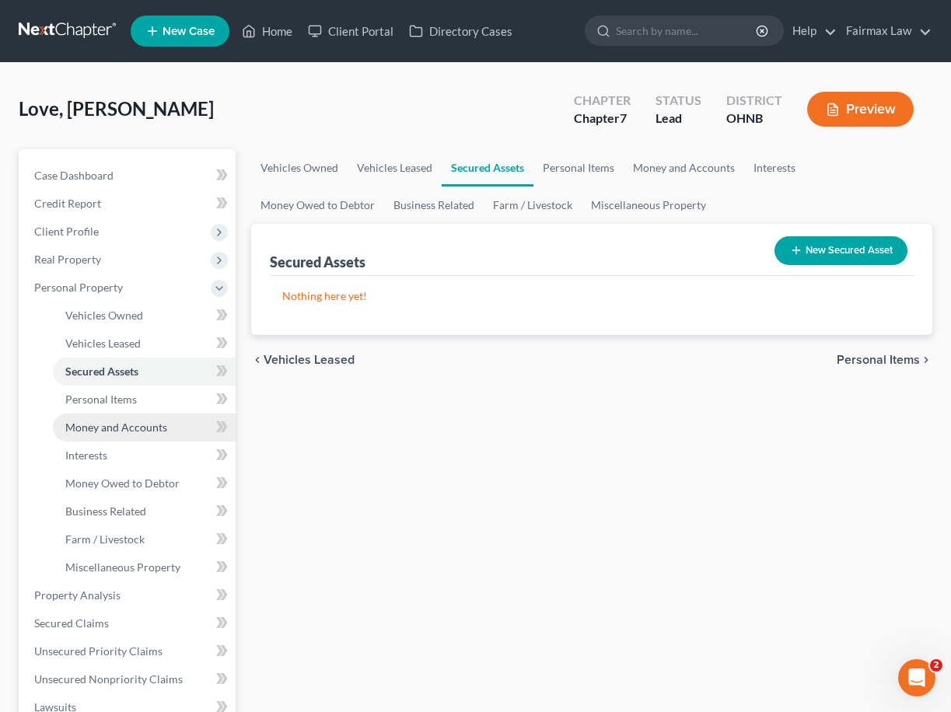
click at [145, 415] on link "Money and Accounts" at bounding box center [144, 428] width 183 height 28
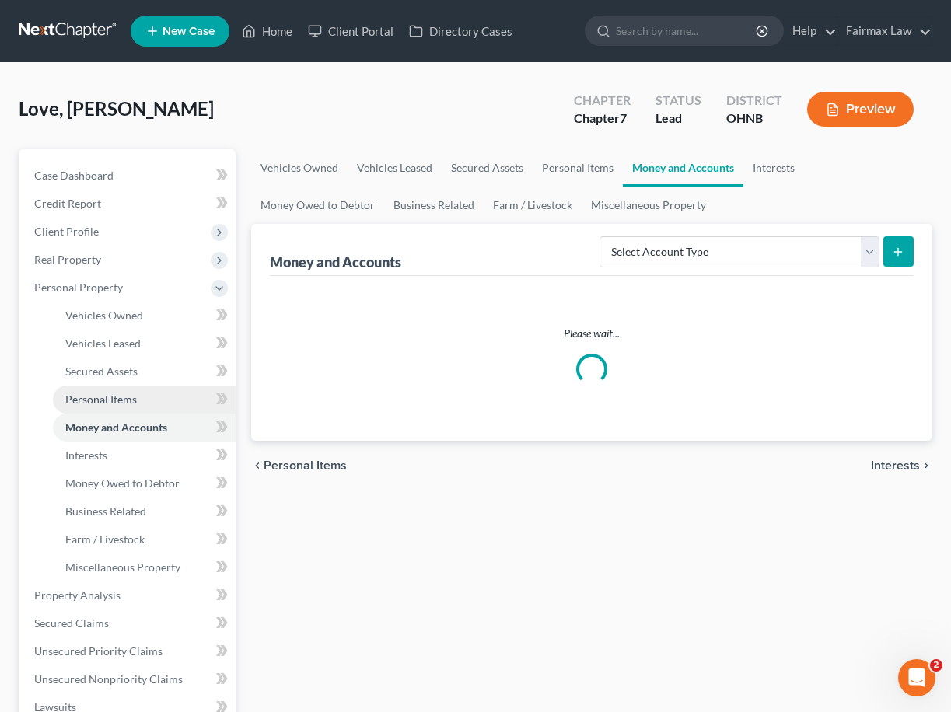
click at [145, 400] on link "Personal Items" at bounding box center [144, 400] width 183 height 28
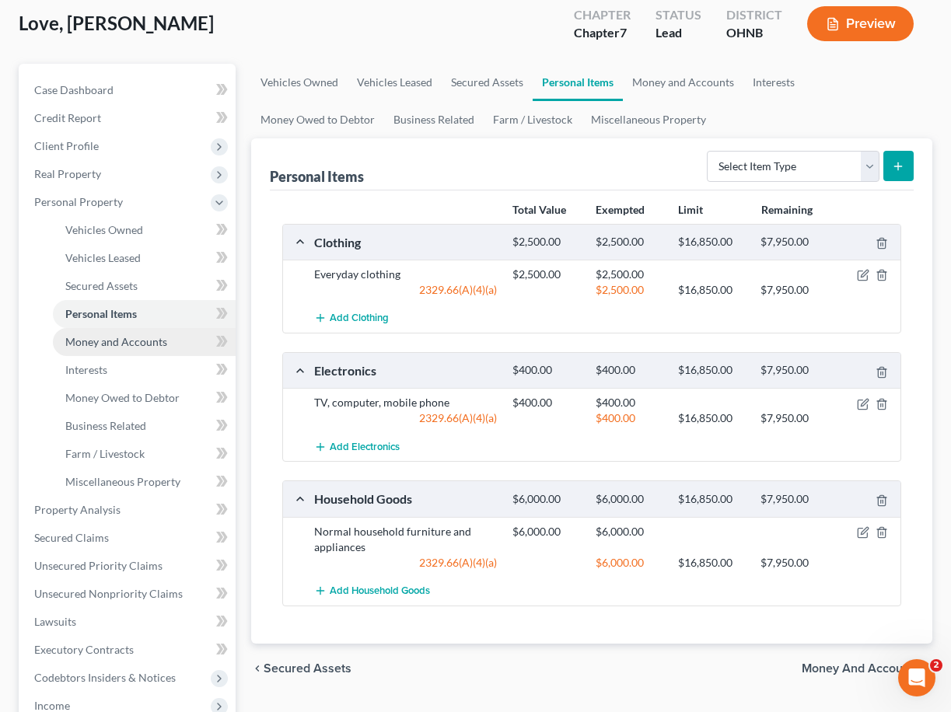
scroll to position [86, 0]
click at [131, 350] on link "Money and Accounts" at bounding box center [144, 342] width 183 height 28
